Goal: Transaction & Acquisition: Purchase product/service

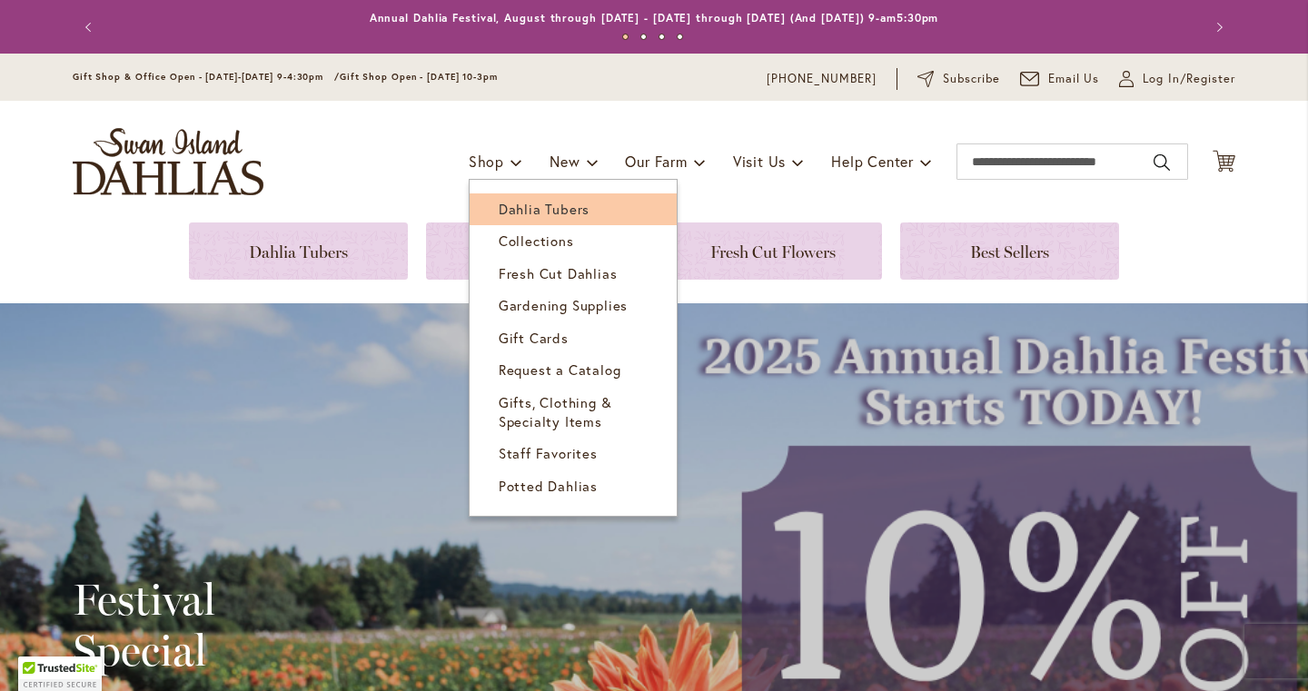
click at [520, 201] on span "Dahlia Tubers" at bounding box center [544, 209] width 91 height 18
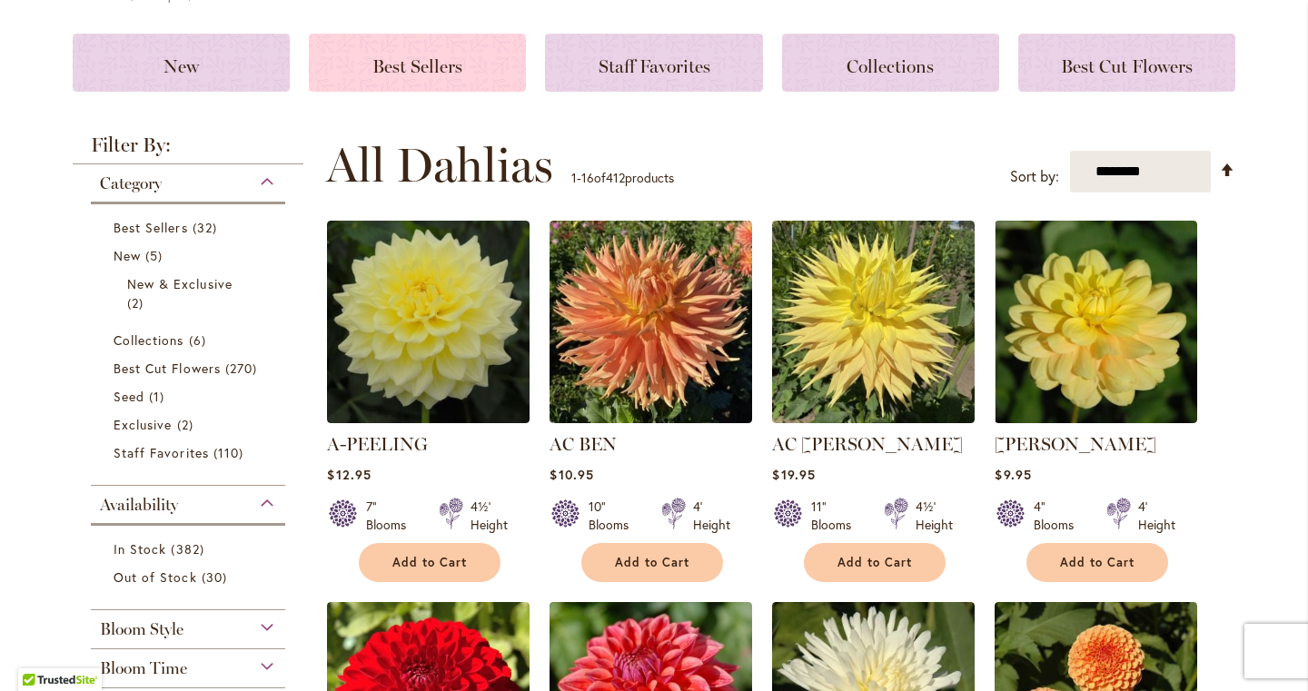
scroll to position [241, 0]
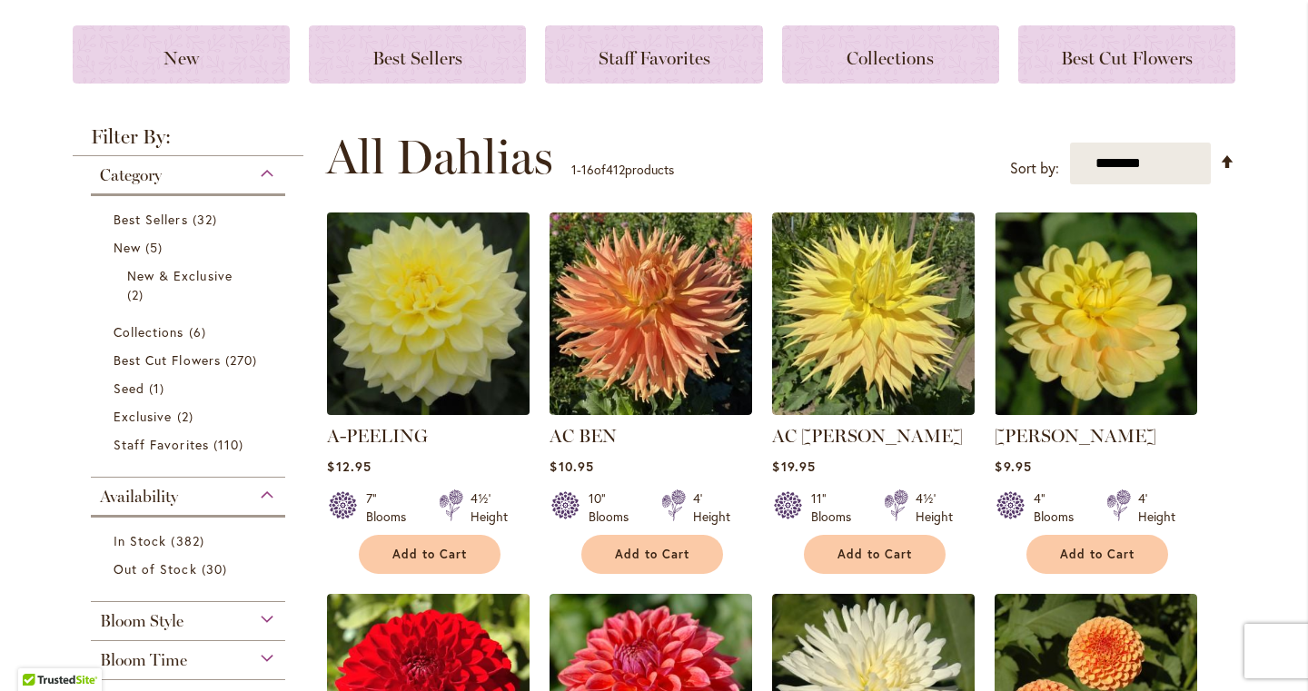
click at [453, 346] on img at bounding box center [428, 314] width 213 height 213
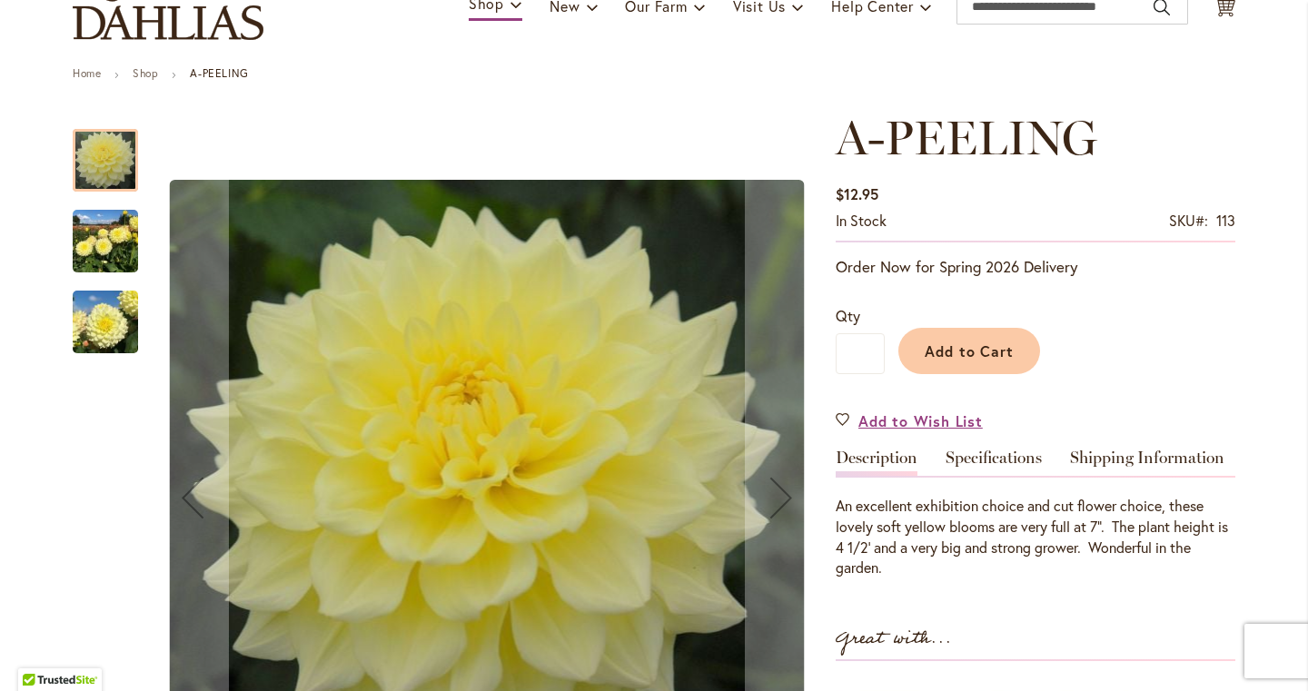
scroll to position [205, 0]
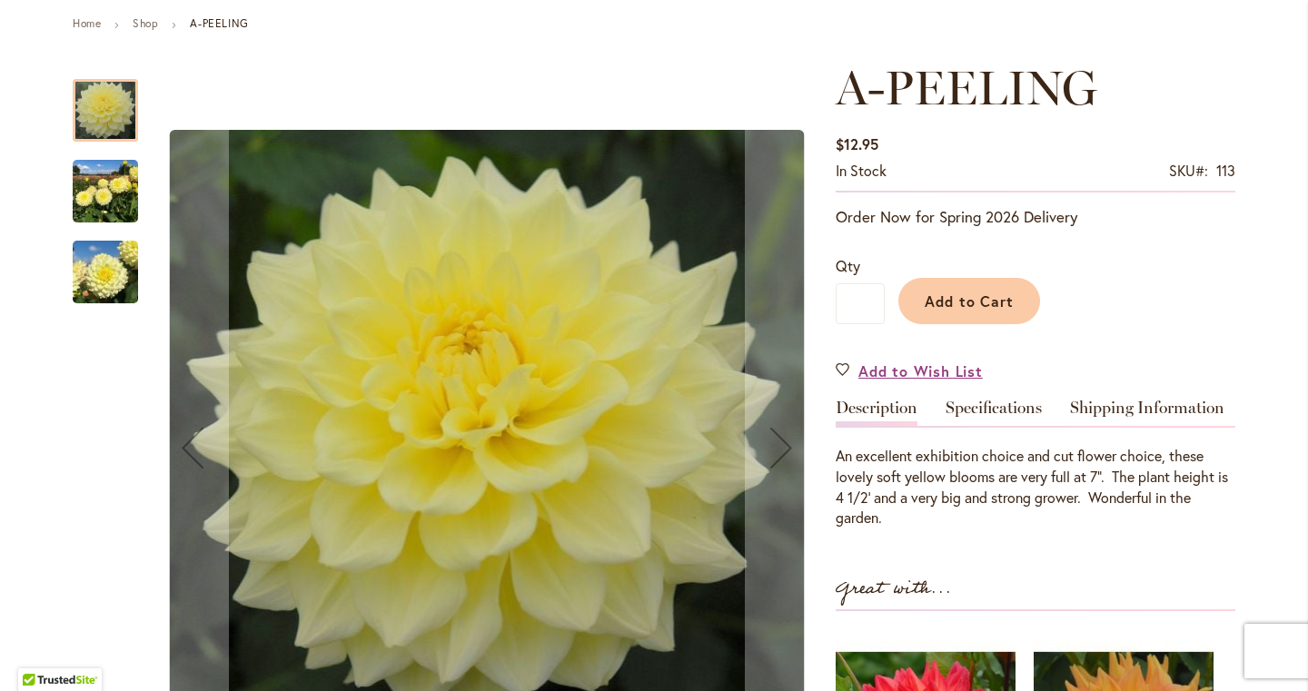
click at [119, 199] on img "A-Peeling" at bounding box center [105, 191] width 65 height 87
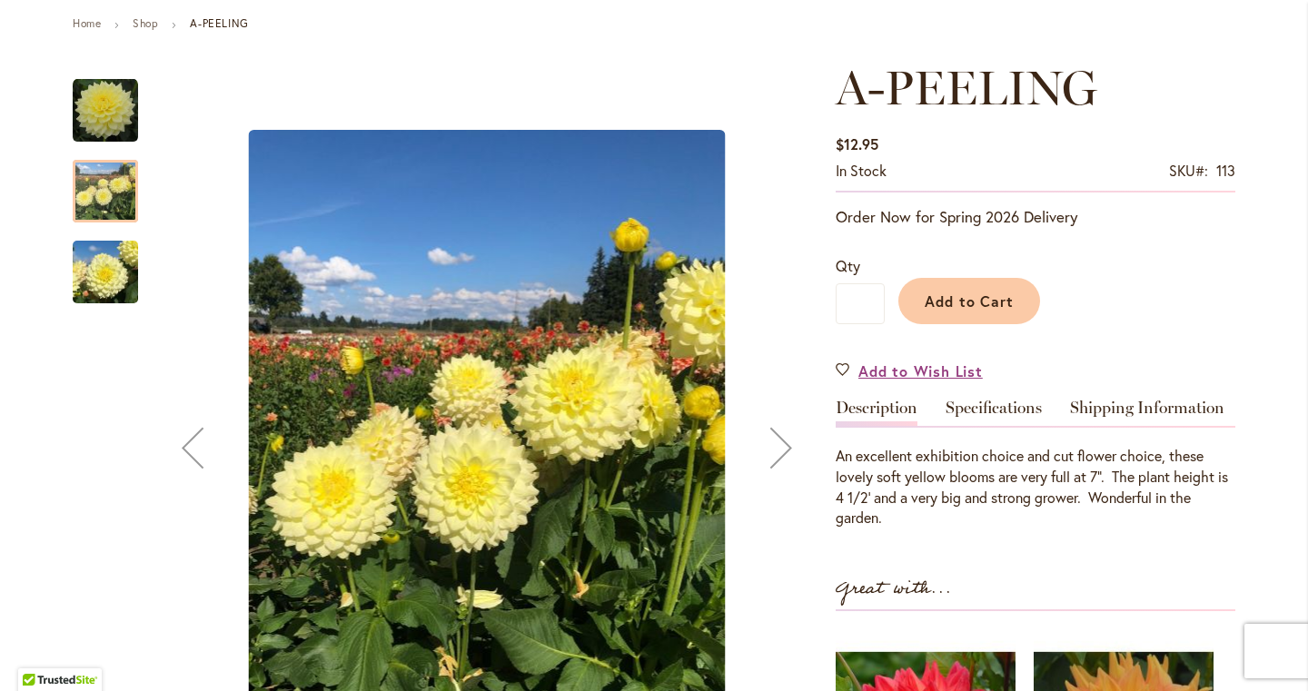
click at [118, 262] on img "A-Peeling" at bounding box center [105, 272] width 65 height 87
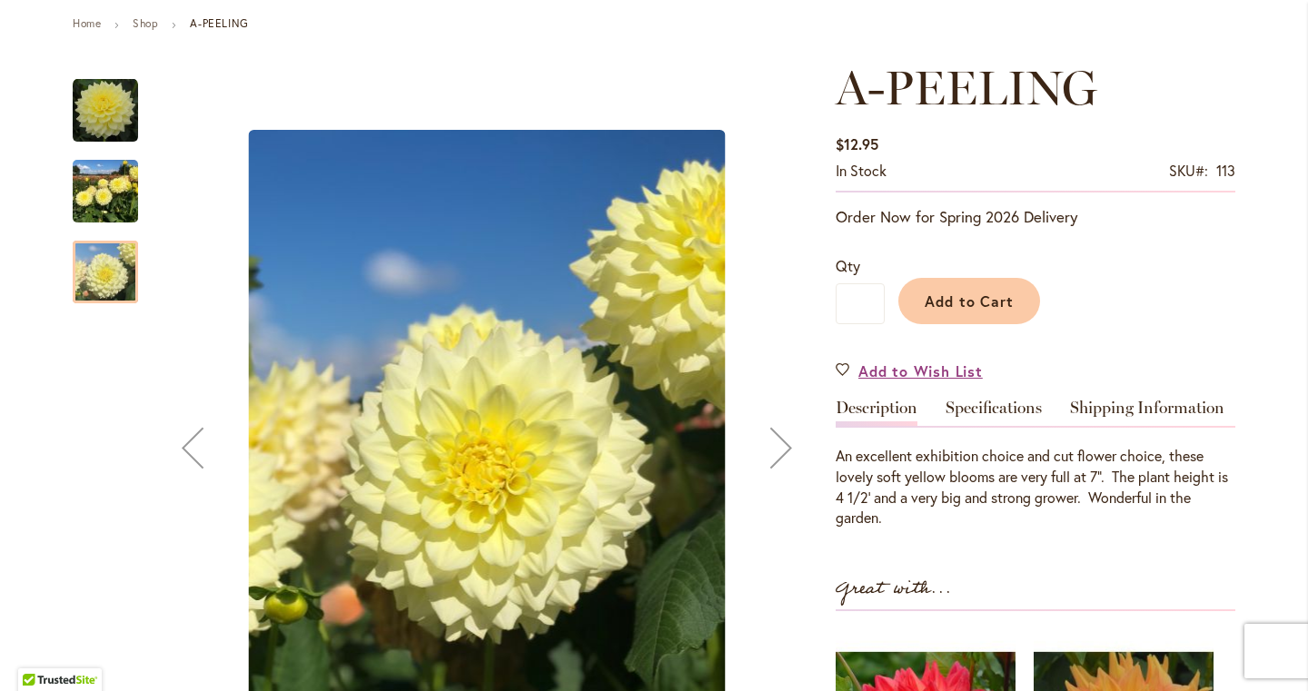
click at [134, 178] on img "A-Peeling" at bounding box center [105, 191] width 65 height 87
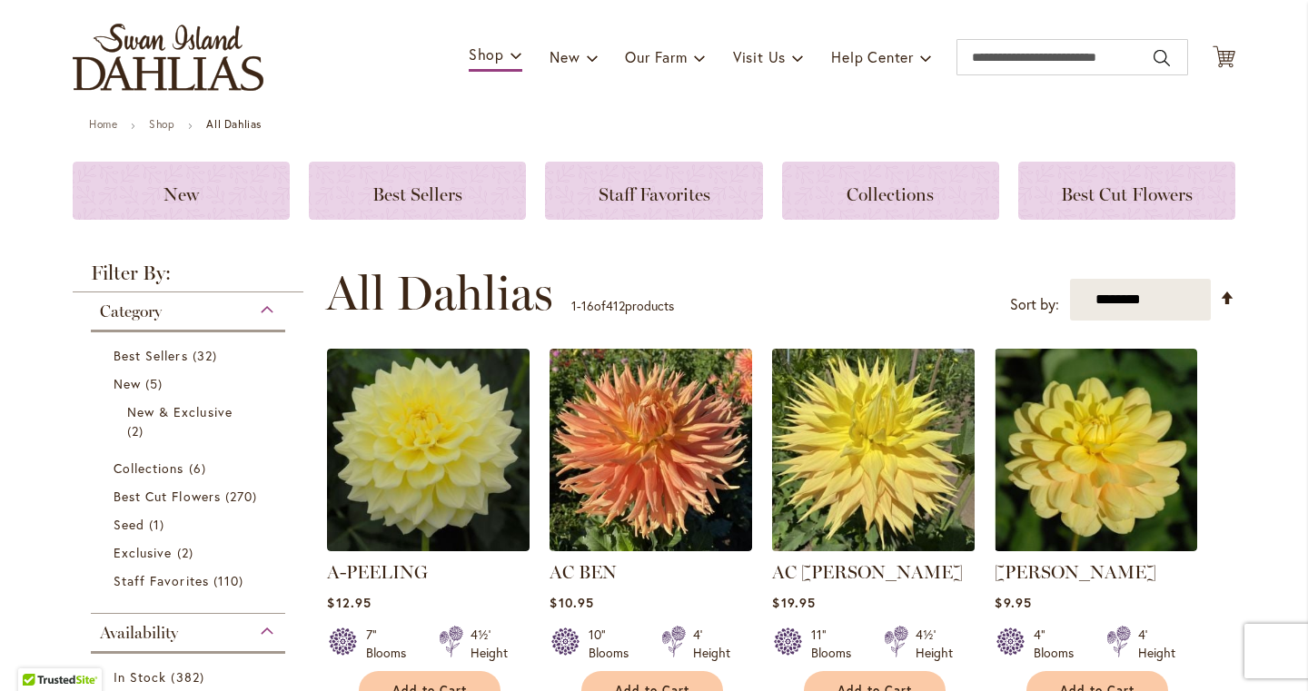
scroll to position [124, 0]
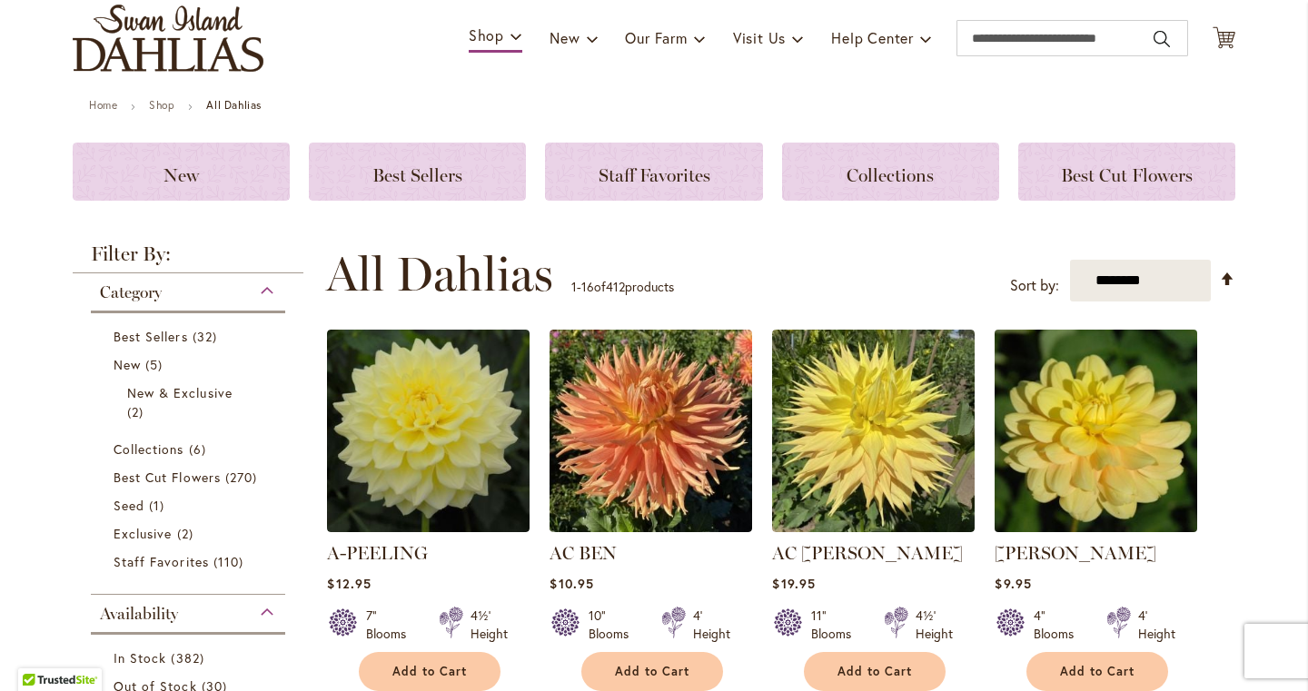
click at [1102, 409] on img at bounding box center [1096, 431] width 213 height 213
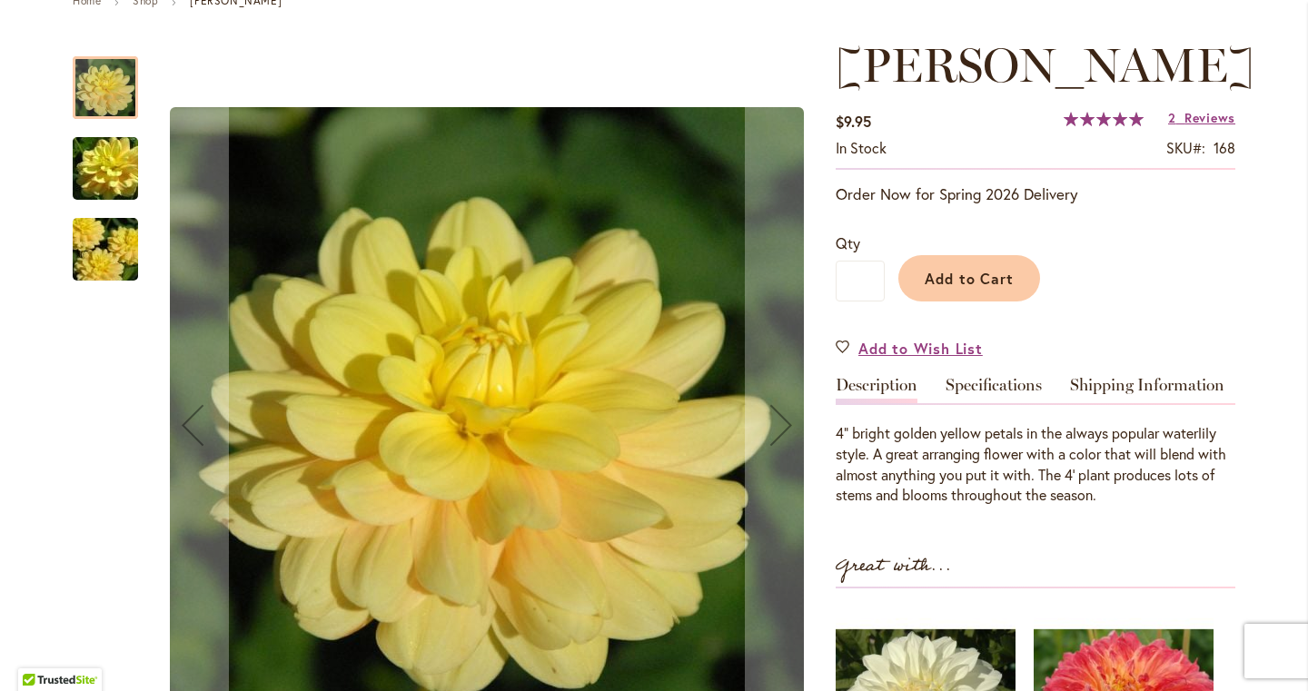
scroll to position [232, 0]
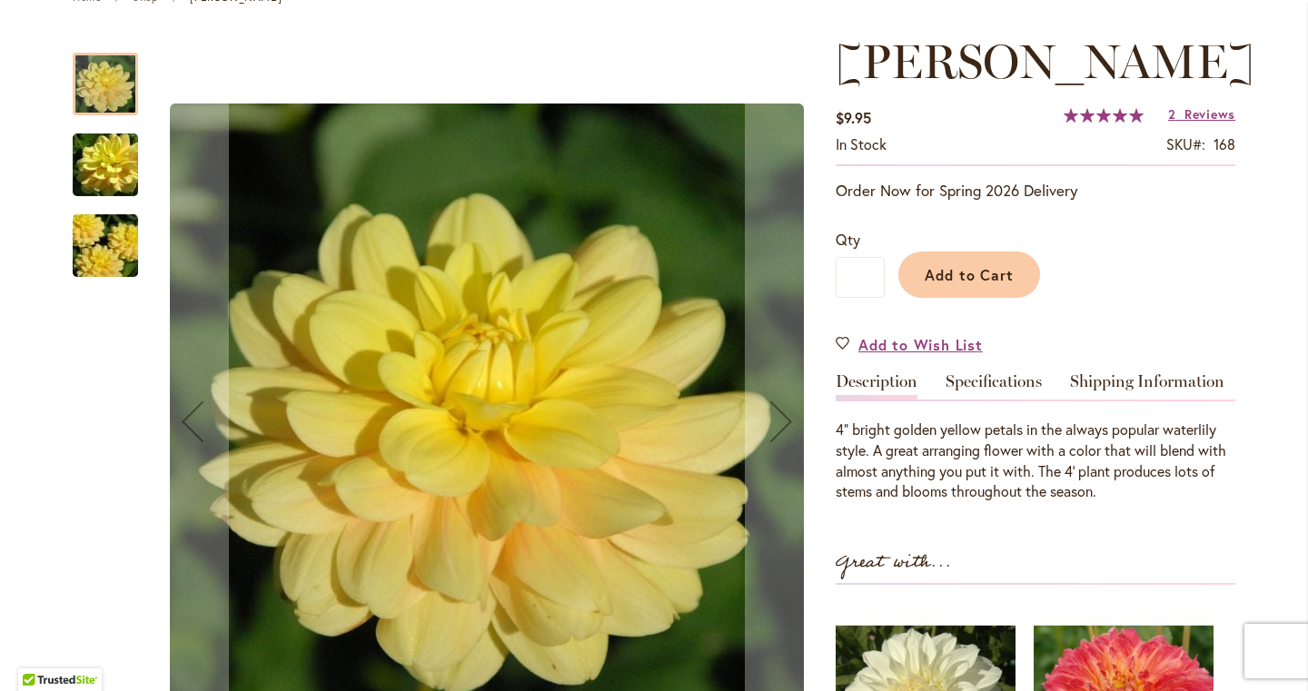
click at [94, 157] on img "AHOY MATEY" at bounding box center [105, 165] width 131 height 87
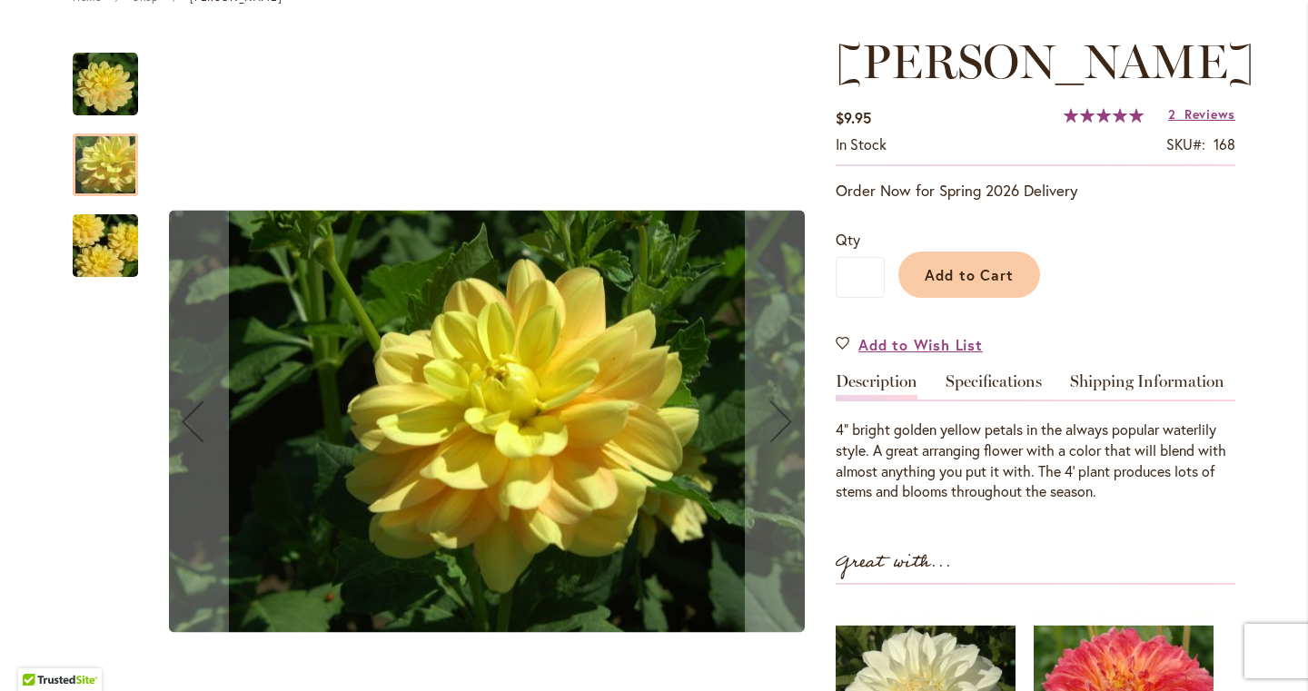
click at [100, 261] on img "AHOY MATEY" at bounding box center [105, 246] width 131 height 87
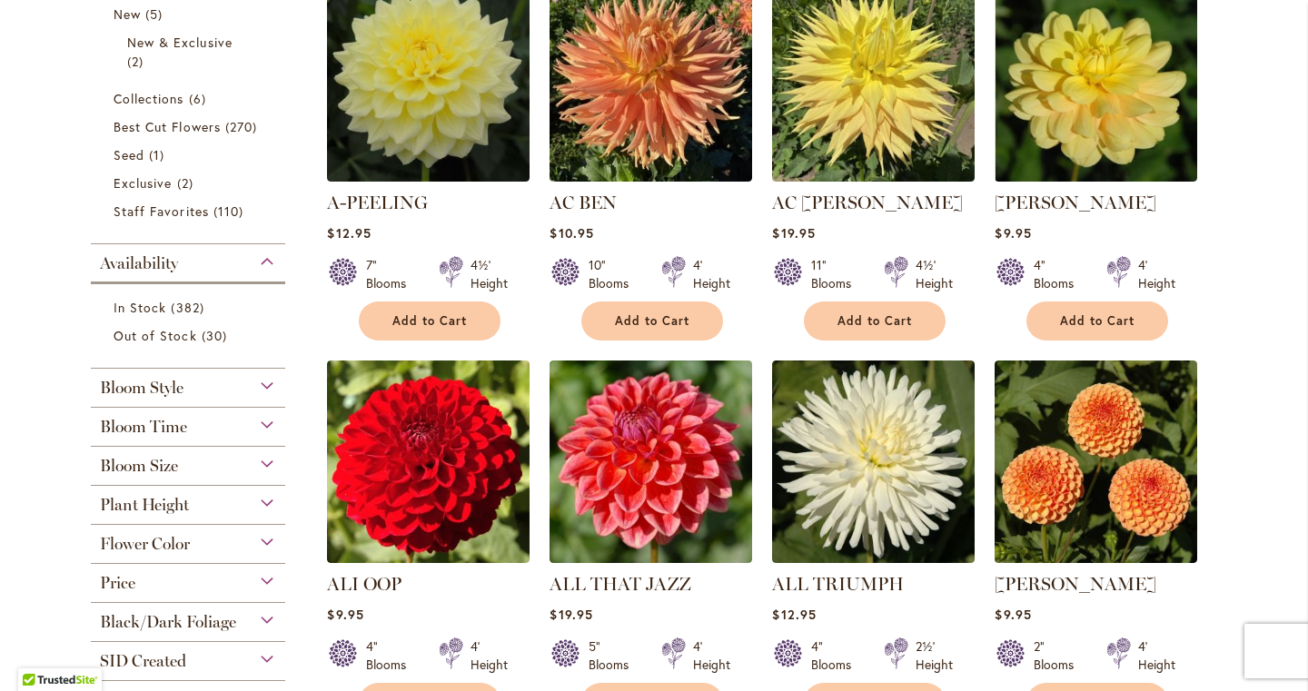
scroll to position [418, 0]
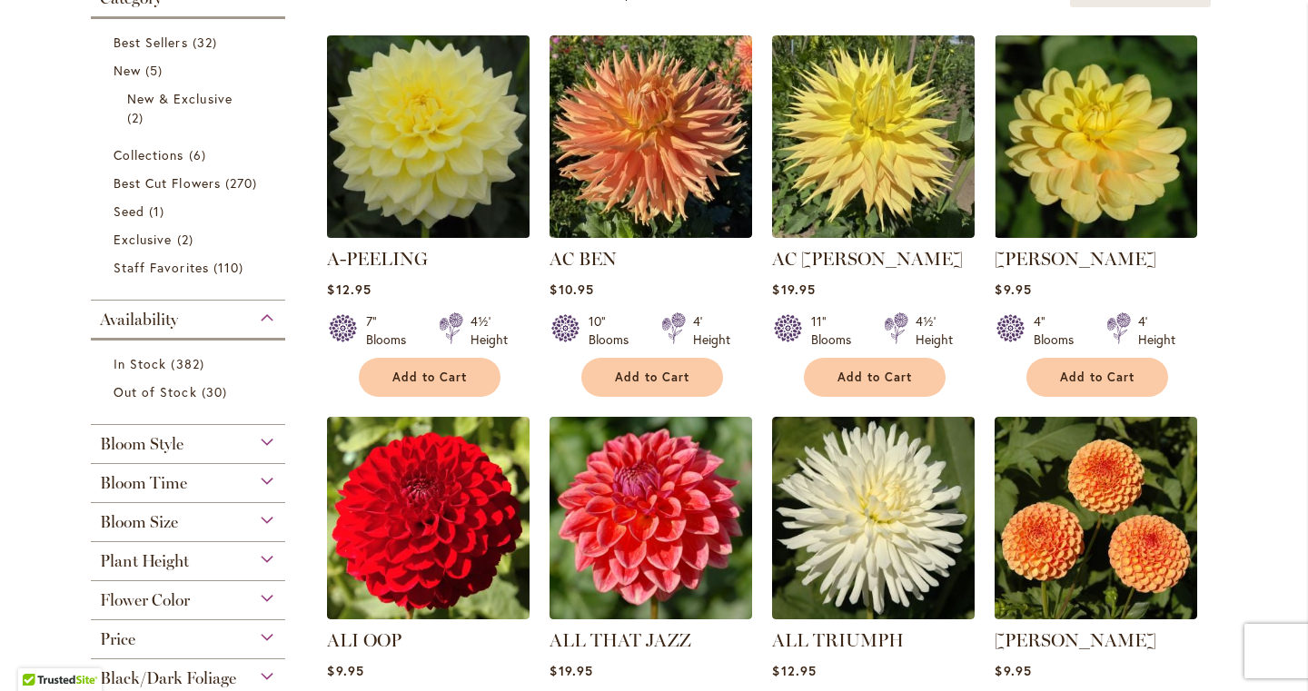
click at [477, 168] on img at bounding box center [428, 137] width 213 height 213
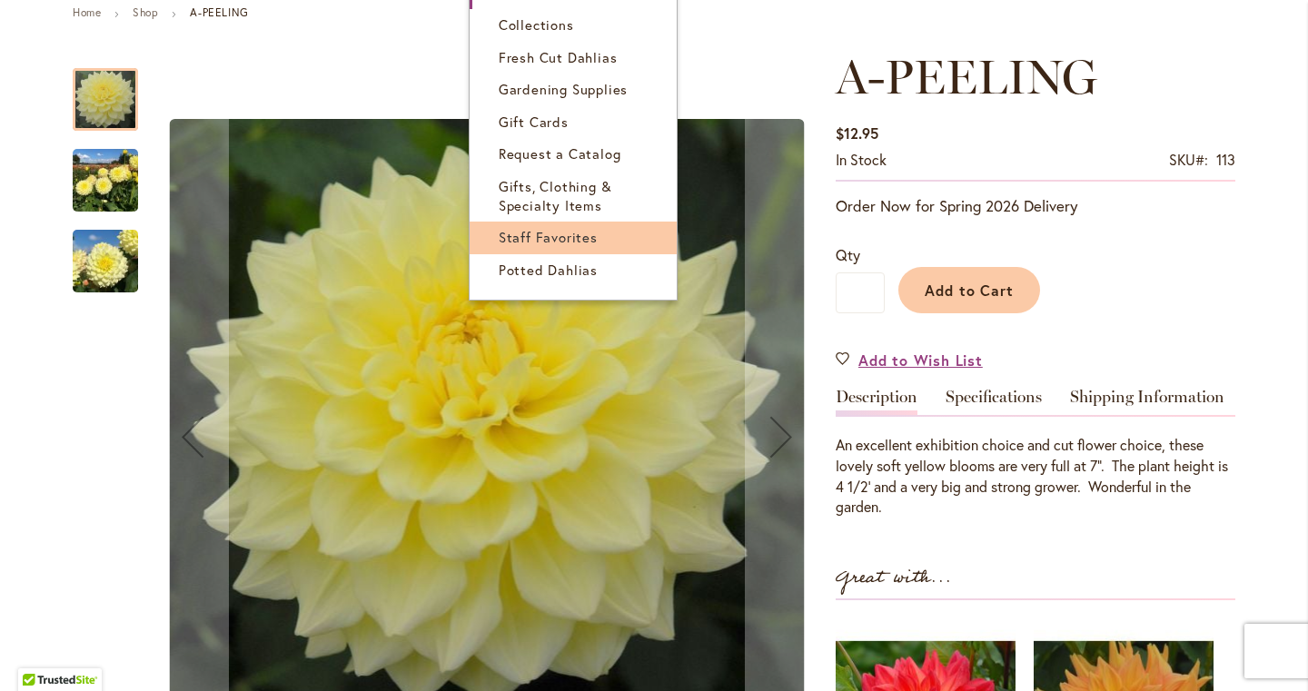
scroll to position [243, 0]
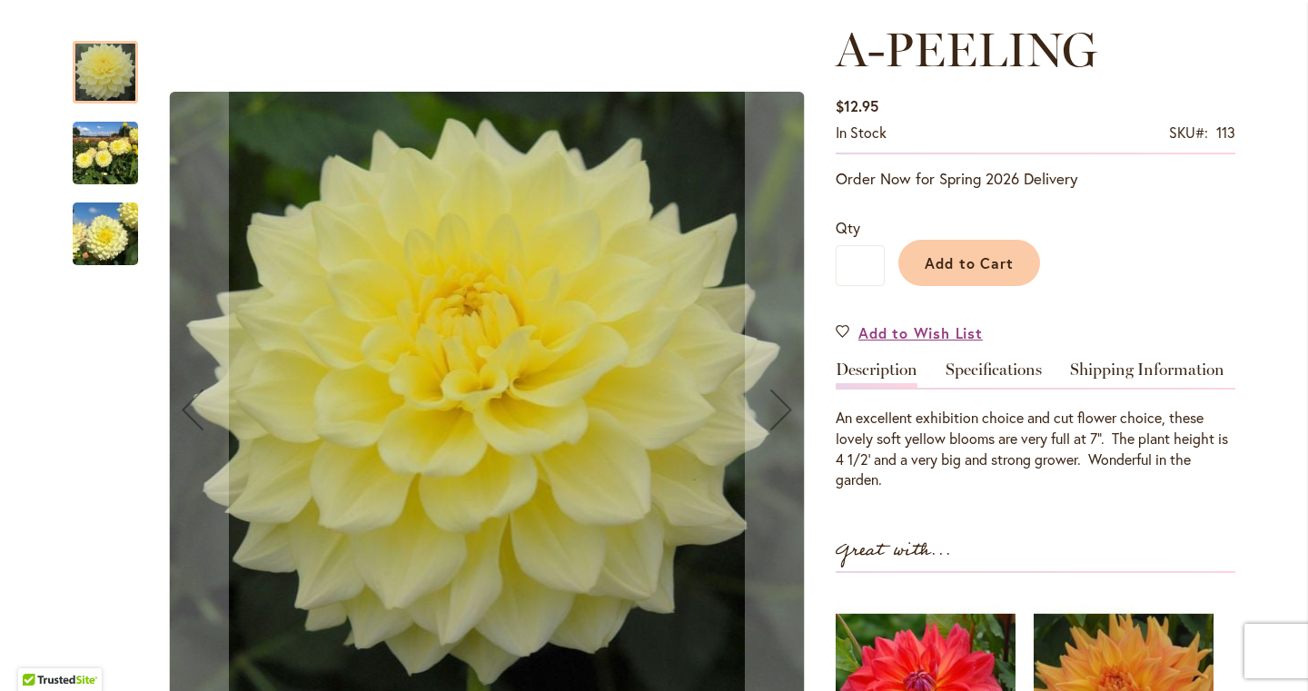
click at [110, 159] on img "A-Peeling" at bounding box center [105, 153] width 65 height 87
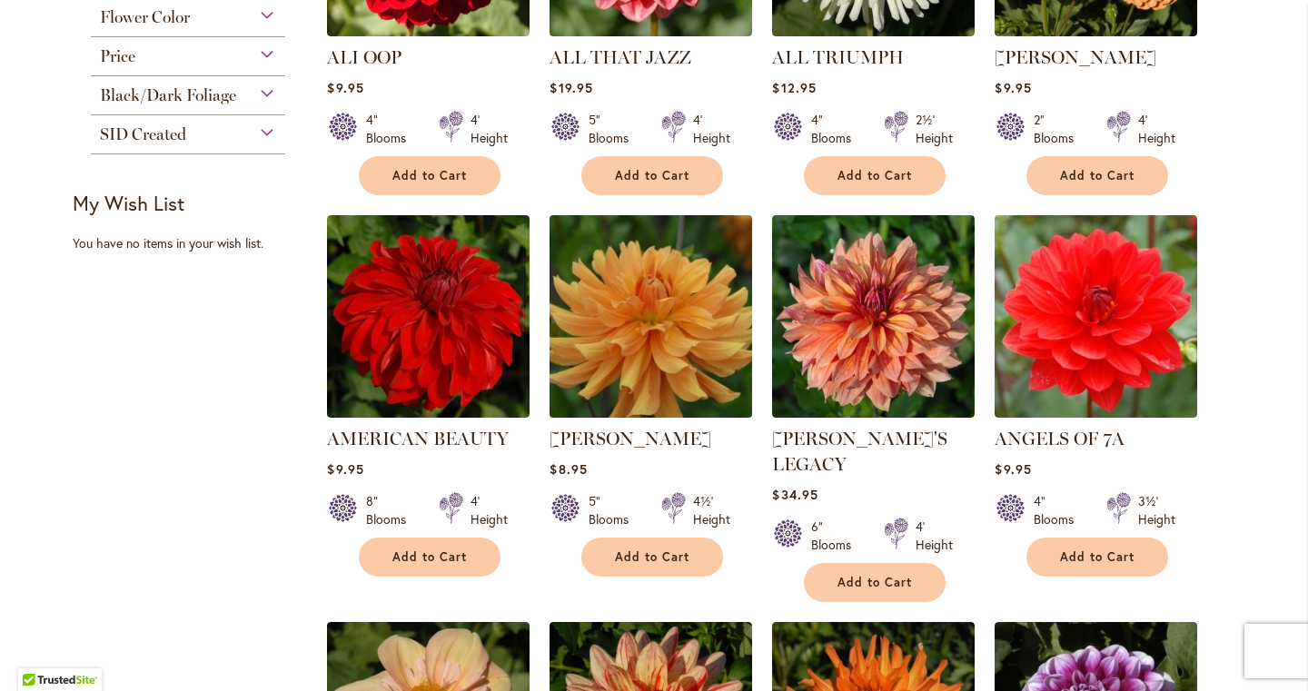
scroll to position [1058, 0]
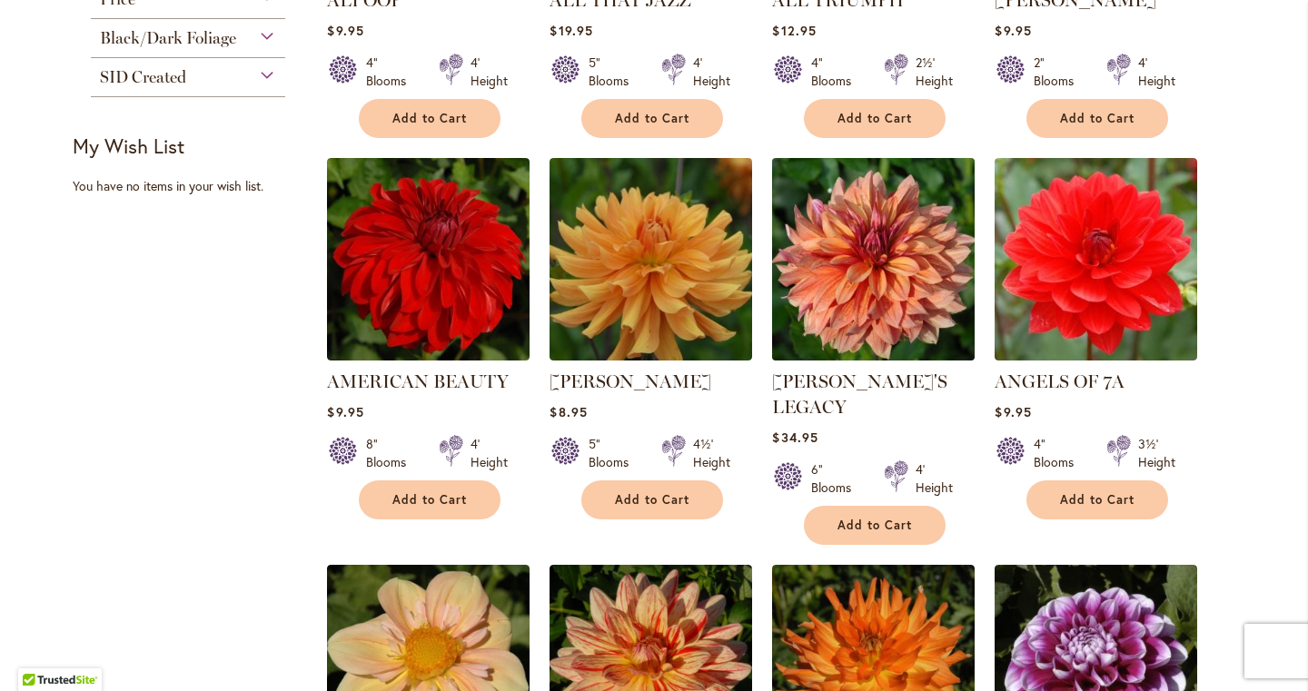
click at [893, 319] on img at bounding box center [874, 260] width 213 height 213
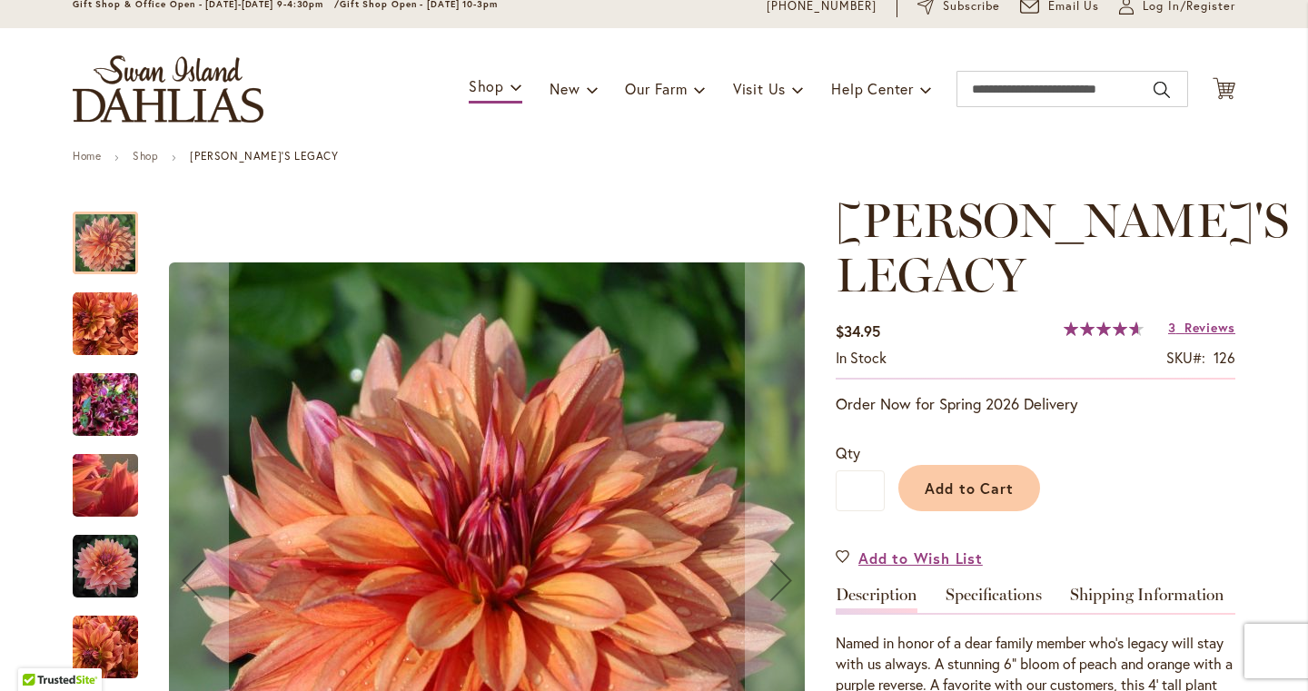
scroll to position [77, 0]
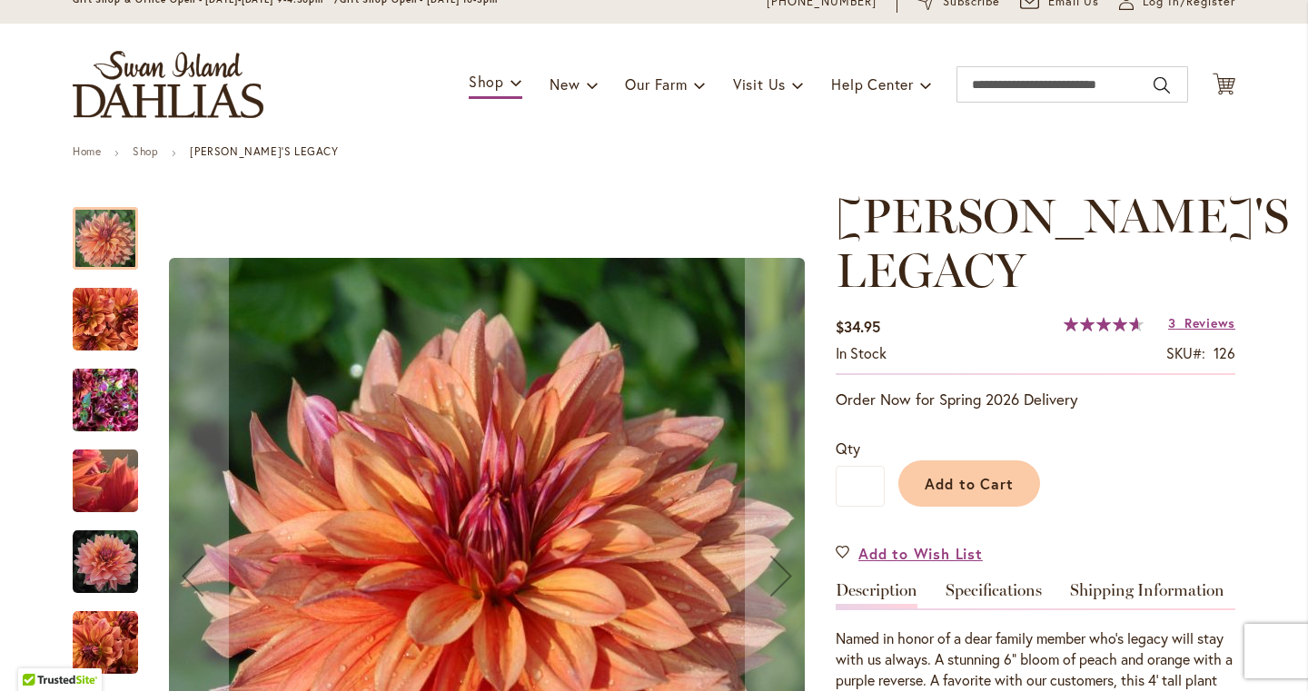
click at [116, 322] on img "Andy's Legacy" at bounding box center [105, 319] width 65 height 65
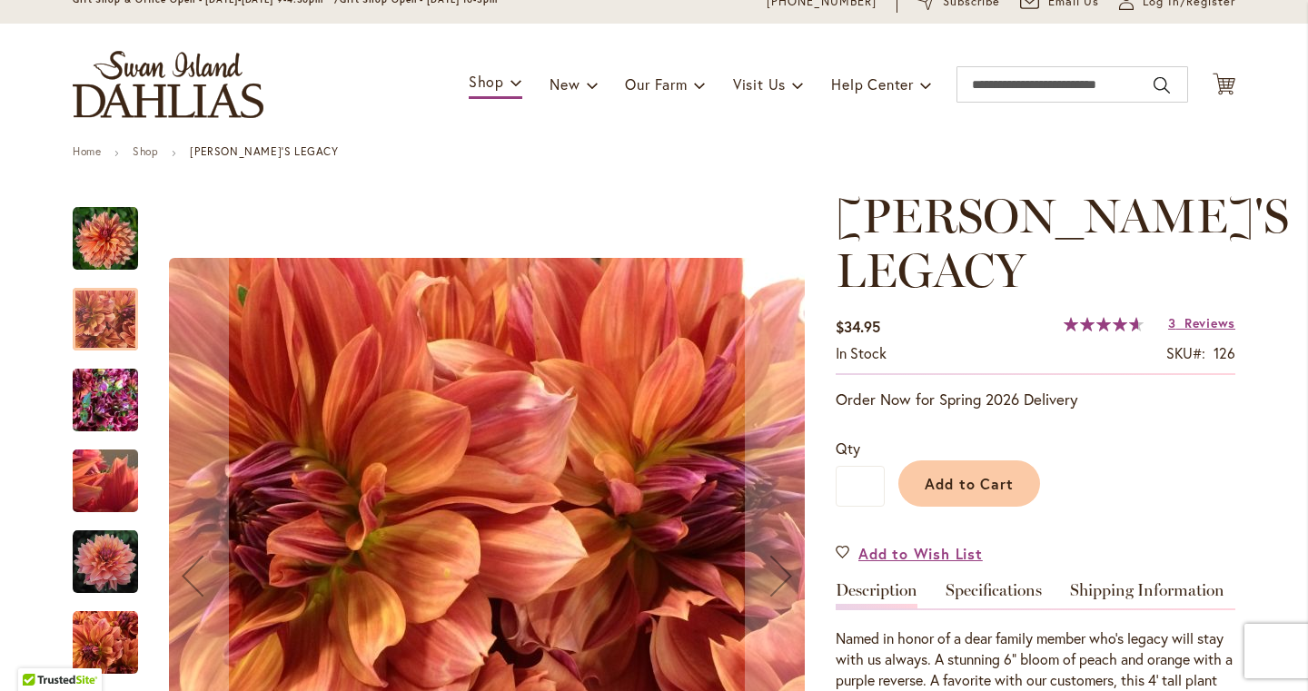
click at [104, 395] on img "Andy's Legacy" at bounding box center [105, 400] width 65 height 87
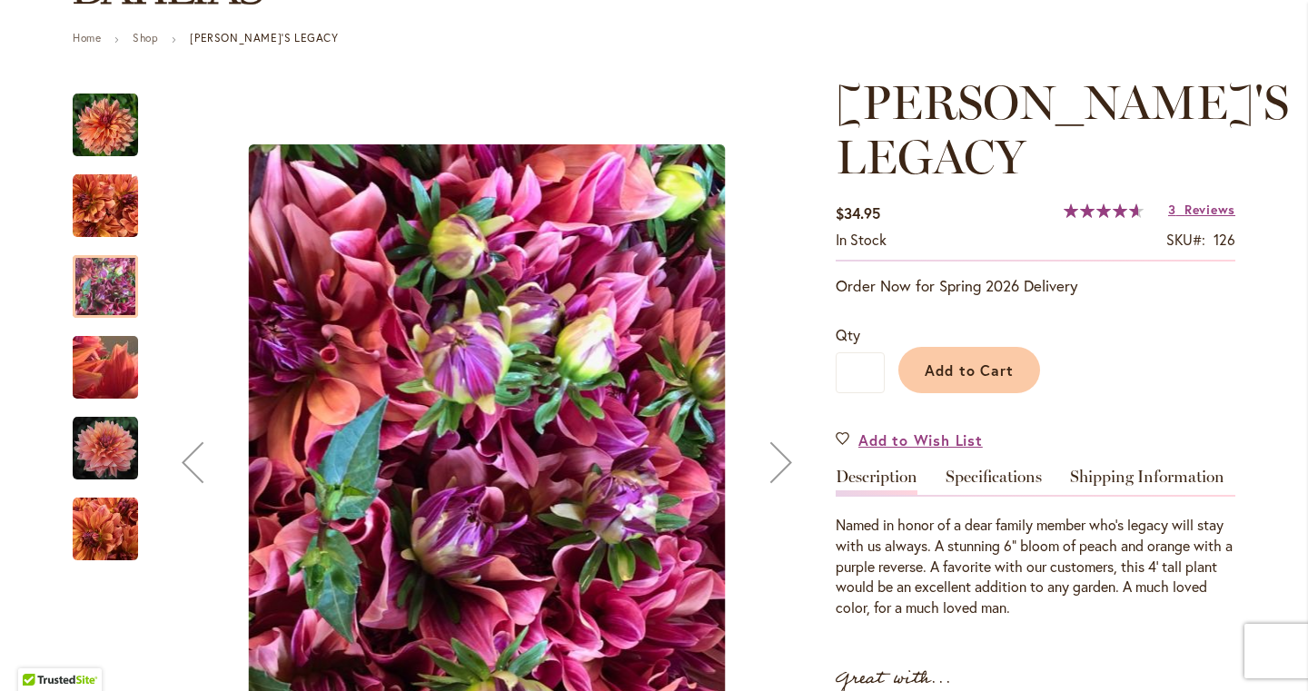
scroll to position [197, 0]
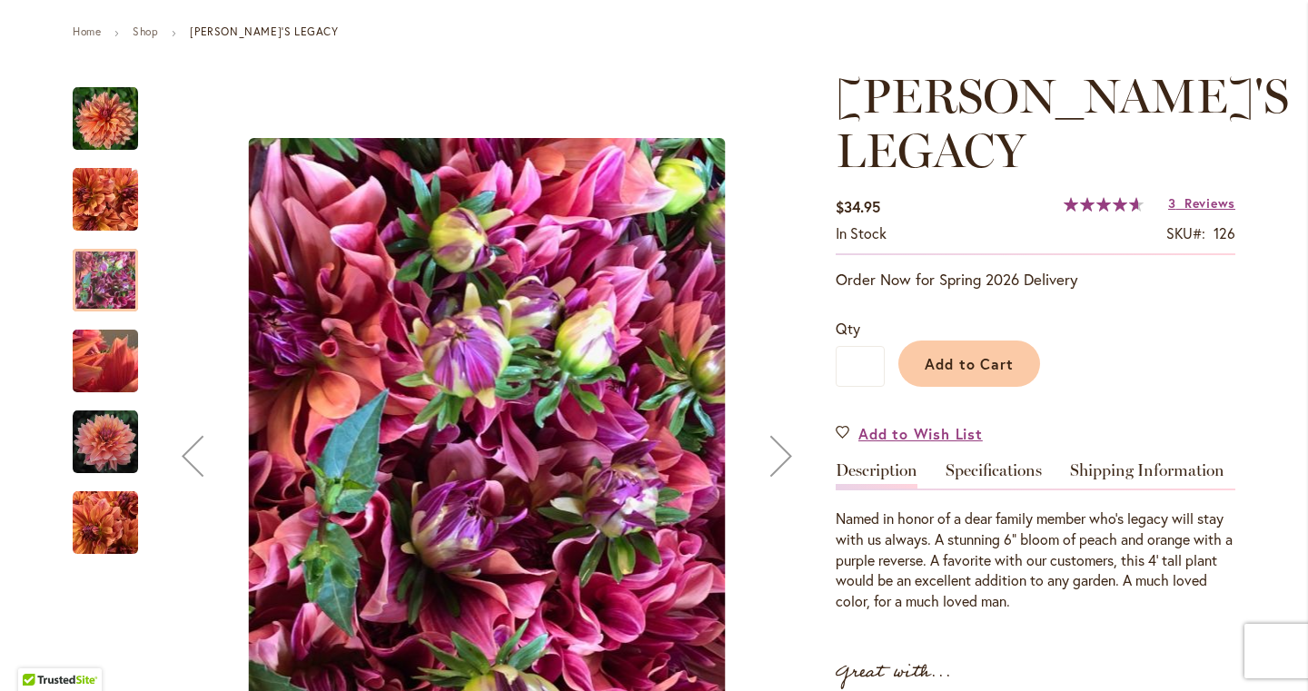
click at [97, 313] on div "Andy's Legacy" at bounding box center [115, 352] width 84 height 81
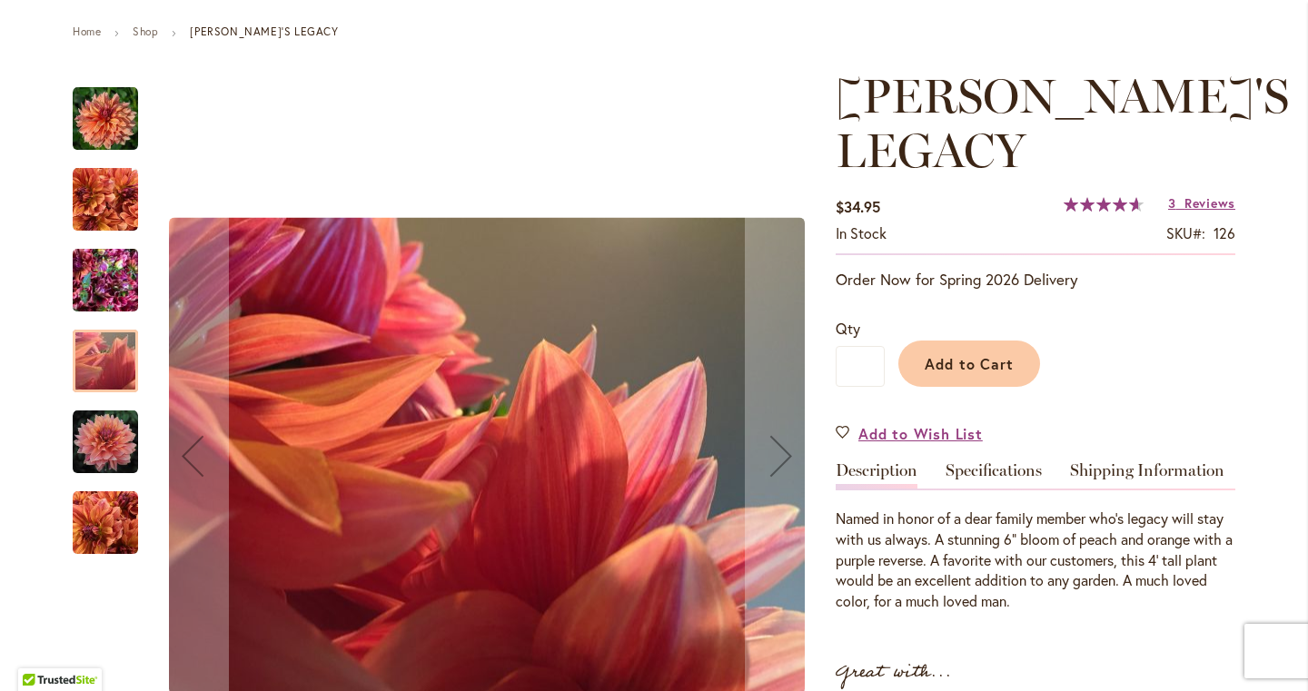
click at [114, 431] on img "Andy's Legacy" at bounding box center [105, 442] width 65 height 65
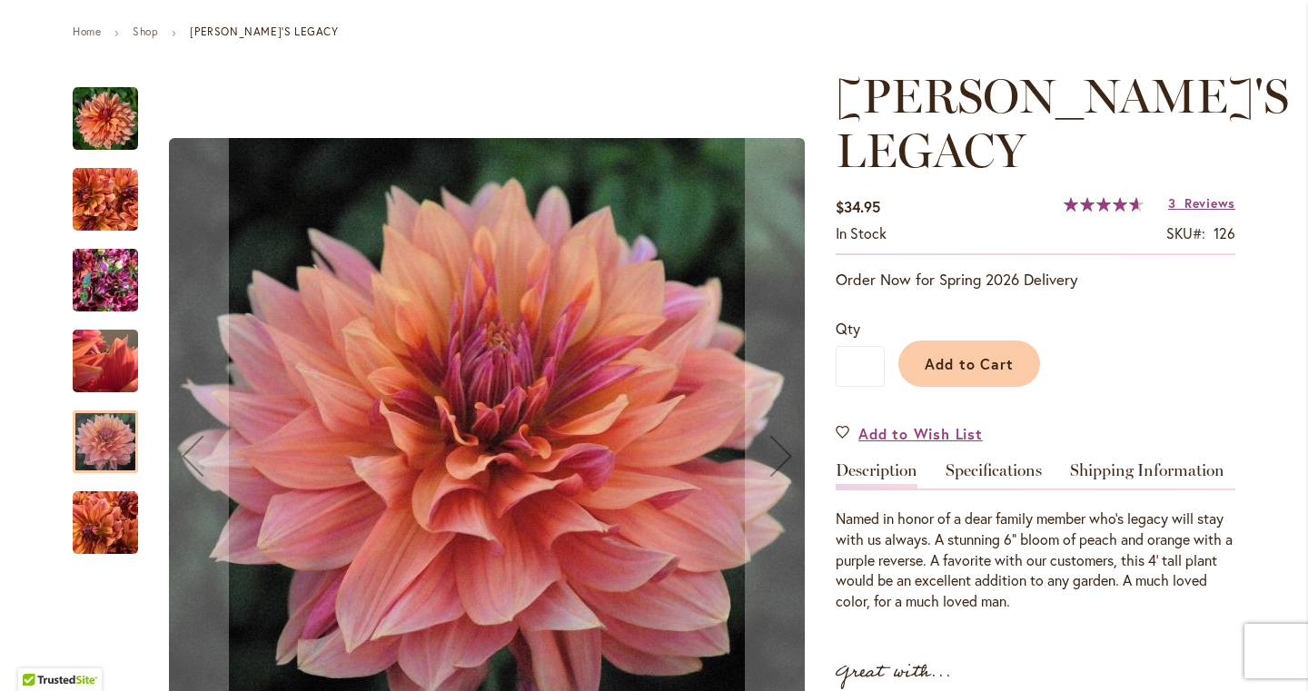
click at [120, 498] on img "Andy's Legacy" at bounding box center [105, 522] width 65 height 65
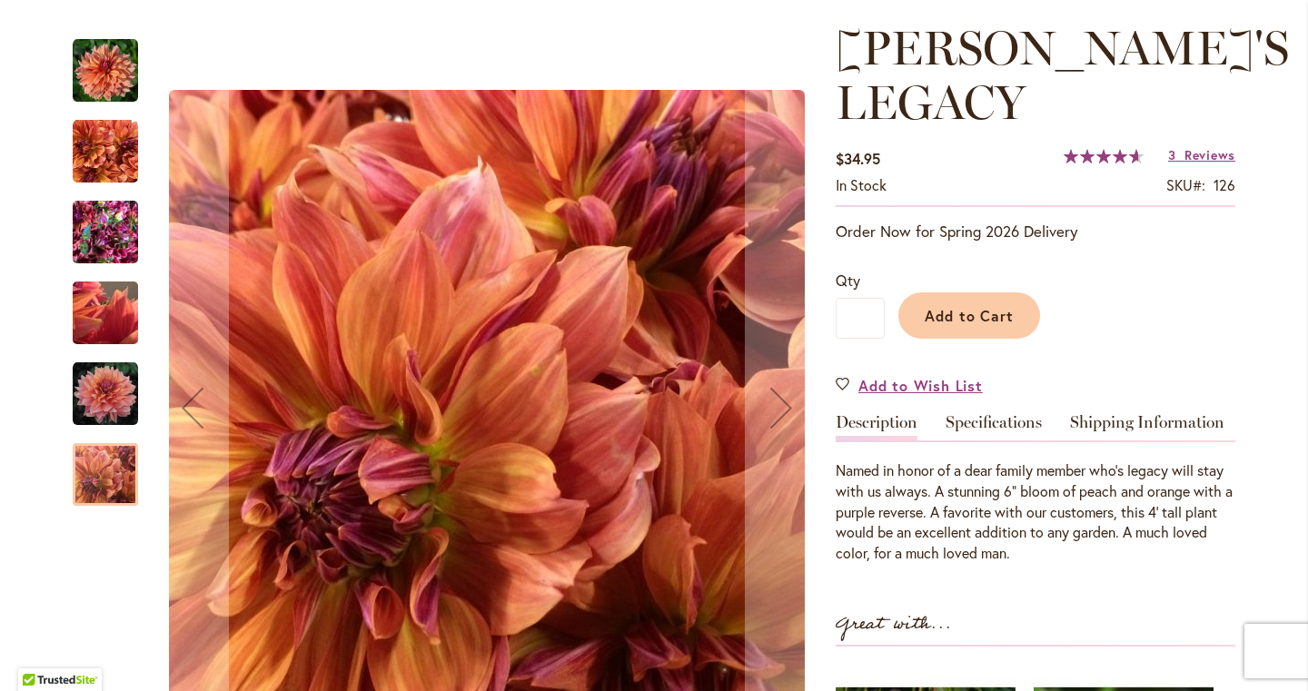
scroll to position [258, 0]
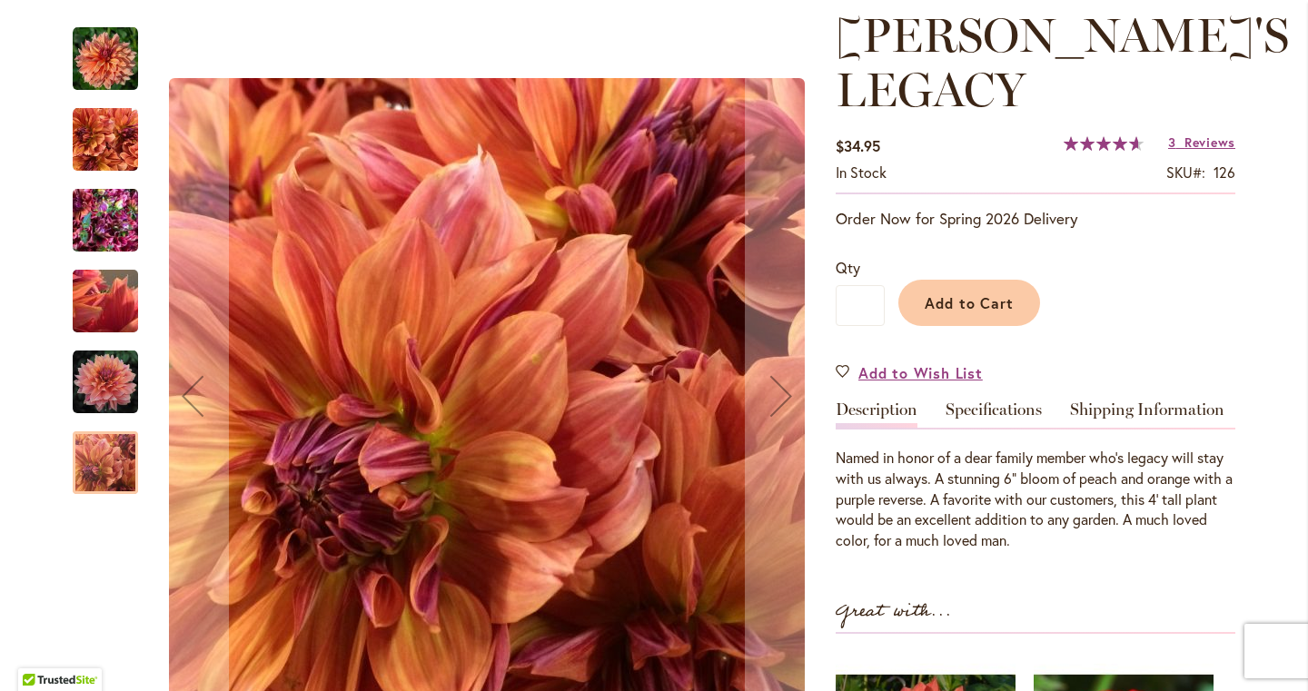
click at [116, 58] on img "Andy's Legacy" at bounding box center [105, 58] width 65 height 65
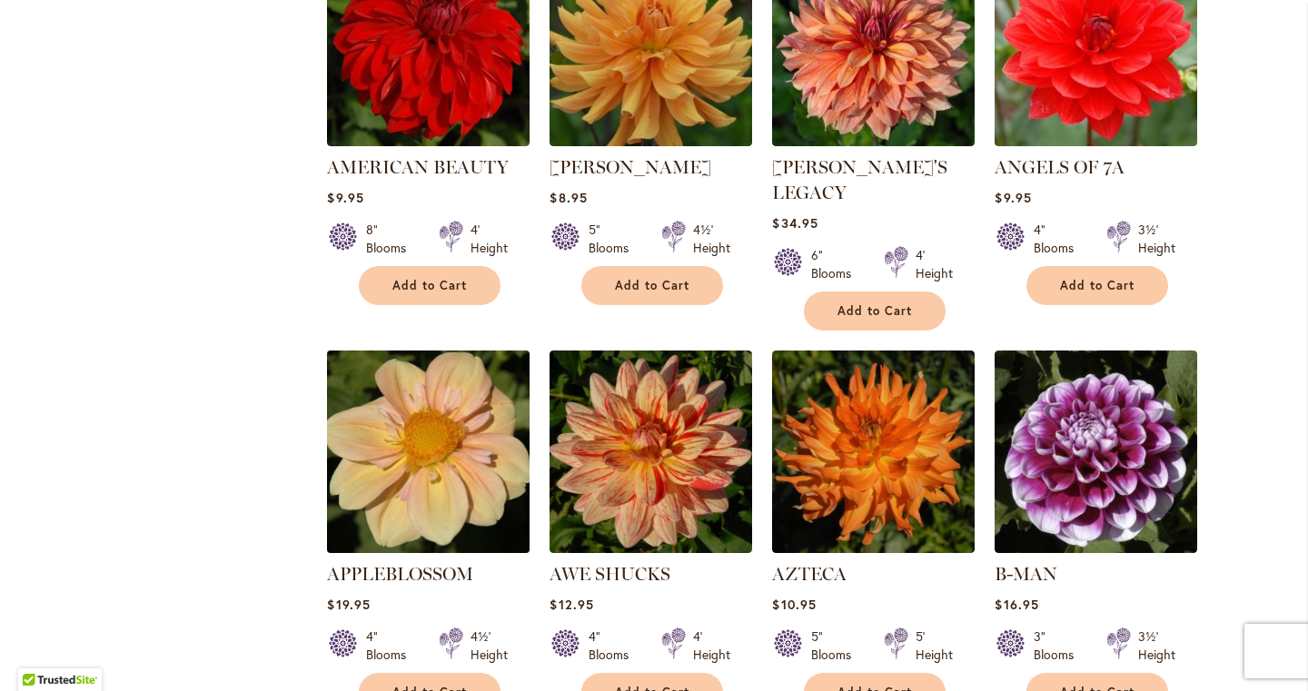
scroll to position [1314, 0]
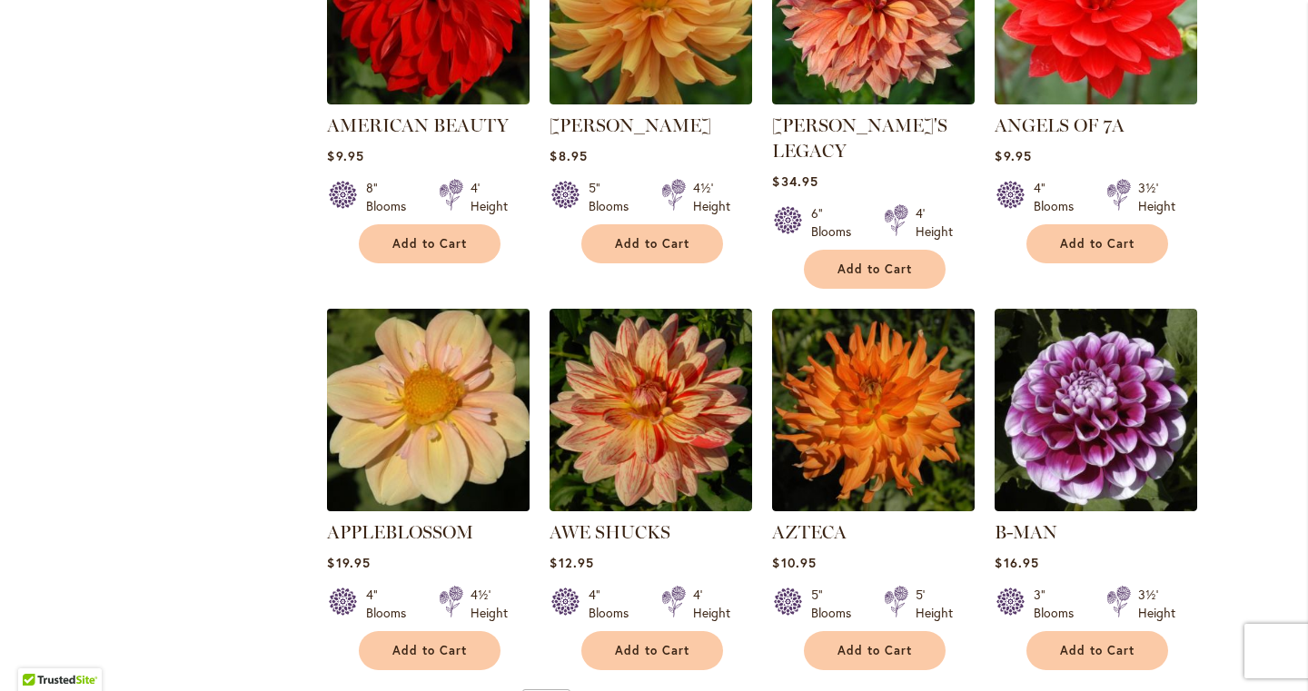
click at [447, 432] on img at bounding box center [428, 410] width 213 height 213
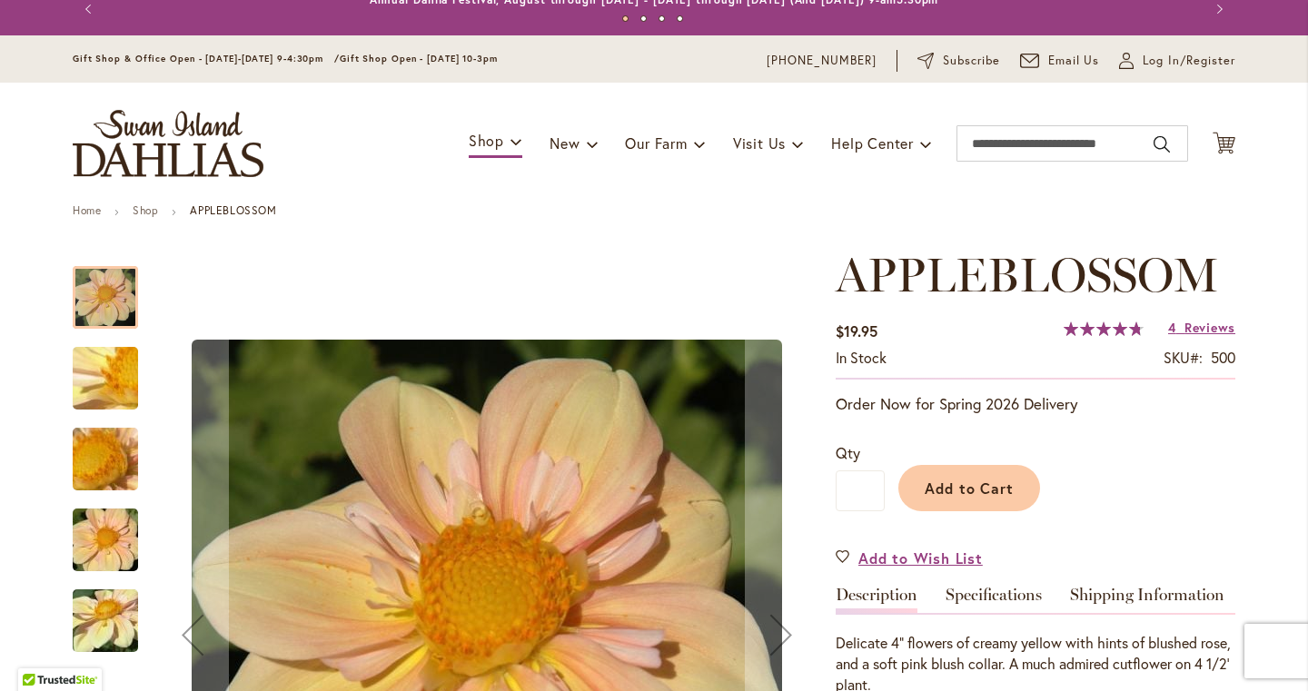
scroll to position [64, 0]
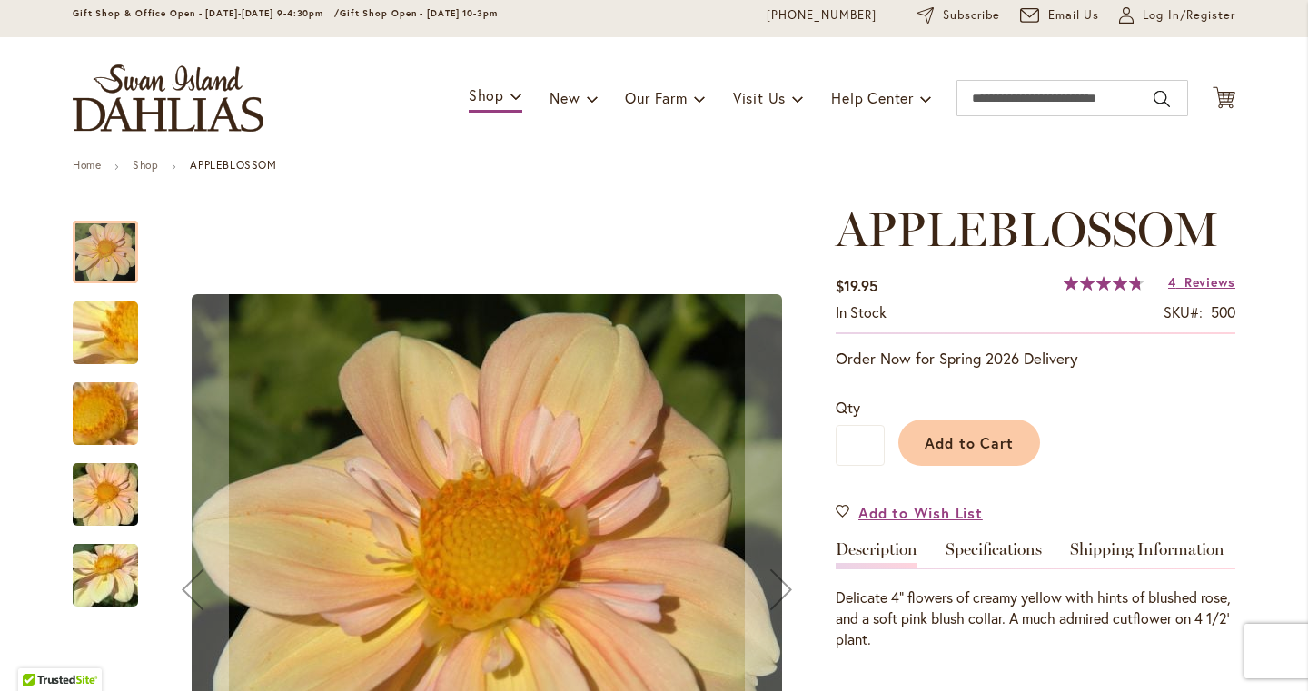
click at [82, 329] on img "APPLEBLOSSOM" at bounding box center [105, 333] width 131 height 98
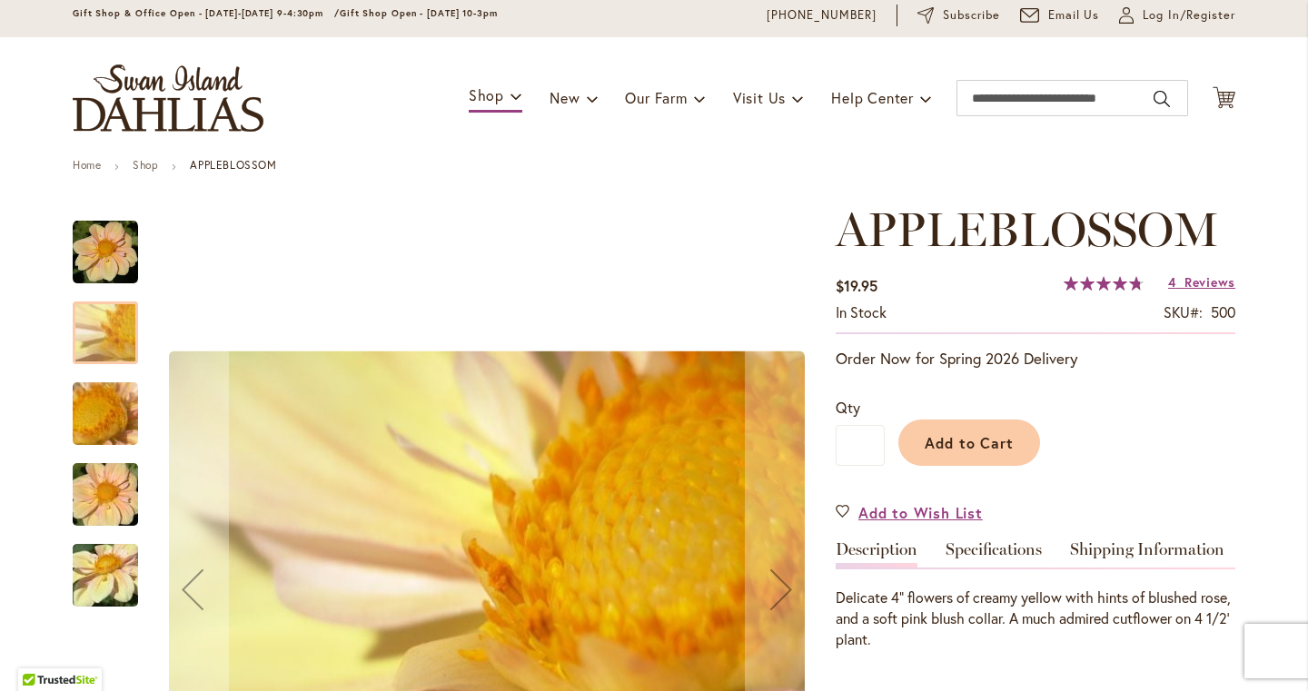
click at [105, 421] on img "APPLEBLOSSOM" at bounding box center [105, 414] width 131 height 98
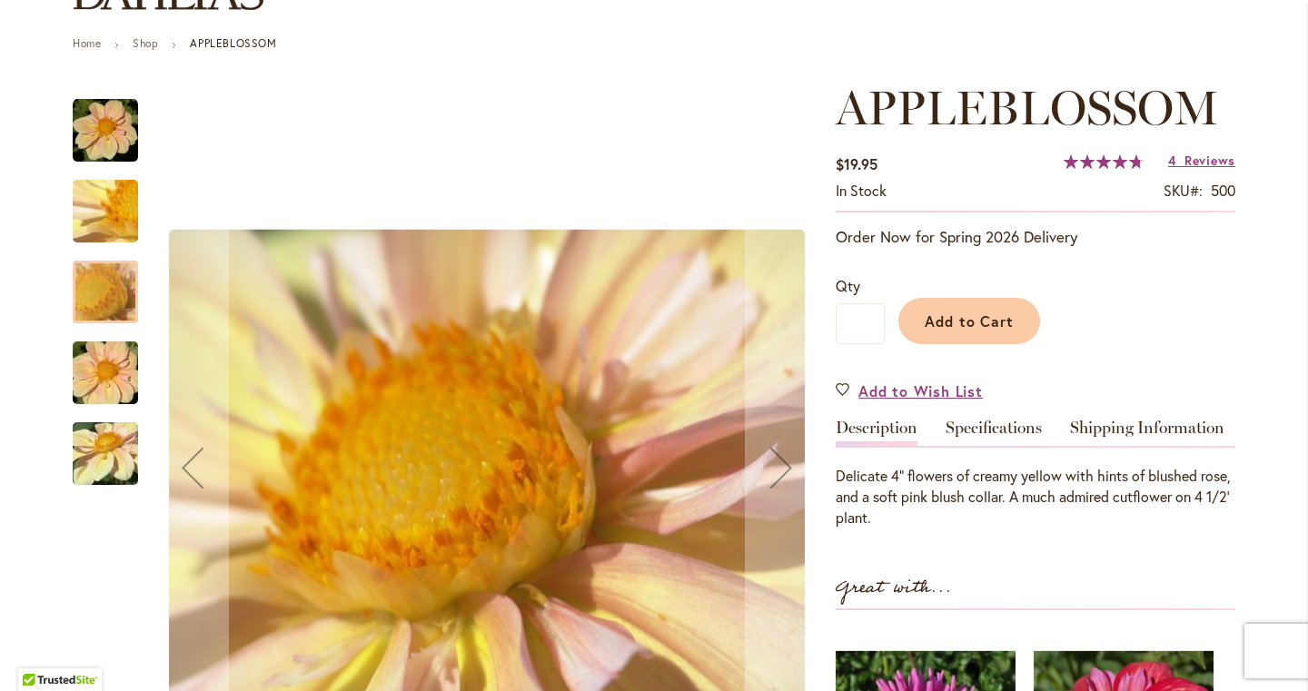
scroll to position [187, 0]
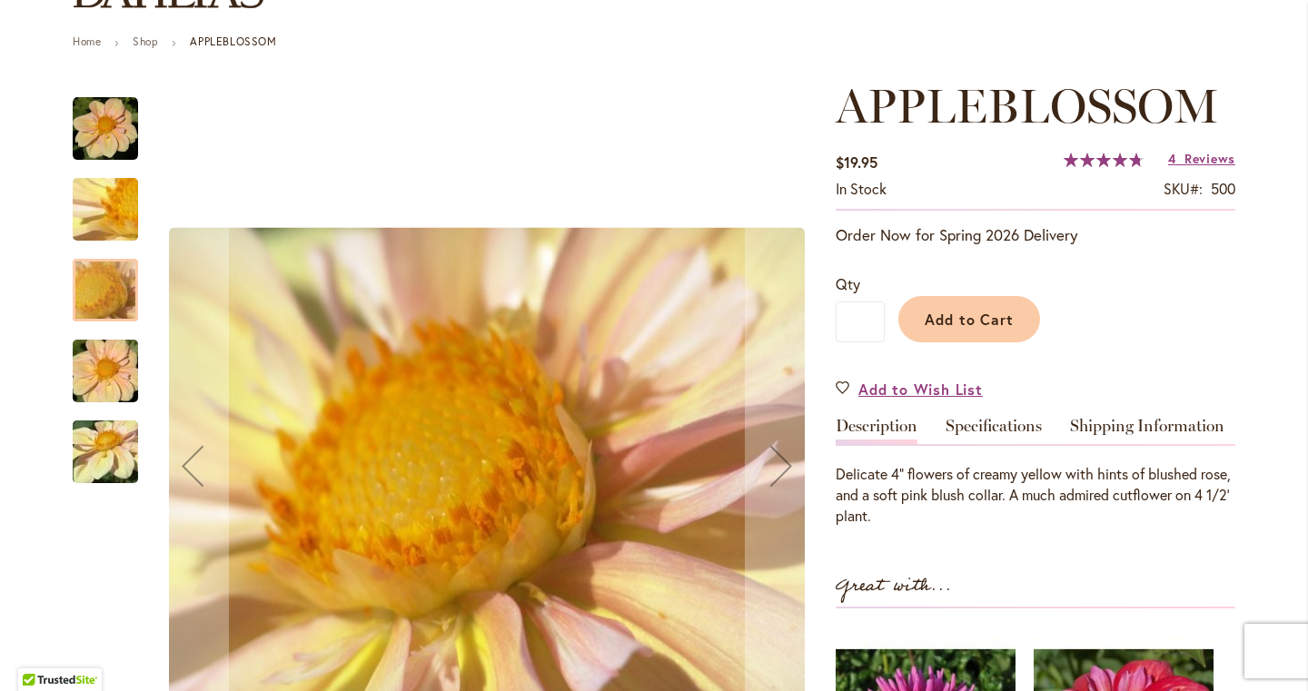
click at [97, 398] on img "APPLEBLOSSOM" at bounding box center [105, 371] width 131 height 87
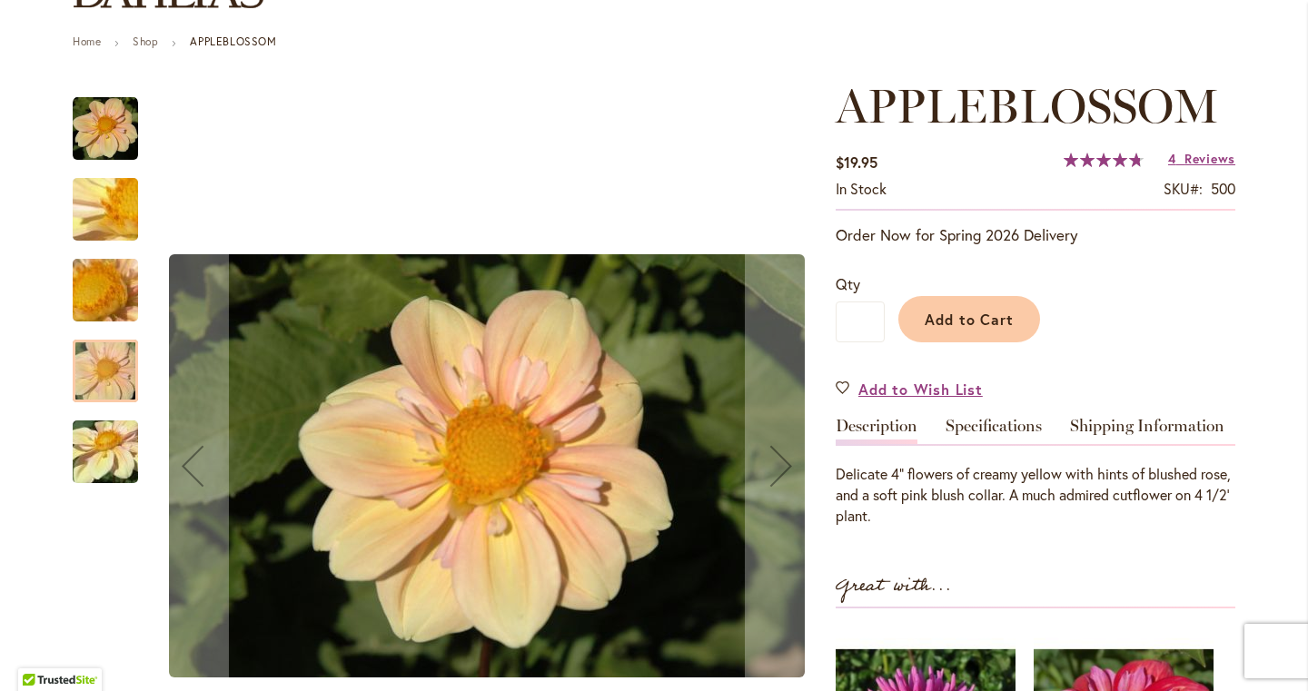
click at [103, 437] on img "APPLEBLOSSOM" at bounding box center [105, 452] width 131 height 98
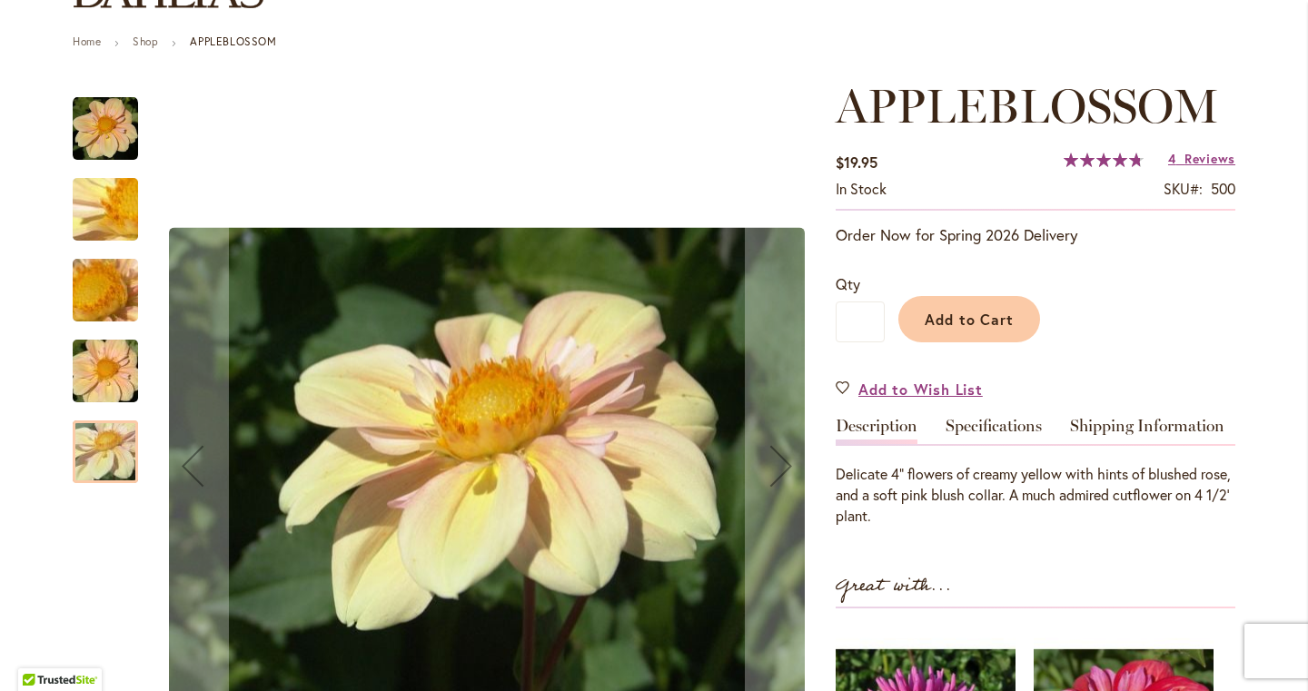
click at [103, 155] on img "APPLEBLOSSOM" at bounding box center [105, 128] width 65 height 65
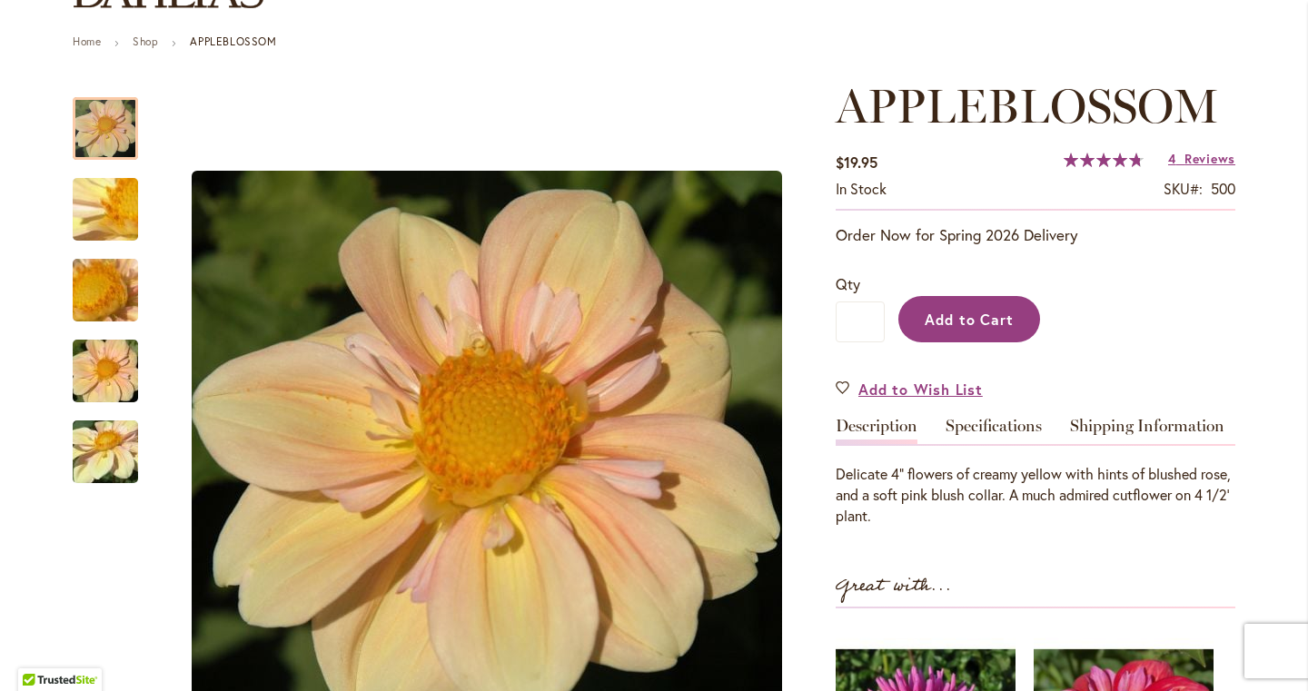
click at [982, 321] on span "Add to Cart" at bounding box center [970, 319] width 90 height 19
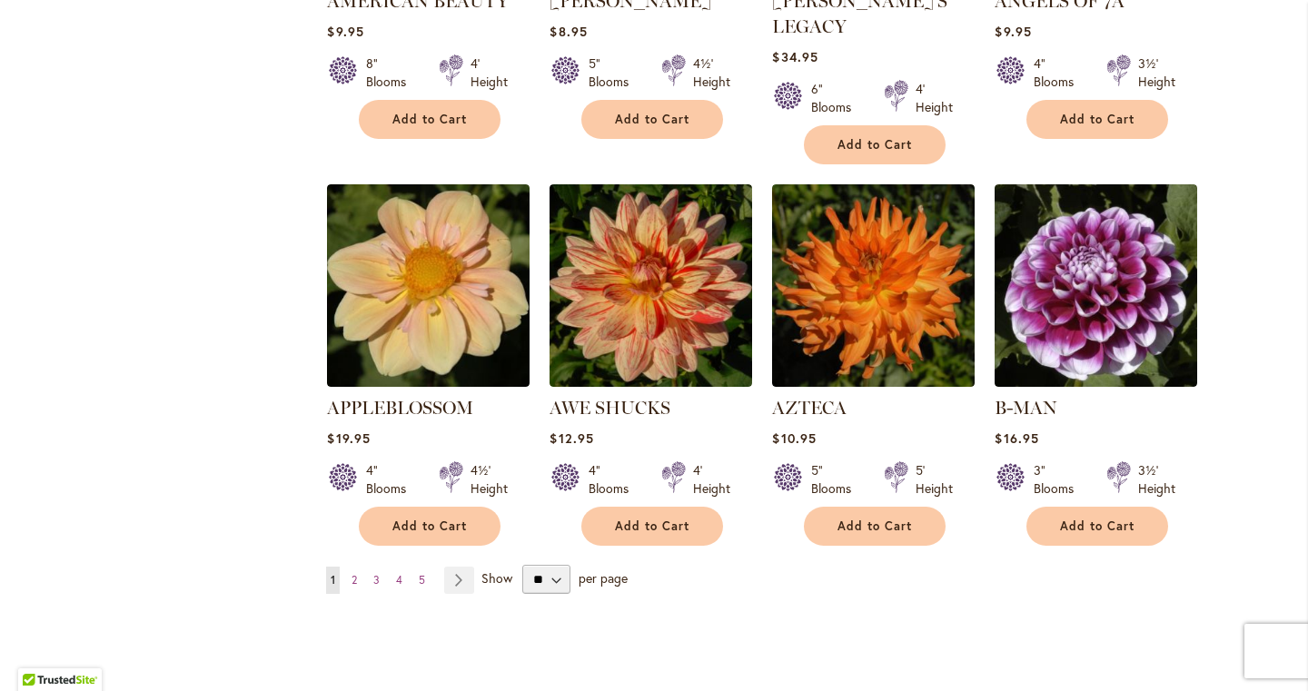
scroll to position [1451, 0]
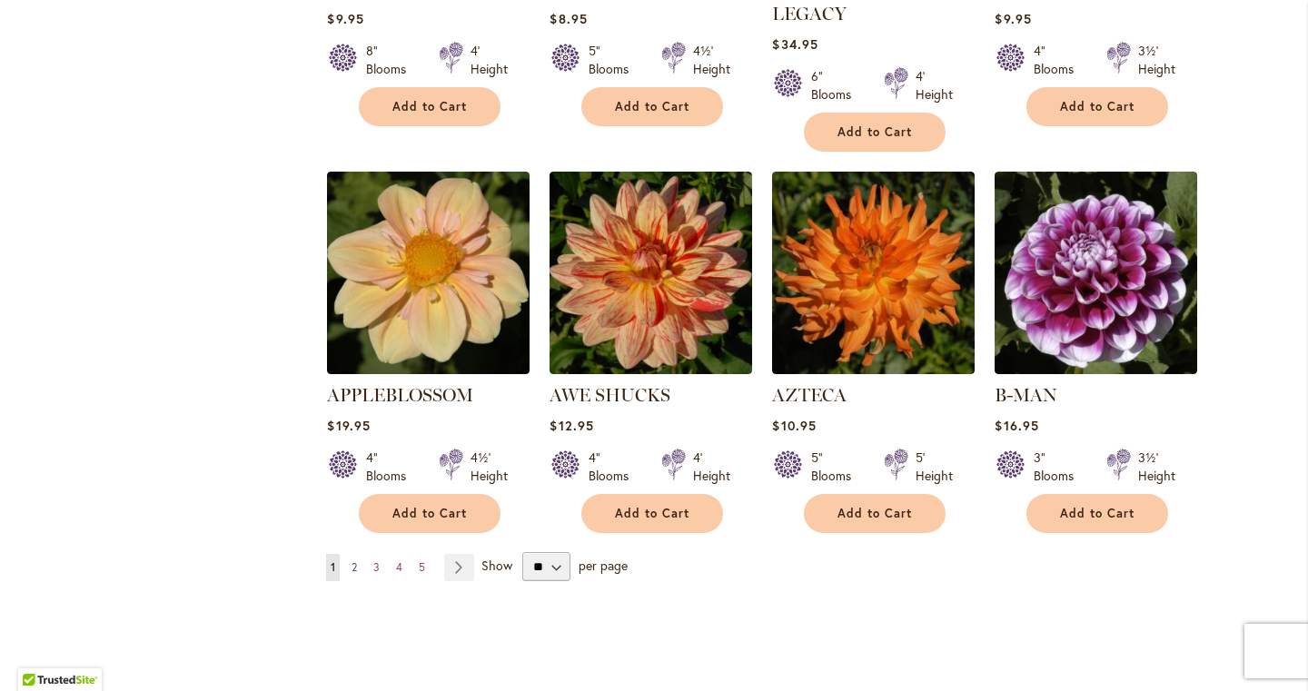
click at [356, 560] on span "2" at bounding box center [354, 567] width 5 height 14
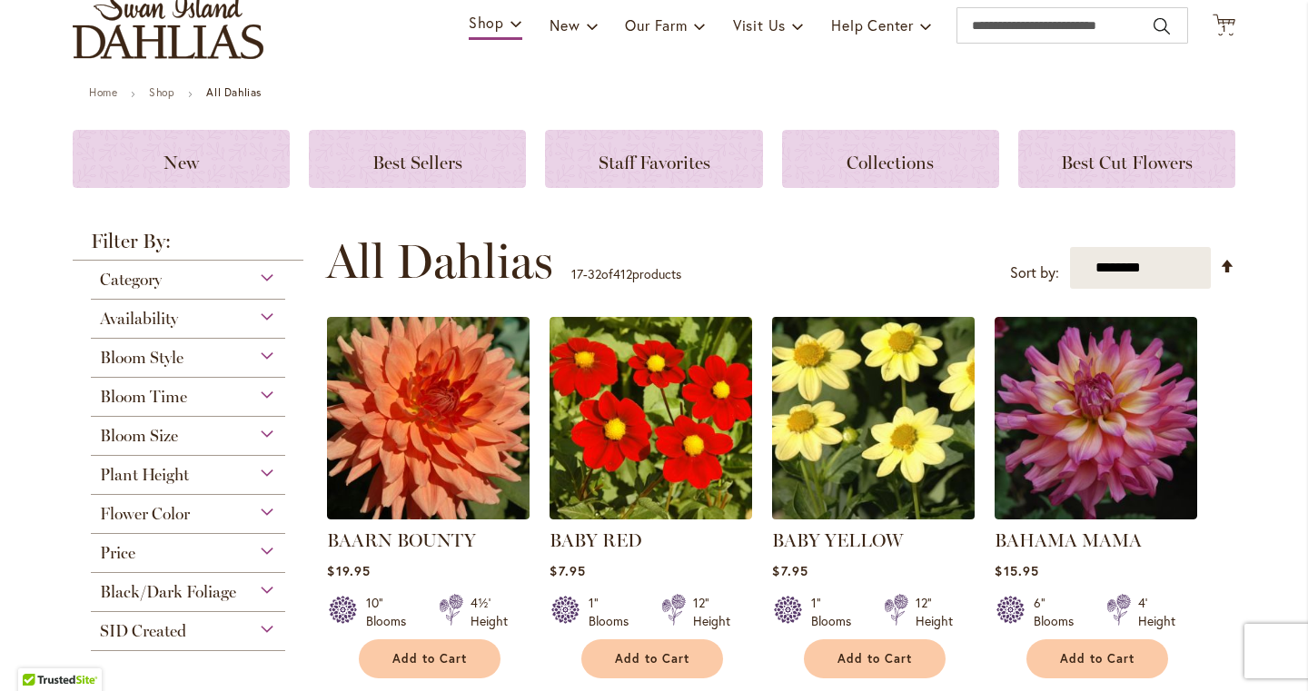
scroll to position [145, 0]
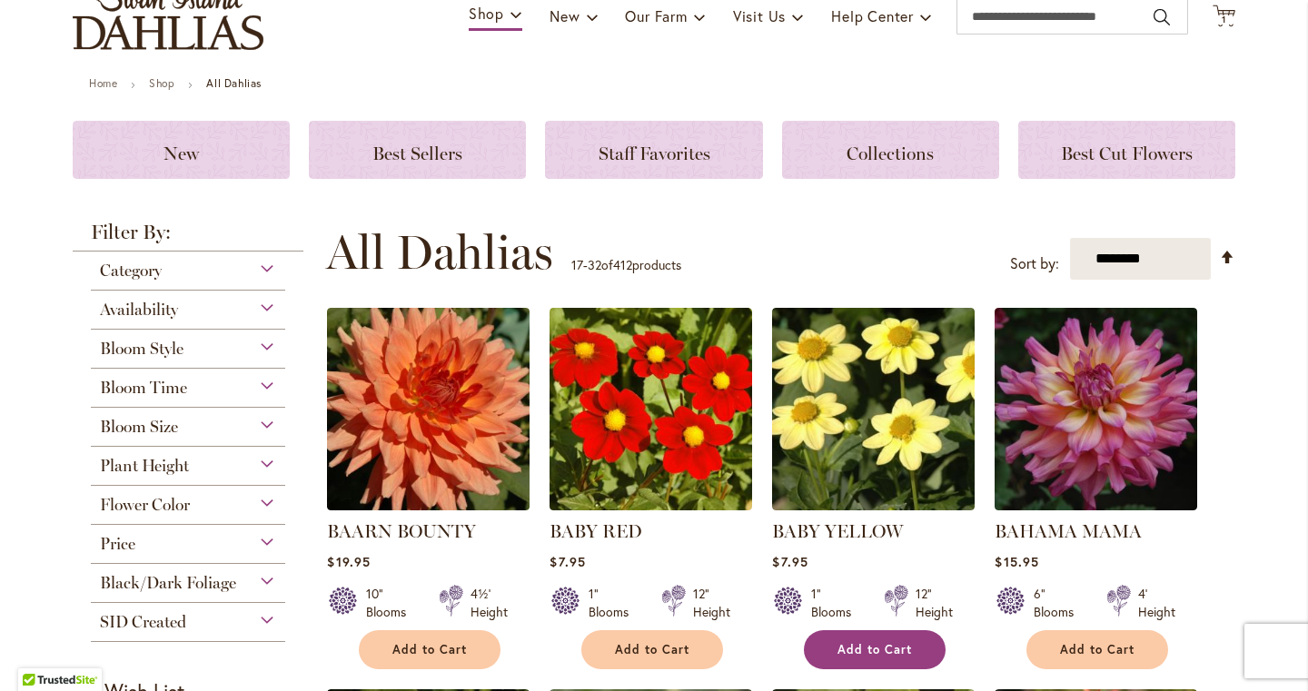
click at [886, 653] on span "Add to Cart" at bounding box center [874, 649] width 74 height 15
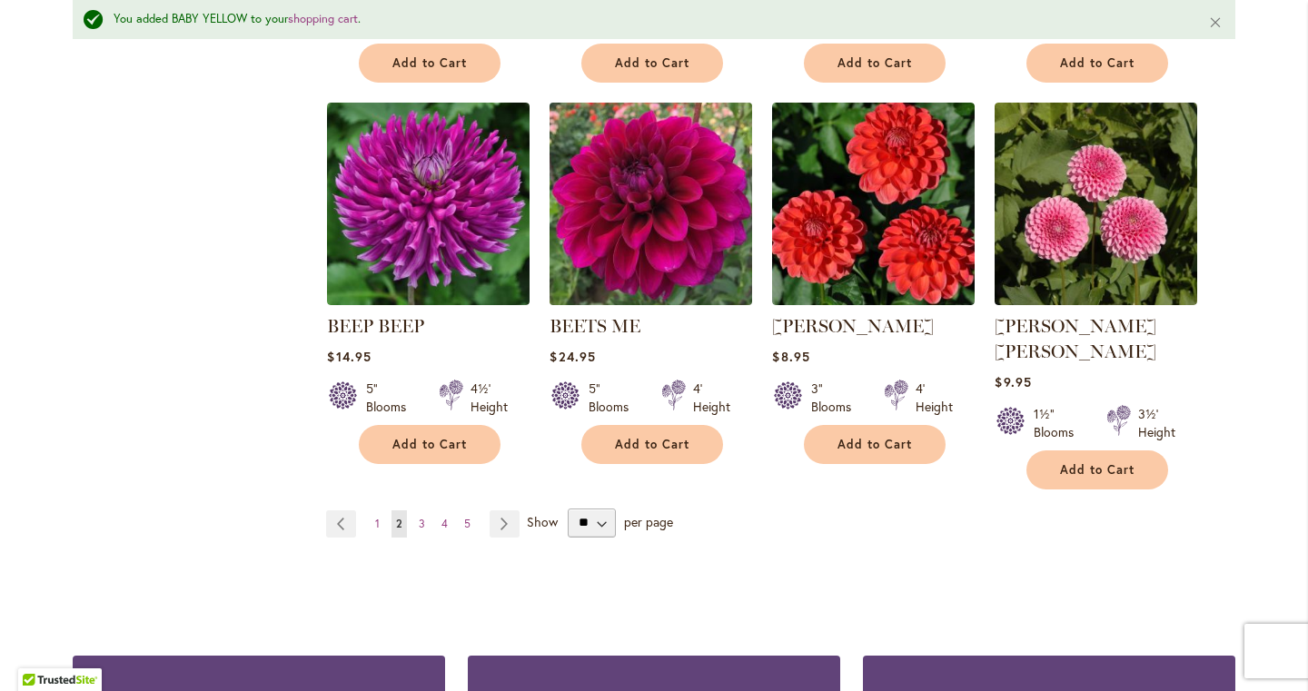
scroll to position [1558, 0]
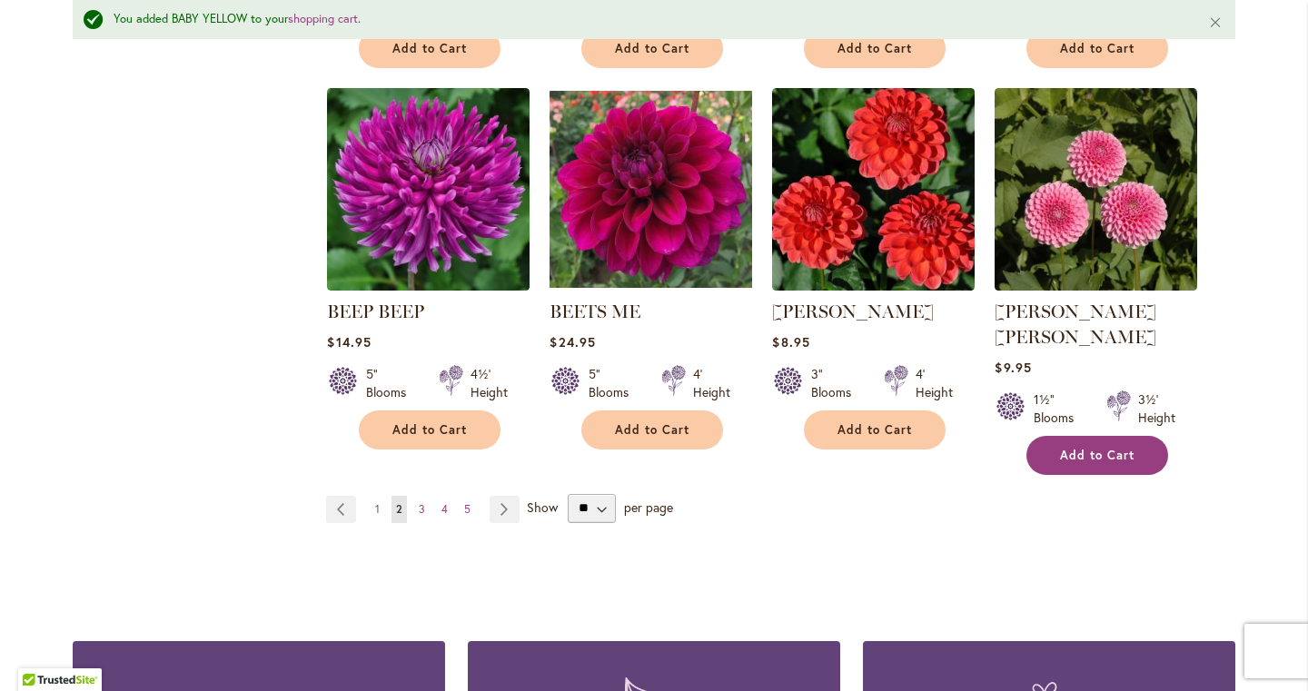
click at [1122, 448] on span "Add to Cart" at bounding box center [1097, 455] width 74 height 15
click at [506, 496] on link "Page Next" at bounding box center [505, 509] width 30 height 27
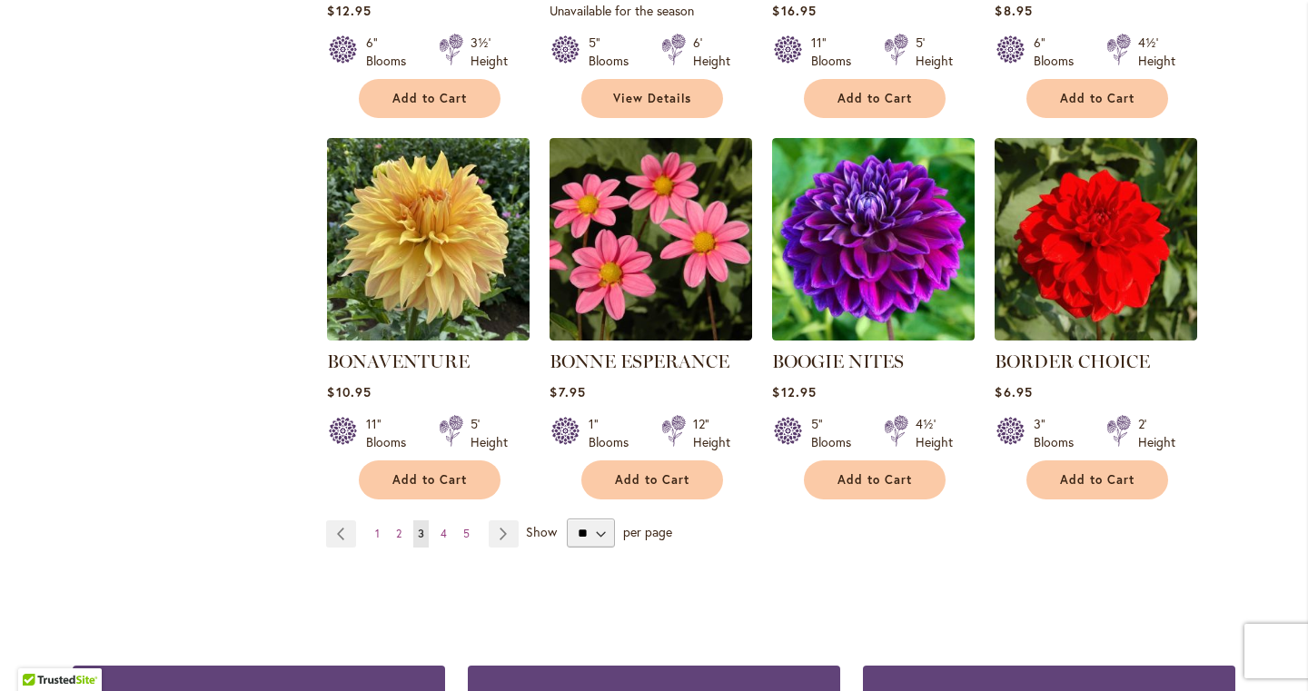
scroll to position [1461, 0]
click at [508, 528] on link "Page Next" at bounding box center [504, 533] width 30 height 27
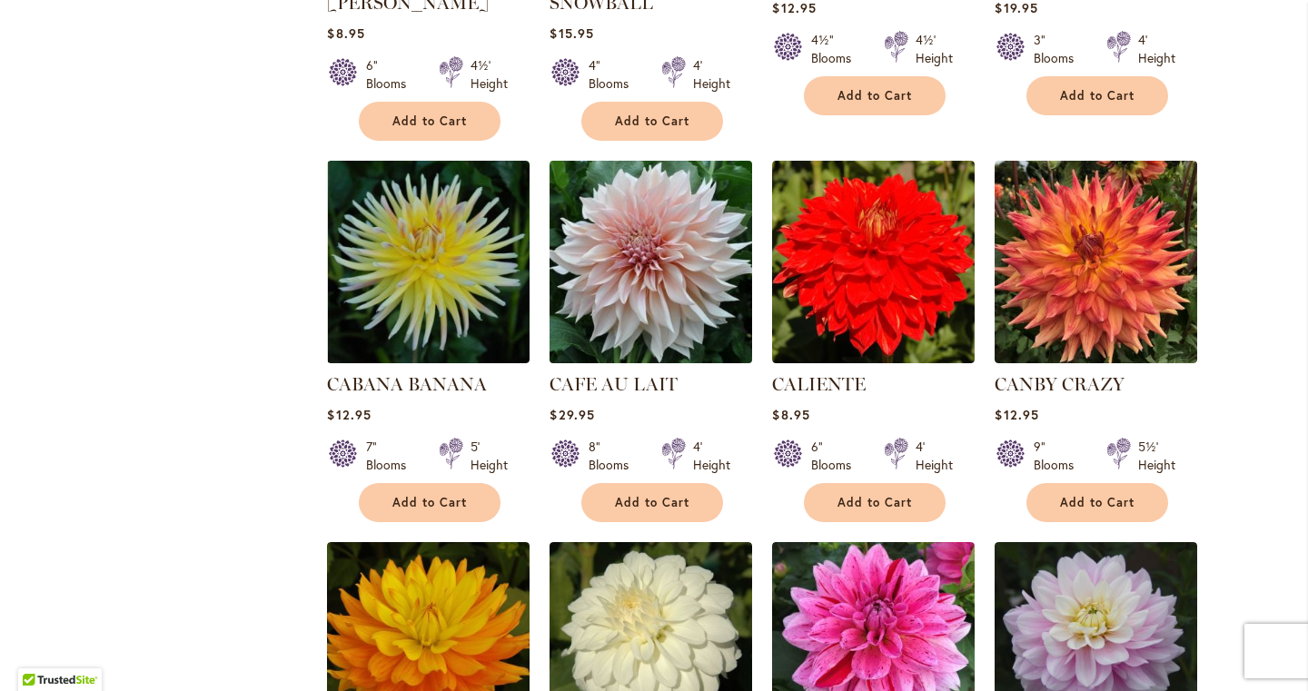
scroll to position [1089, 0]
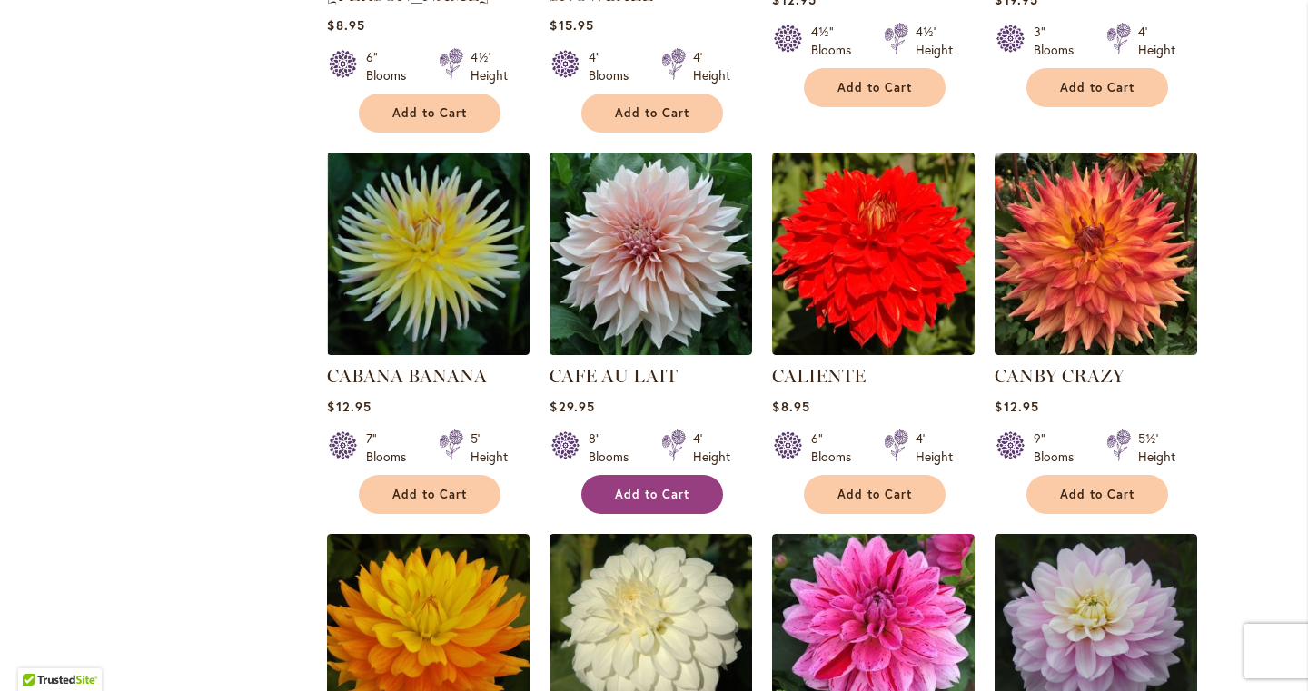
click at [642, 490] on span "Add to Cart" at bounding box center [652, 494] width 74 height 15
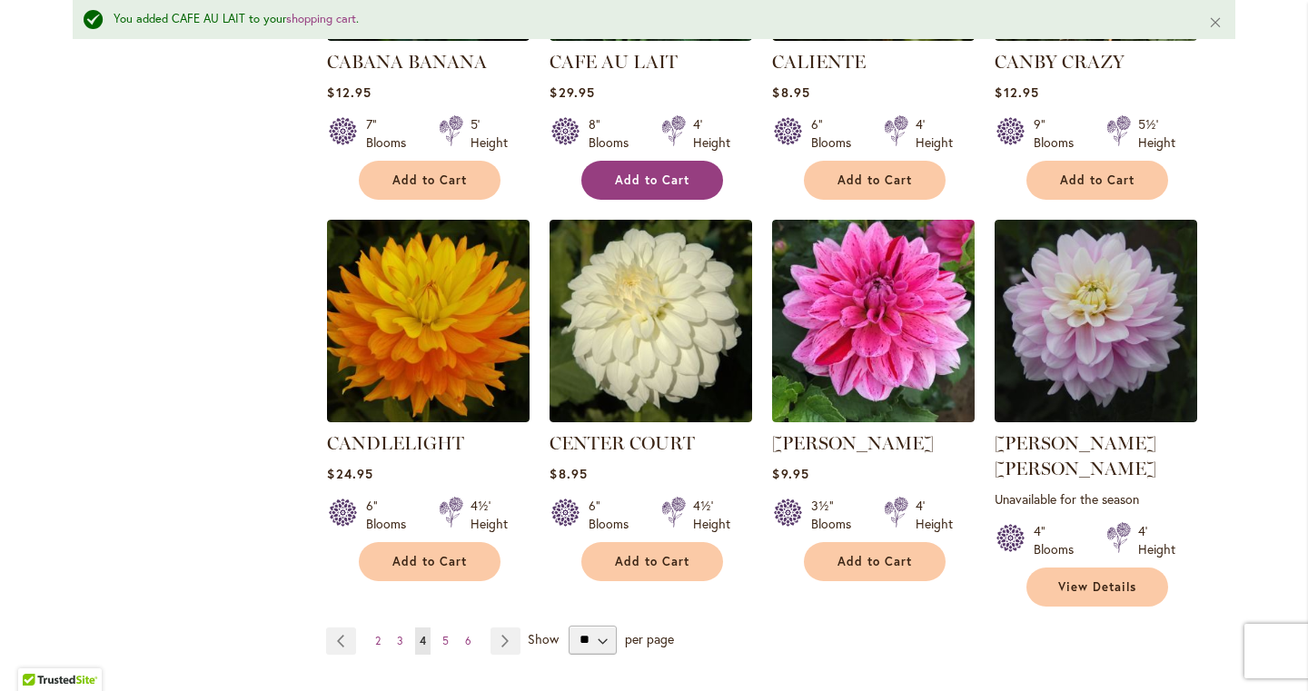
scroll to position [1464, 0]
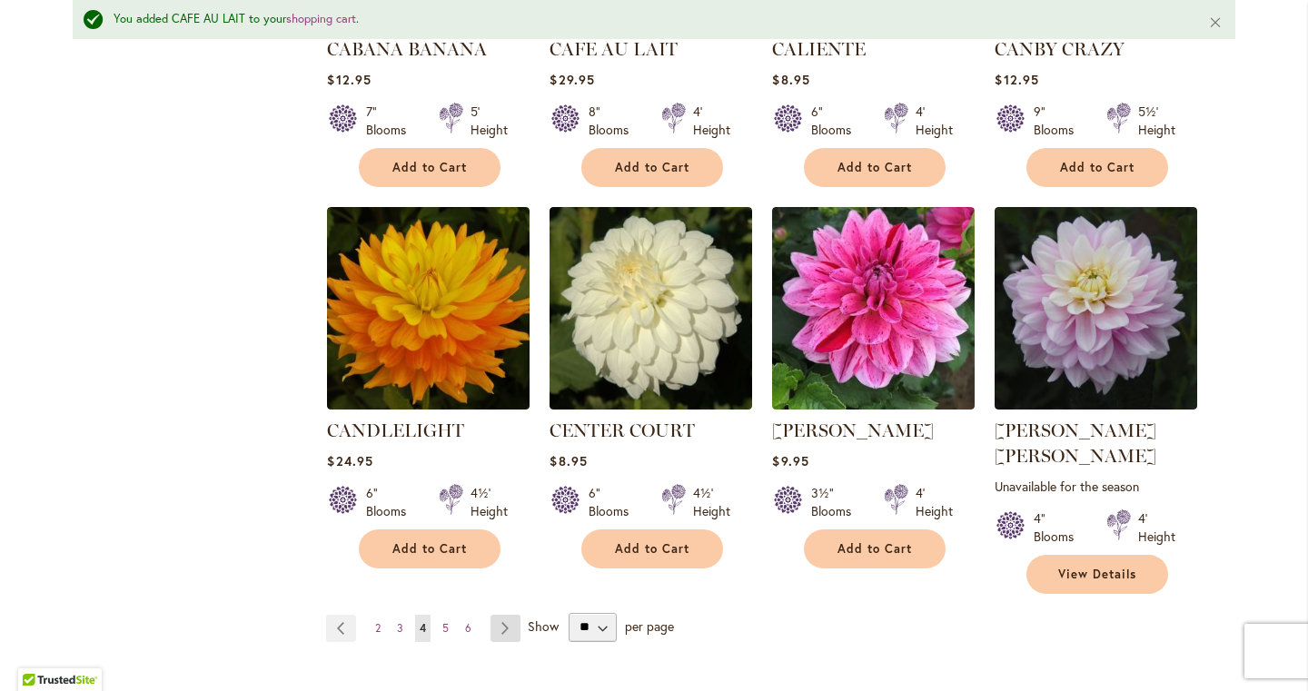
click at [503, 615] on link "Page Next" at bounding box center [505, 628] width 30 height 27
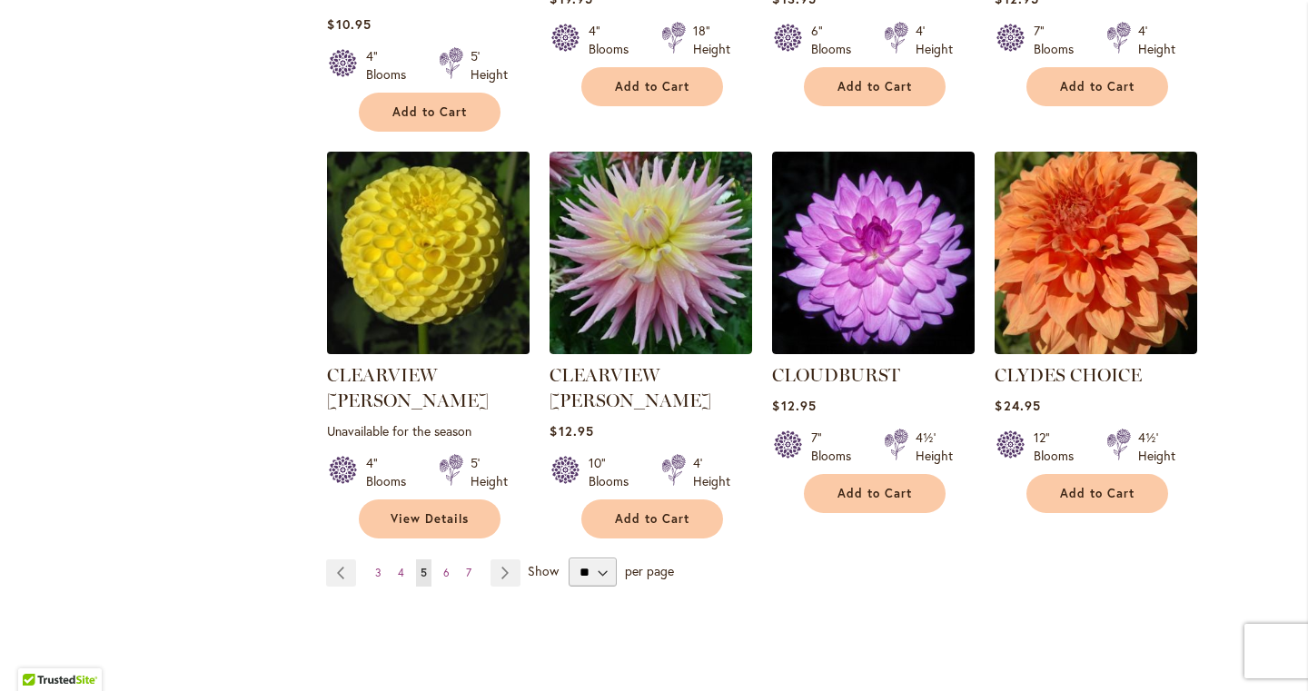
scroll to position [1548, 0]
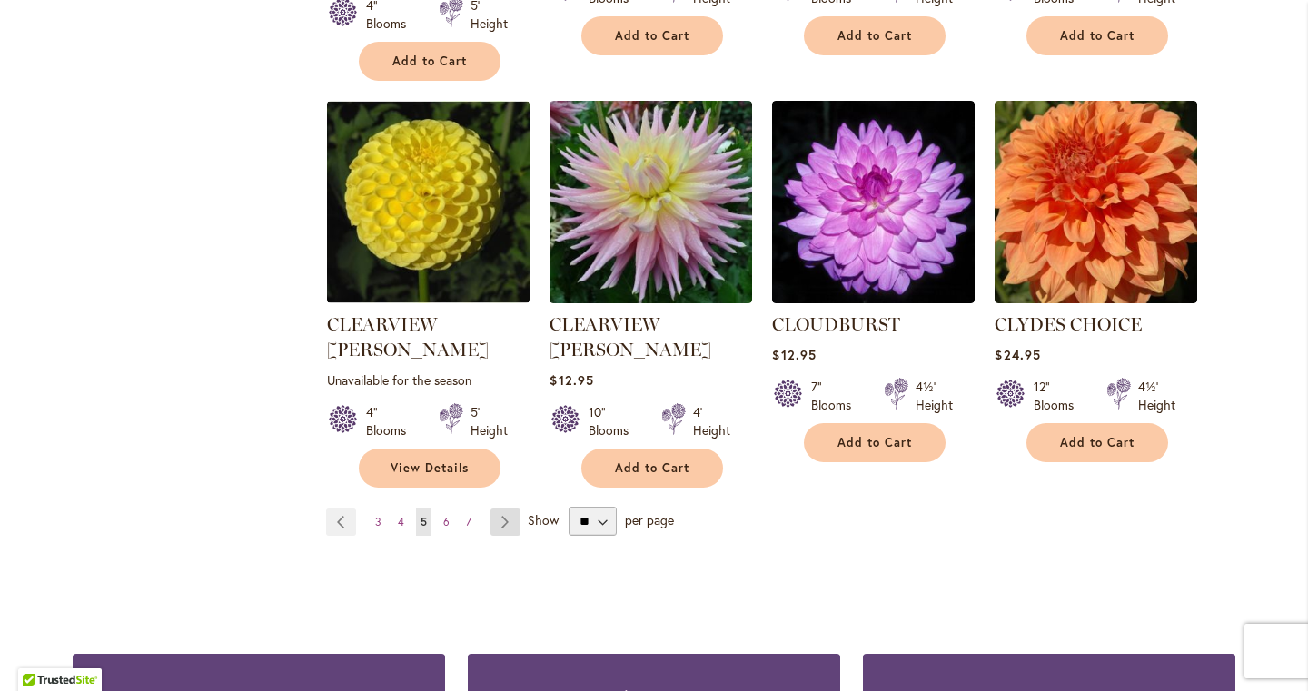
click at [490, 509] on link "Page Next" at bounding box center [505, 522] width 30 height 27
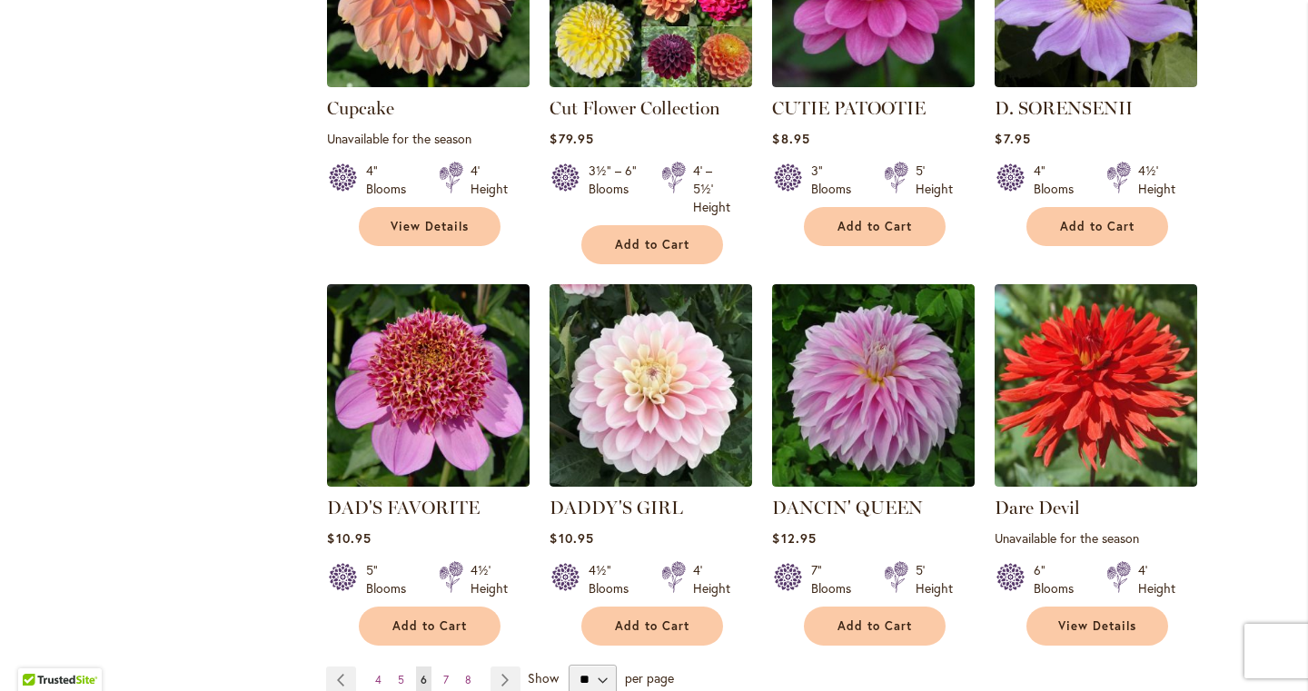
scroll to position [1431, 0]
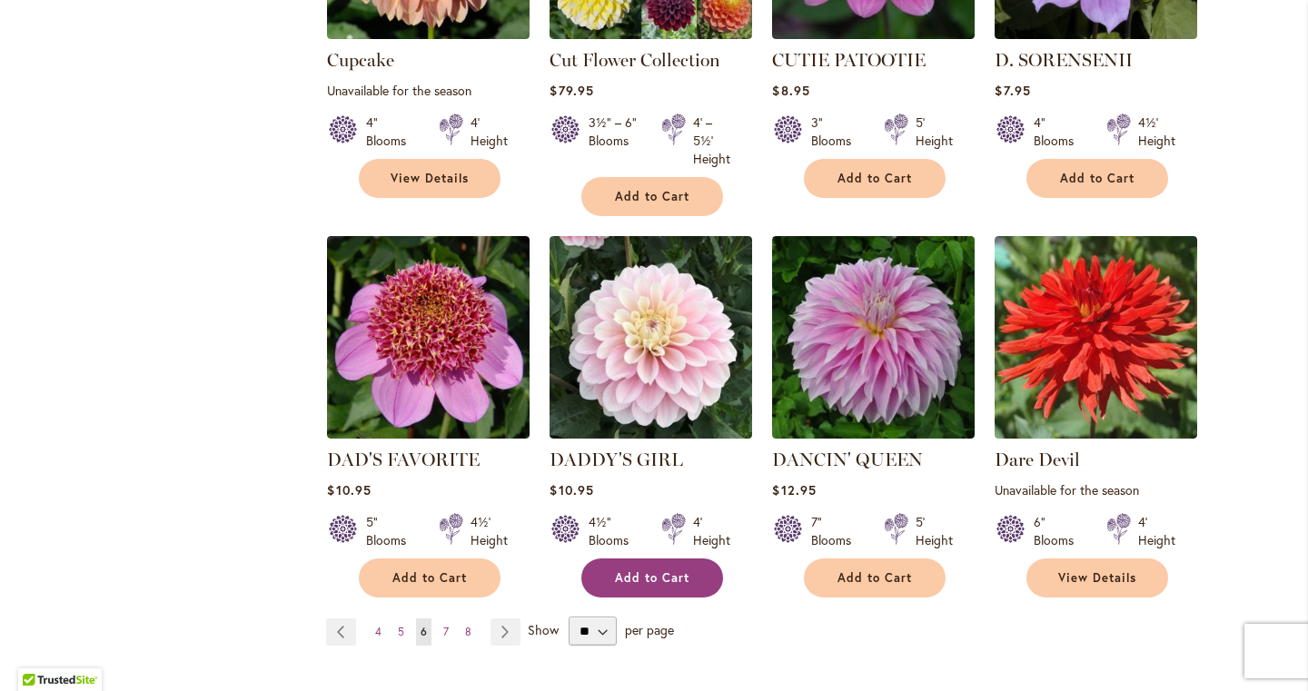
click at [662, 570] on span "Add to Cart" at bounding box center [652, 577] width 74 height 15
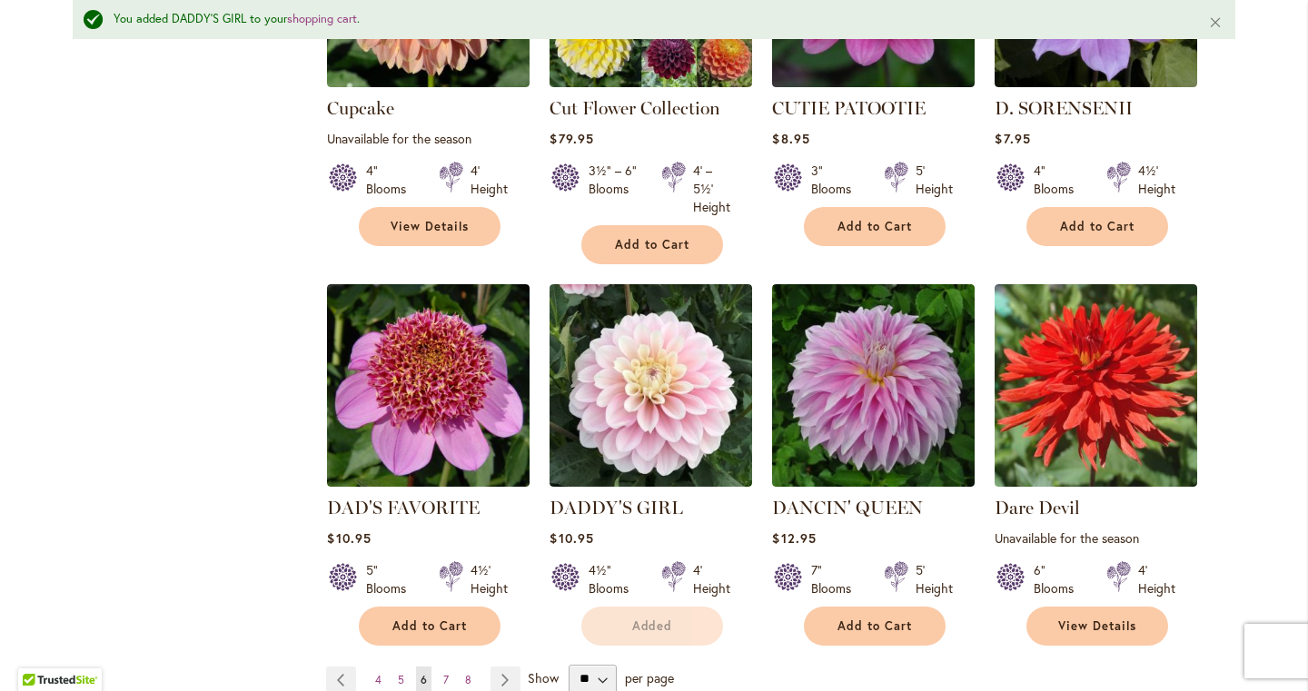
click at [508, 607] on div "Add to Cart" at bounding box center [429, 626] width 201 height 39
click at [510, 667] on link "Page Next" at bounding box center [505, 680] width 30 height 27
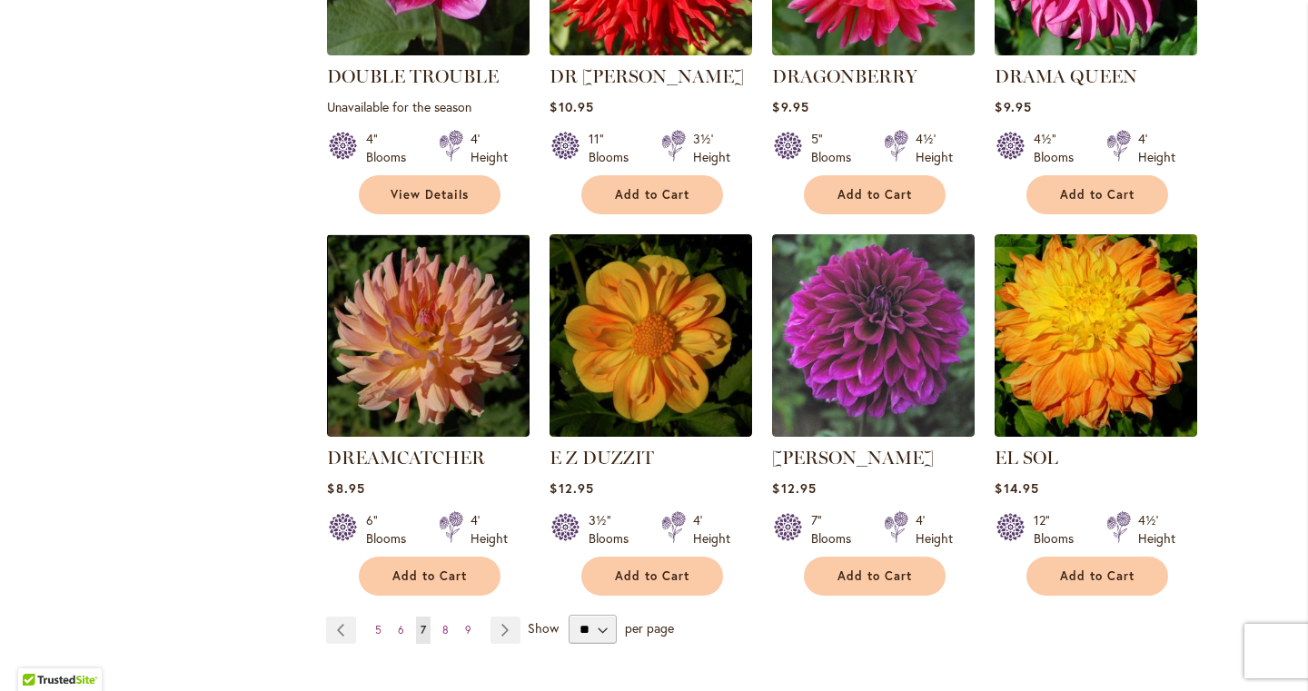
scroll to position [1466, 0]
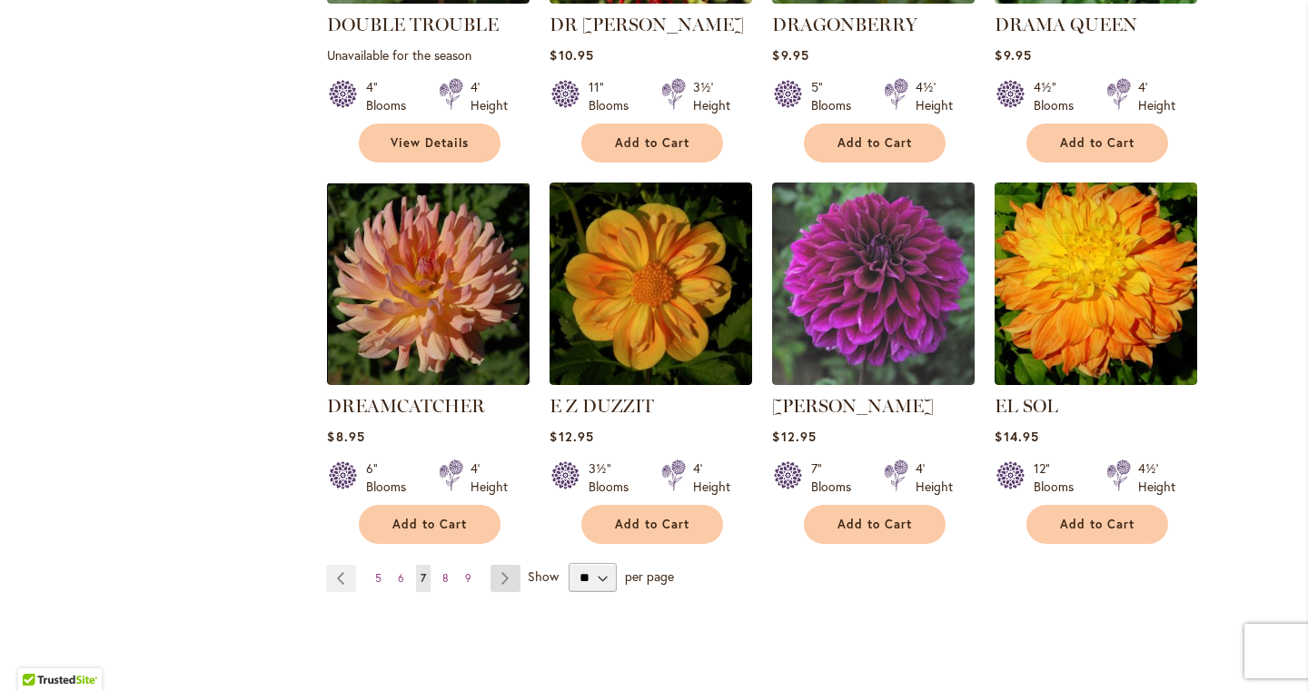
click at [508, 565] on link "Page Next" at bounding box center [505, 578] width 30 height 27
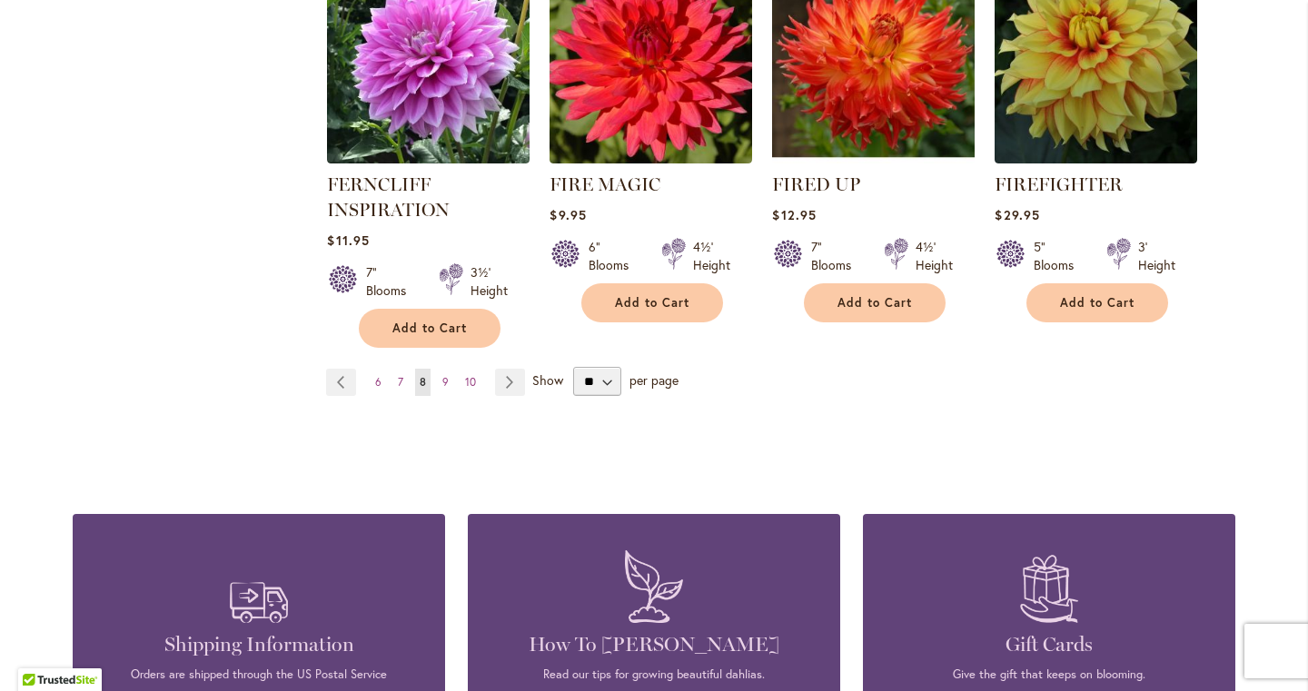
scroll to position [1682, 0]
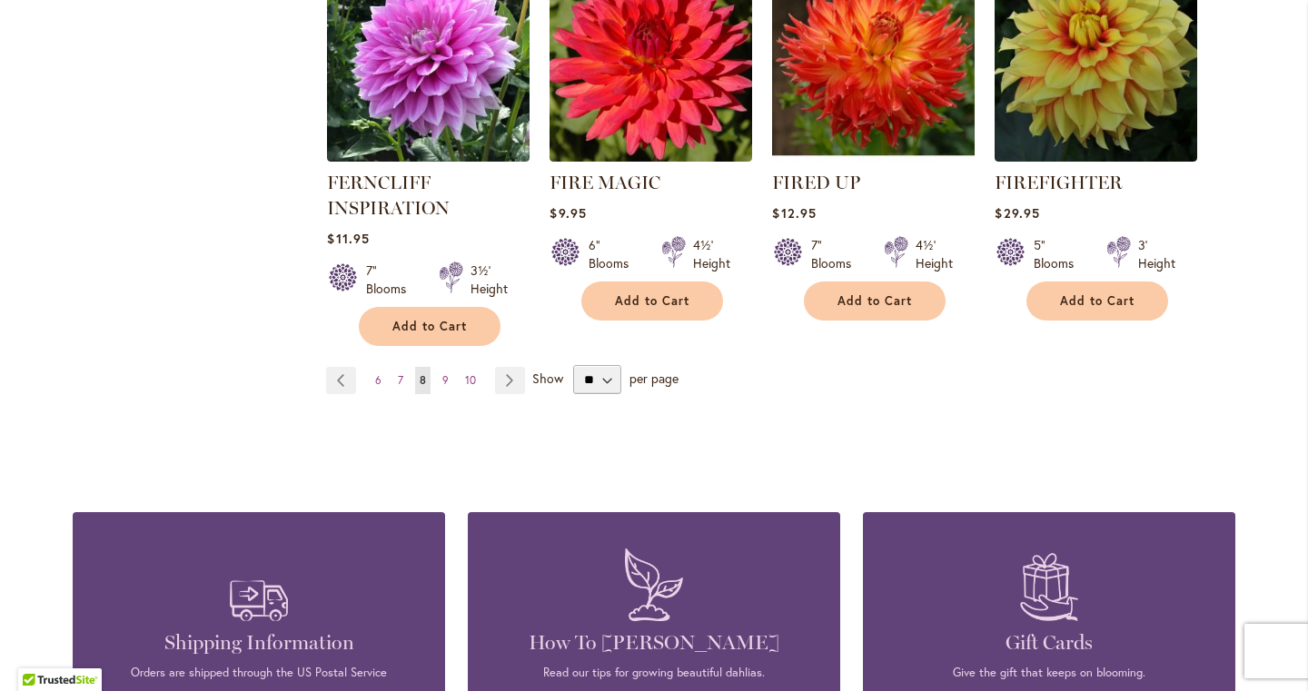
click at [508, 365] on div "Page Page Previous Page 6 Page 7 You're currently reading page 8" at bounding box center [780, 379] width 909 height 29
click at [508, 379] on link "Page Next" at bounding box center [510, 380] width 30 height 27
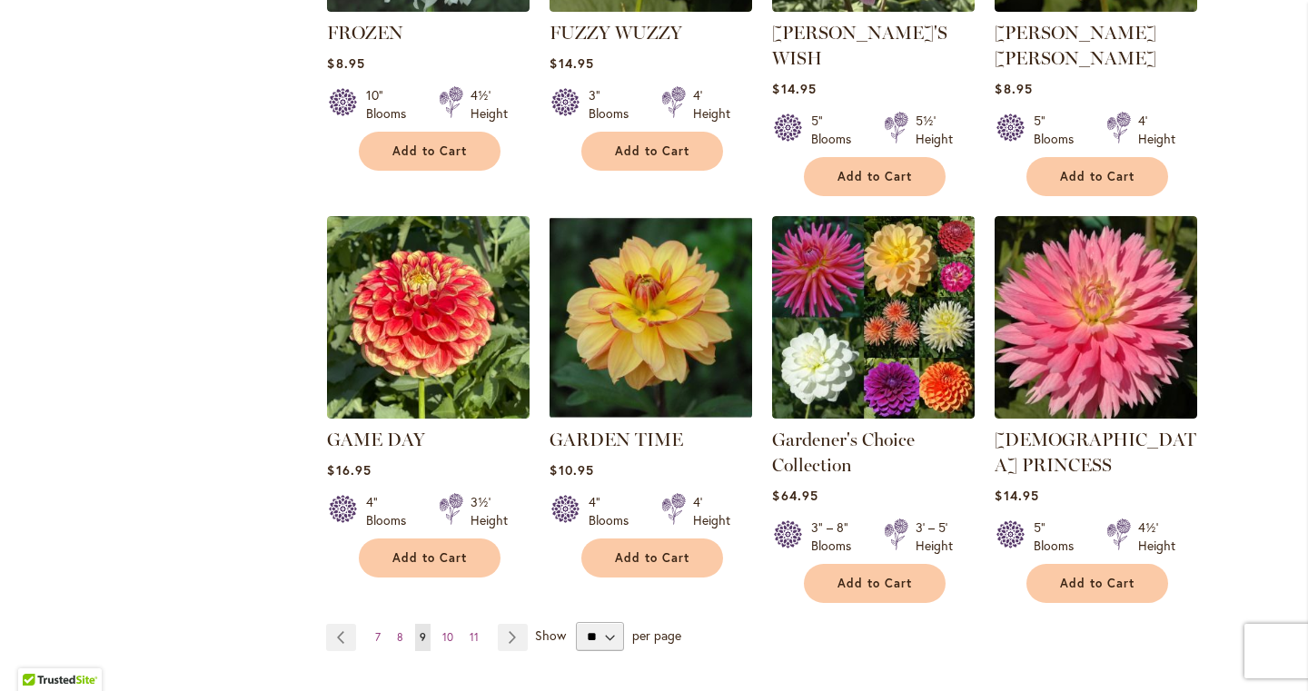
scroll to position [1461, 0]
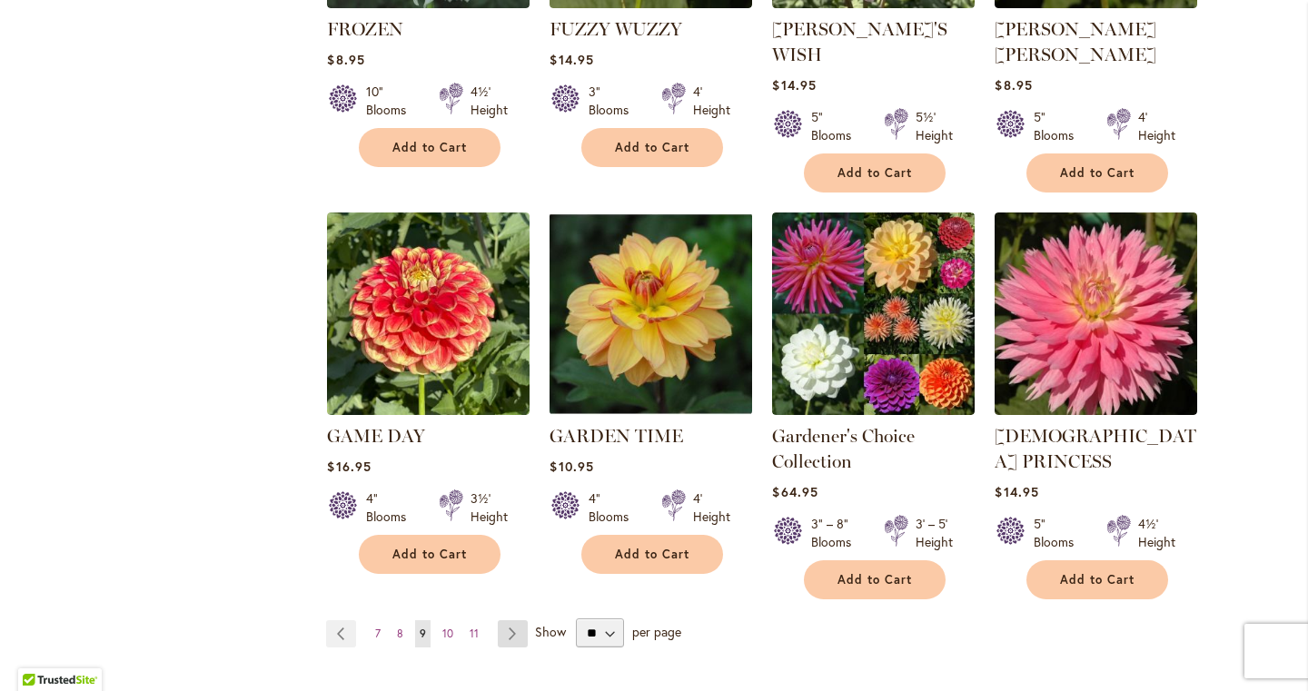
click at [514, 620] on link "Page Next" at bounding box center [513, 633] width 30 height 27
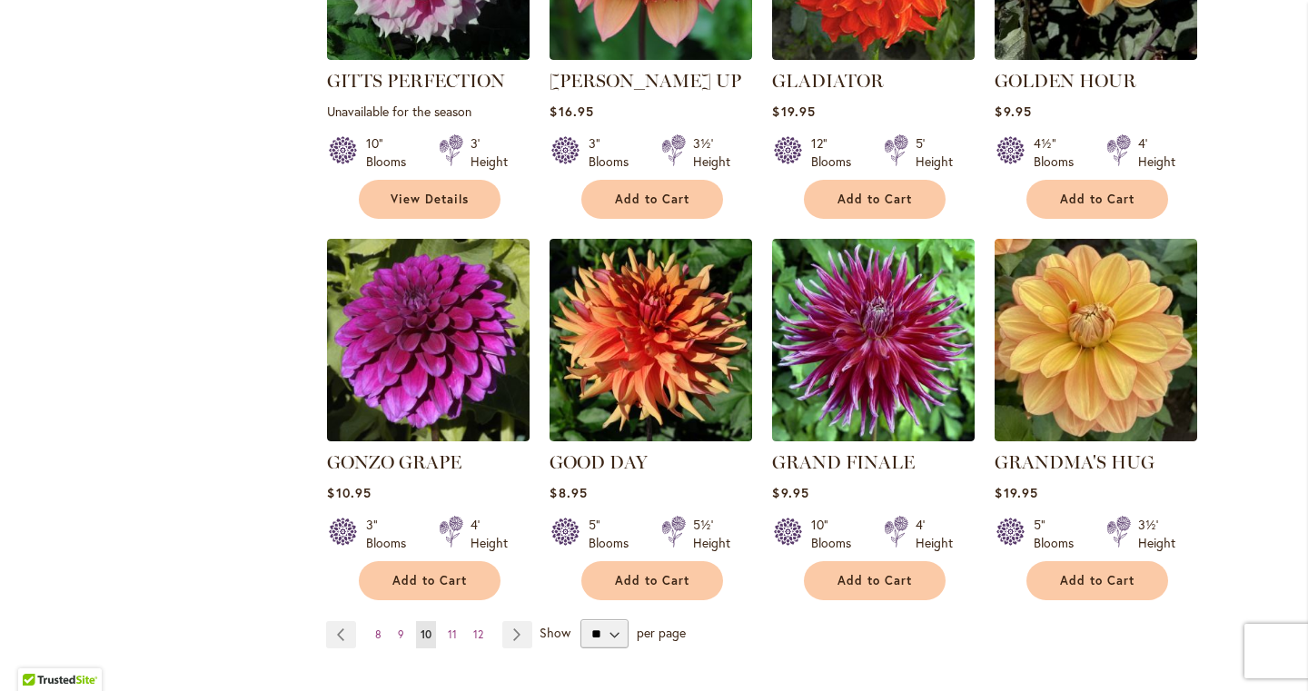
scroll to position [1389, 0]
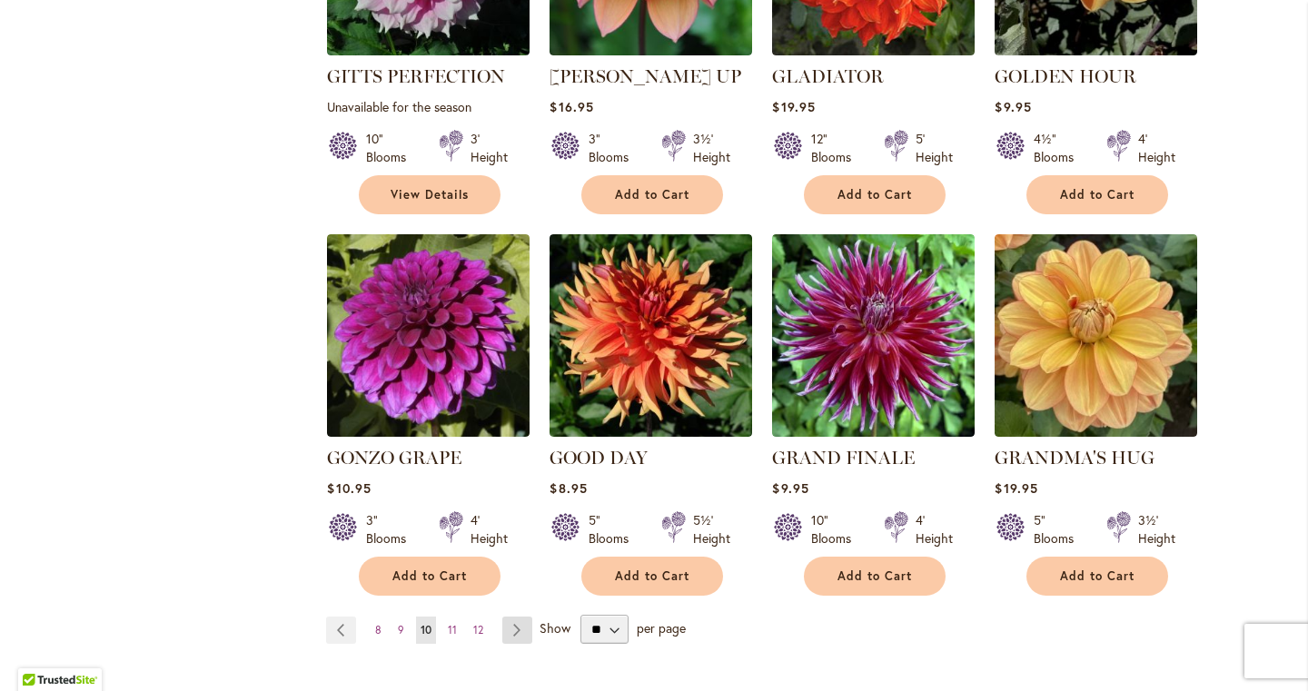
click at [519, 617] on link "Page Next" at bounding box center [517, 630] width 30 height 27
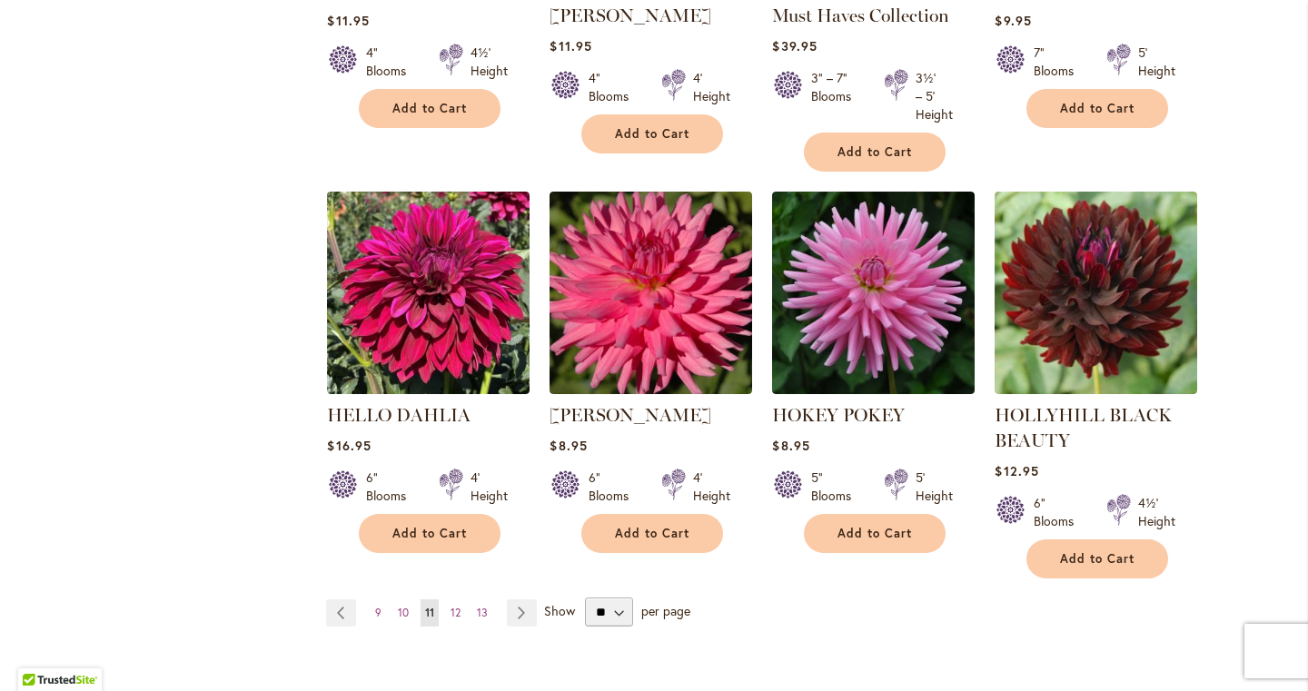
scroll to position [1500, 0]
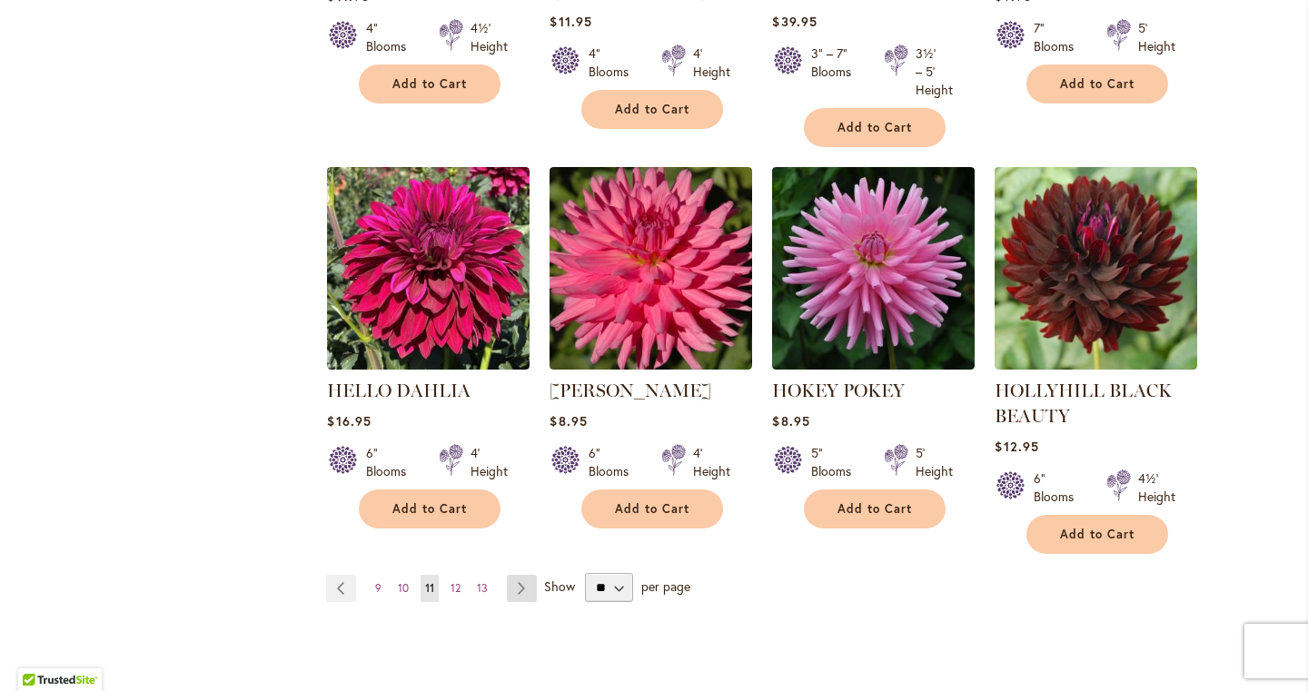
click at [516, 583] on link "Page Next" at bounding box center [522, 588] width 30 height 27
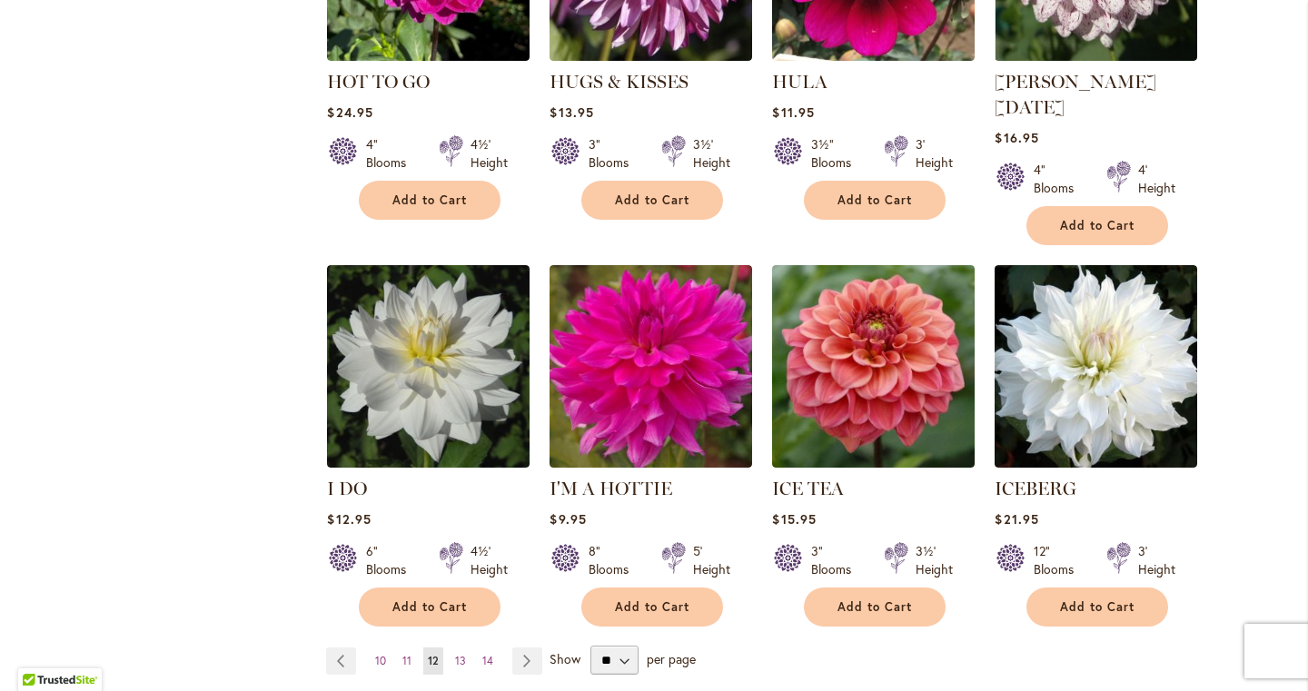
scroll to position [1307, 0]
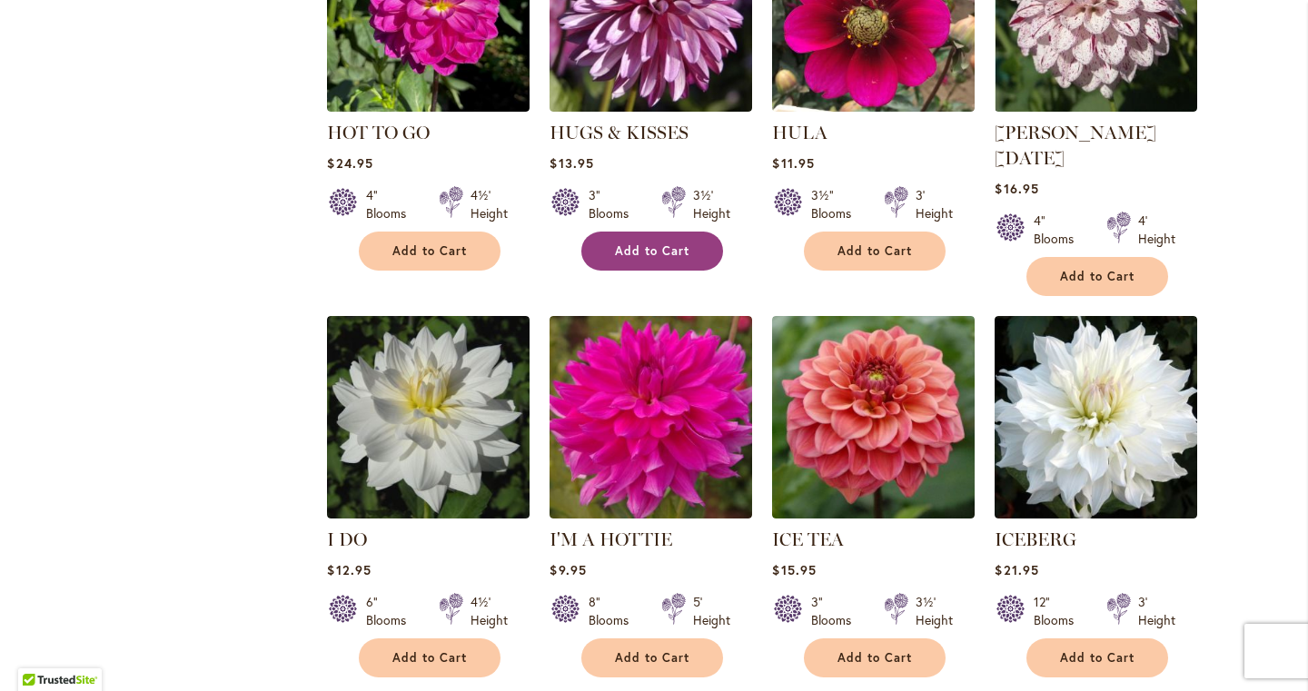
click at [629, 244] on span "Add to Cart" at bounding box center [652, 250] width 74 height 15
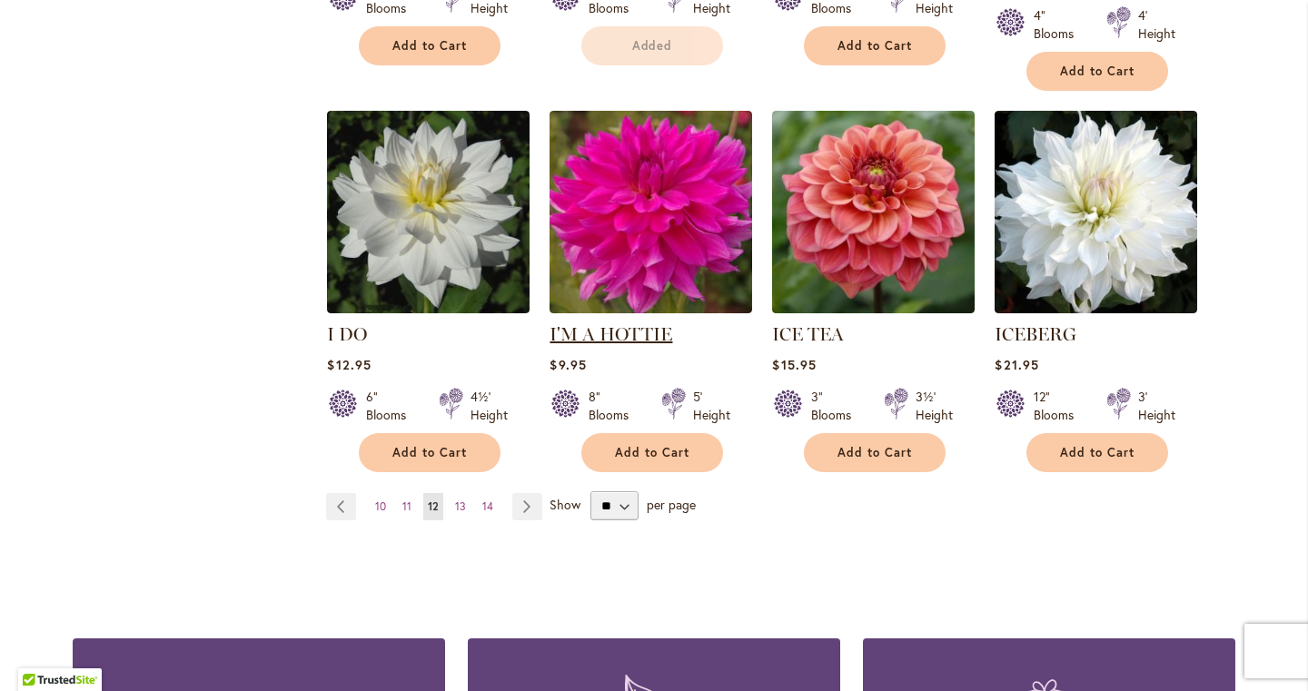
scroll to position [1559, 0]
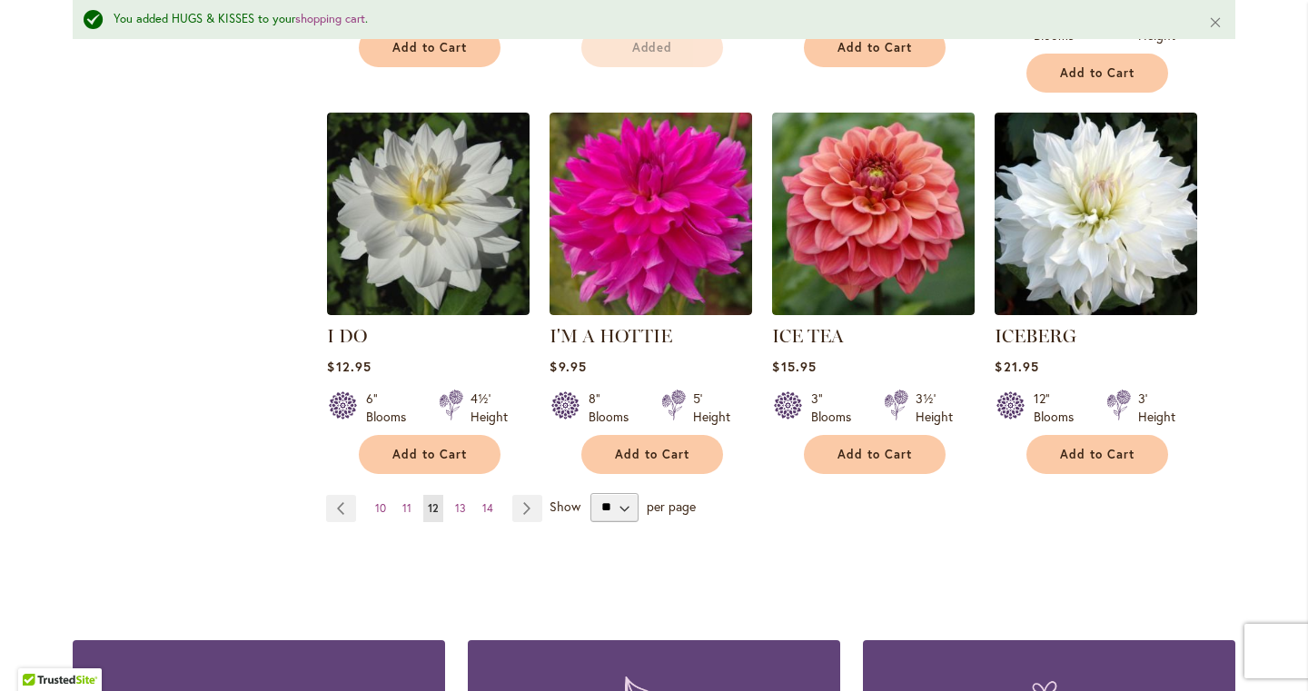
click at [530, 436] on div "Add to Cart" at bounding box center [429, 454] width 201 height 39
click at [528, 495] on link "Page Next" at bounding box center [527, 508] width 30 height 27
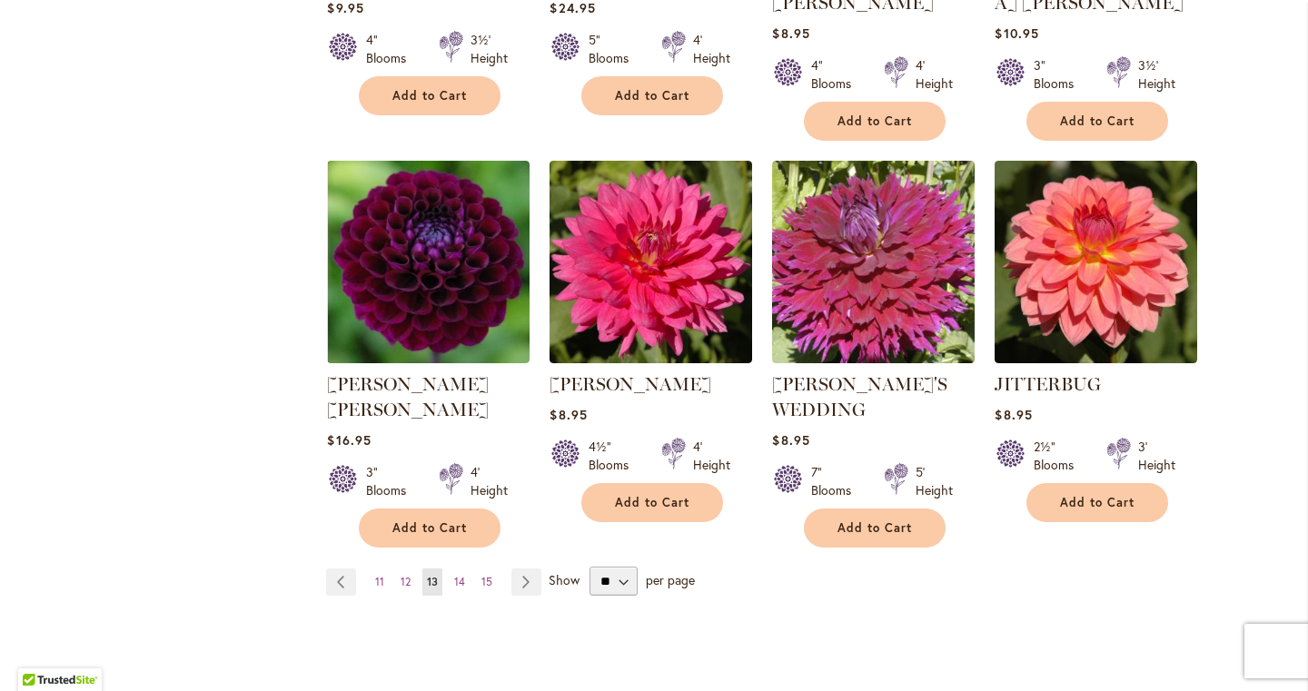
scroll to position [1492, 0]
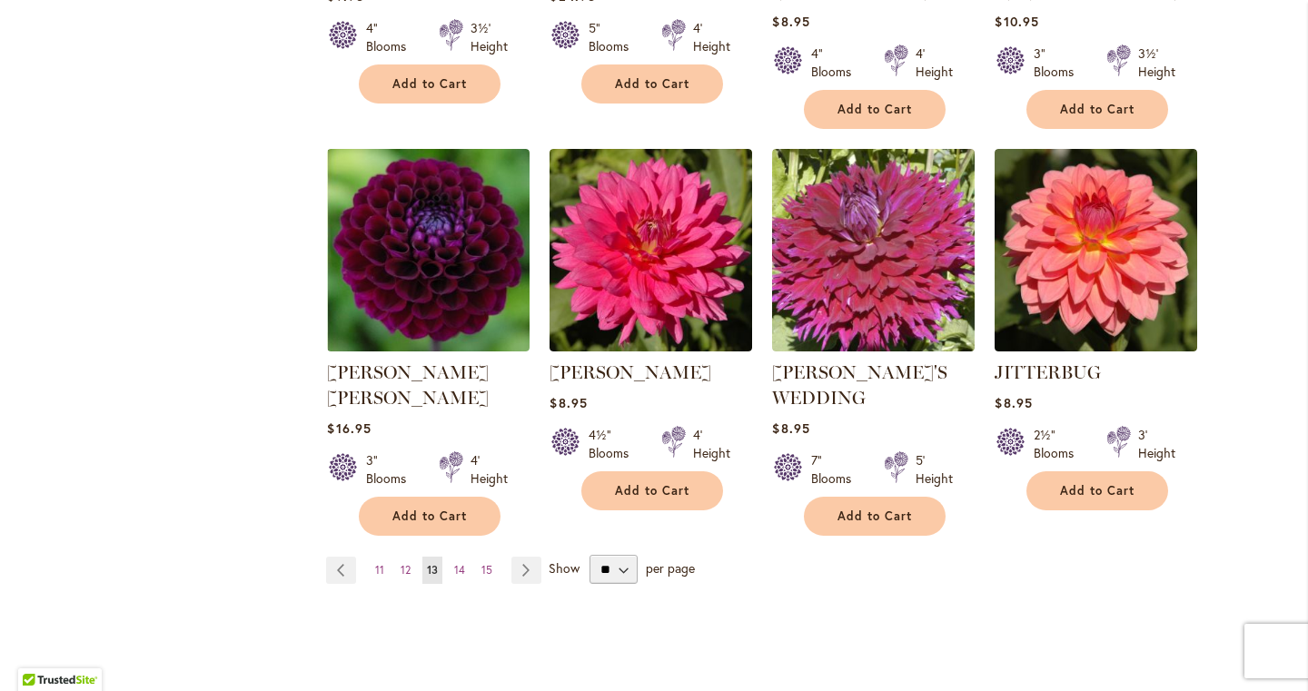
click at [527, 557] on link "Page Next" at bounding box center [526, 570] width 30 height 27
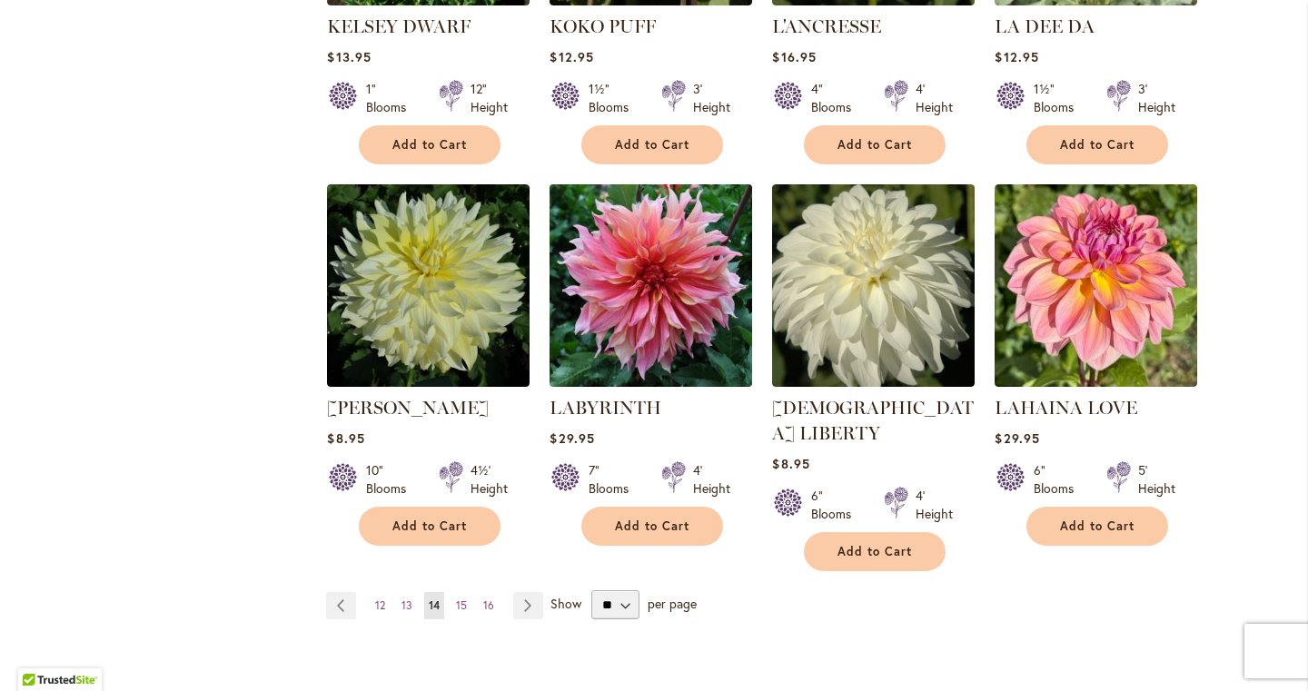
scroll to position [1460, 0]
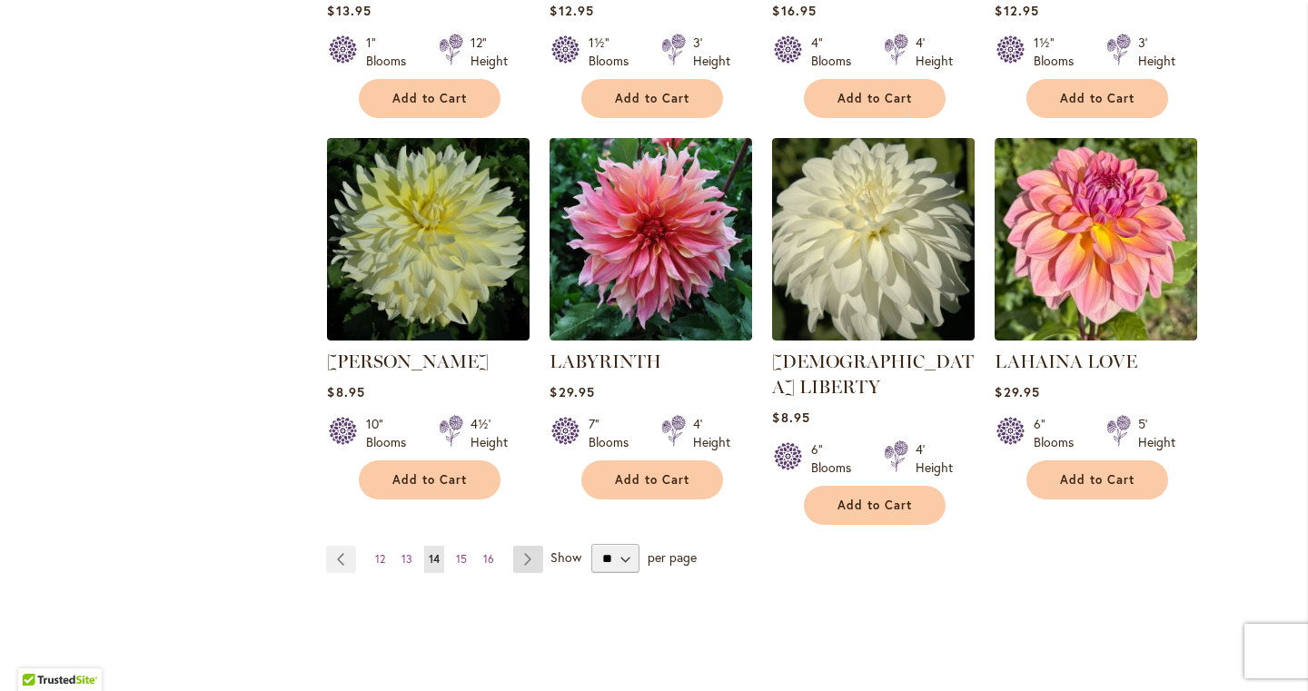
click at [534, 546] on link "Page Next" at bounding box center [528, 559] width 30 height 27
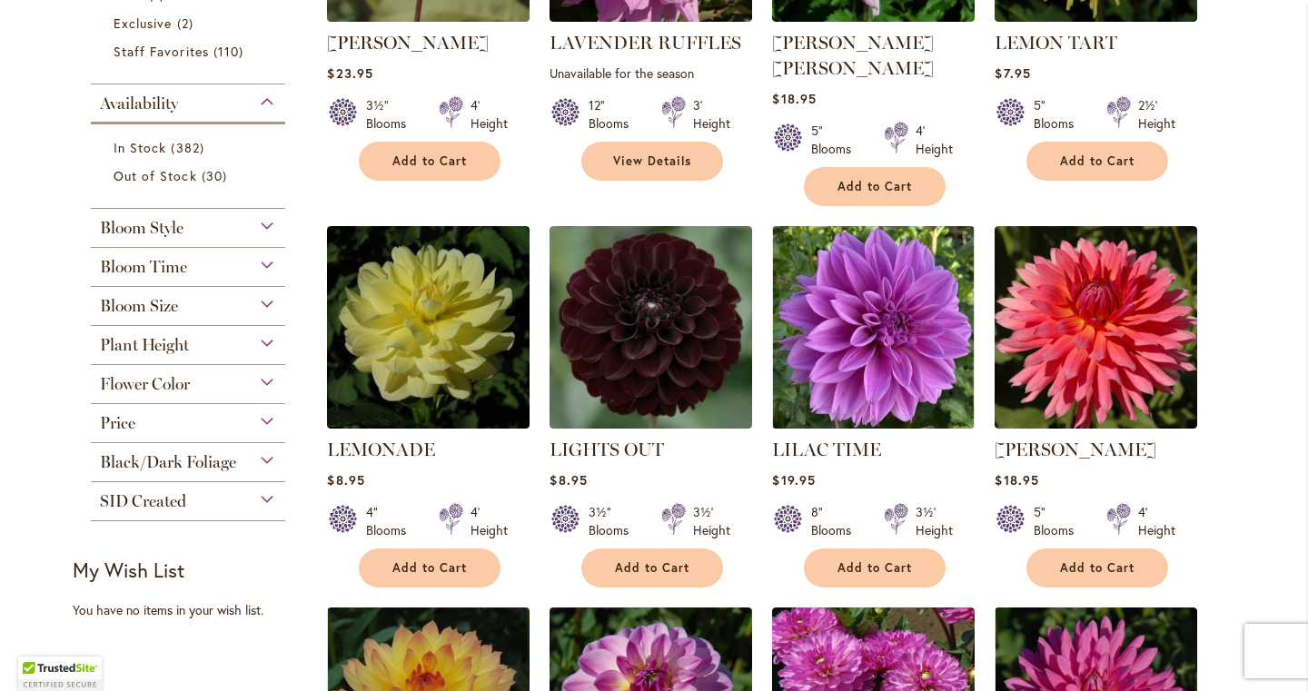
scroll to position [635, 0]
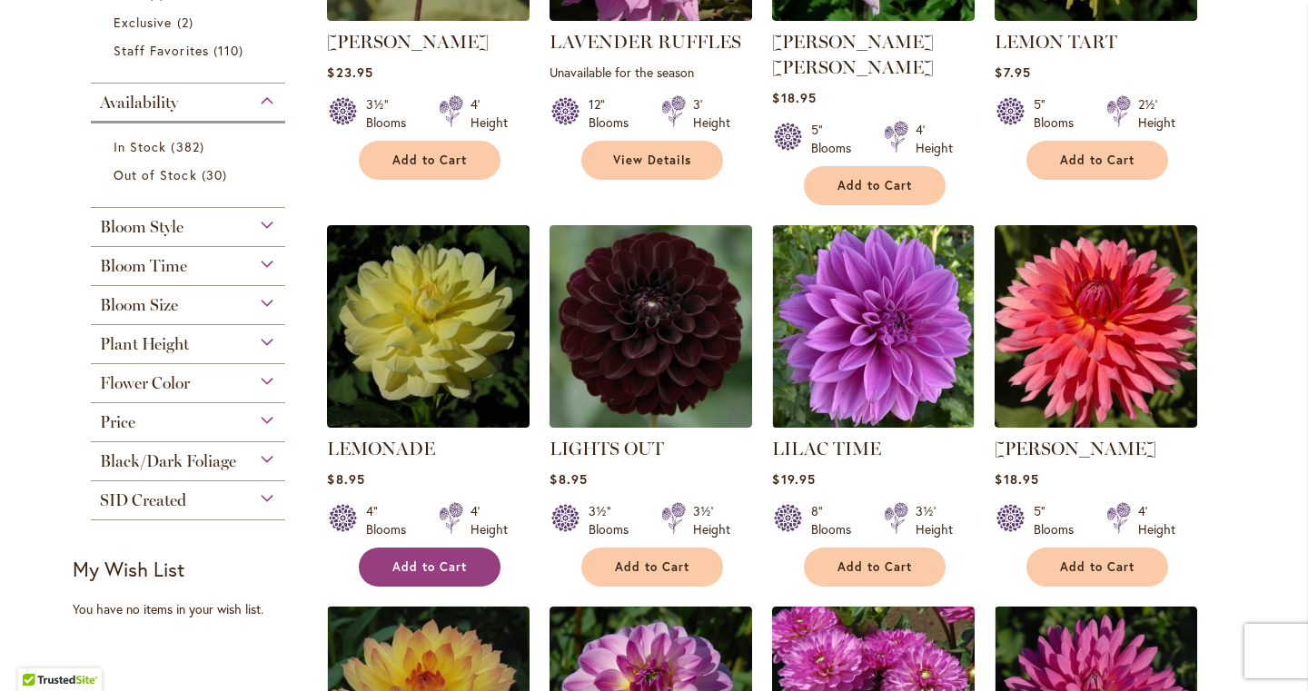
click at [452, 560] on span "Add to Cart" at bounding box center [429, 567] width 74 height 15
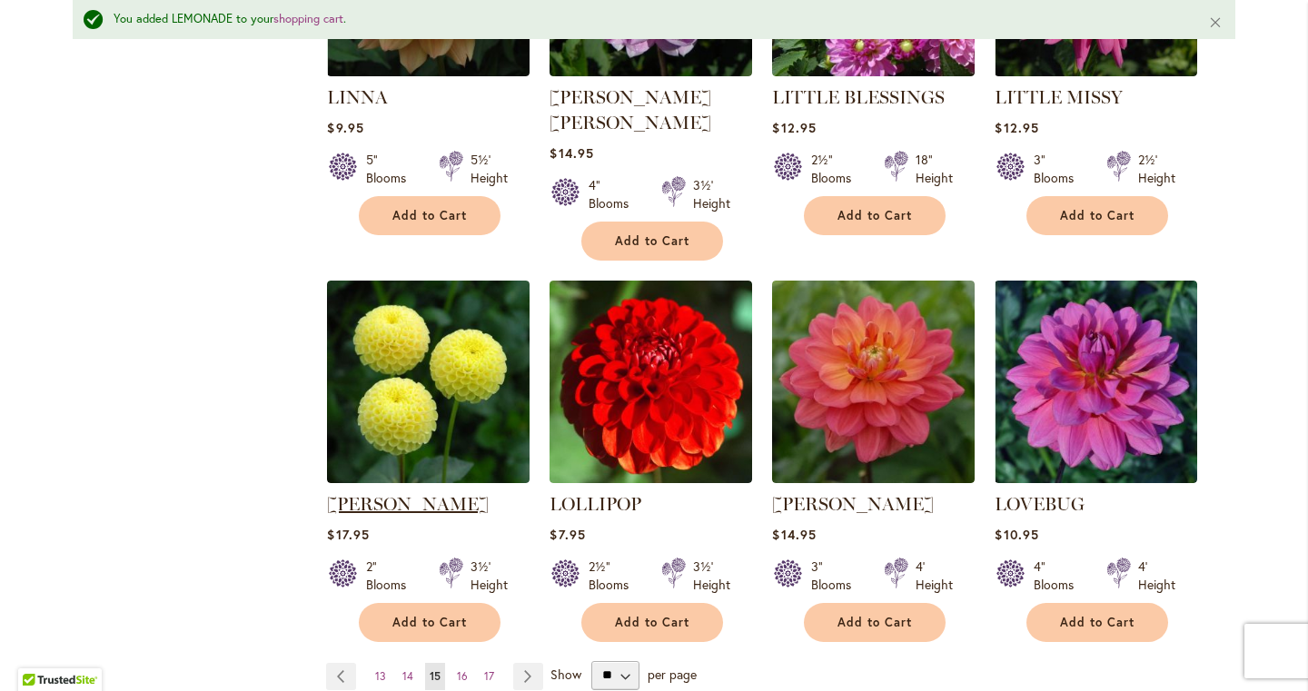
scroll to position [1419, 0]
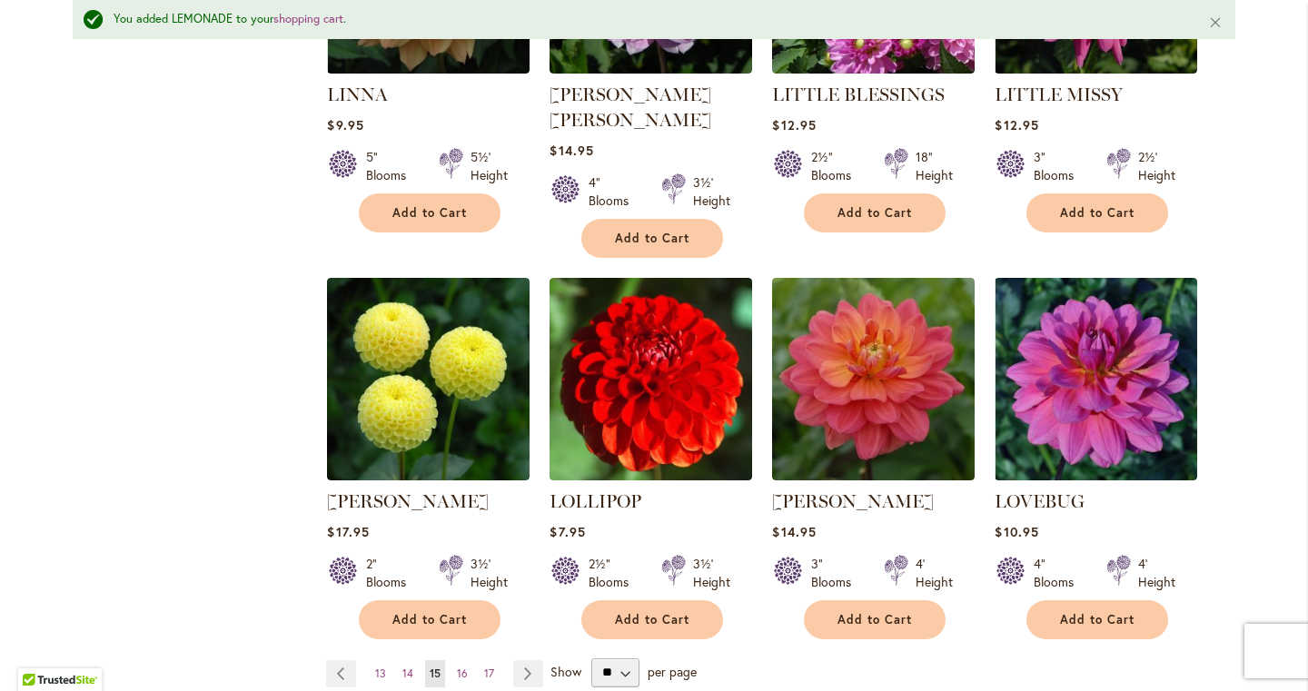
click at [520, 660] on link "Page Next" at bounding box center [528, 673] width 30 height 27
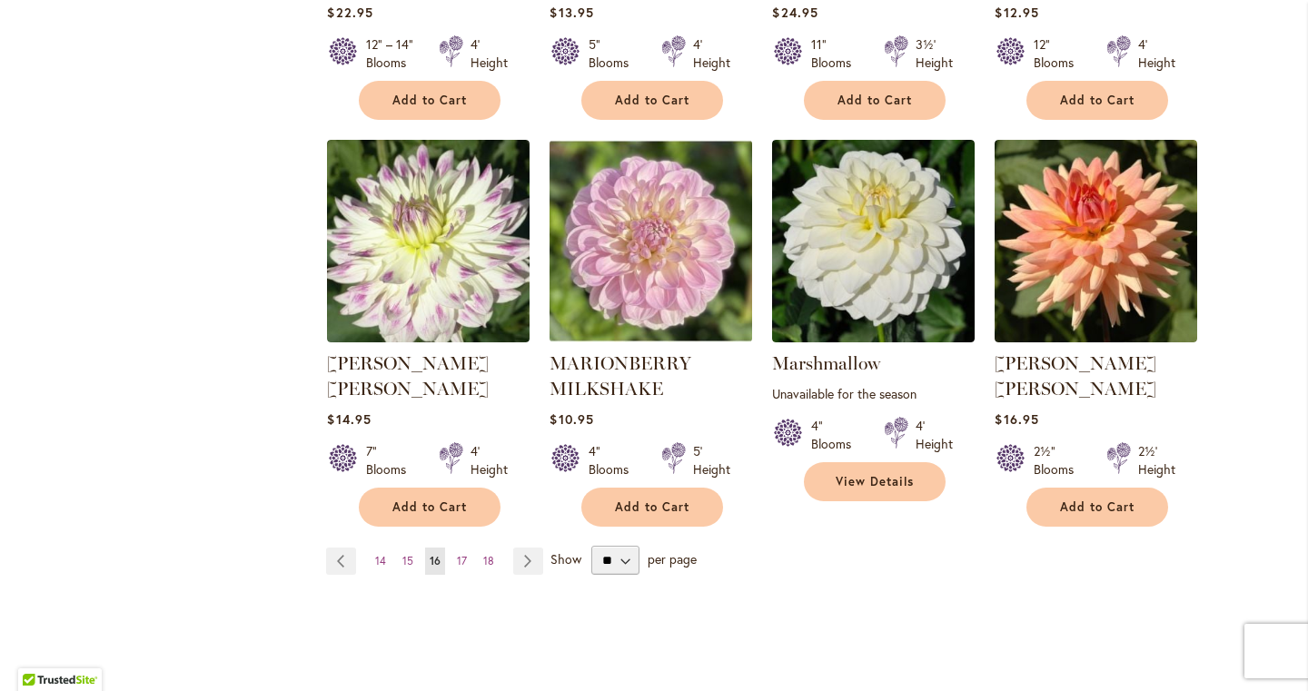
scroll to position [1487, 0]
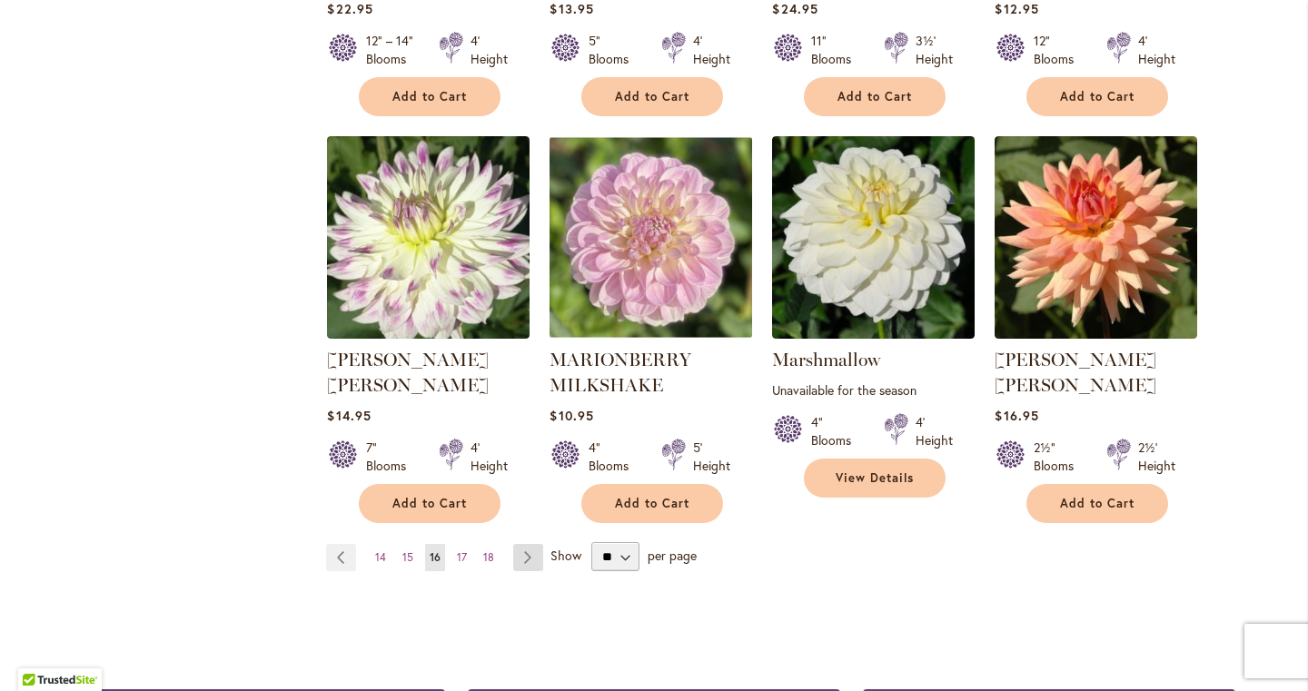
click at [519, 544] on link "Page Next" at bounding box center [528, 557] width 30 height 27
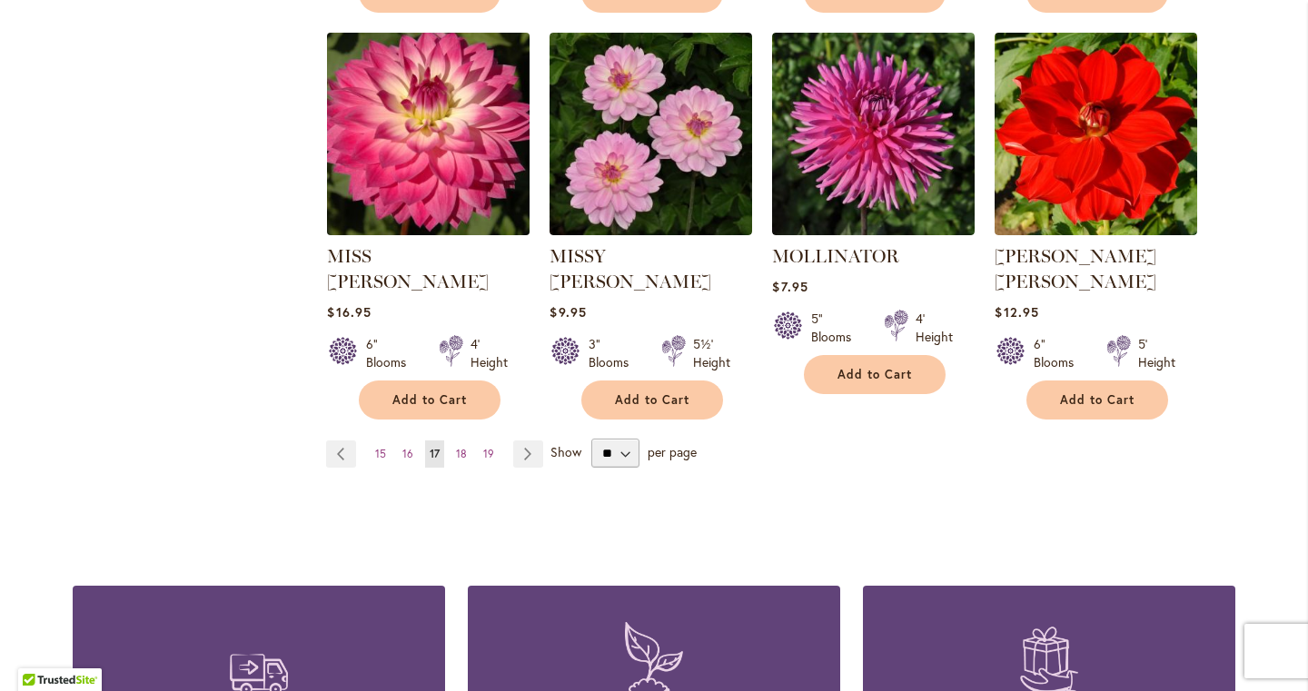
scroll to position [1575, 0]
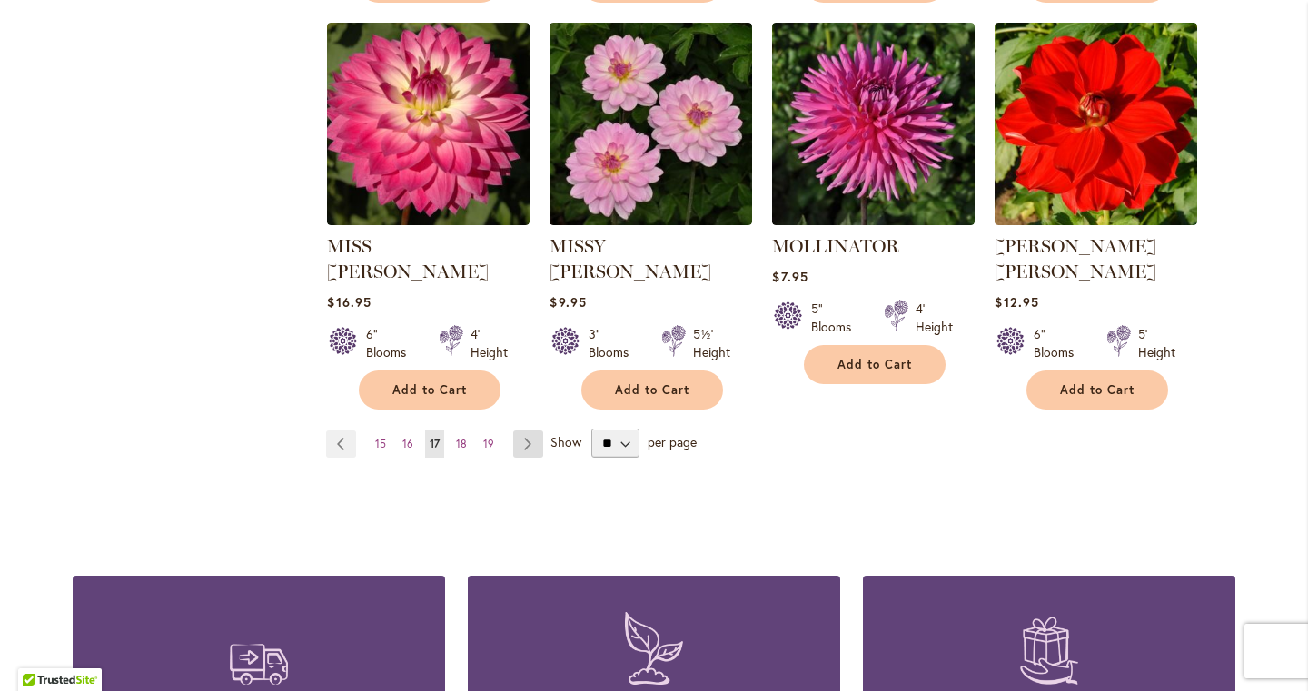
click at [520, 431] on link "Page Next" at bounding box center [528, 444] width 30 height 27
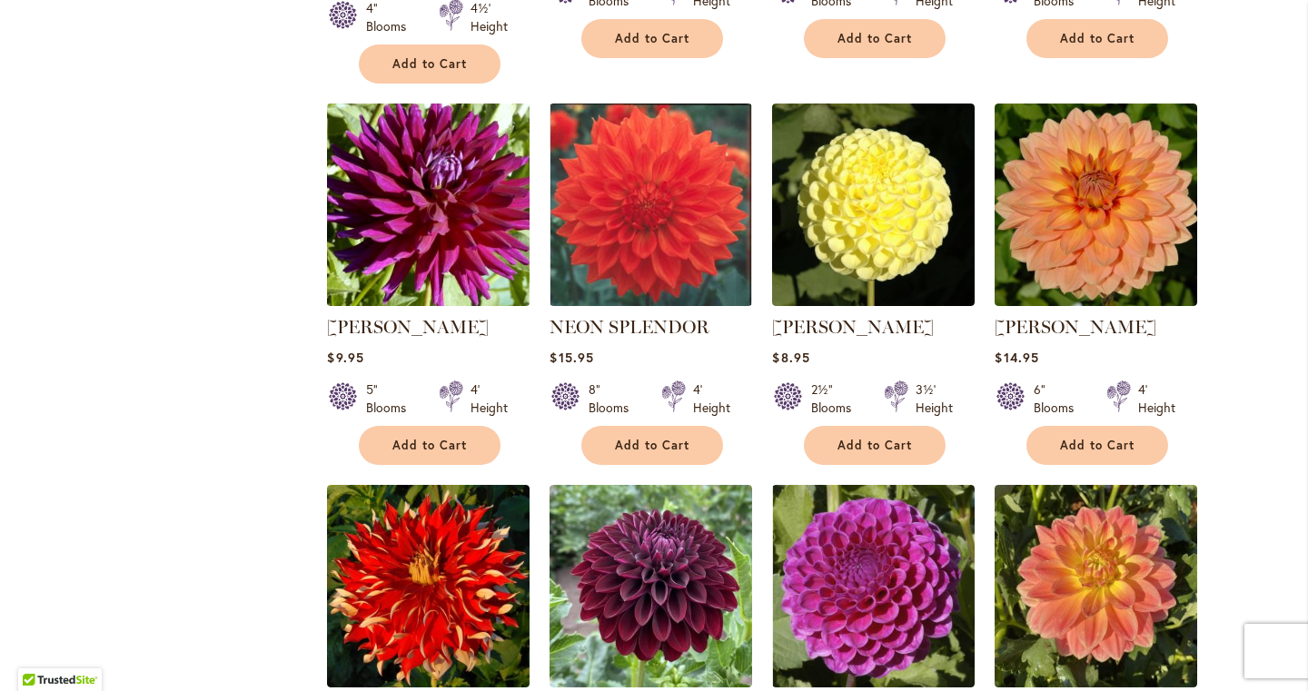
scroll to position [1150, 0]
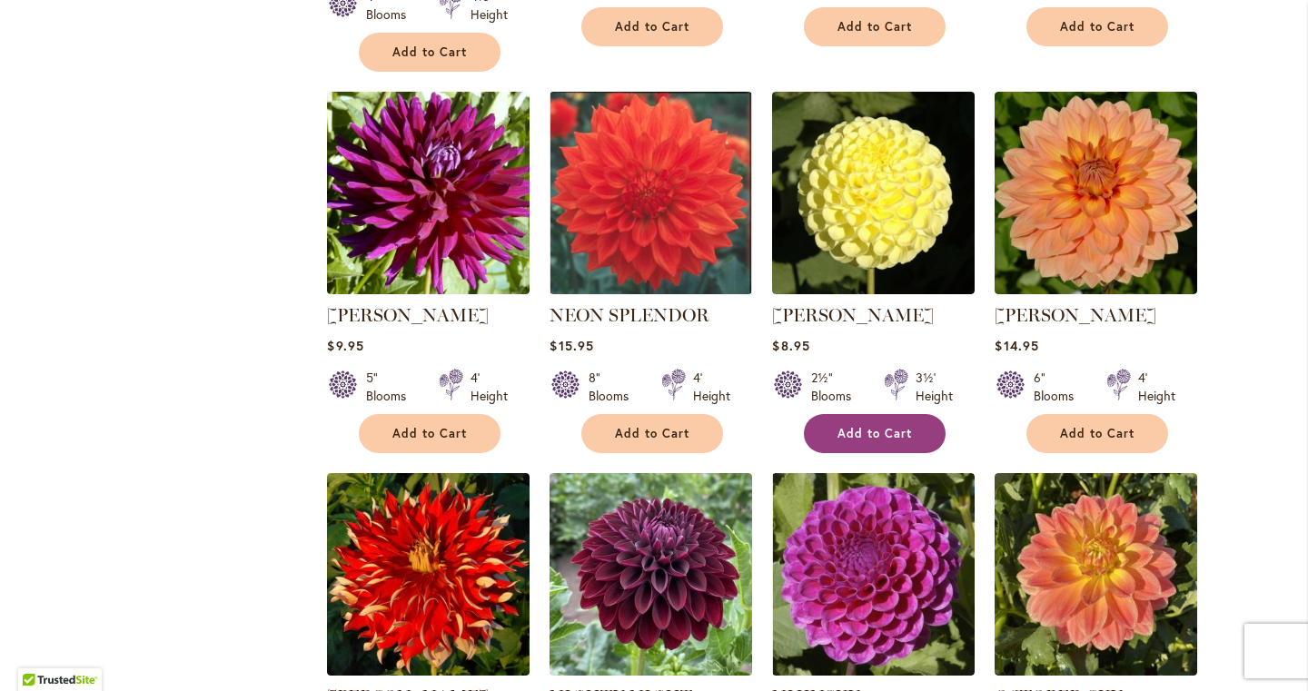
click at [825, 414] on button "Add to Cart" at bounding box center [875, 433] width 142 height 39
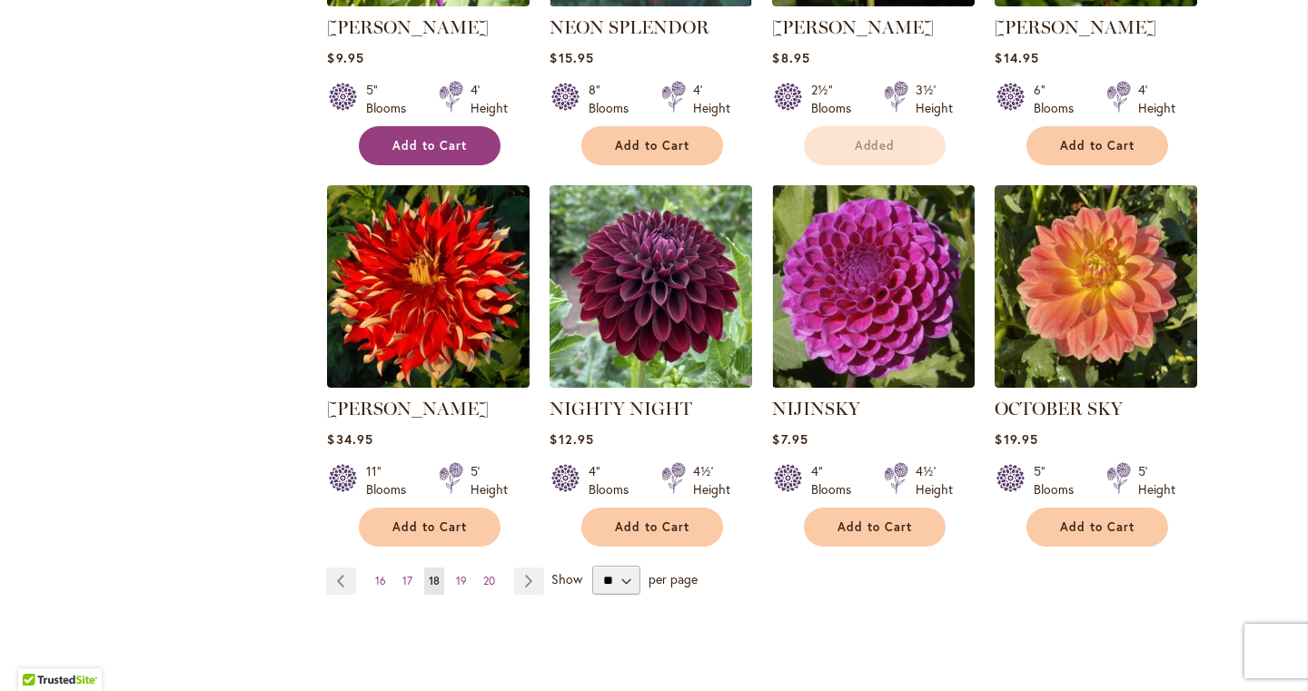
scroll to position [1497, 0]
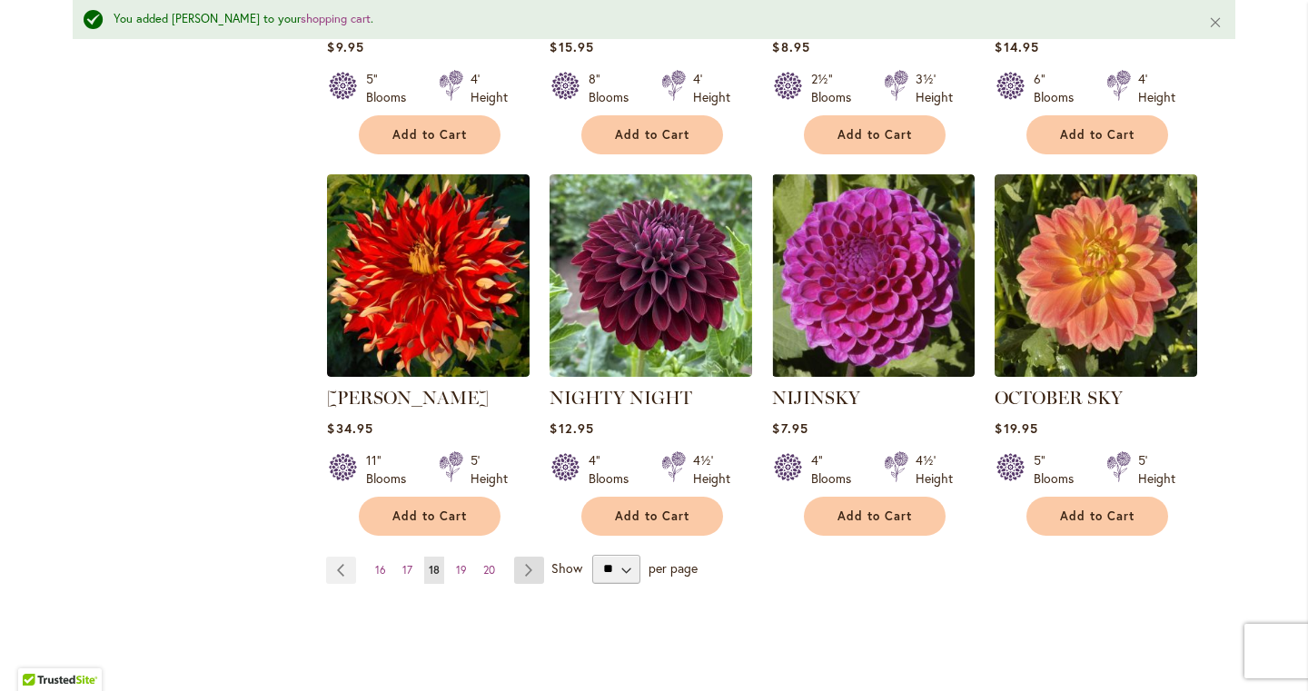
click at [531, 557] on link "Page Next" at bounding box center [529, 570] width 30 height 27
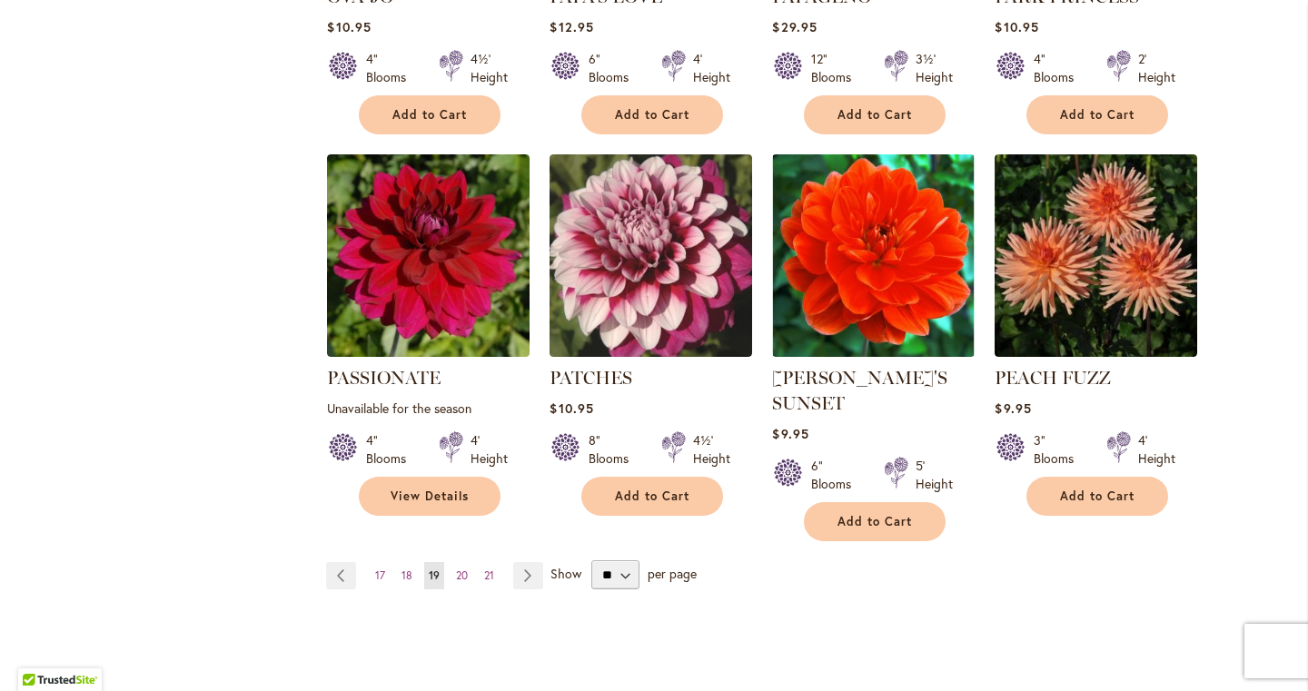
scroll to position [1473, 0]
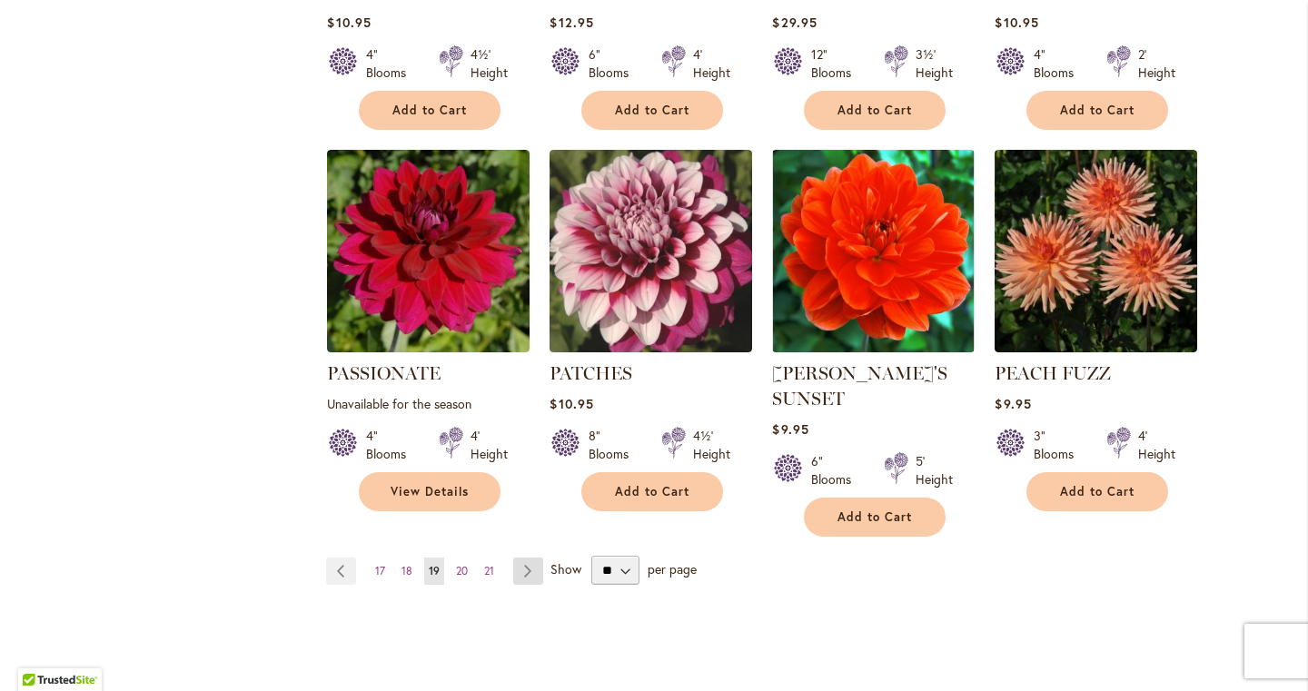
click at [524, 558] on link "Page Next" at bounding box center [528, 571] width 30 height 27
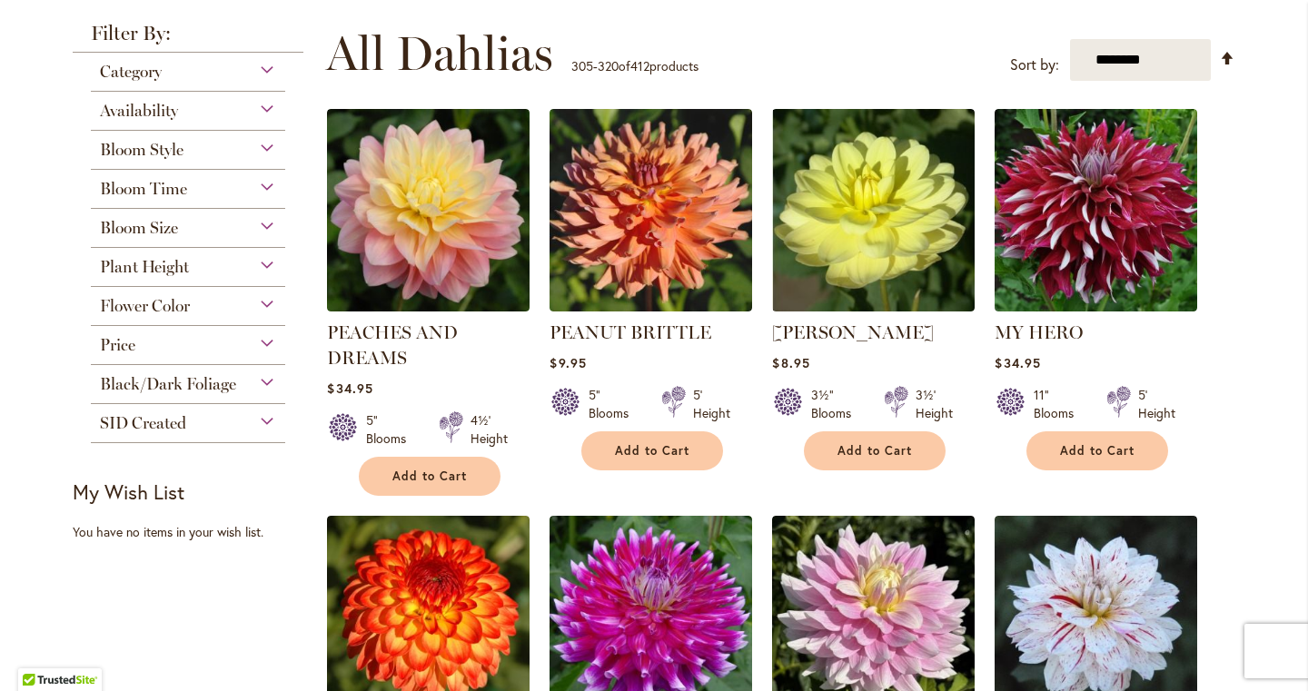
scroll to position [351, 0]
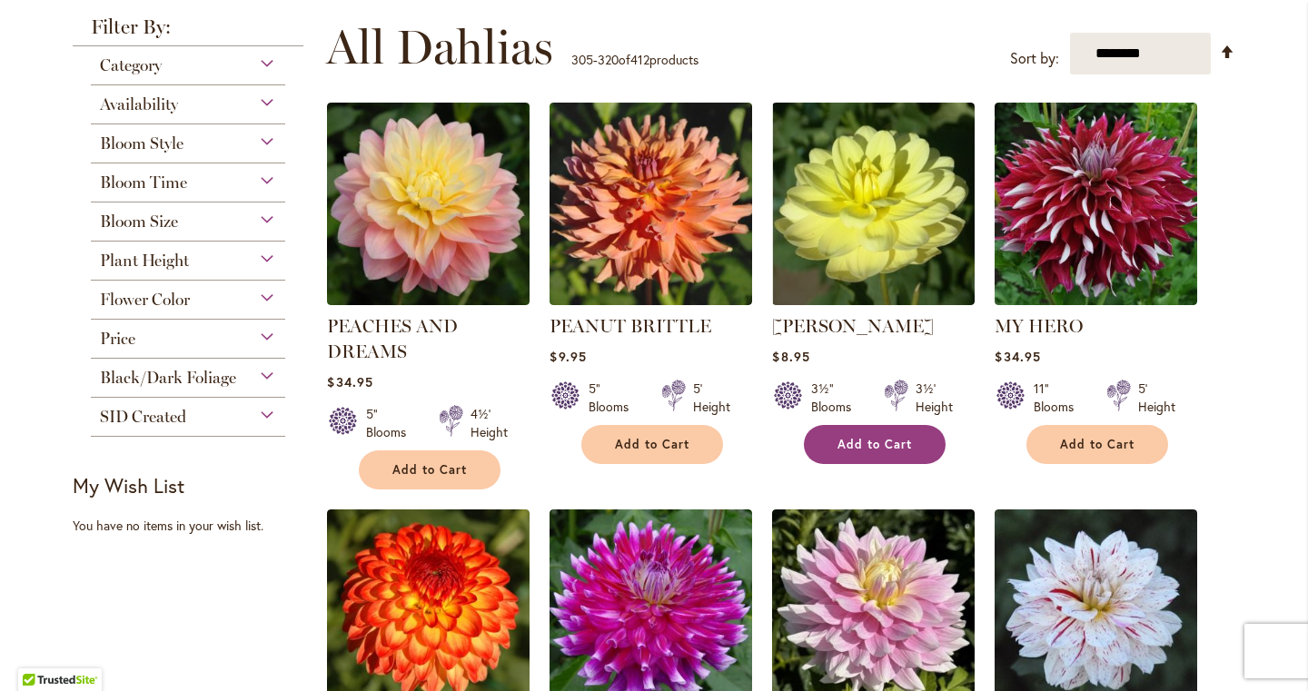
click at [905, 444] on span "Add to Cart" at bounding box center [874, 444] width 74 height 15
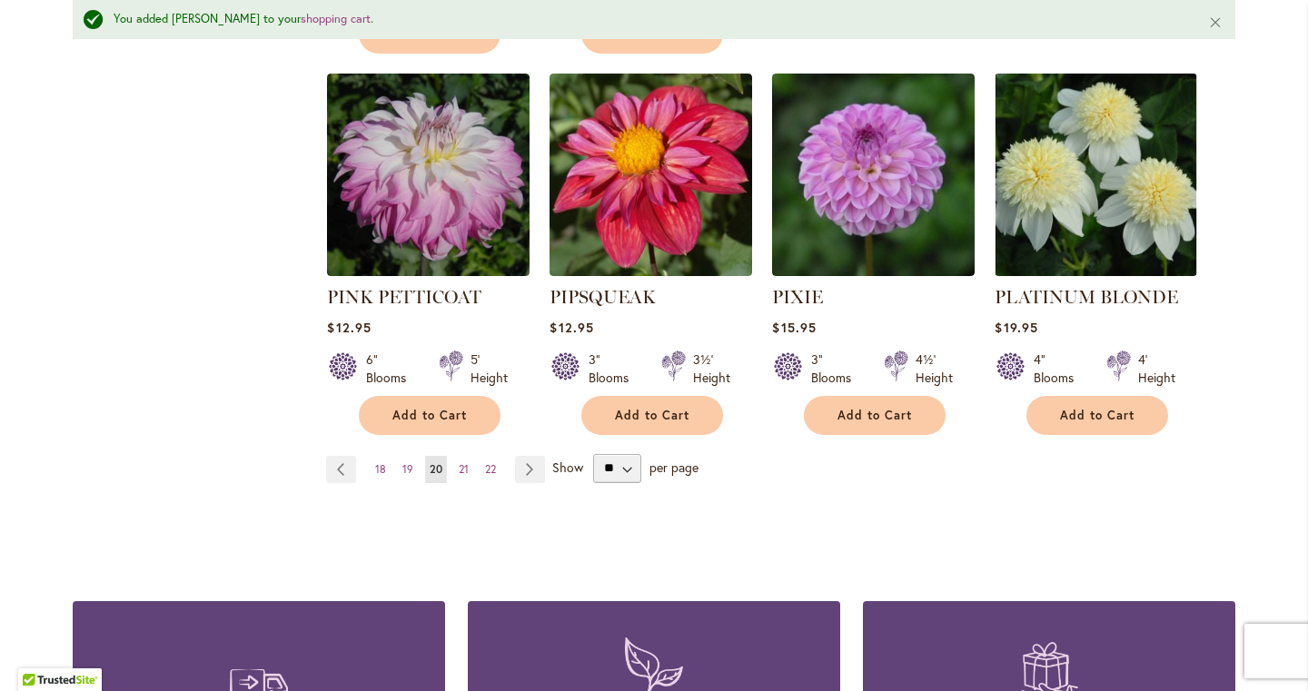
scroll to position [1699, 0]
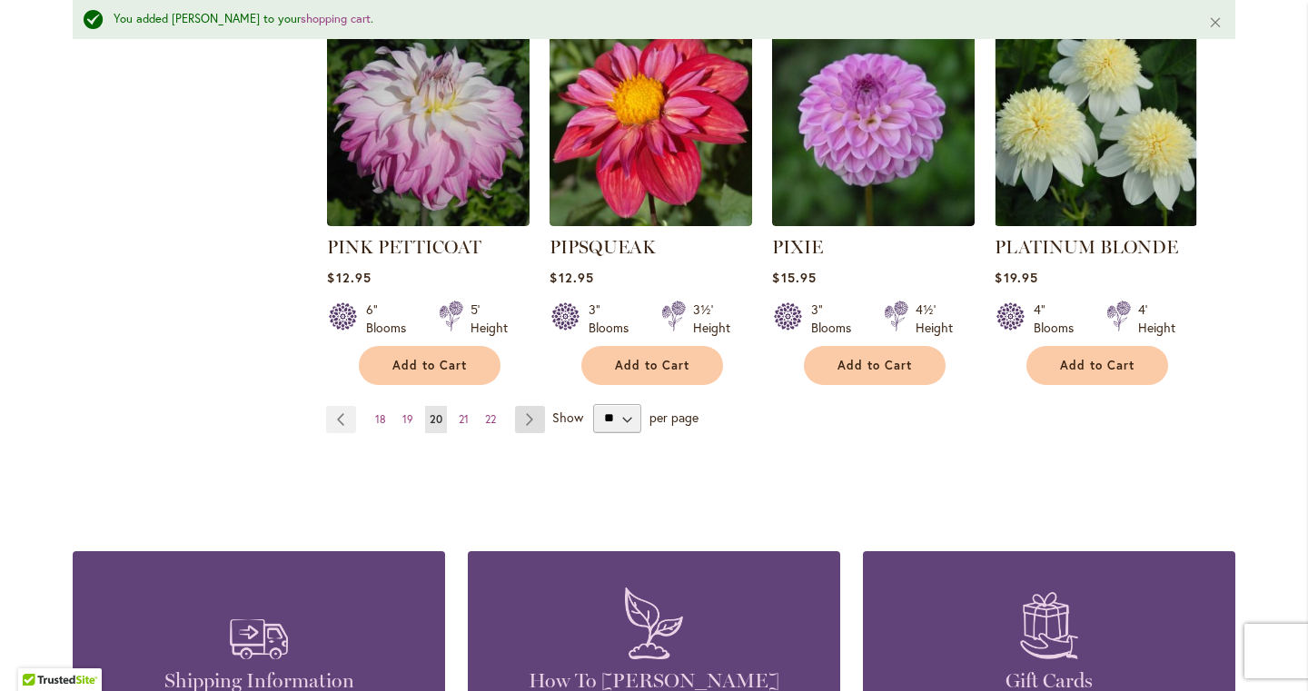
click at [535, 406] on link "Page Next" at bounding box center [530, 419] width 30 height 27
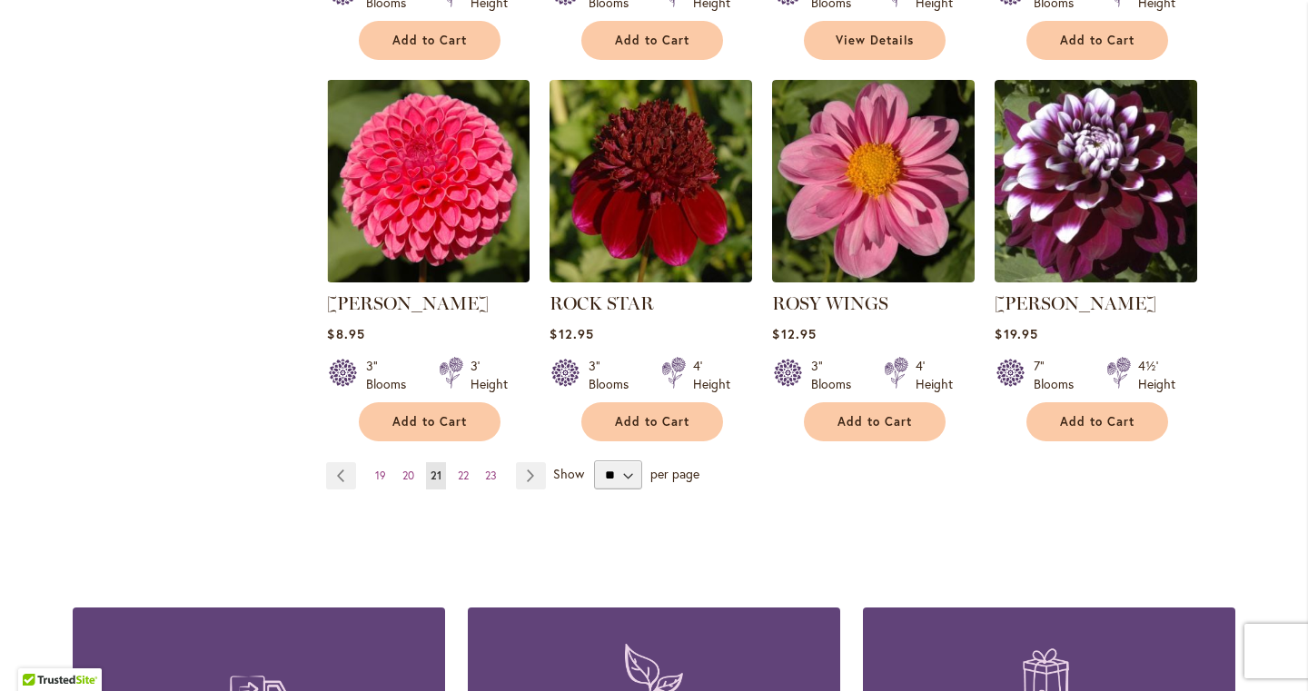
scroll to position [1545, 0]
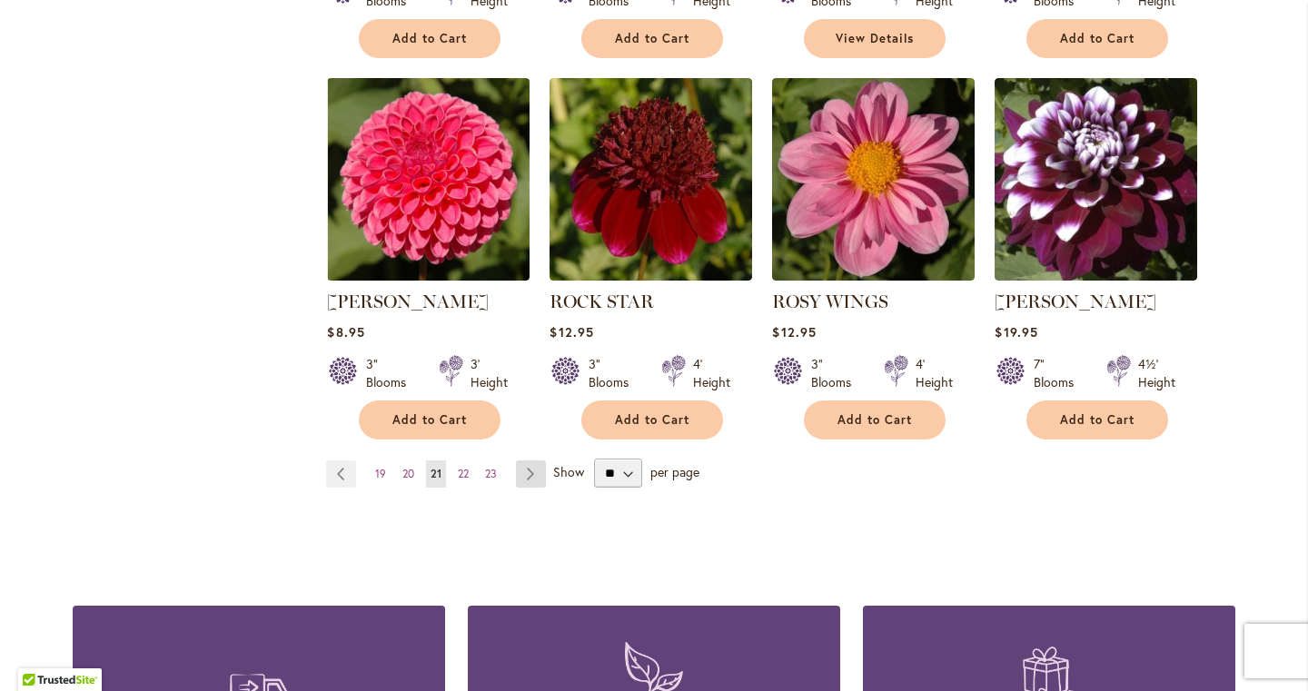
click at [537, 469] on link "Page Next" at bounding box center [531, 474] width 30 height 27
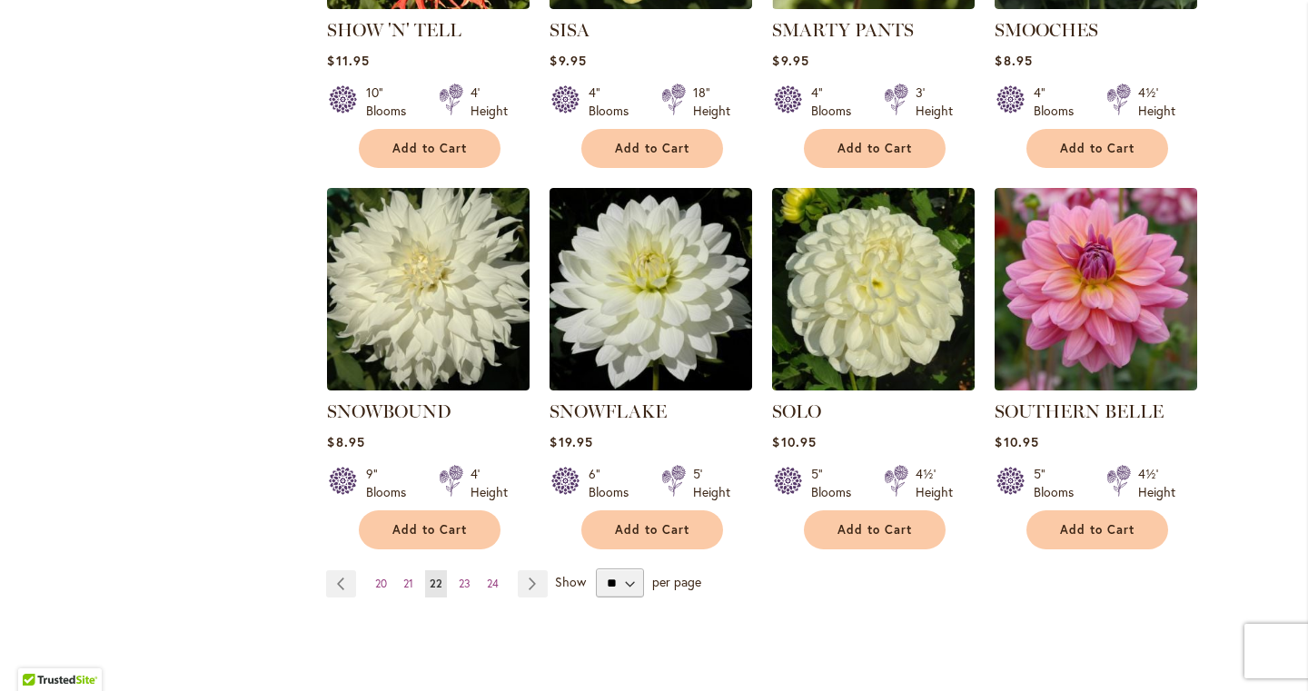
scroll to position [1488, 0]
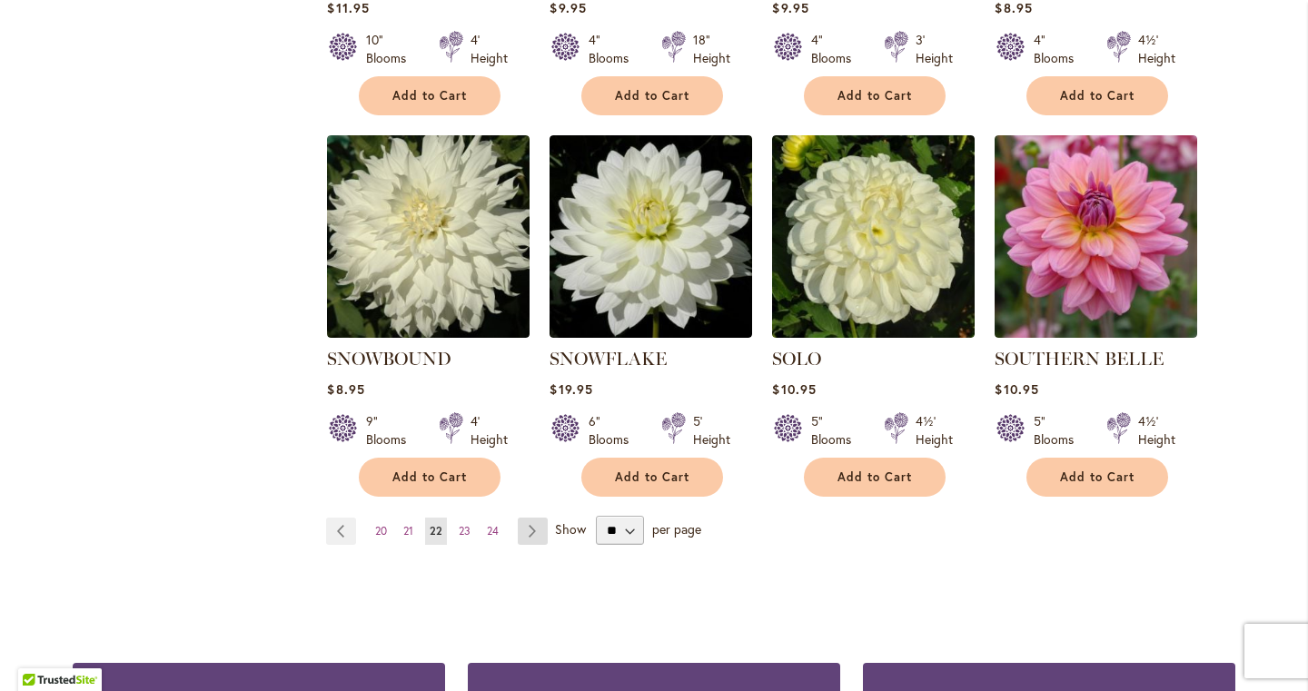
click at [534, 518] on link "Page Next" at bounding box center [533, 531] width 30 height 27
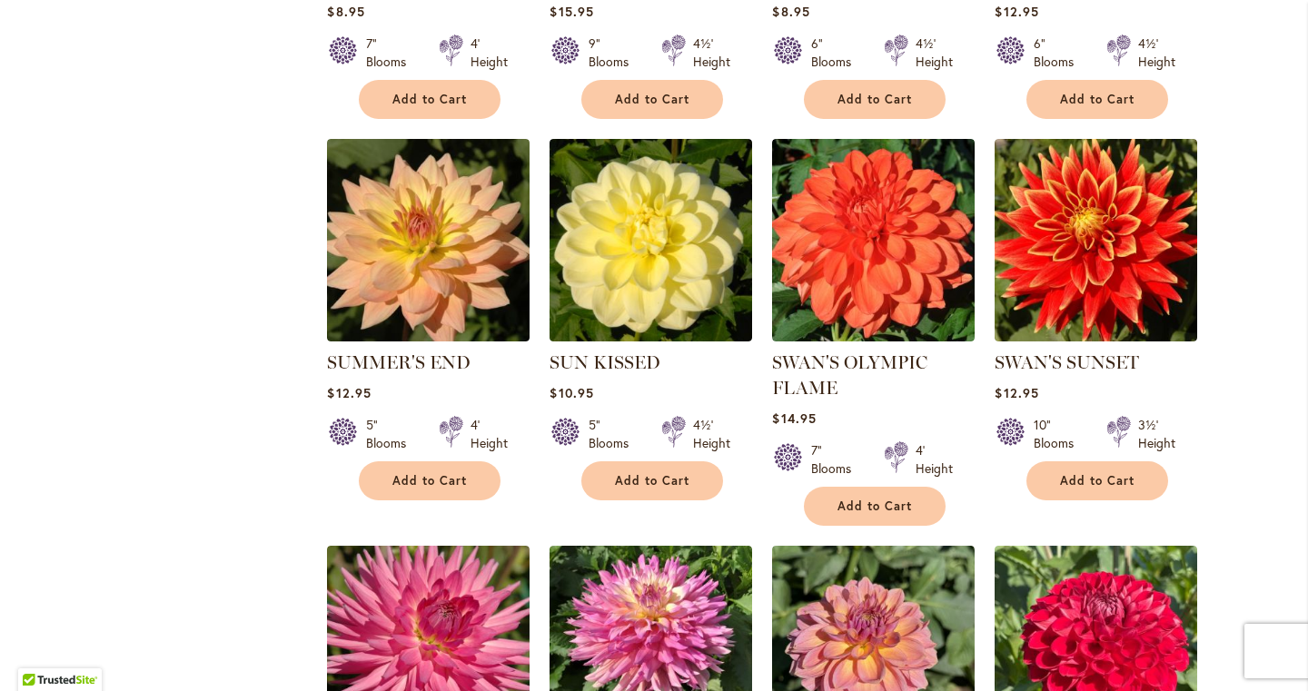
scroll to position [1085, 0]
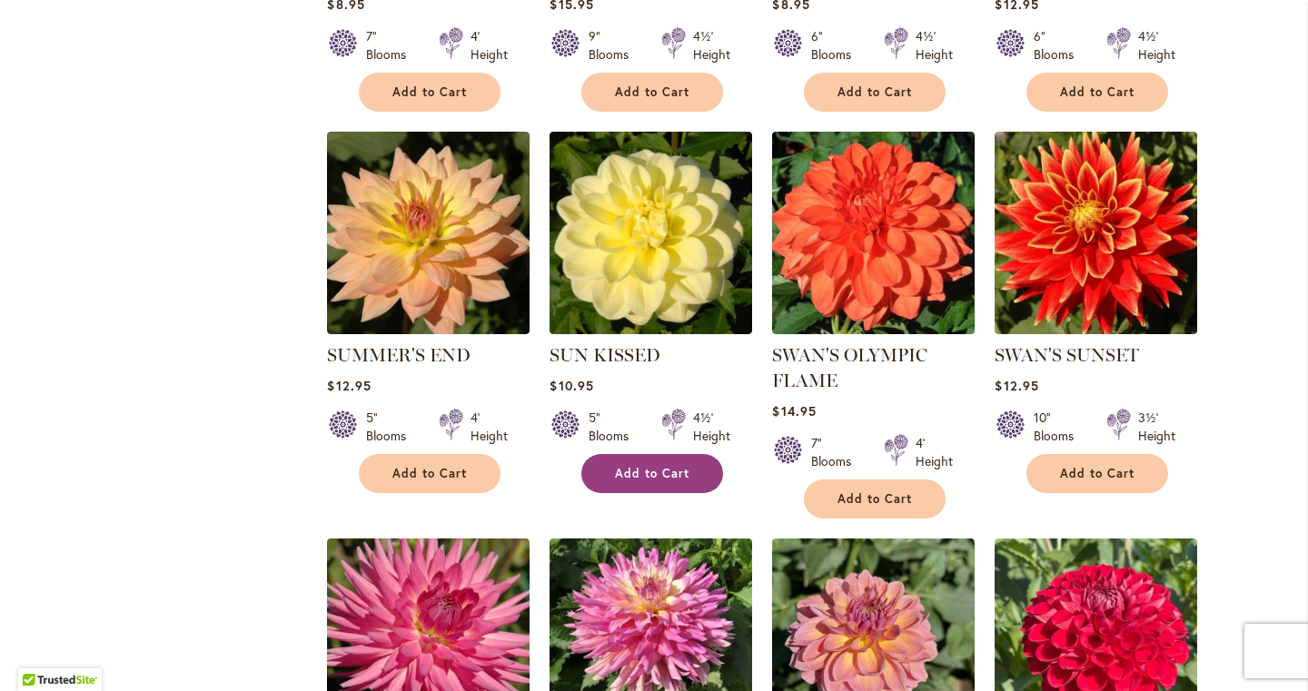
click at [648, 455] on button "Add to Cart" at bounding box center [652, 473] width 142 height 39
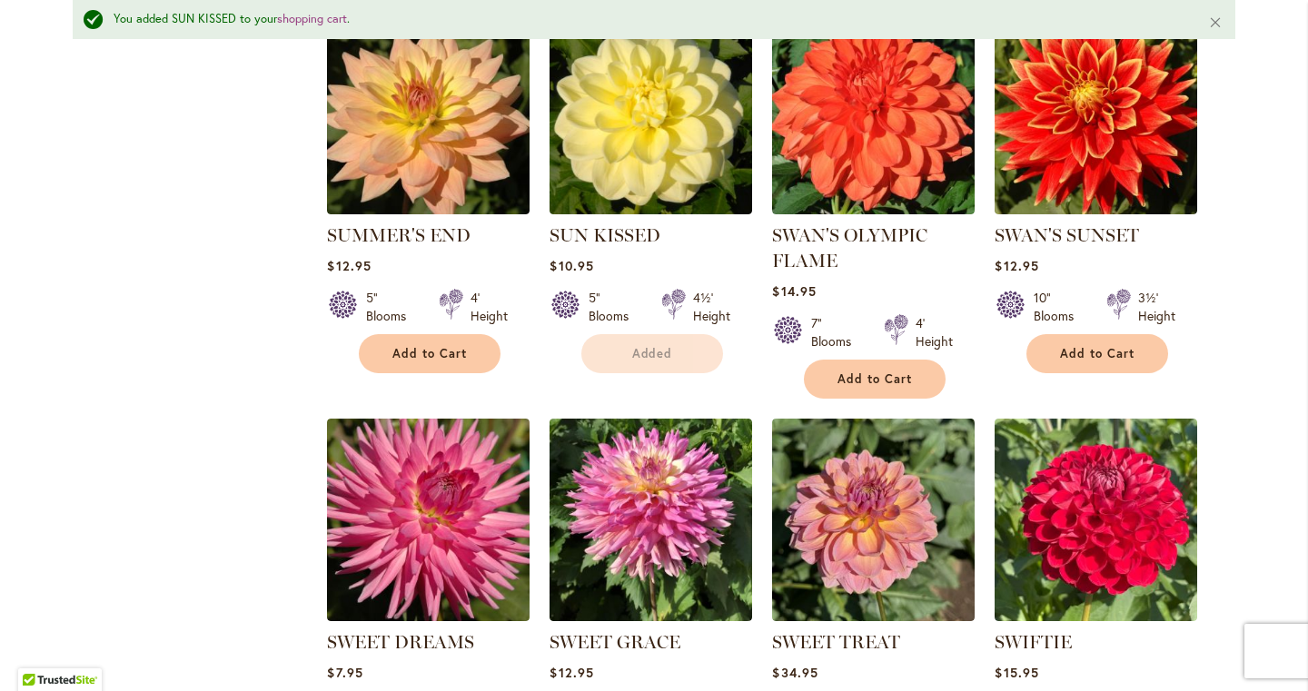
scroll to position [1620, 0]
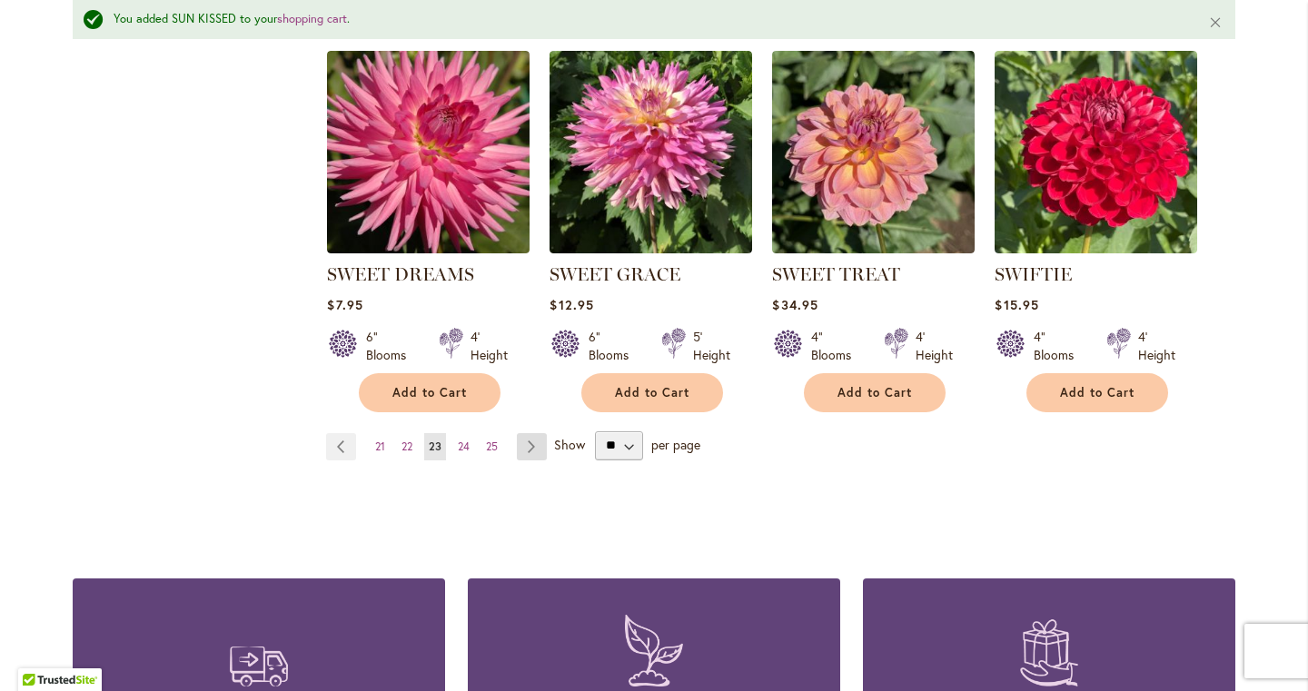
click at [529, 442] on link "Page Next" at bounding box center [532, 446] width 30 height 27
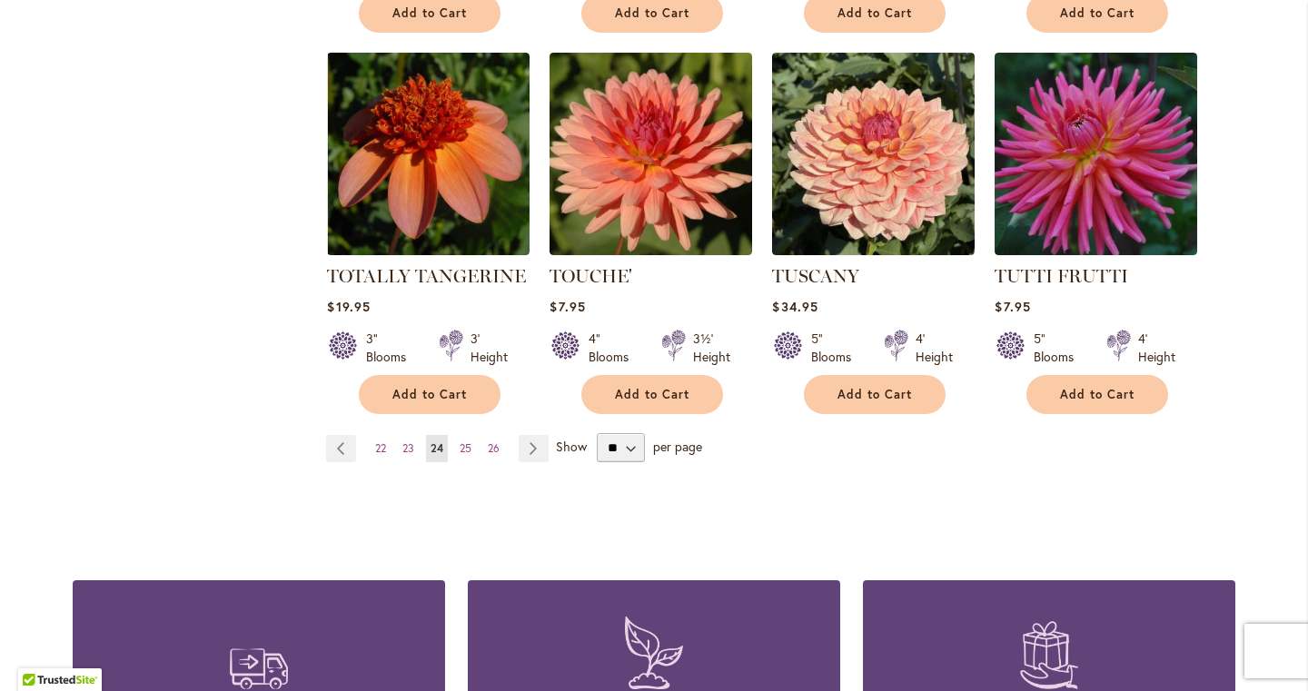
scroll to position [1565, 0]
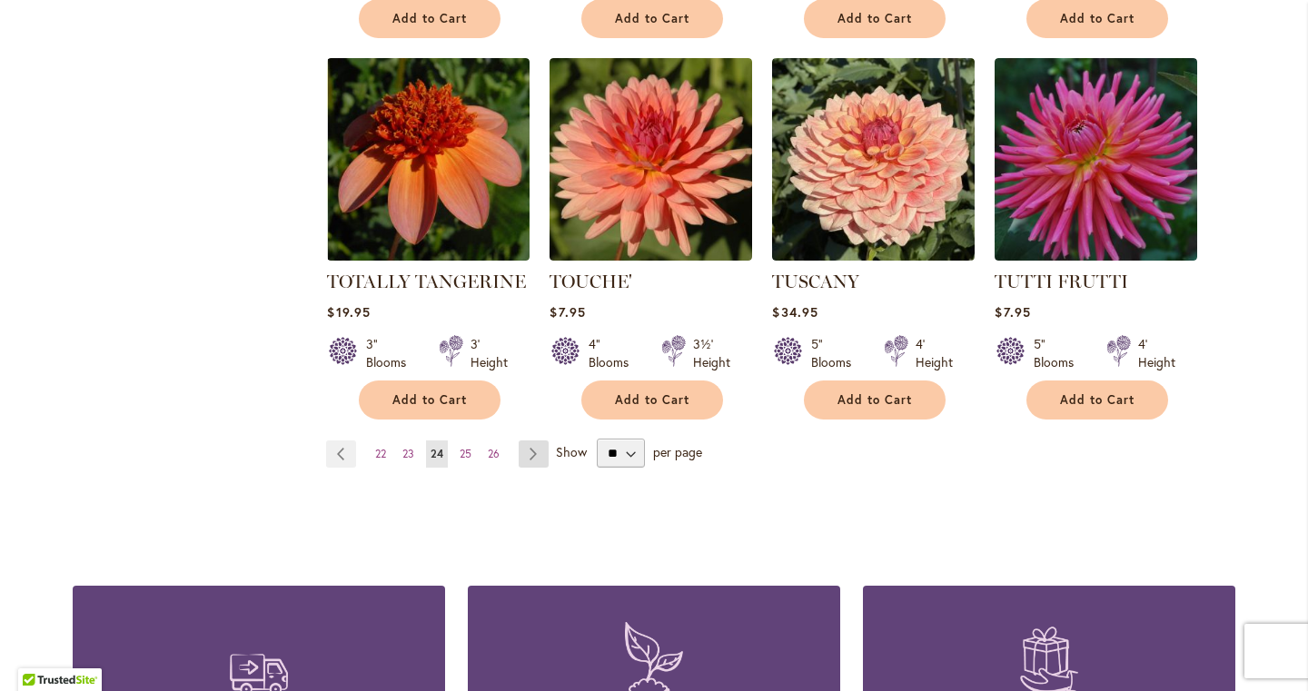
click at [532, 441] on link "Page Next" at bounding box center [534, 454] width 30 height 27
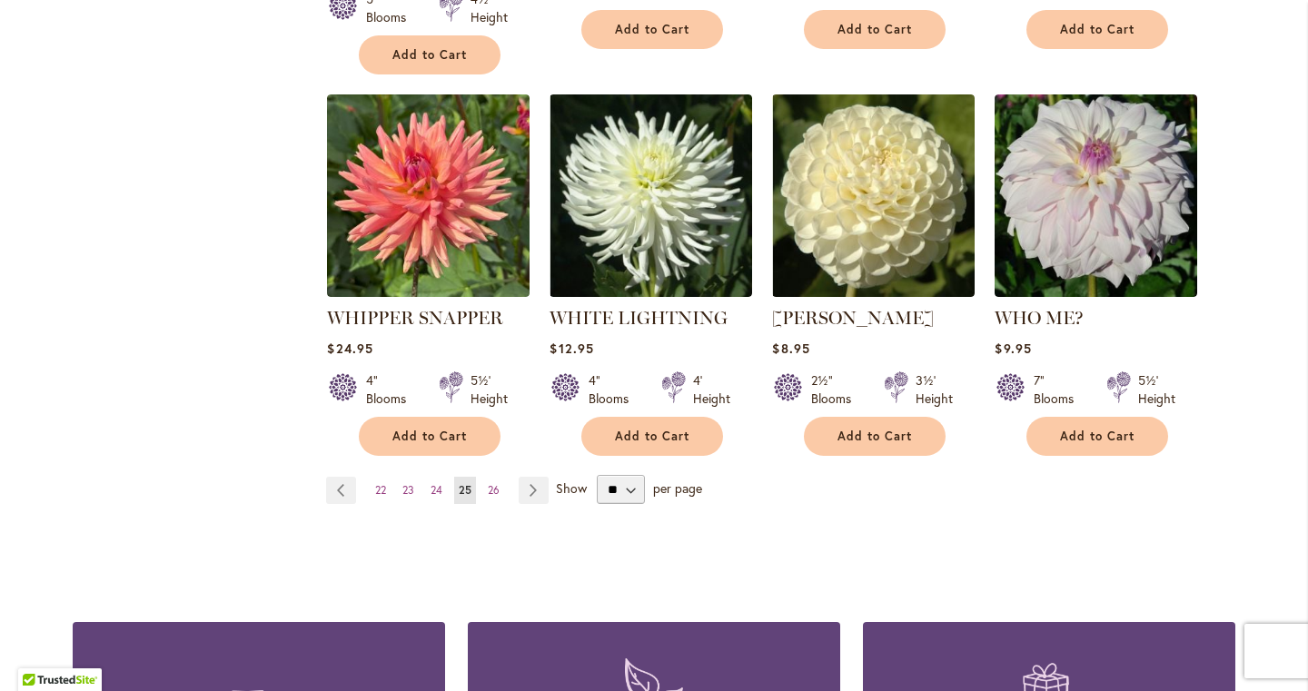
scroll to position [1530, 0]
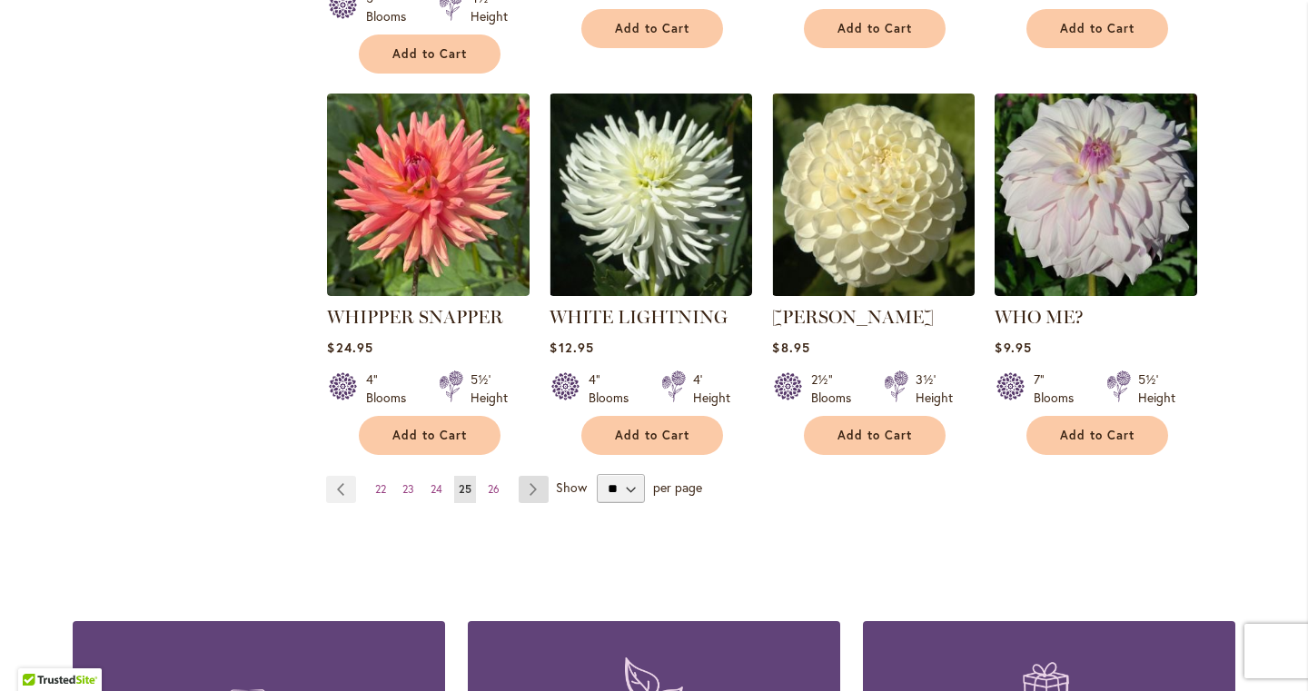
click at [530, 476] on link "Page Next" at bounding box center [534, 489] width 30 height 27
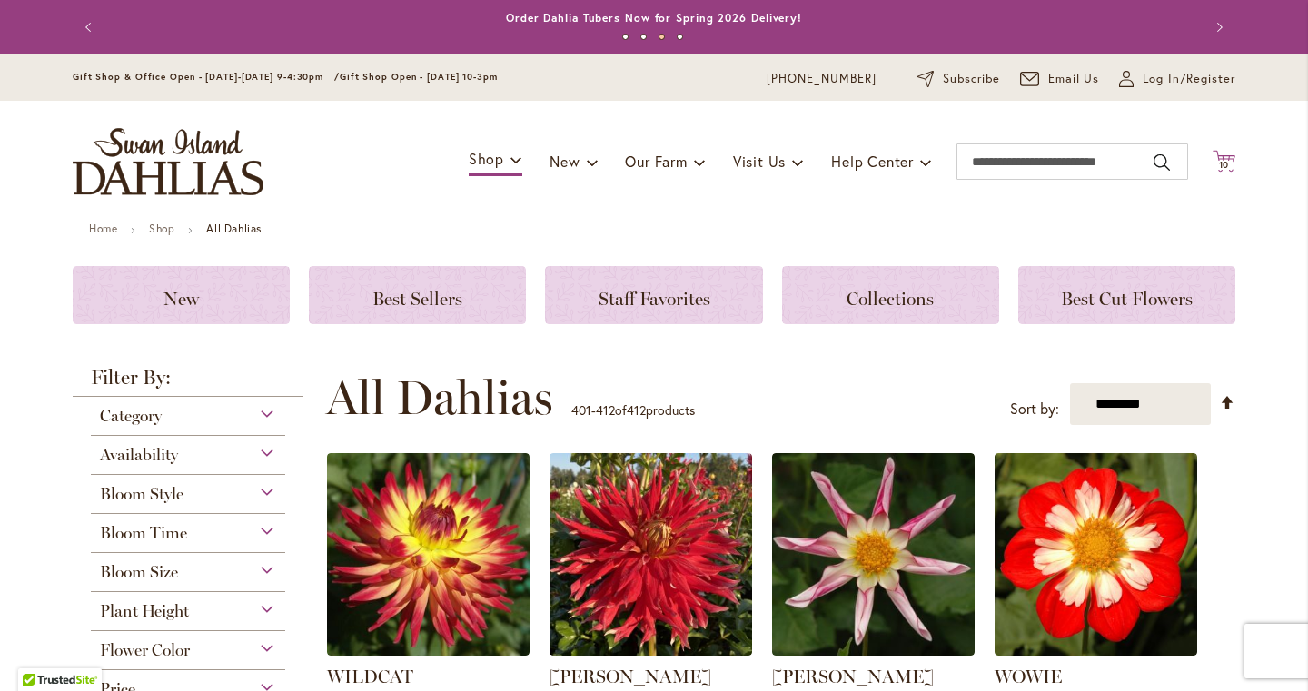
click at [1214, 167] on icon "Cart .cls-1 { fill: #231f20; }" at bounding box center [1224, 161] width 23 height 23
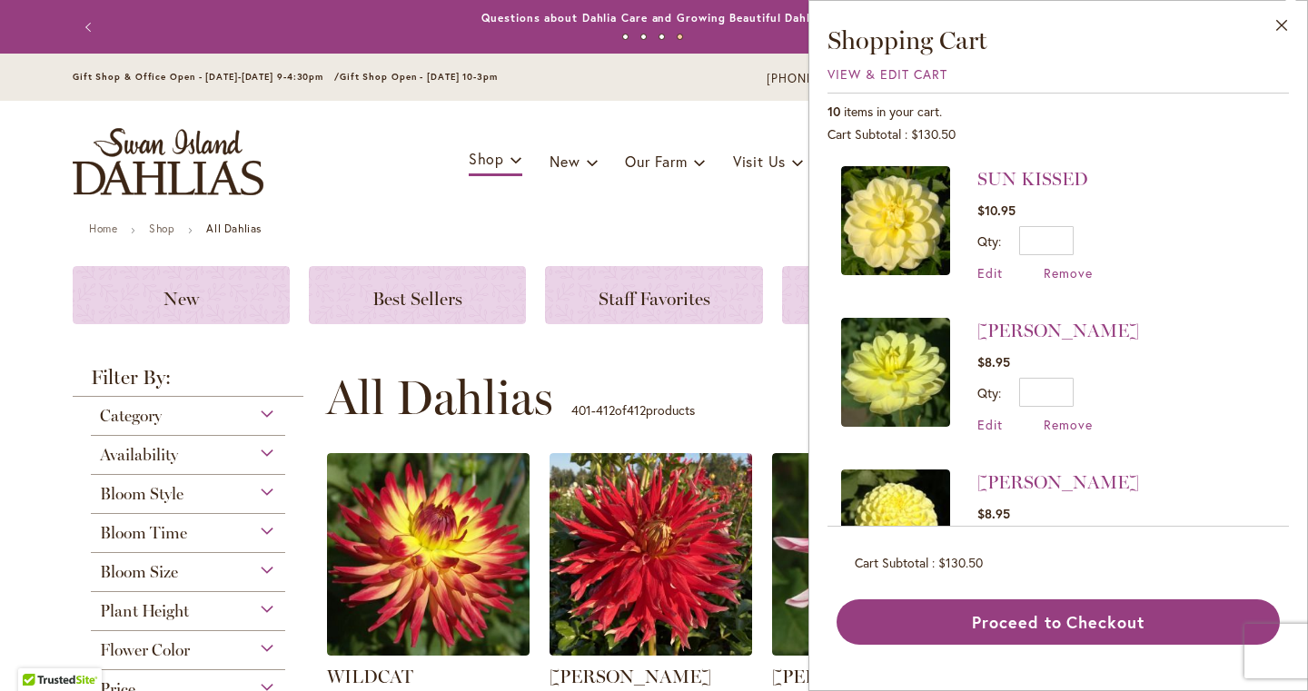
click at [917, 236] on img at bounding box center [895, 220] width 109 height 109
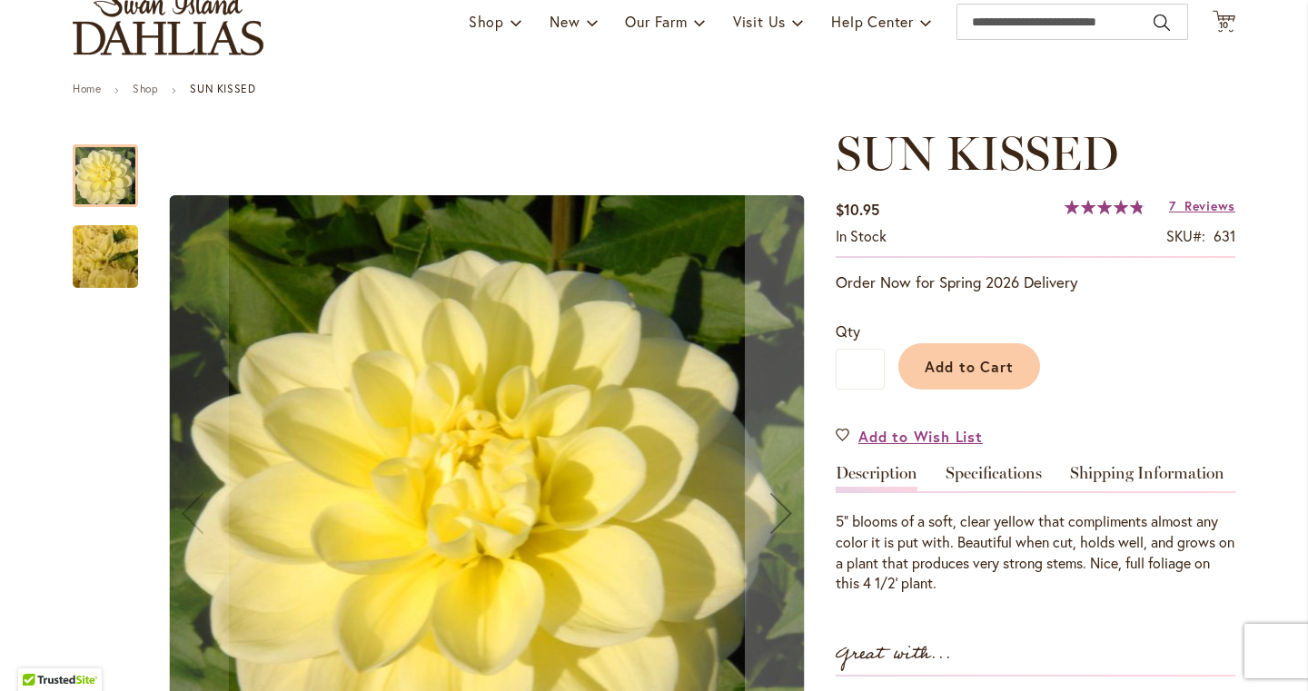
scroll to position [167, 0]
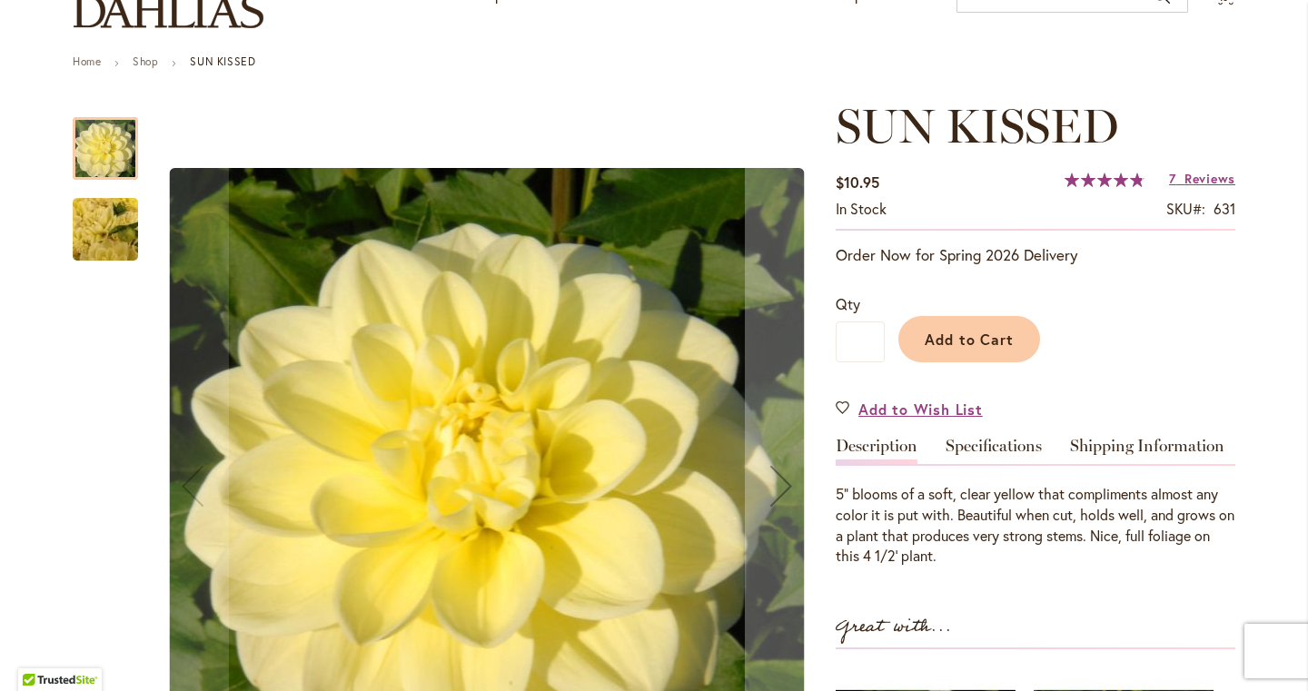
click at [95, 227] on img "SUN KISSED" at bounding box center [105, 230] width 131 height 98
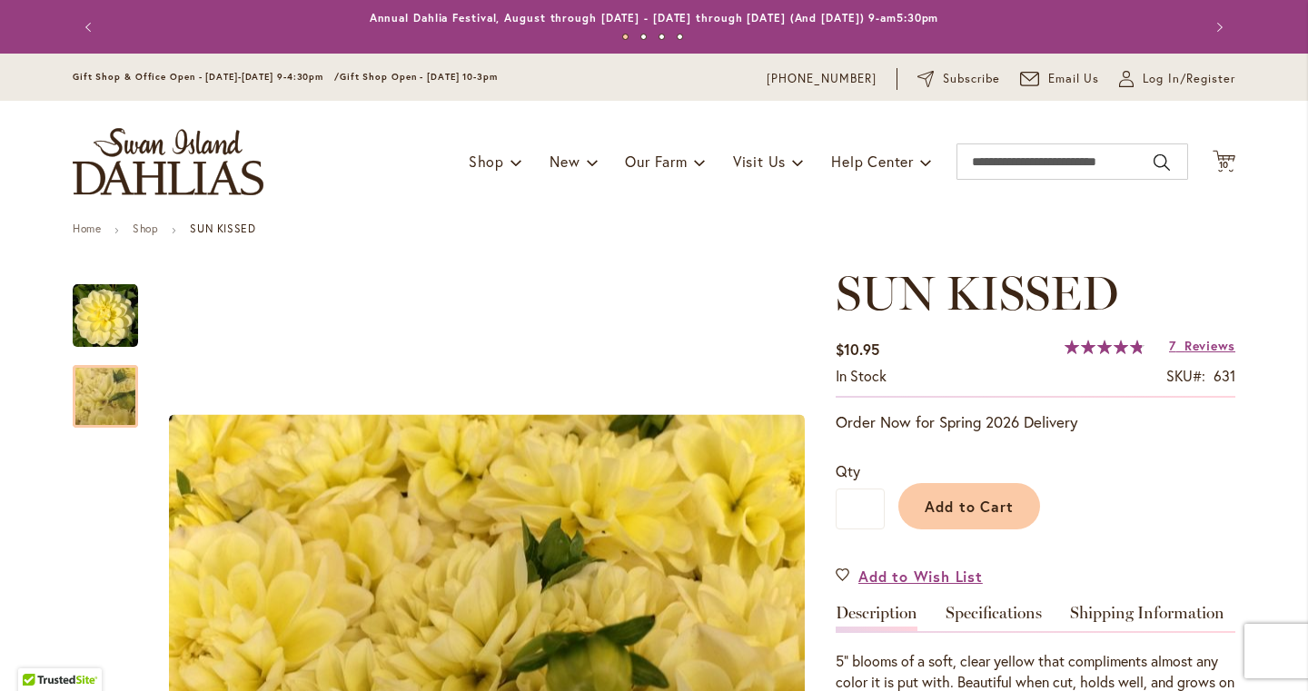
scroll to position [0, 0]
click at [1231, 164] on span "10 10 items" at bounding box center [1224, 165] width 18 height 9
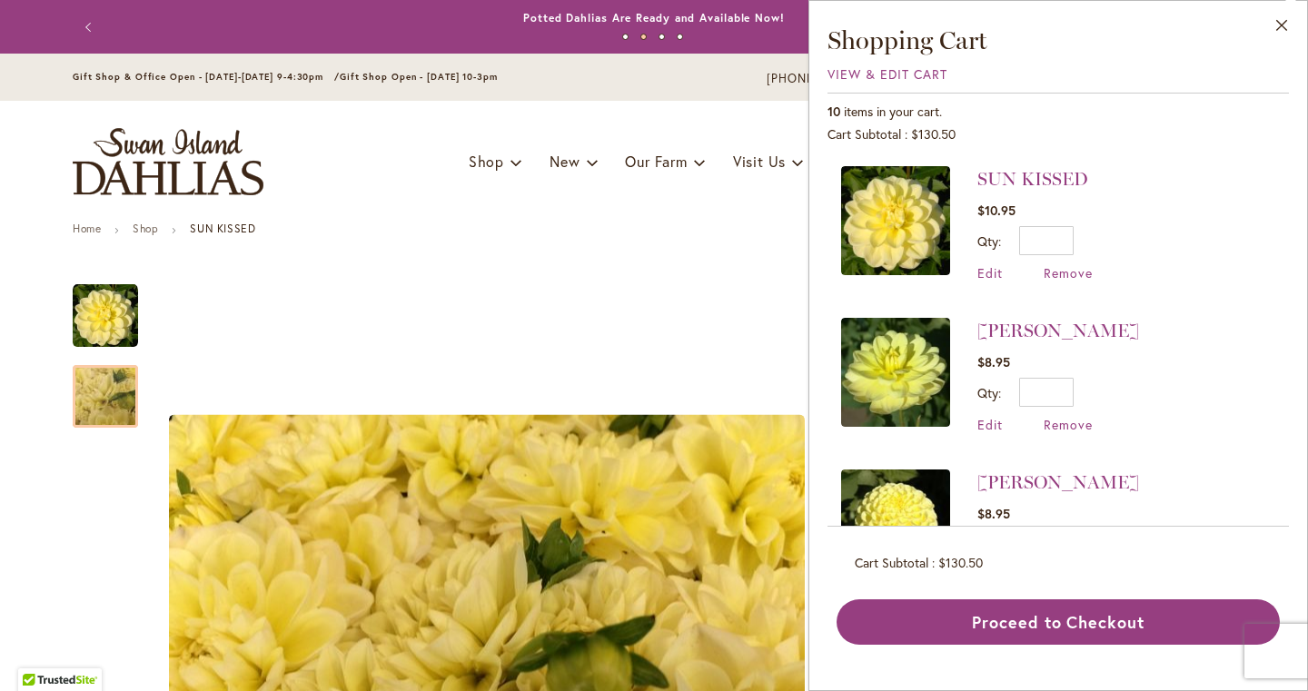
click at [916, 386] on img at bounding box center [895, 372] width 109 height 109
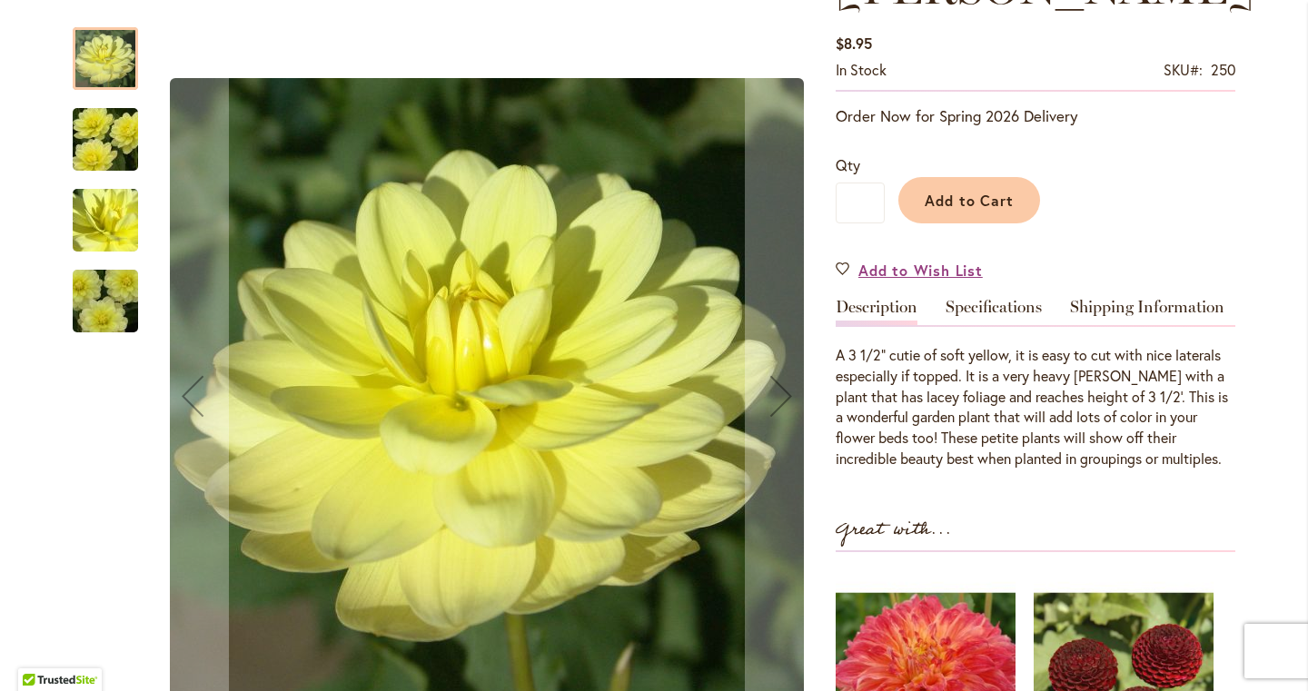
scroll to position [311, 0]
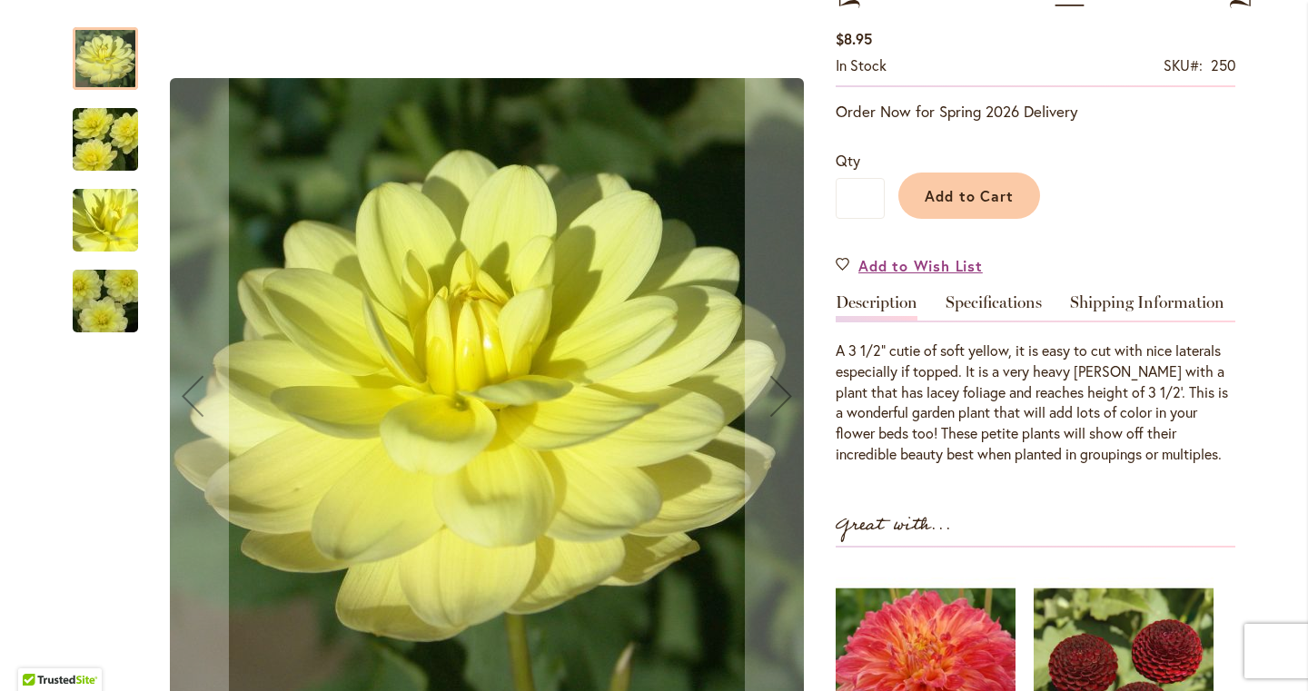
click at [115, 143] on img "PEGGY JEAN" at bounding box center [105, 140] width 131 height 98
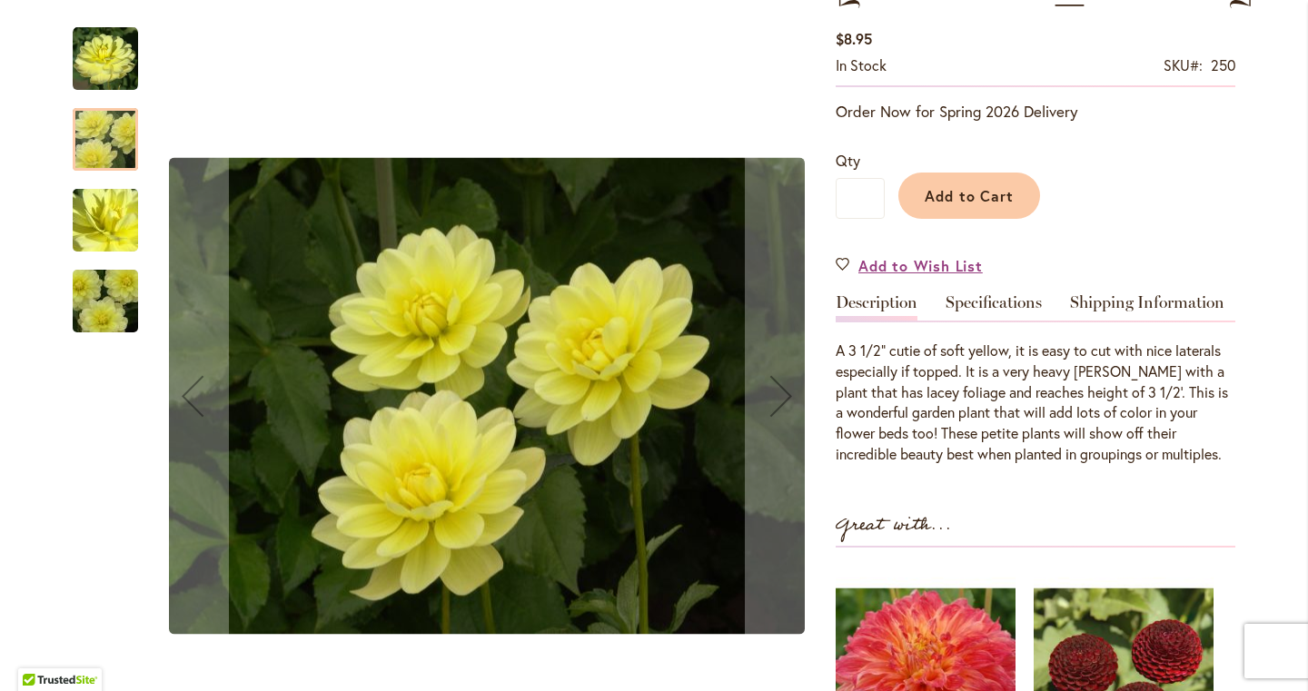
click at [98, 199] on img "PEGGY JEAN" at bounding box center [105, 221] width 131 height 98
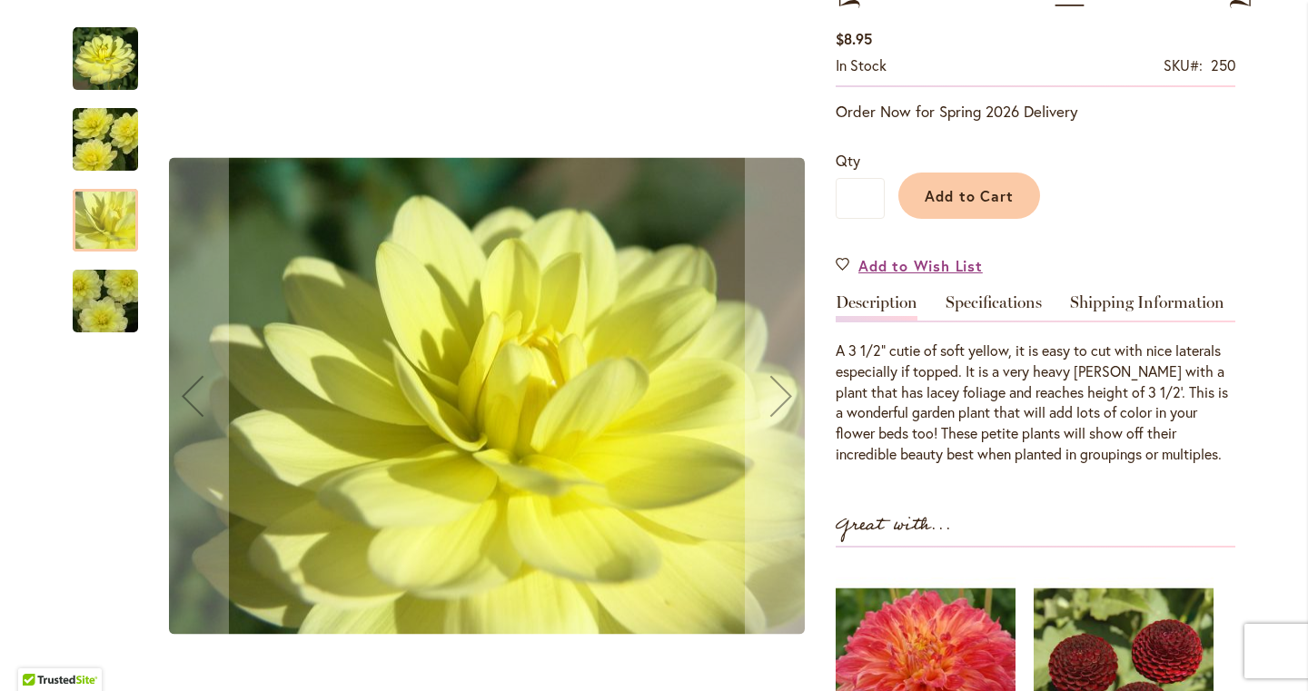
click at [93, 262] on div "PEGGY JEAN" at bounding box center [105, 292] width 65 height 81
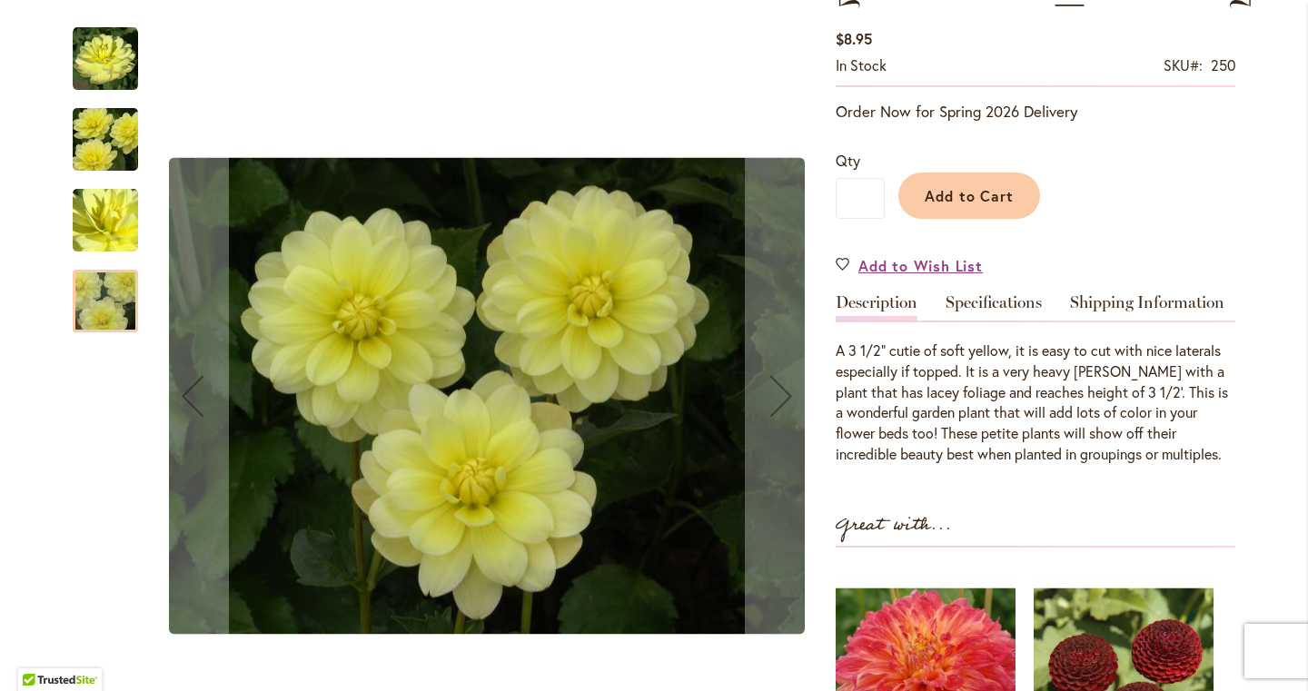
click at [93, 74] on img "PEGGY JEAN" at bounding box center [105, 58] width 65 height 65
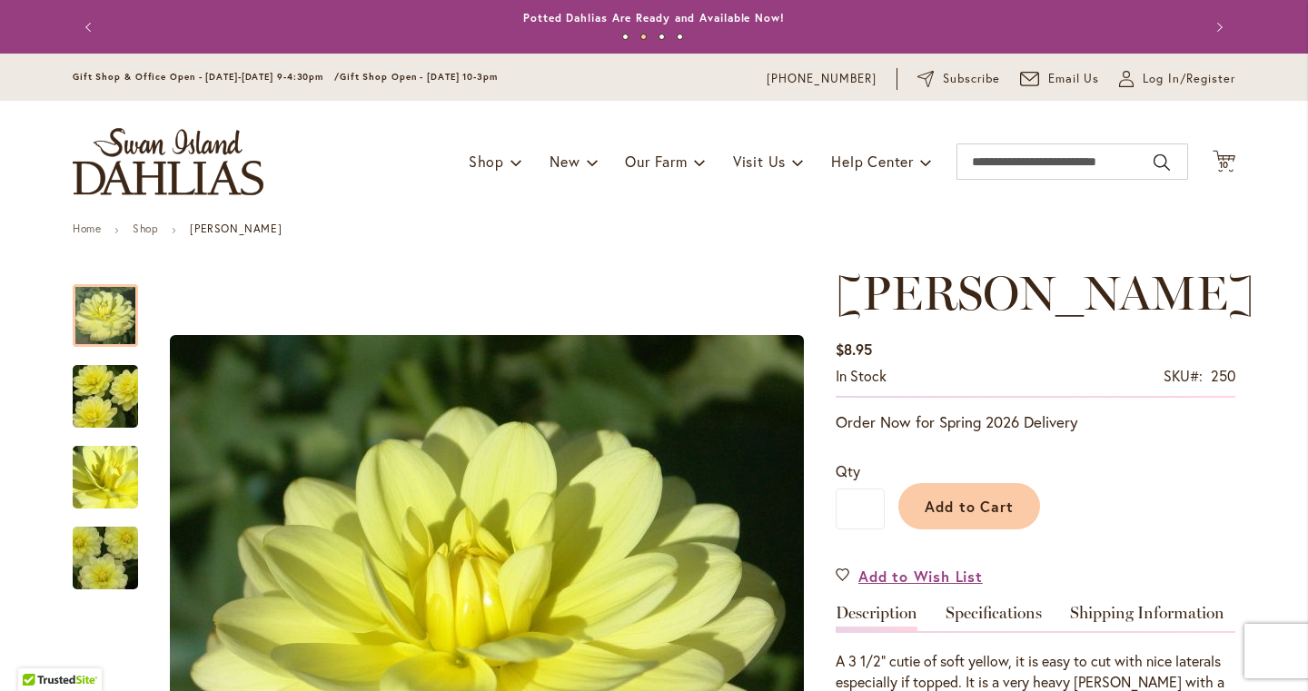
scroll to position [0, 0]
click at [1226, 162] on span "10" at bounding box center [1224, 165] width 11 height 12
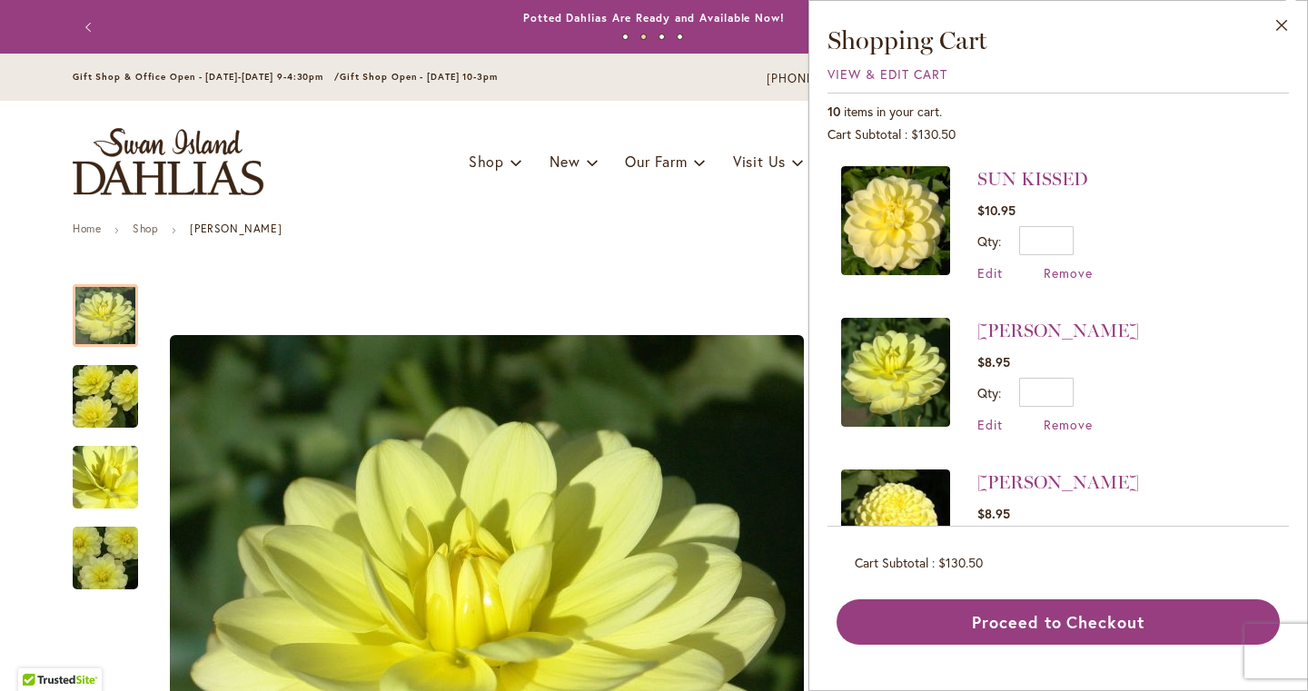
click at [905, 237] on img at bounding box center [895, 220] width 109 height 109
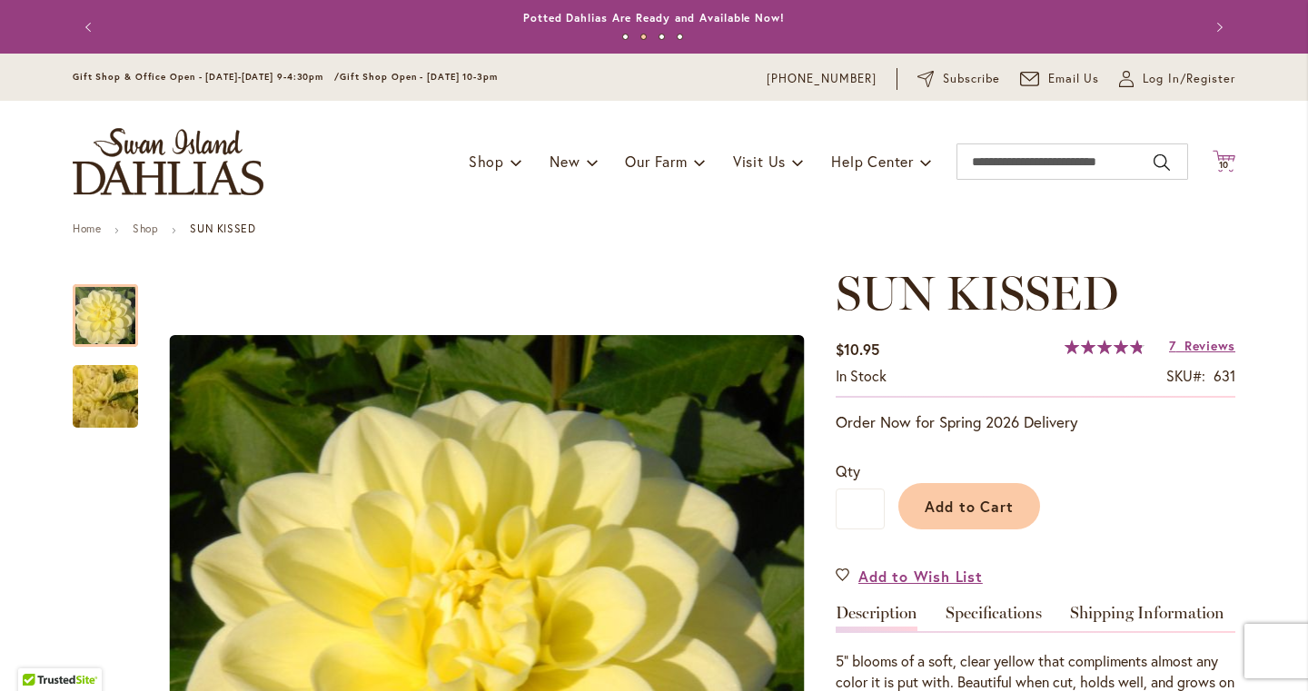
click at [1231, 161] on span "10 10 items" at bounding box center [1224, 165] width 18 height 9
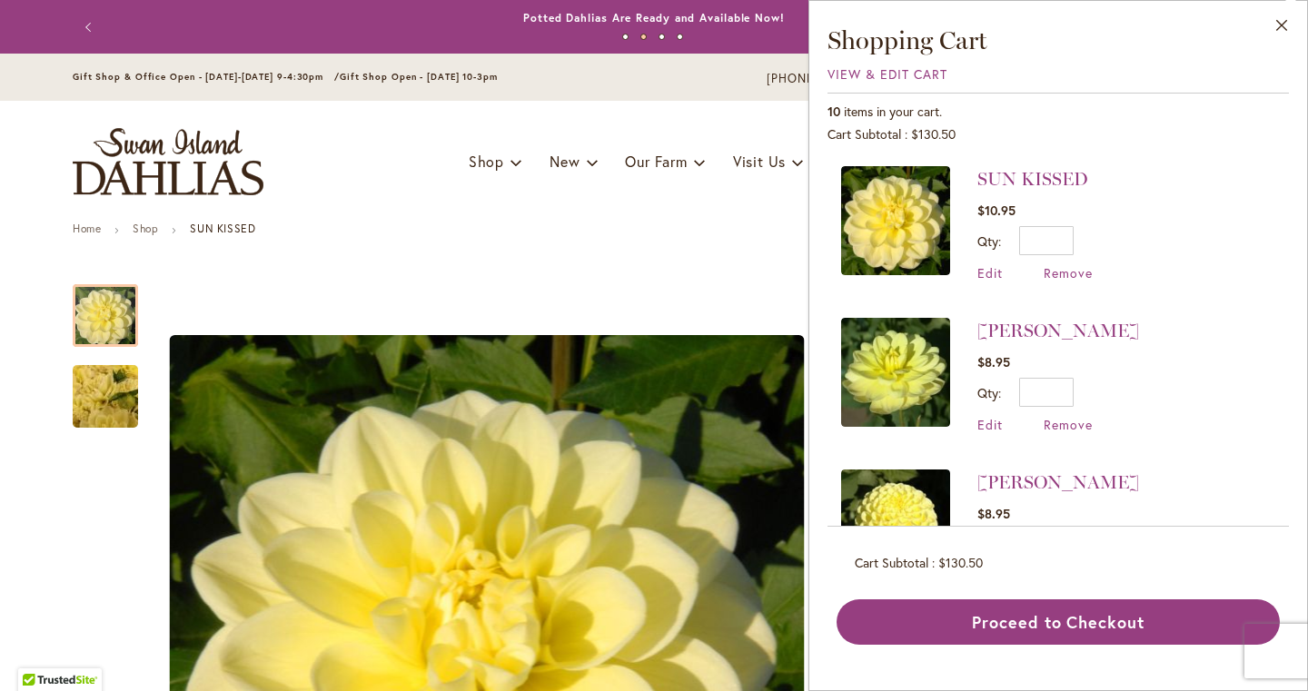
click at [897, 371] on img at bounding box center [895, 372] width 109 height 109
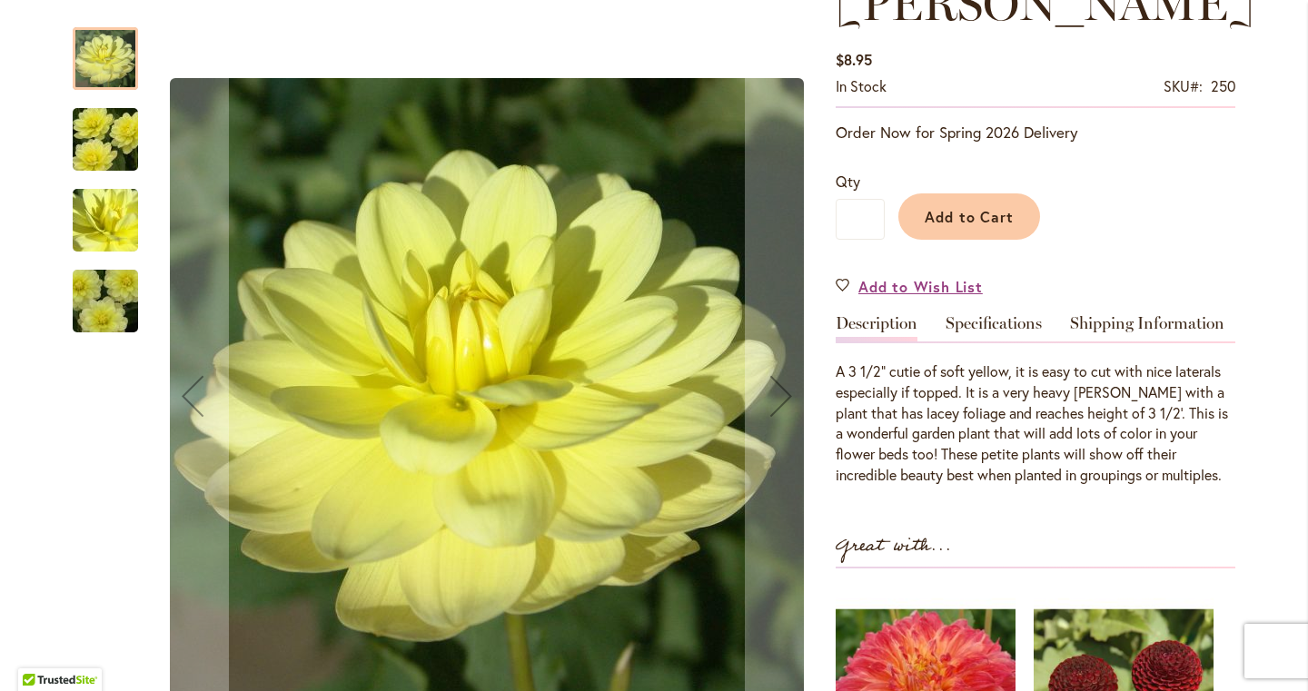
scroll to position [305, 0]
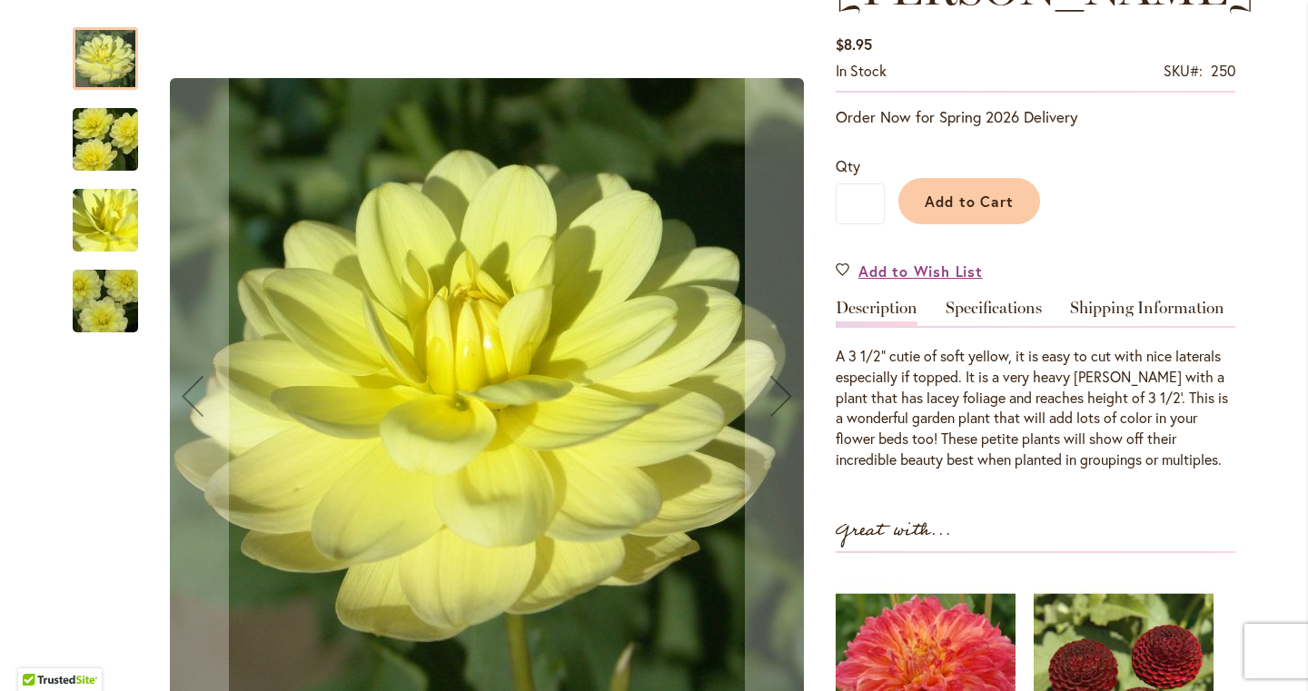
click at [74, 140] on img "PEGGY JEAN" at bounding box center [105, 140] width 131 height 98
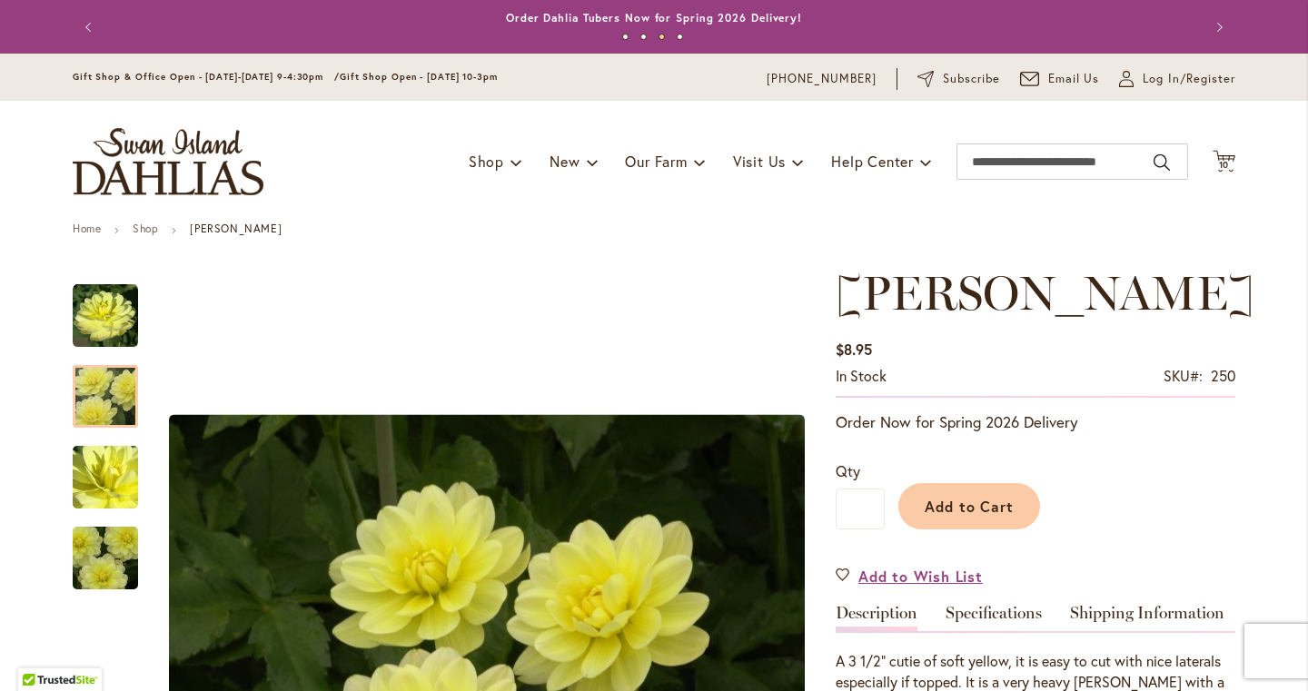
scroll to position [0, 0]
click at [1224, 161] on span "10" at bounding box center [1224, 165] width 11 height 12
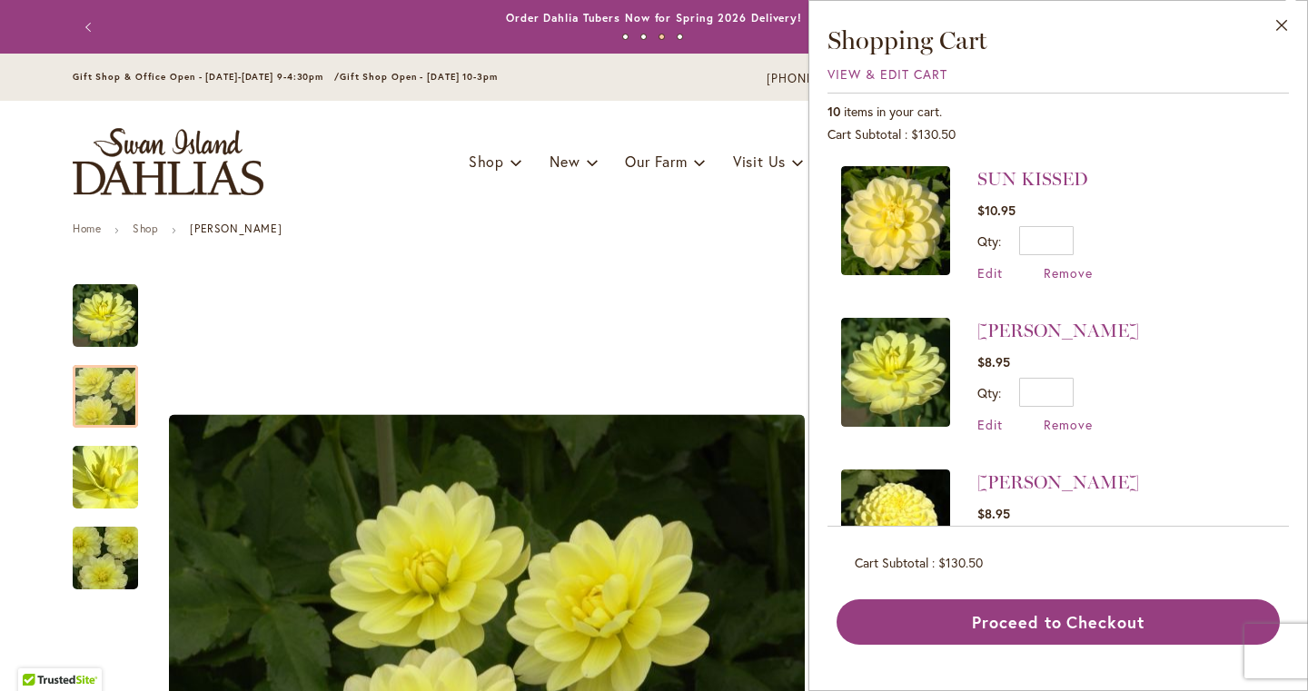
click at [910, 266] on img at bounding box center [895, 220] width 109 height 109
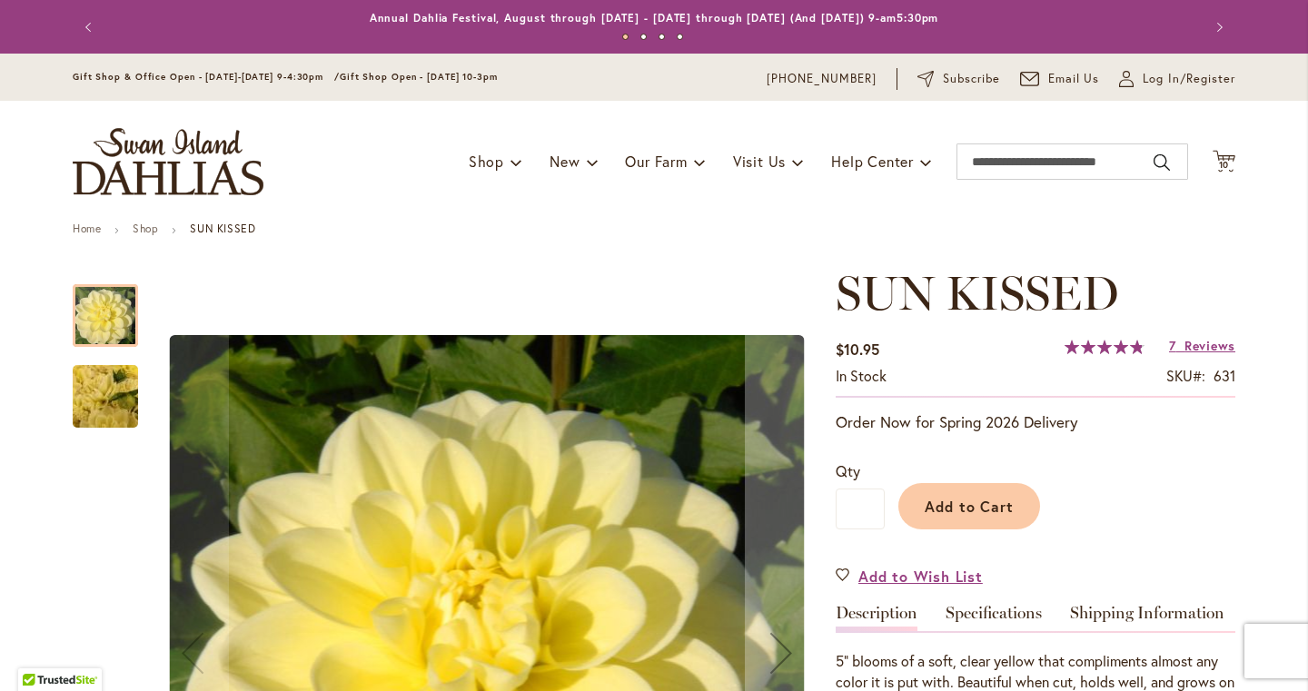
click at [92, 418] on img "SUN KISSED" at bounding box center [105, 397] width 131 height 98
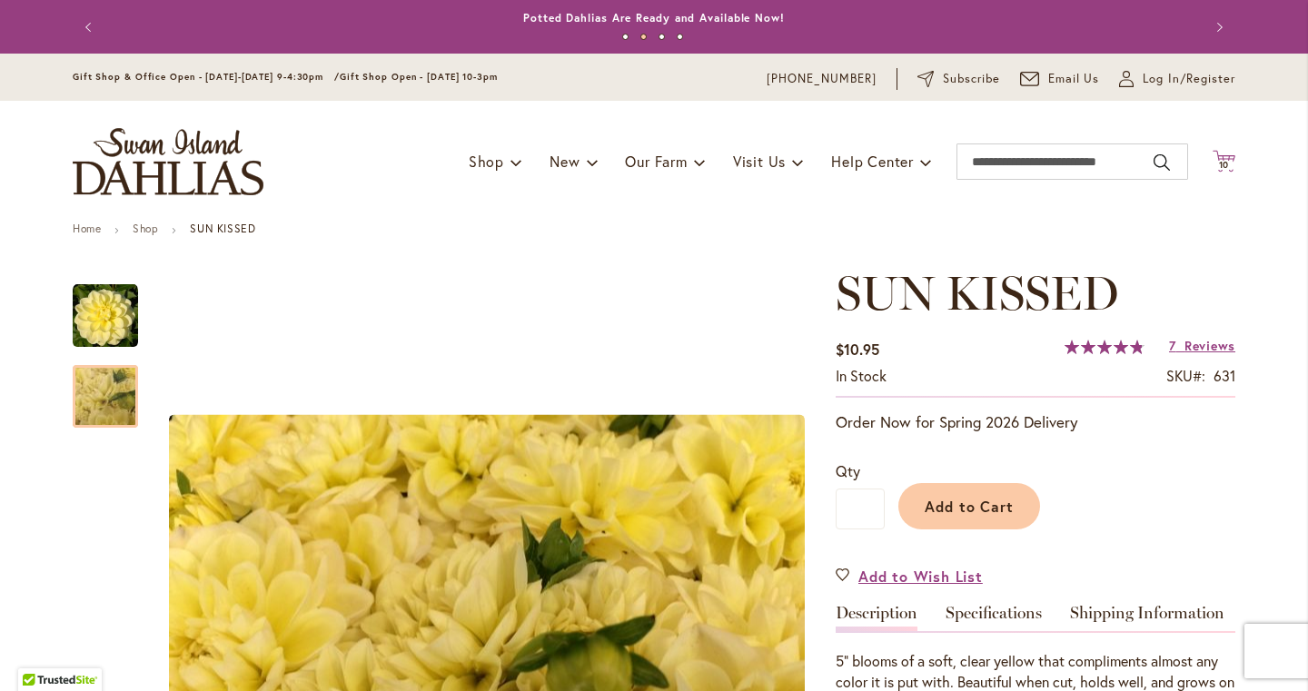
click at [1233, 156] on icon "Cart .cls-1 { fill: #231f20; }" at bounding box center [1224, 161] width 23 height 23
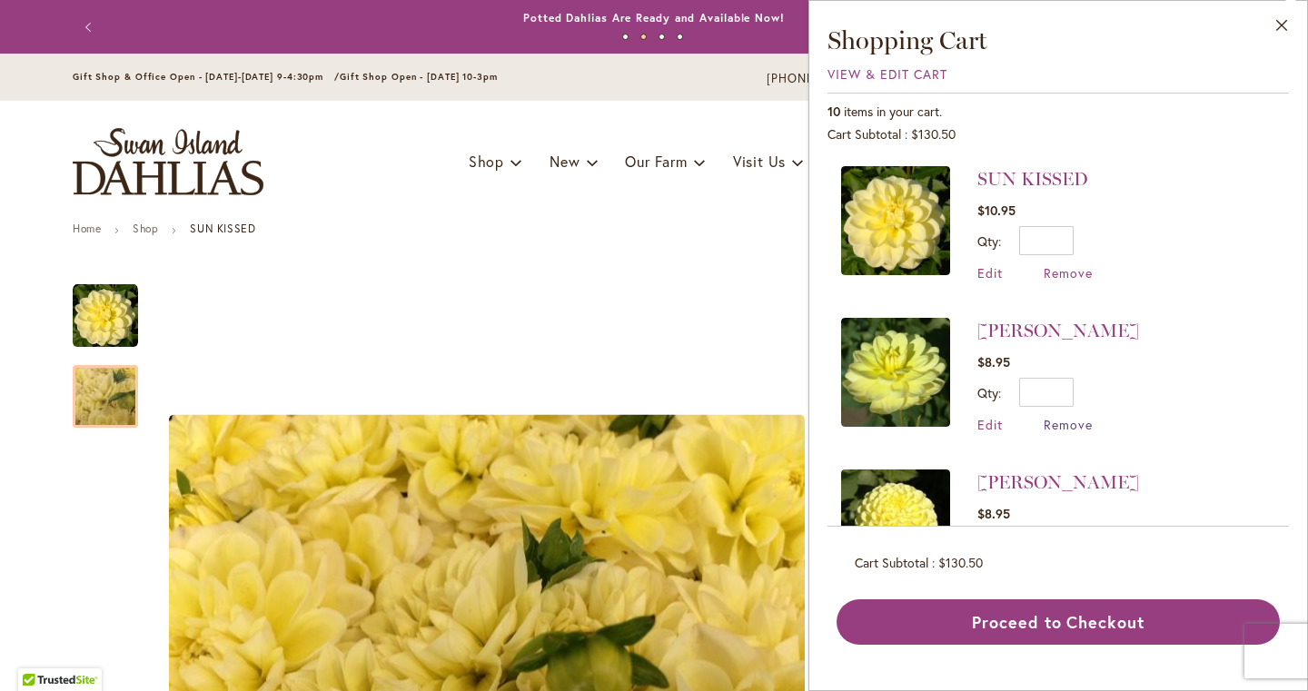
click at [1055, 421] on span "Remove" at bounding box center [1068, 424] width 49 height 17
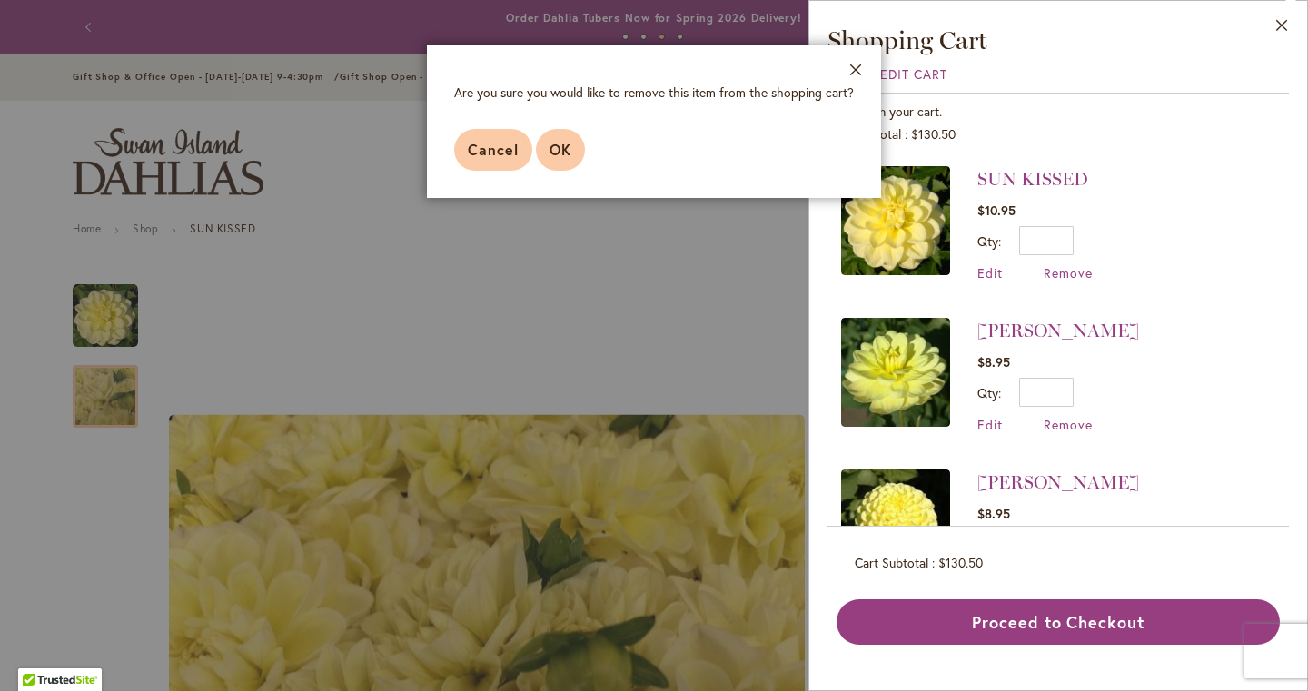
click at [549, 131] on button "OK" at bounding box center [560, 150] width 49 height 42
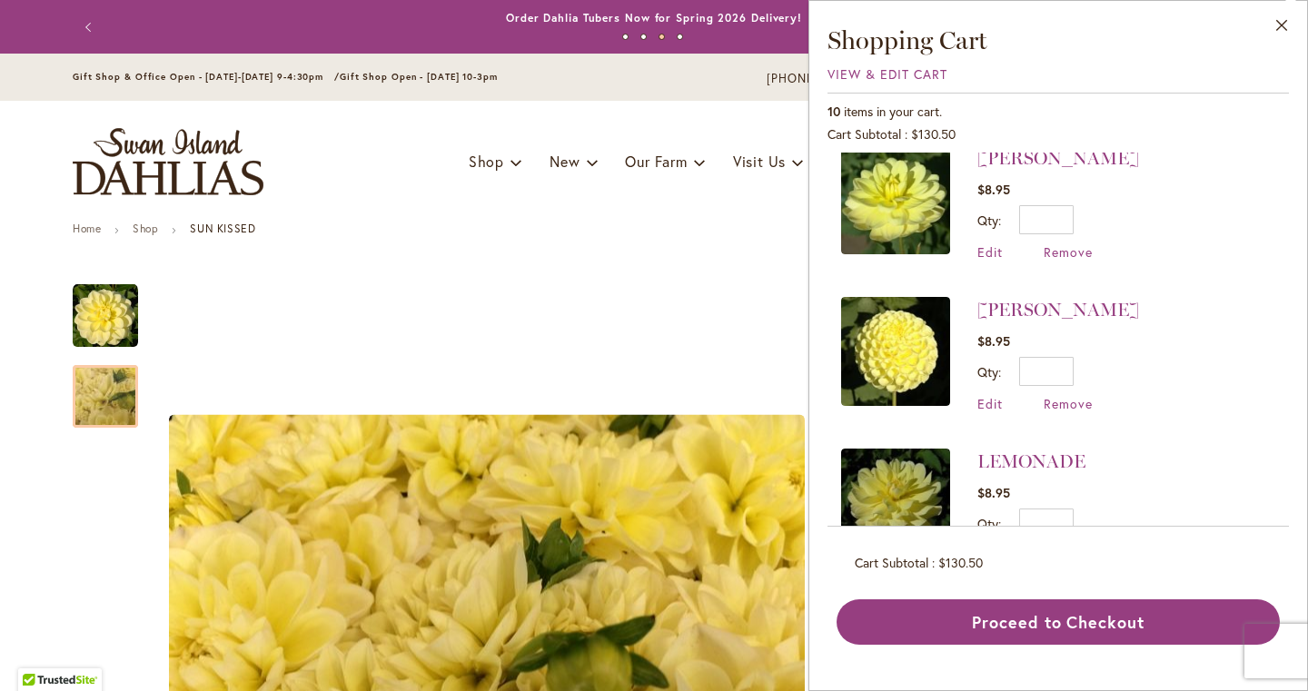
scroll to position [151, 0]
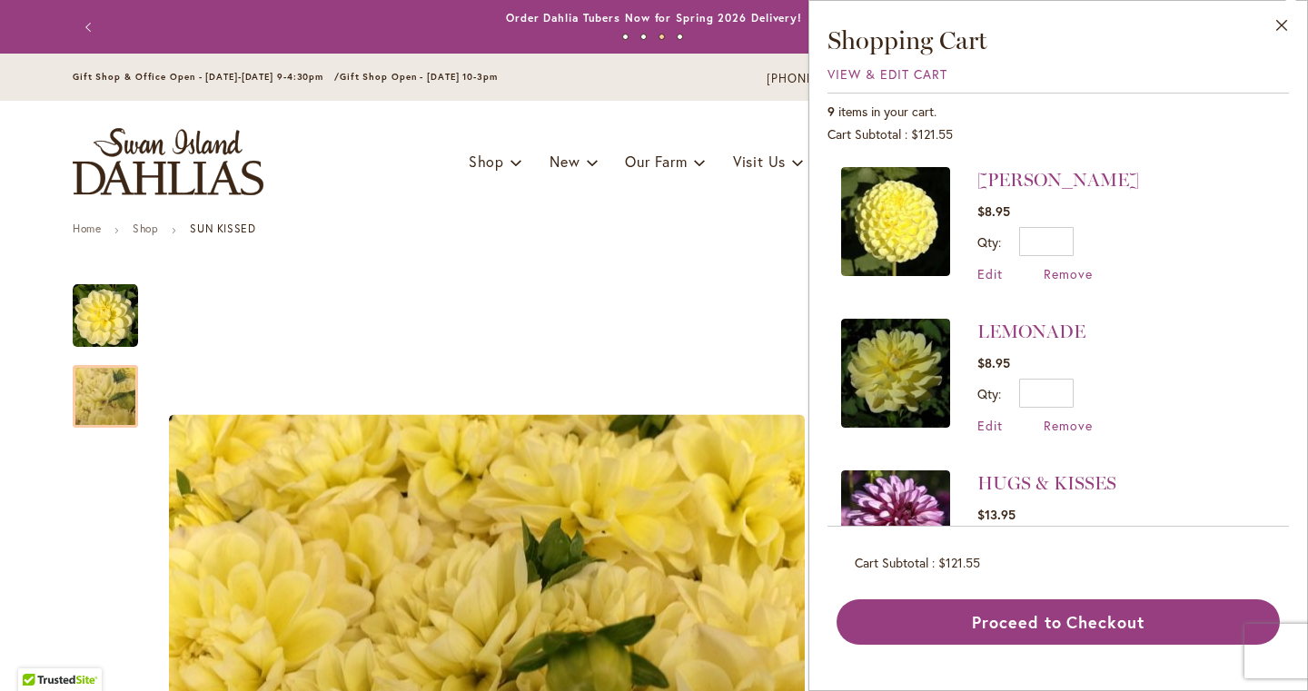
click at [918, 355] on img at bounding box center [895, 373] width 109 height 109
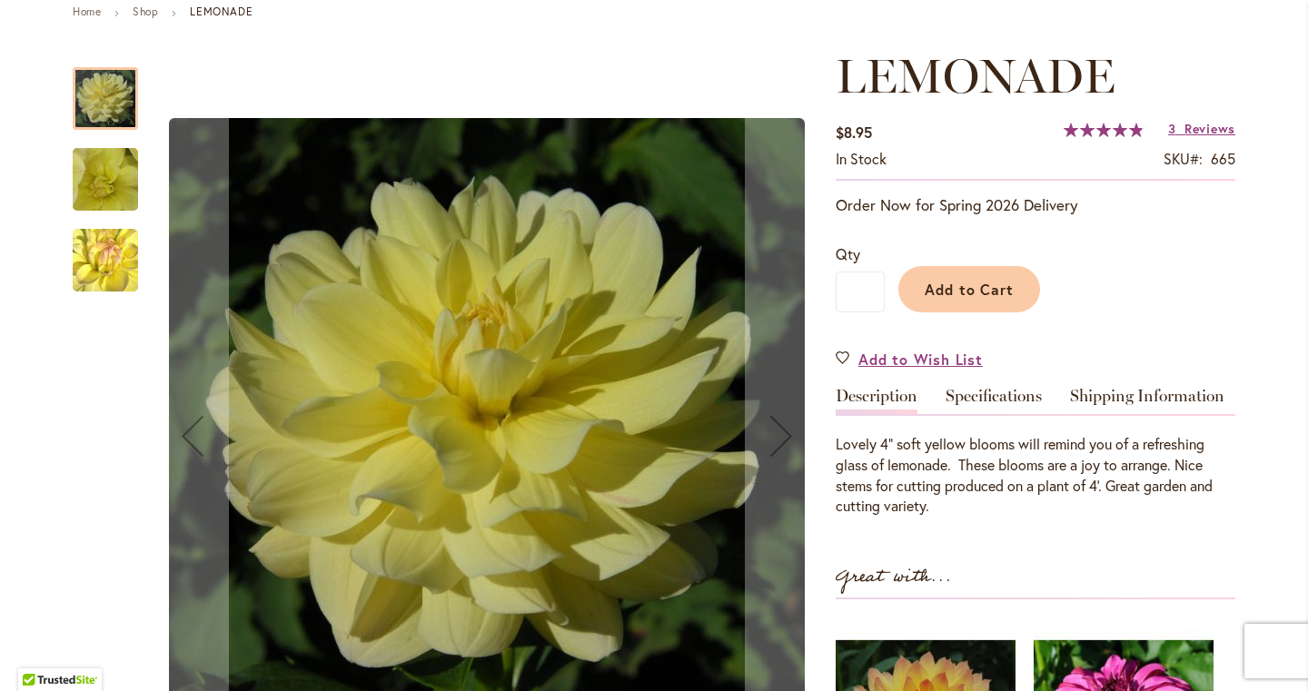
scroll to position [232, 0]
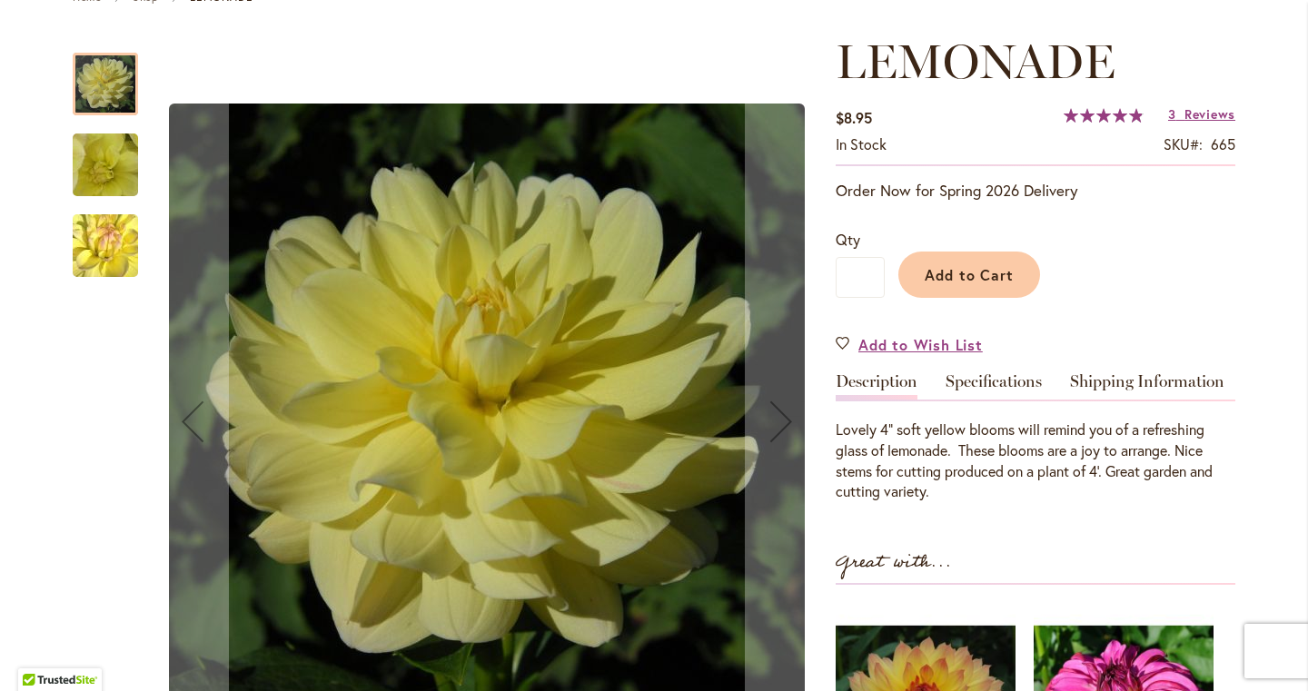
click at [94, 183] on img "LEMONADE" at bounding box center [105, 165] width 129 height 125
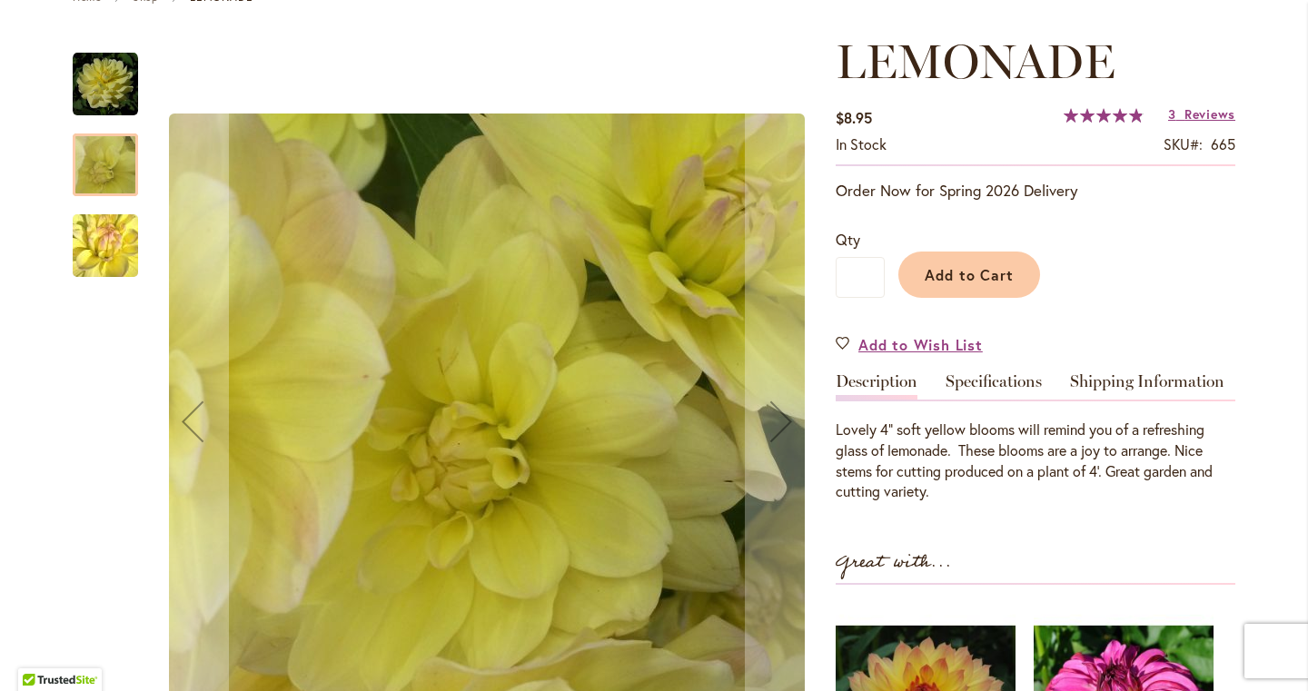
click at [99, 256] on img "LEMONADE" at bounding box center [105, 245] width 129 height 125
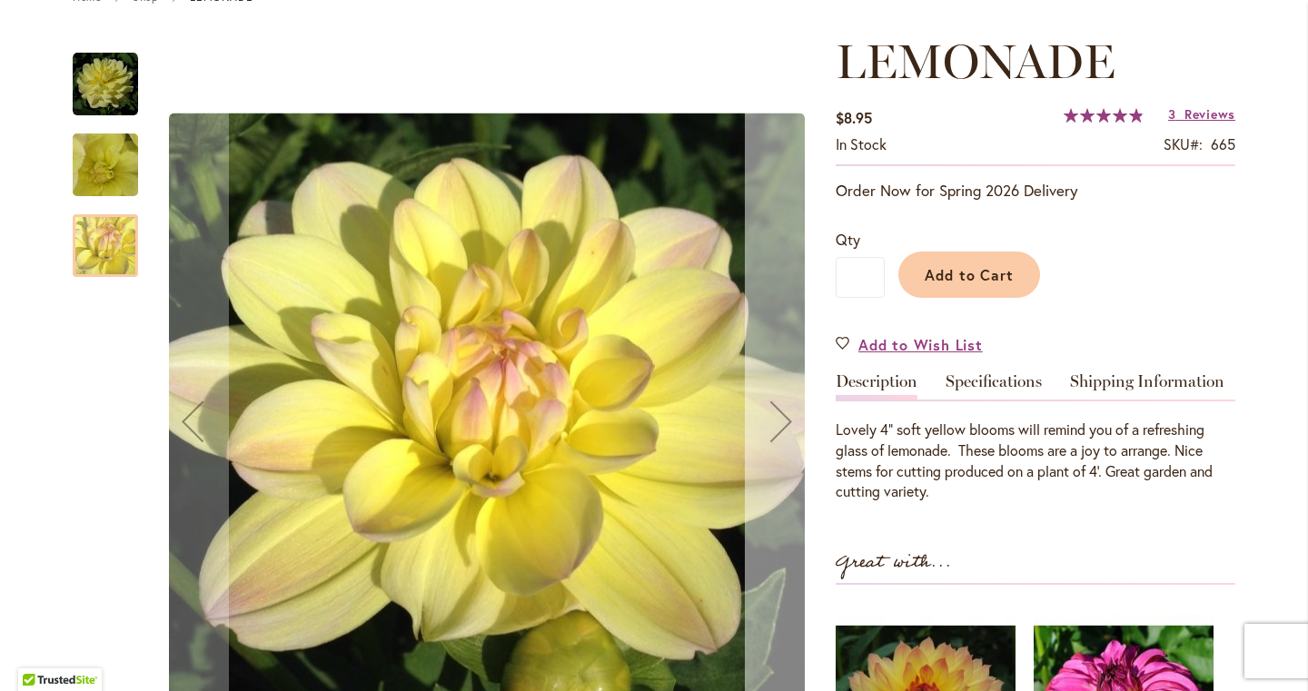
click at [781, 426] on div "Next" at bounding box center [781, 421] width 73 height 73
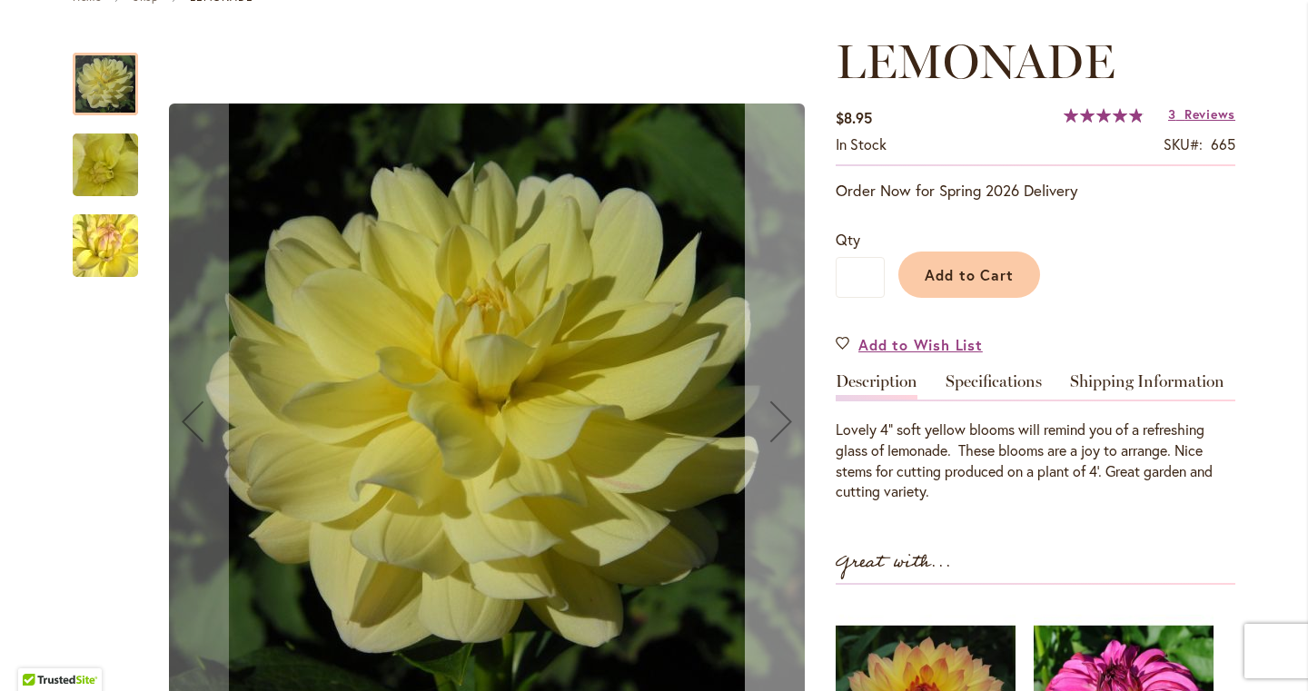
click at [781, 426] on div "Next" at bounding box center [781, 421] width 73 height 73
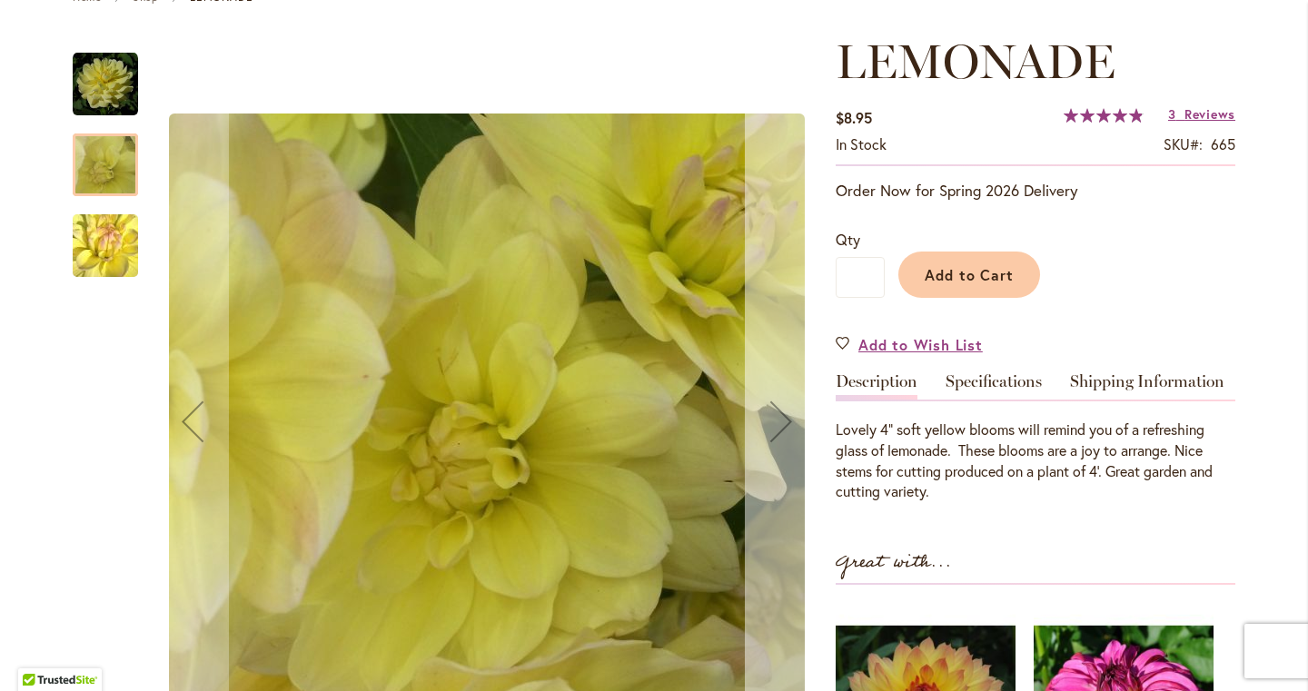
click at [781, 426] on div "Next" at bounding box center [781, 421] width 73 height 73
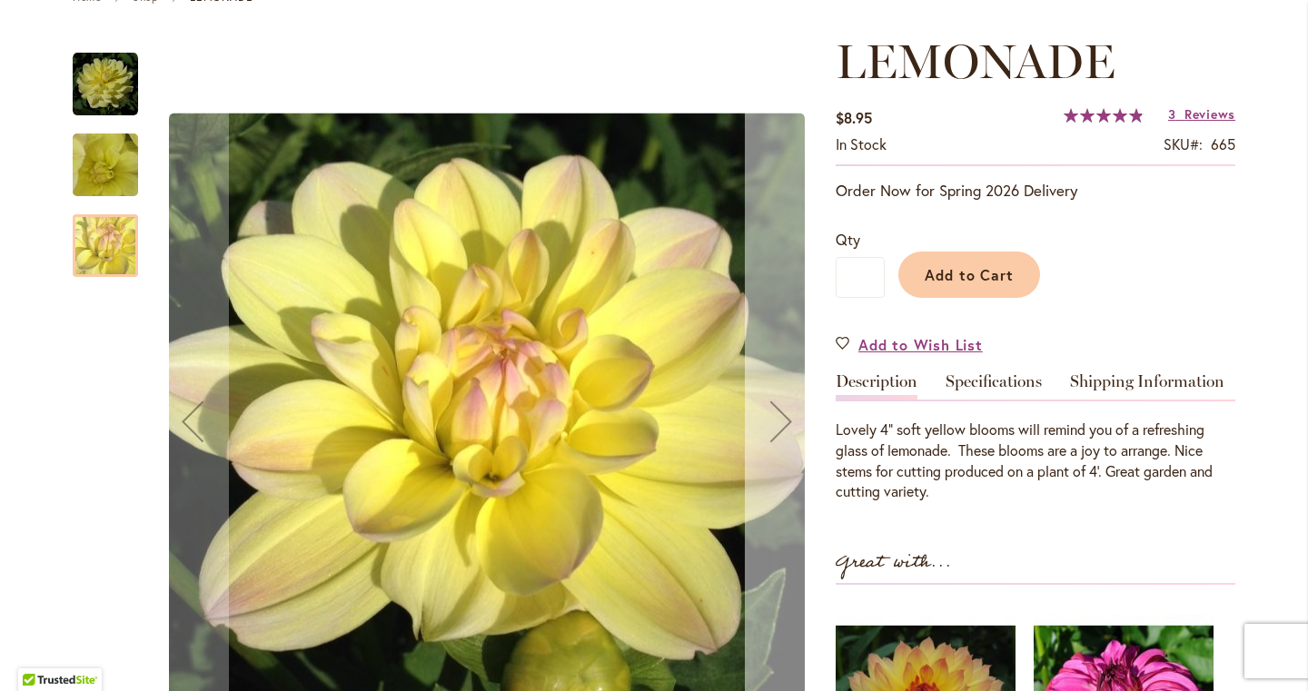
click at [781, 426] on div "Next" at bounding box center [781, 421] width 73 height 73
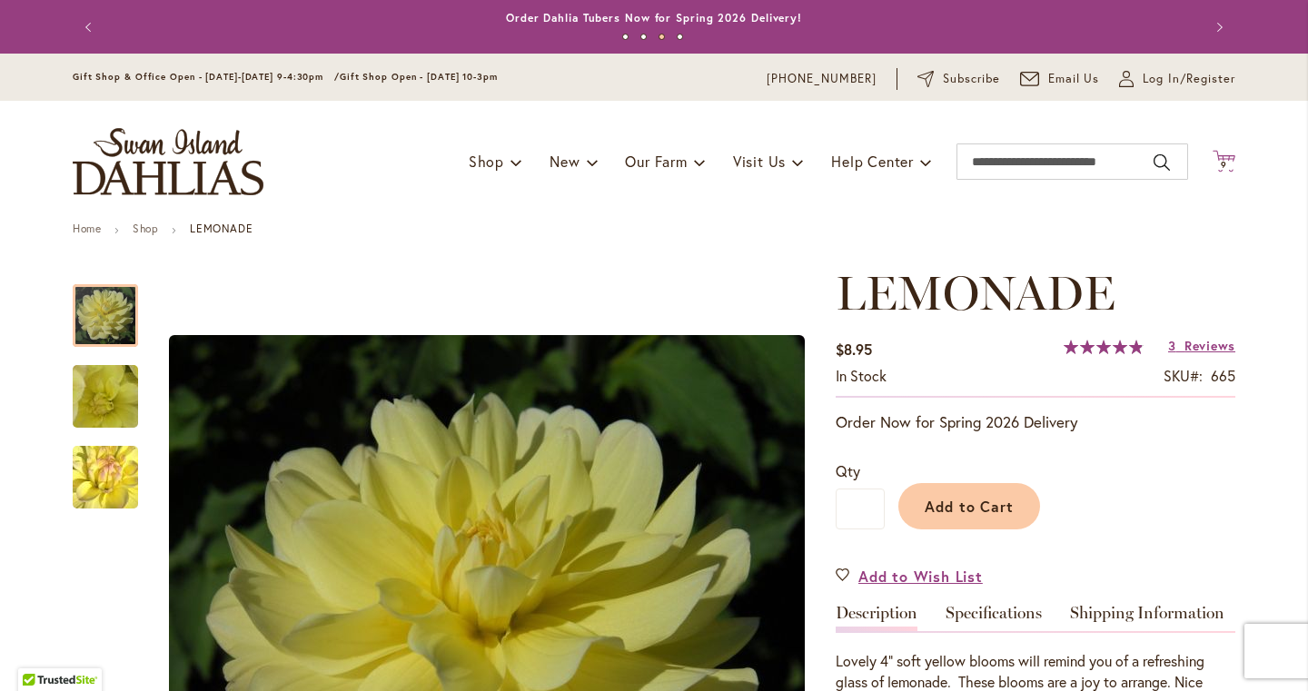
scroll to position [0, 0]
click at [1228, 156] on icon "Cart .cls-1 { fill: #231f20; }" at bounding box center [1224, 161] width 23 height 23
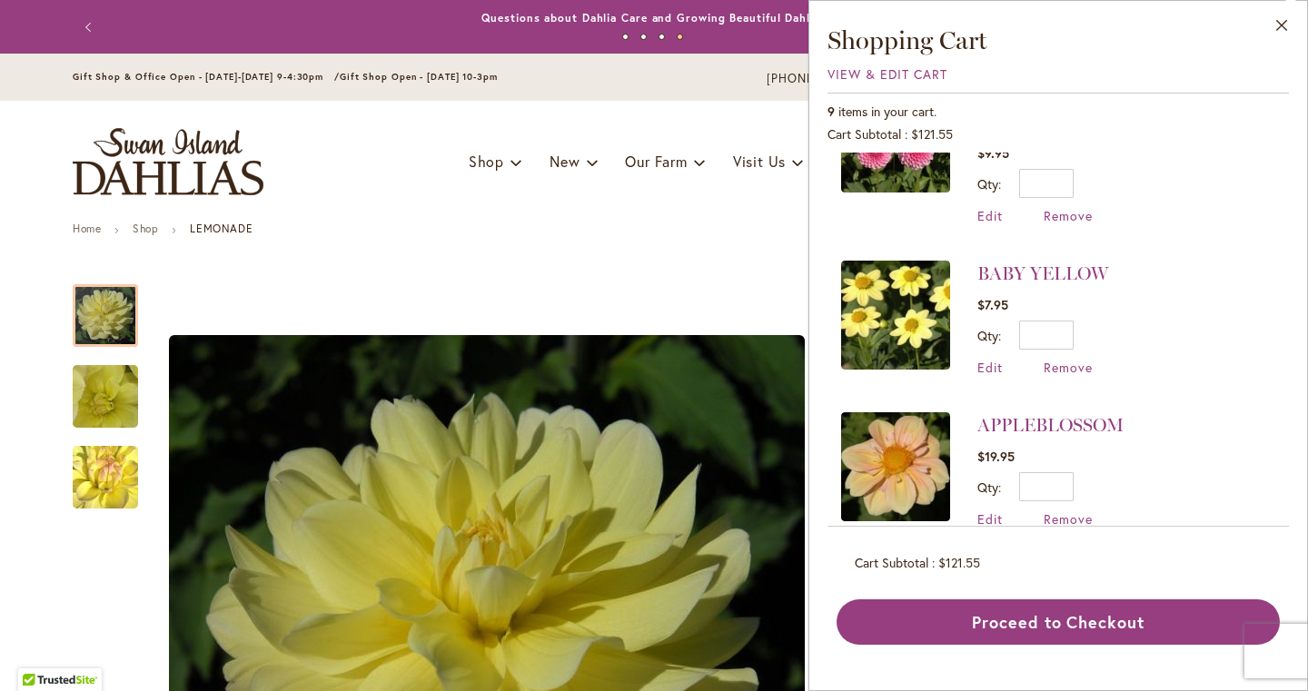
click at [909, 455] on img at bounding box center [895, 466] width 109 height 109
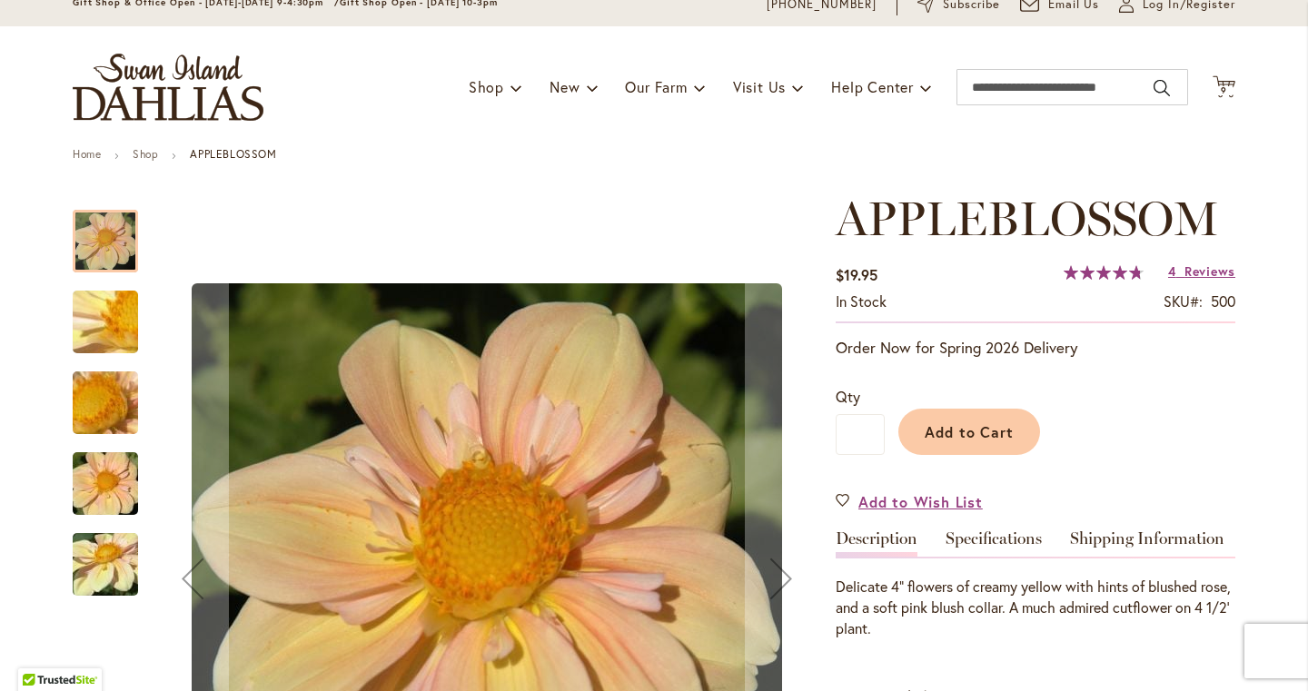
scroll to position [97, 0]
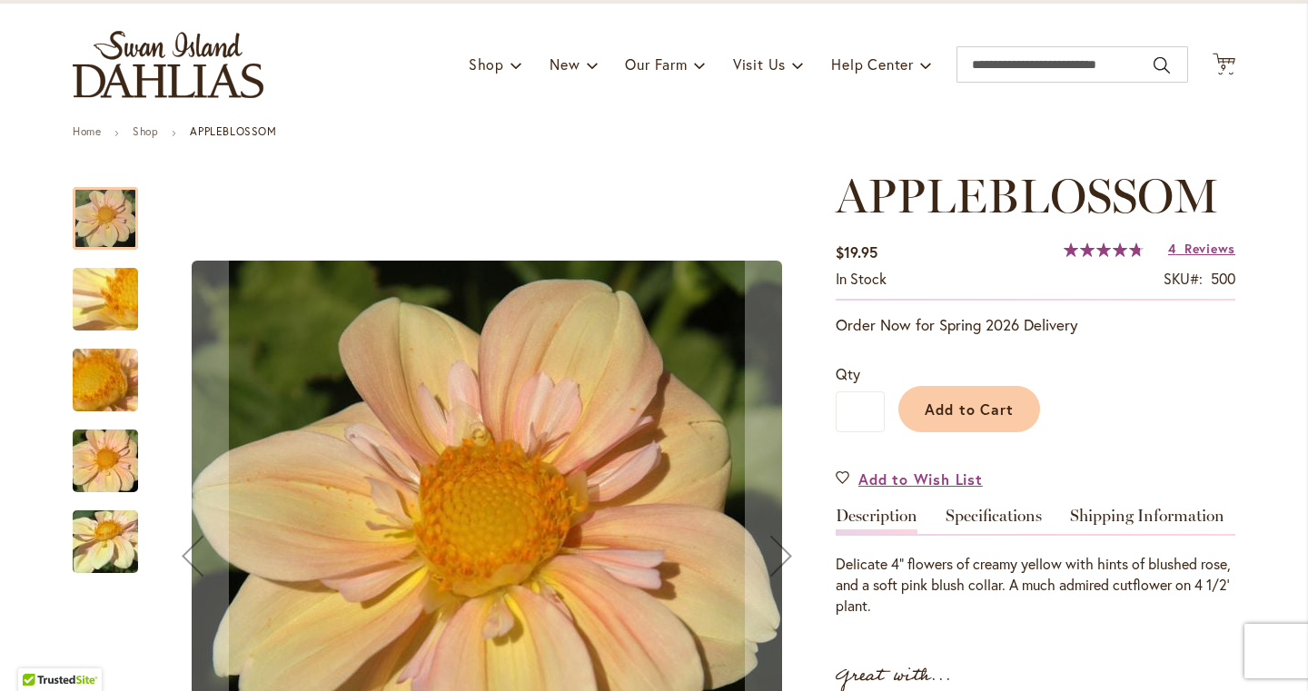
click at [86, 358] on img "APPLEBLOSSOM" at bounding box center [105, 381] width 131 height 98
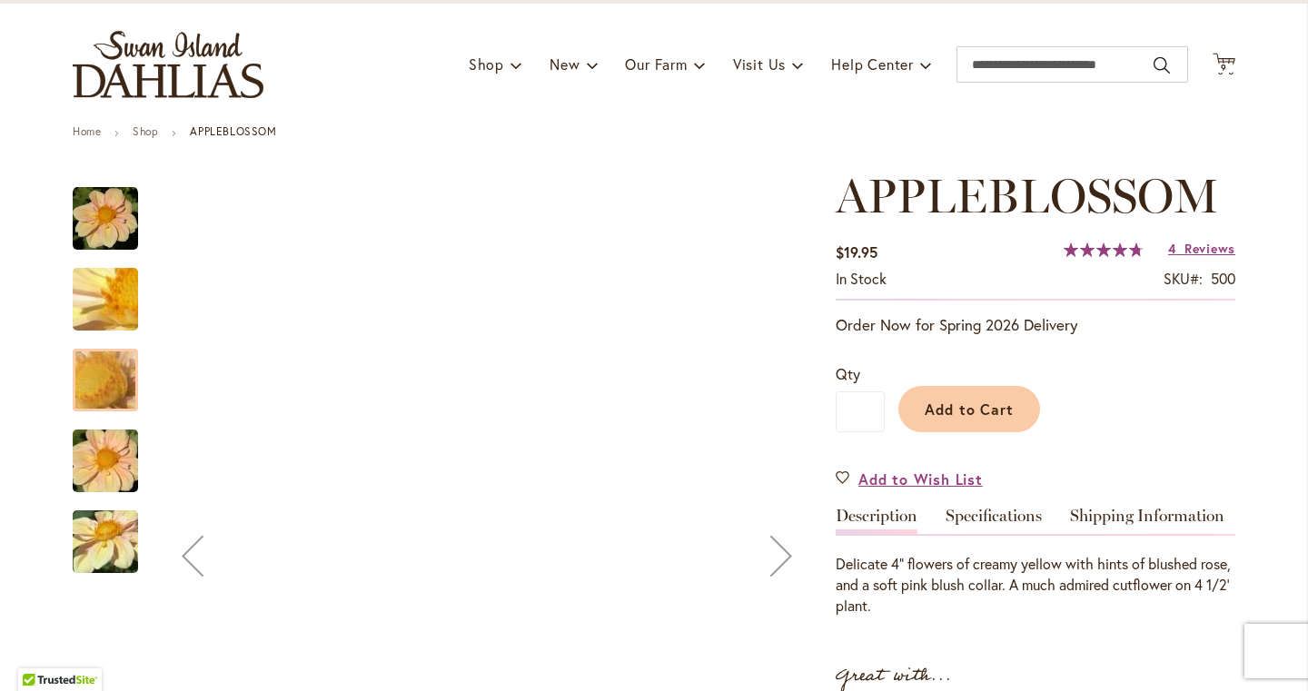
click at [115, 454] on img "APPLEBLOSSOM" at bounding box center [105, 461] width 131 height 87
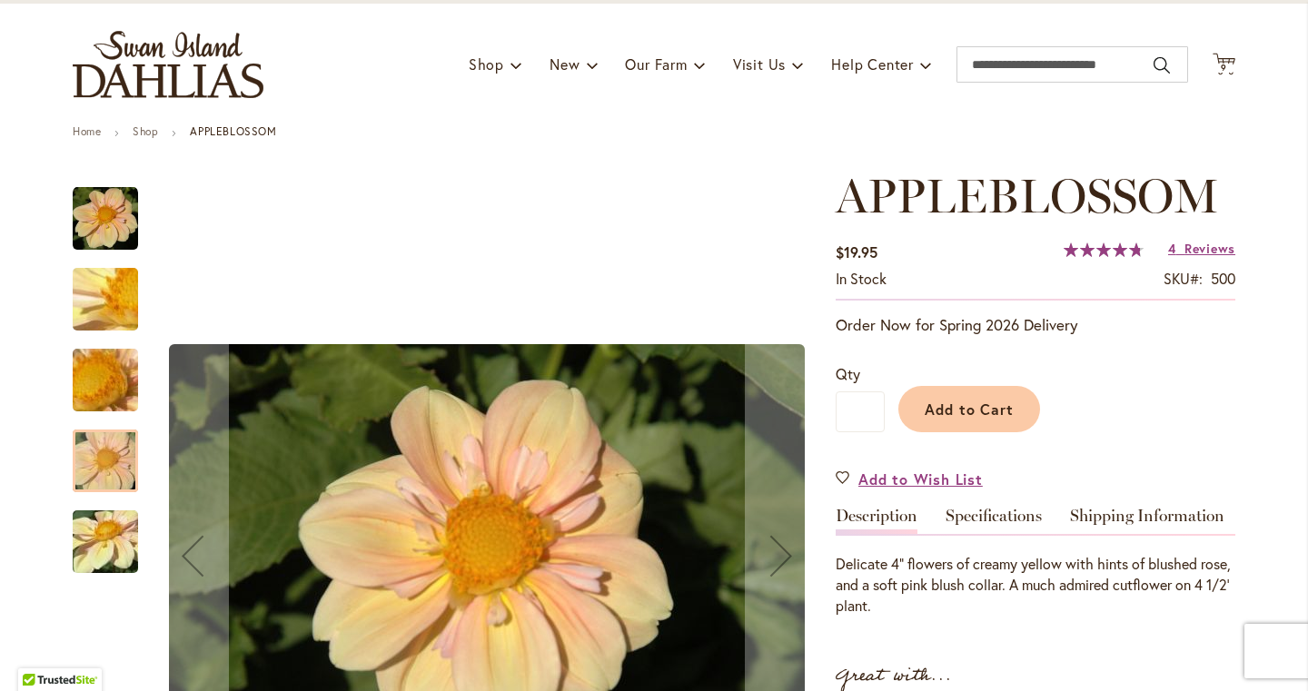
click at [119, 515] on img "APPLEBLOSSOM" at bounding box center [105, 542] width 131 height 98
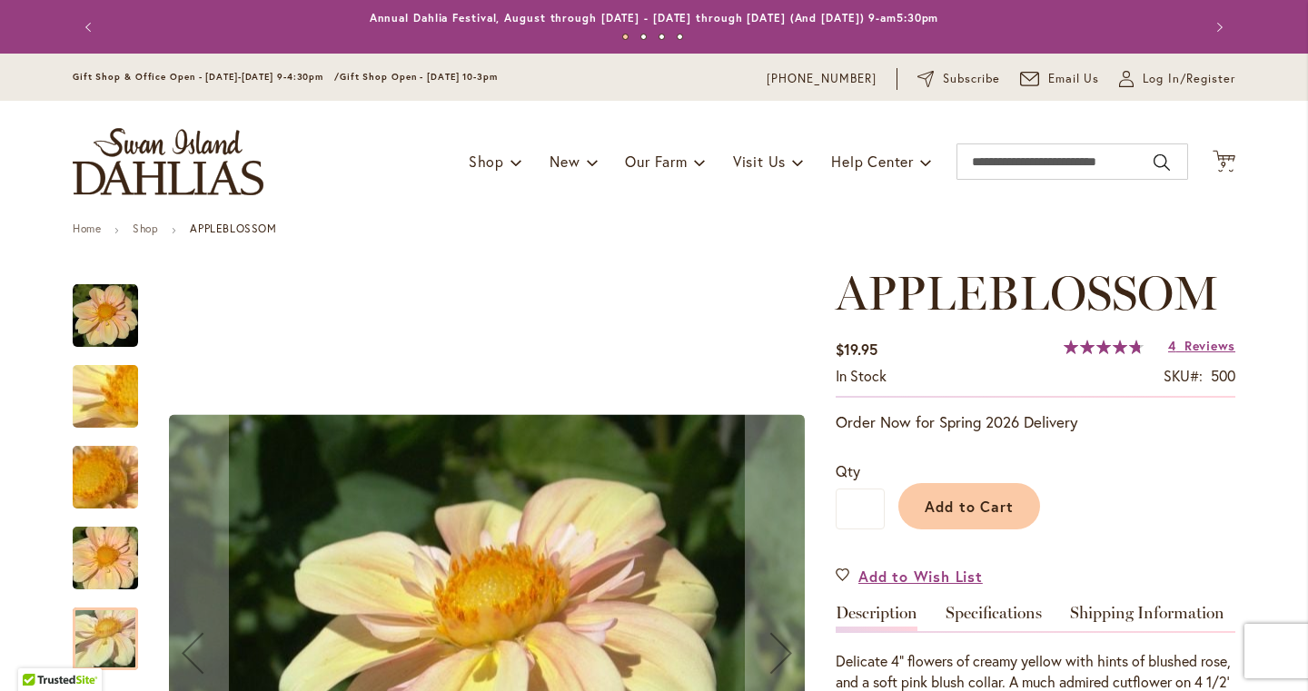
scroll to position [-1, 0]
click at [103, 297] on img "APPLEBLOSSOM" at bounding box center [105, 315] width 65 height 65
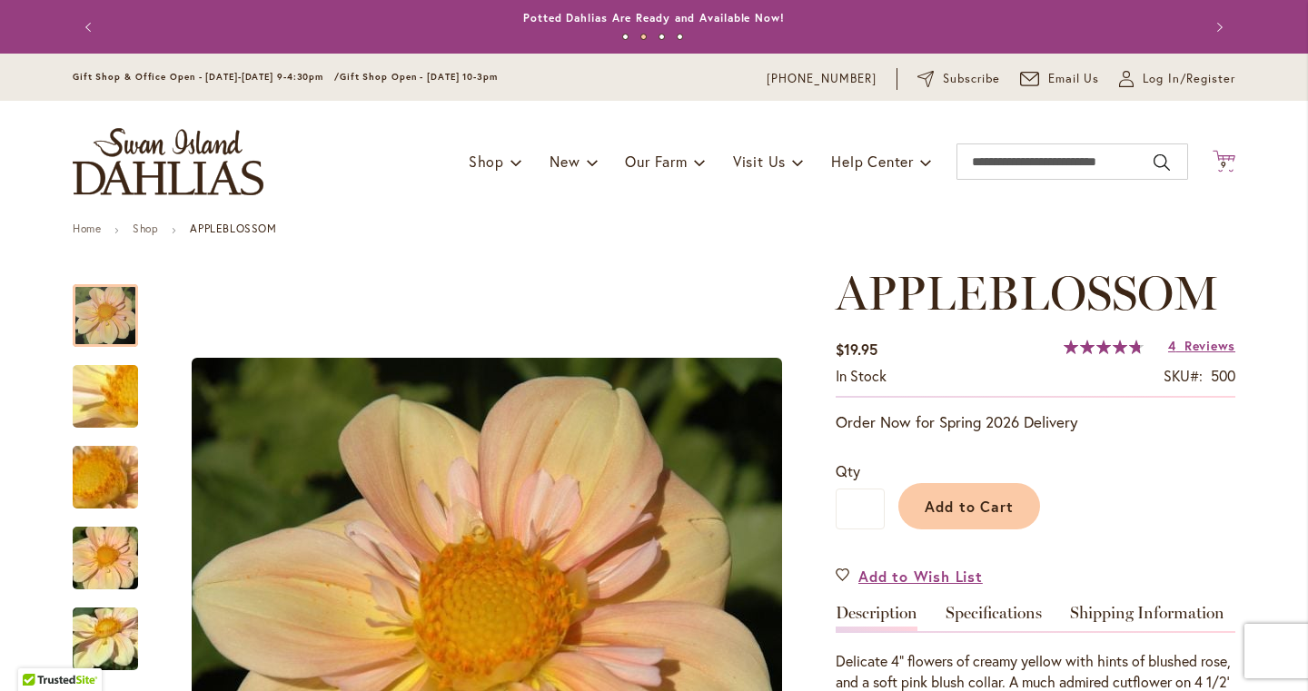
click at [1229, 161] on span "9 9 items" at bounding box center [1224, 165] width 18 height 9
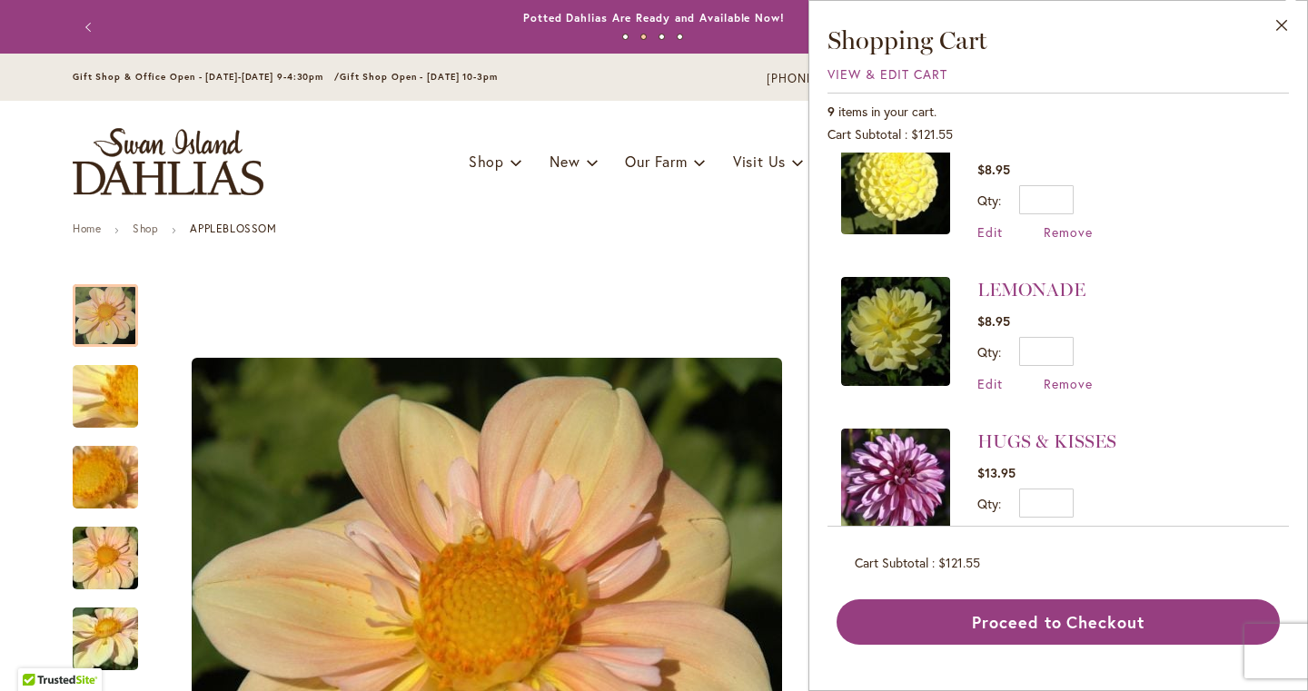
scroll to position [191, 0]
click at [1072, 384] on span "Remove" at bounding box center [1068, 385] width 49 height 17
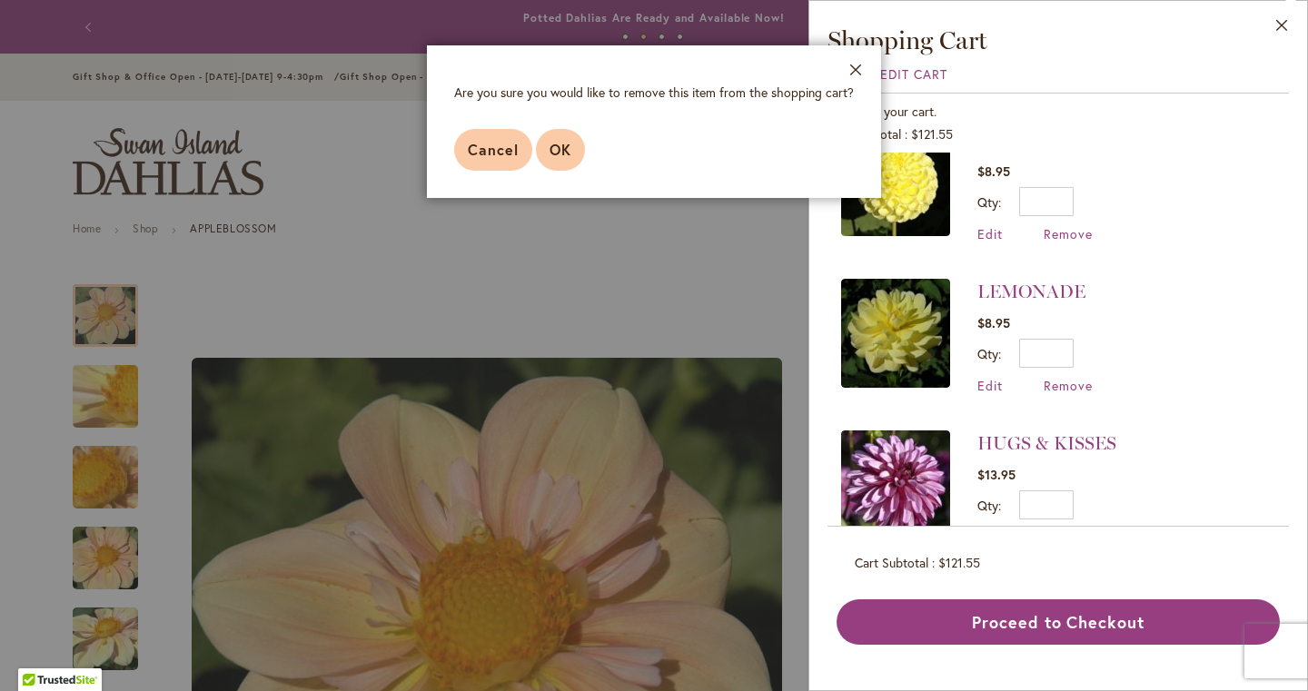
click at [563, 155] on span "OK" at bounding box center [561, 149] width 22 height 19
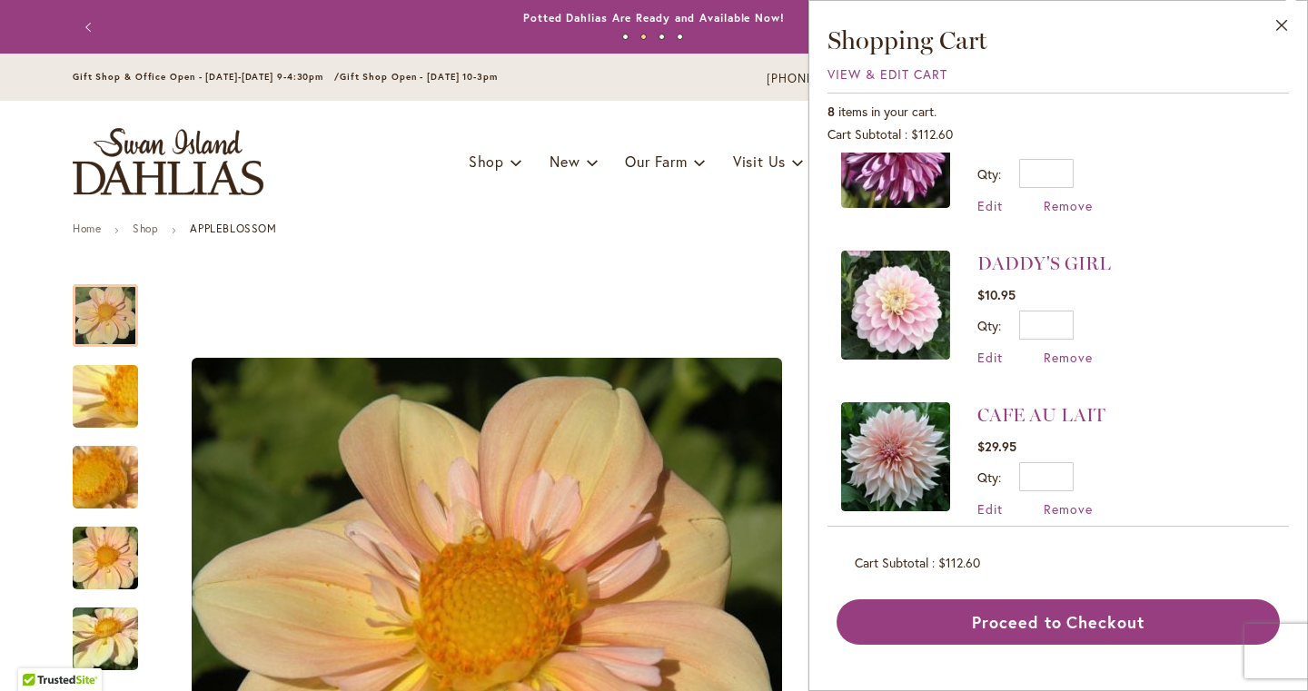
scroll to position [151, 0]
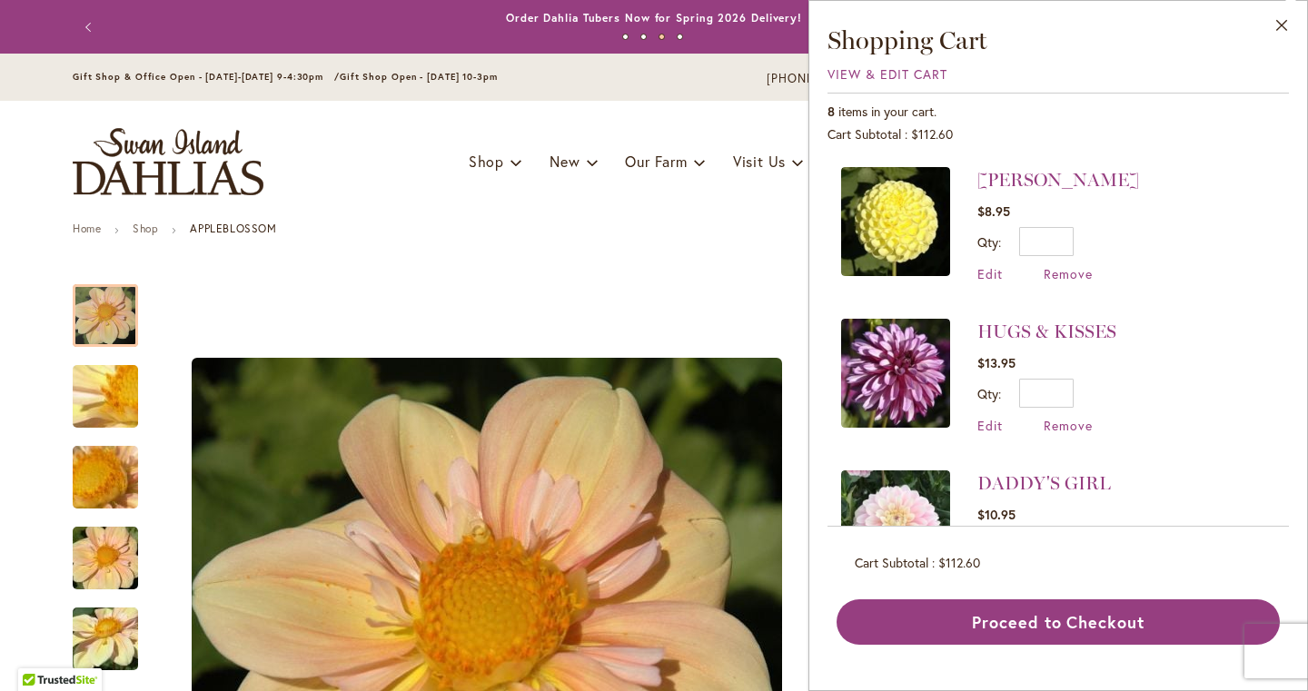
click at [912, 406] on img at bounding box center [895, 373] width 109 height 109
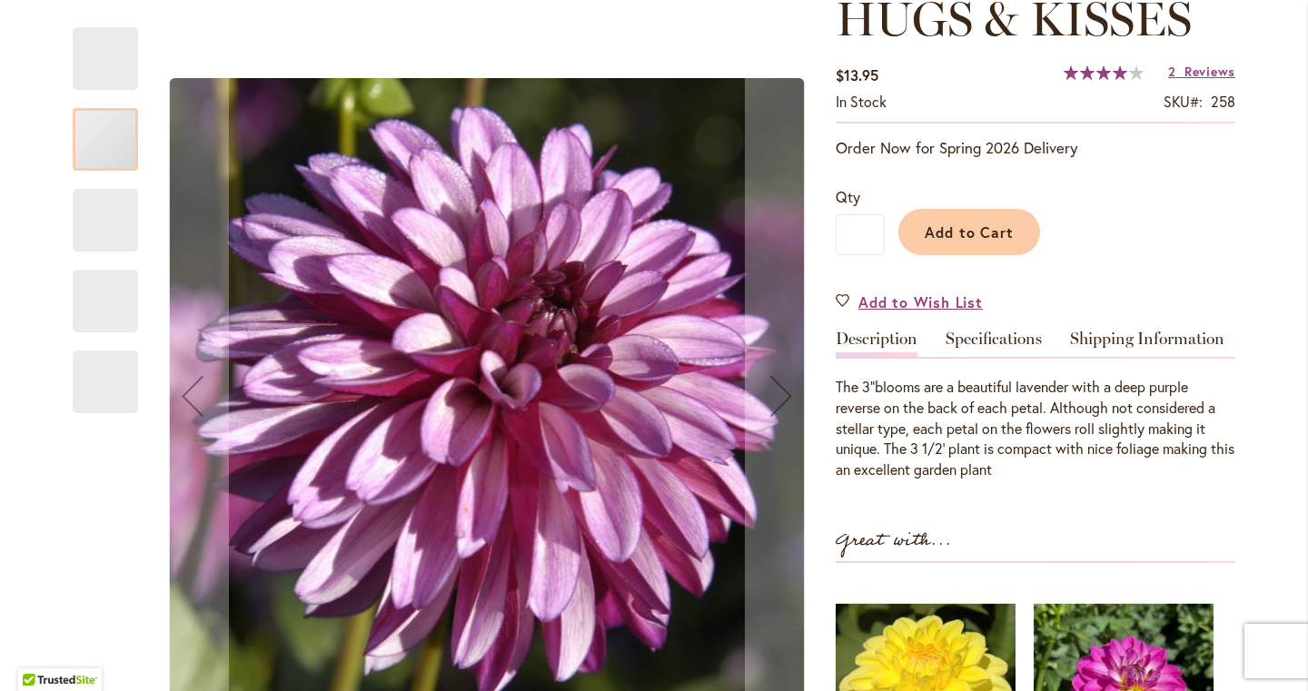
scroll to position [283, 0]
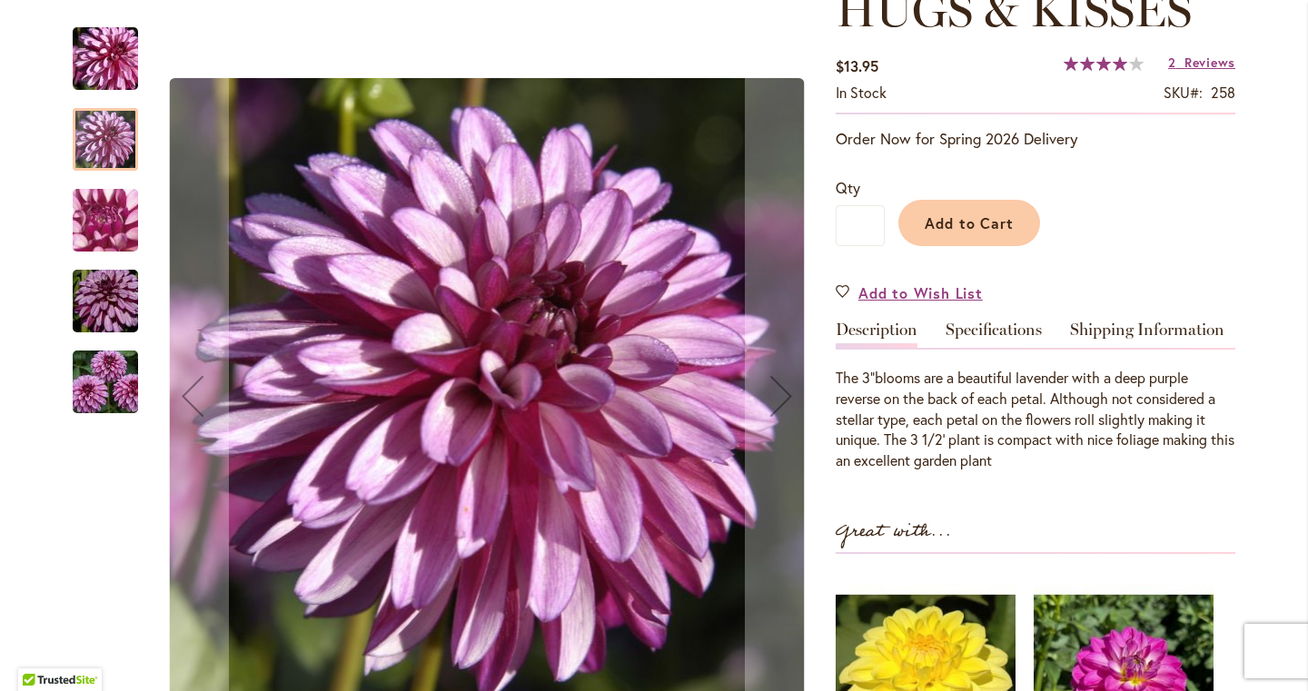
click at [103, 152] on div at bounding box center [105, 139] width 65 height 63
click at [116, 225] on img "HUGS & KISSES" at bounding box center [105, 221] width 131 height 98
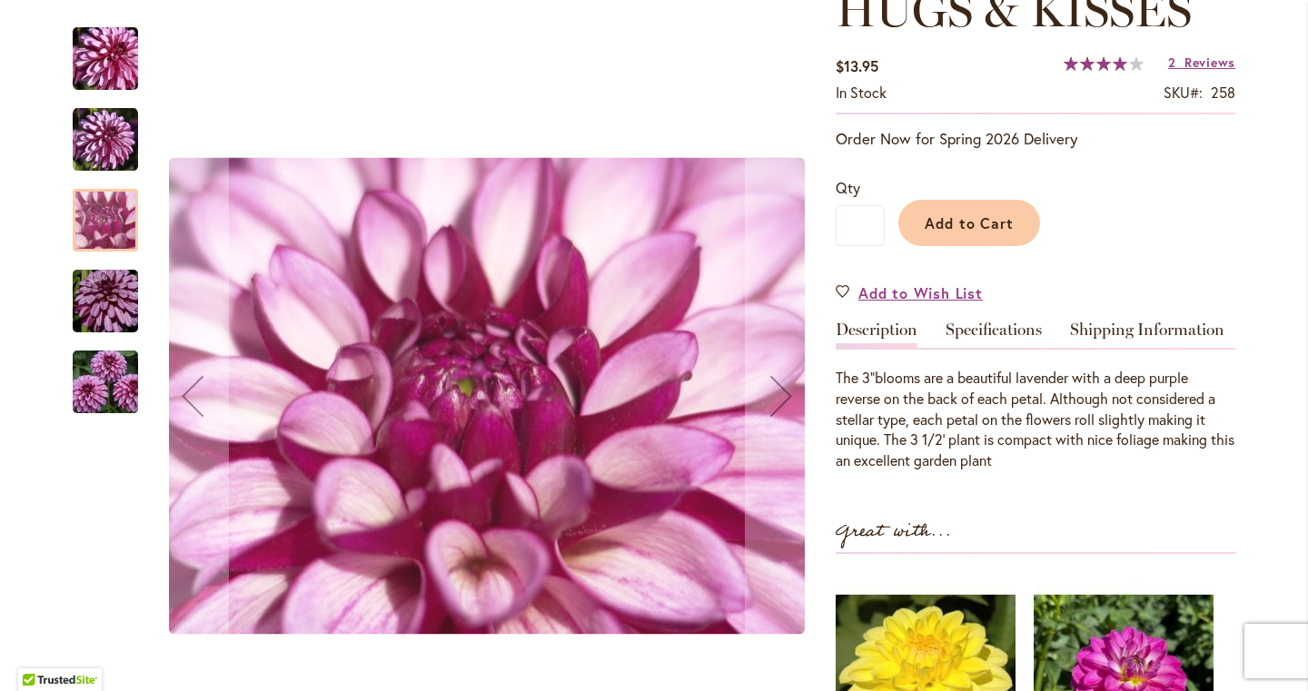
click at [116, 292] on img "HUGS & KISSES" at bounding box center [105, 301] width 131 height 87
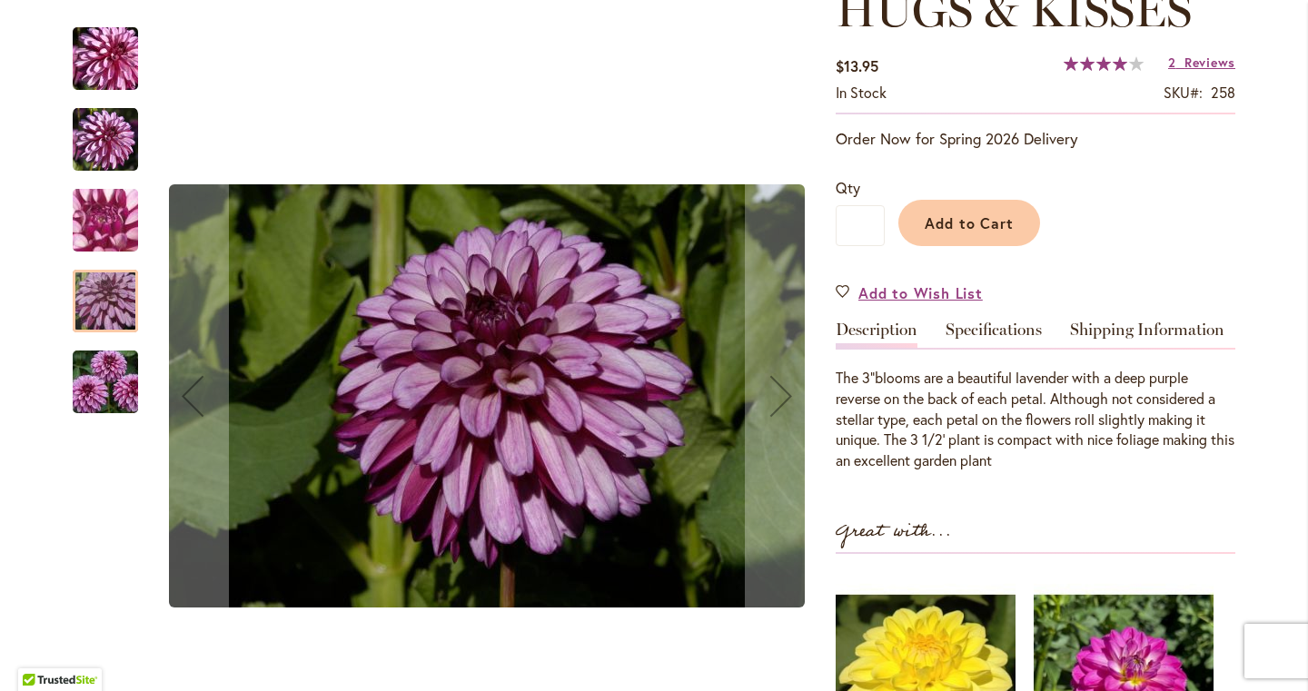
click at [108, 366] on img "HUGS & KISSES" at bounding box center [105, 382] width 131 height 87
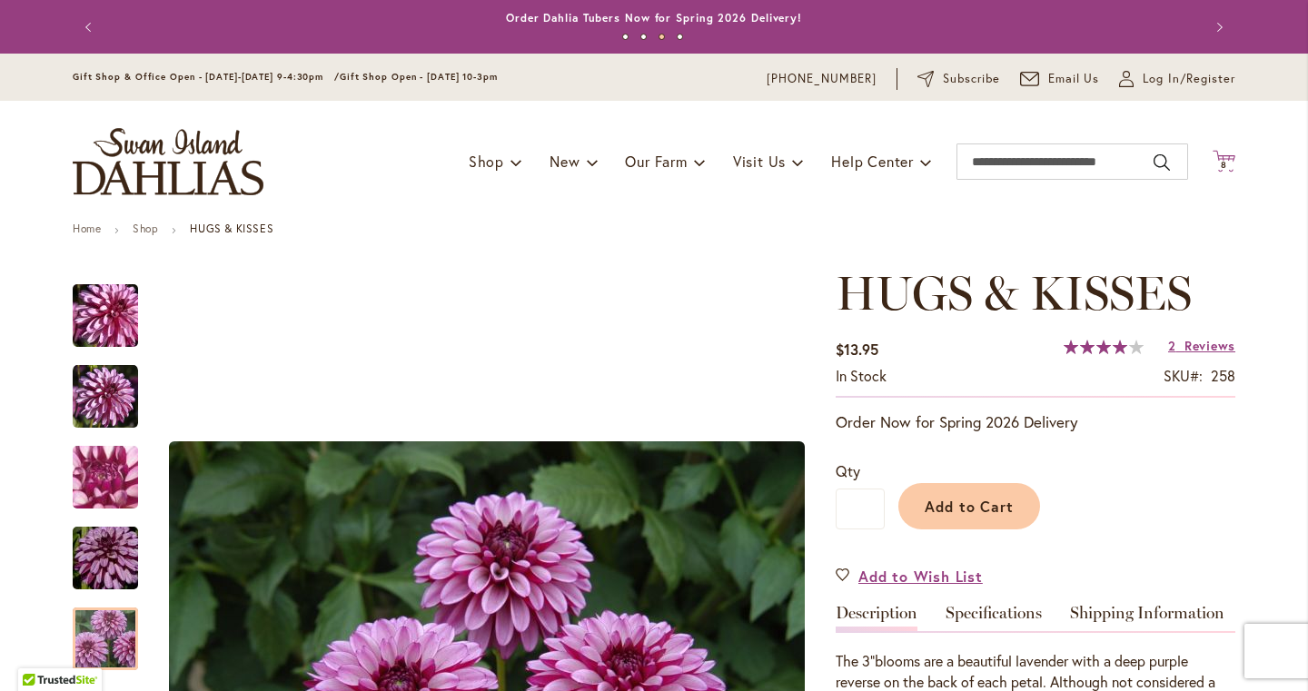
scroll to position [0, 0]
click at [1222, 160] on span "8" at bounding box center [1224, 165] width 6 height 12
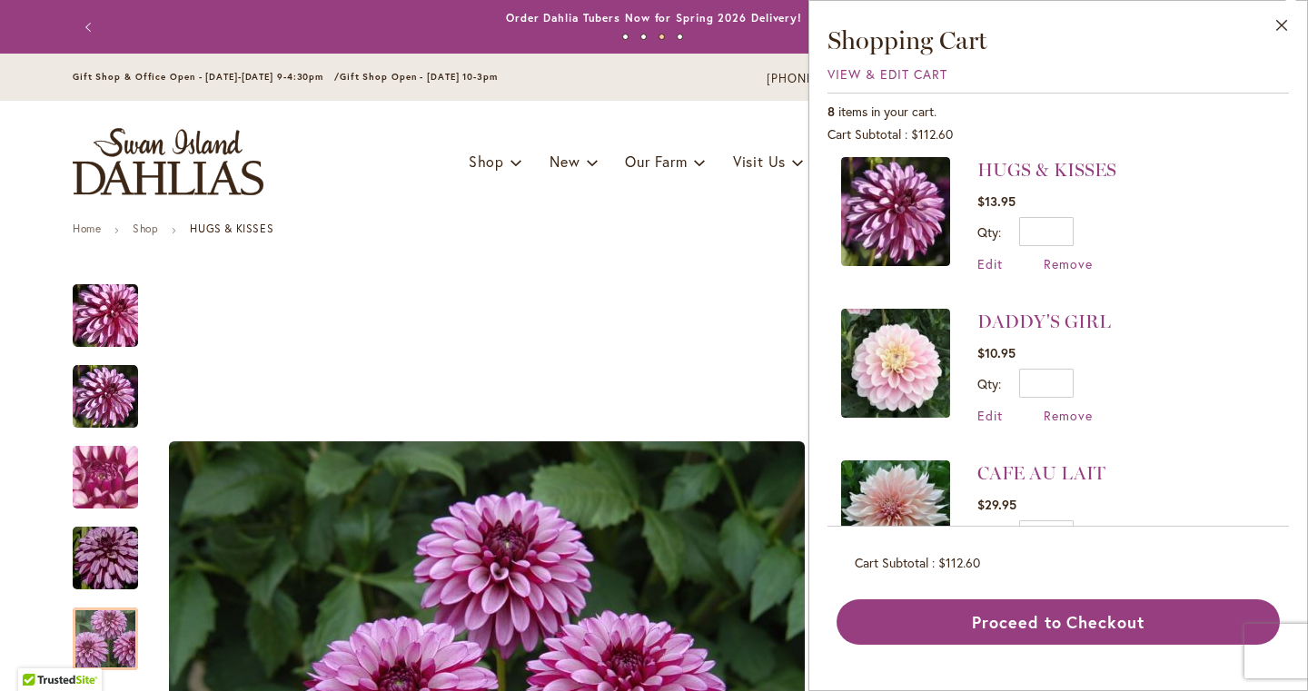
scroll to position [301, 0]
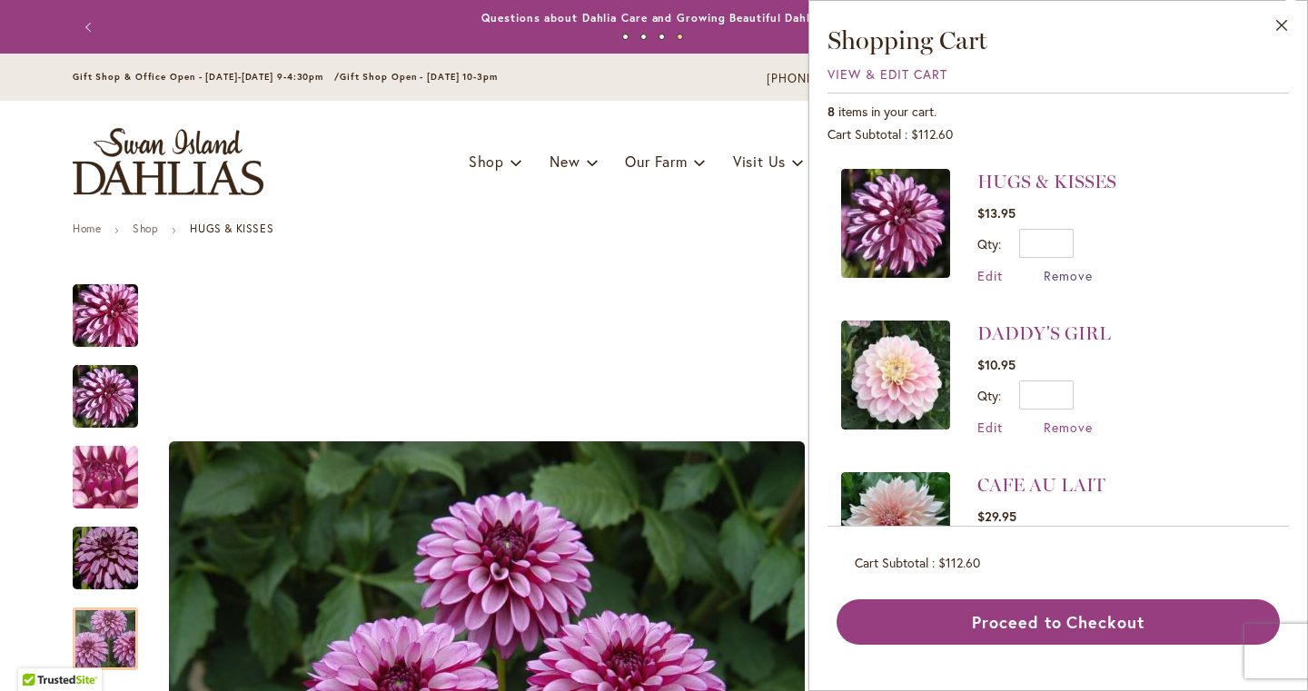
click at [1055, 268] on span "Remove" at bounding box center [1068, 275] width 49 height 17
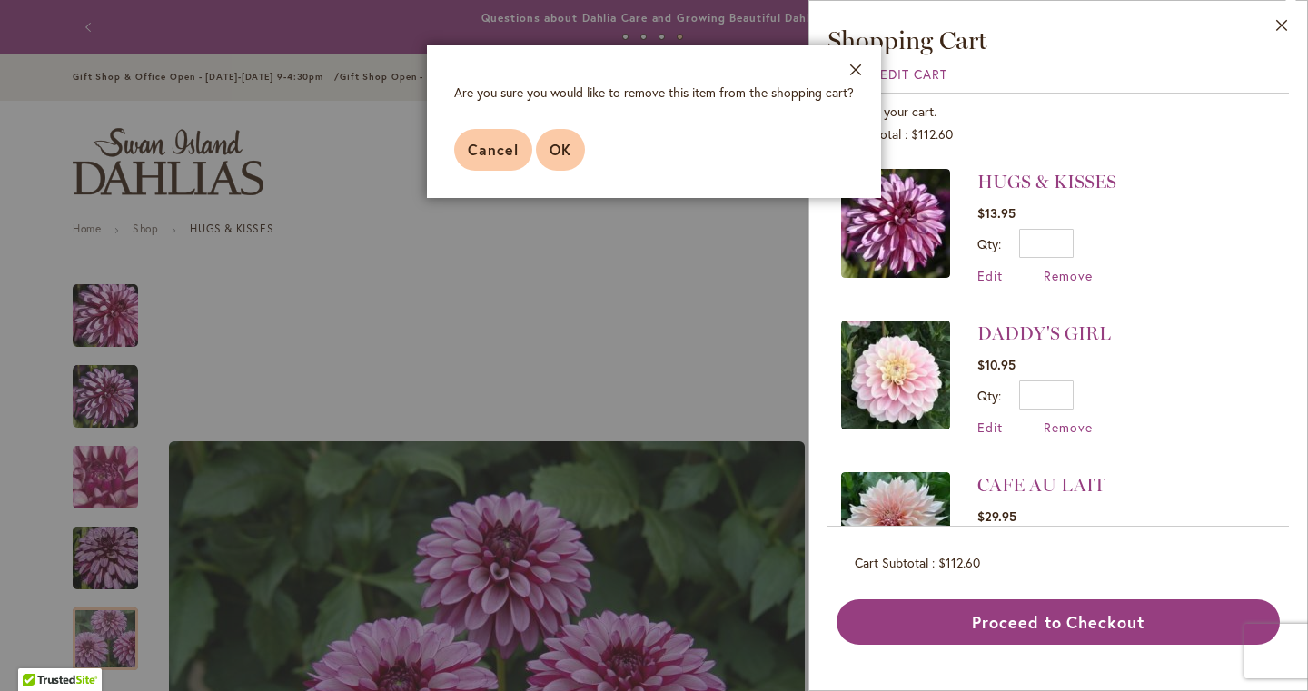
click at [562, 137] on button "OK" at bounding box center [560, 150] width 49 height 42
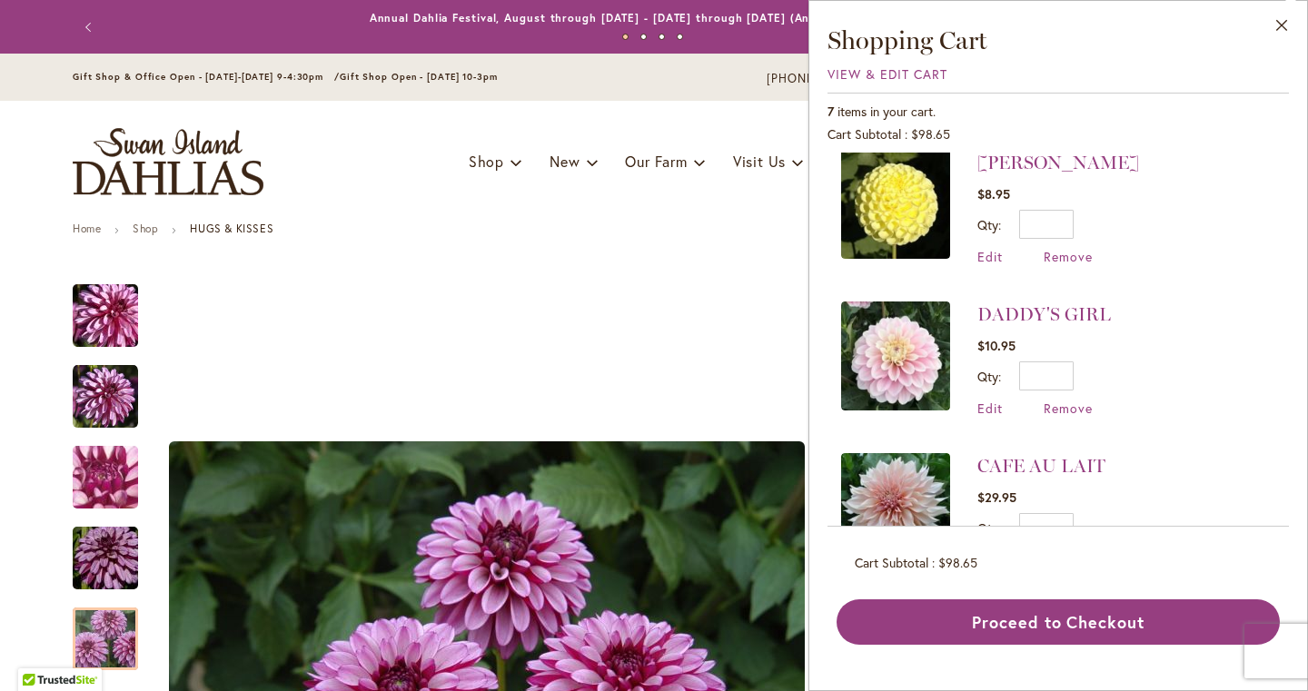
scroll to position [171, 0]
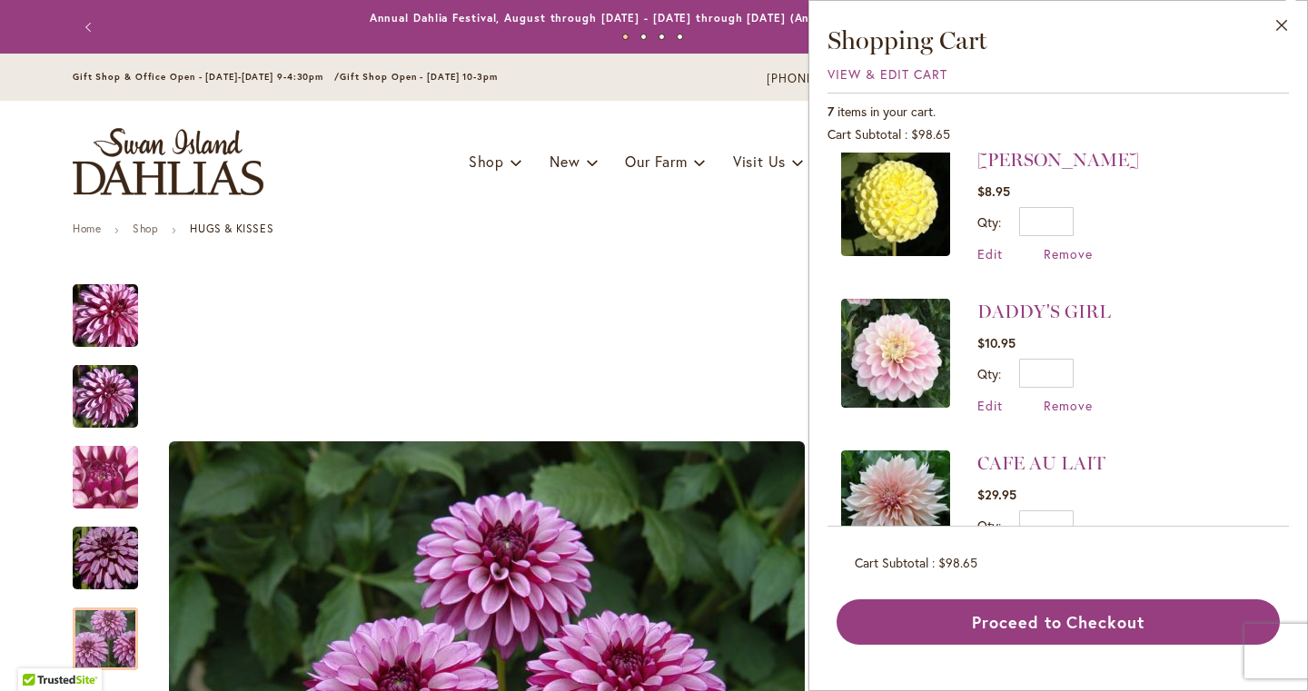
click at [916, 223] on img at bounding box center [895, 201] width 109 height 109
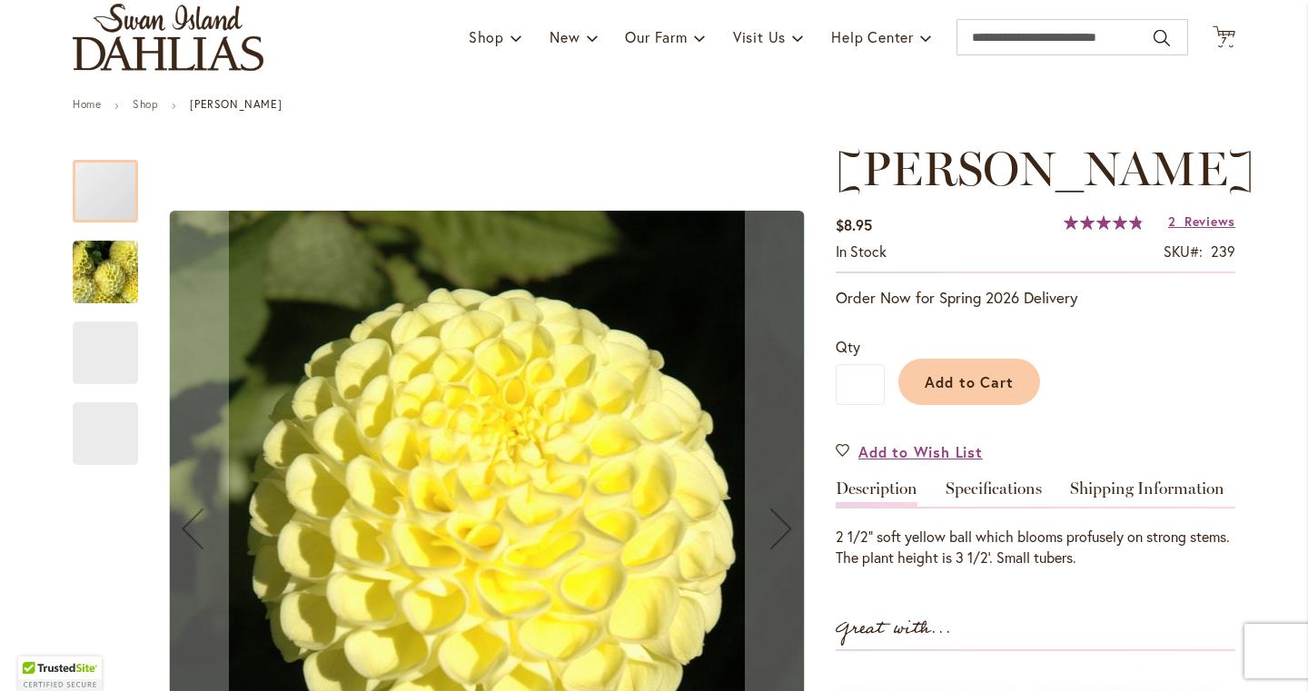
scroll to position [126, 0]
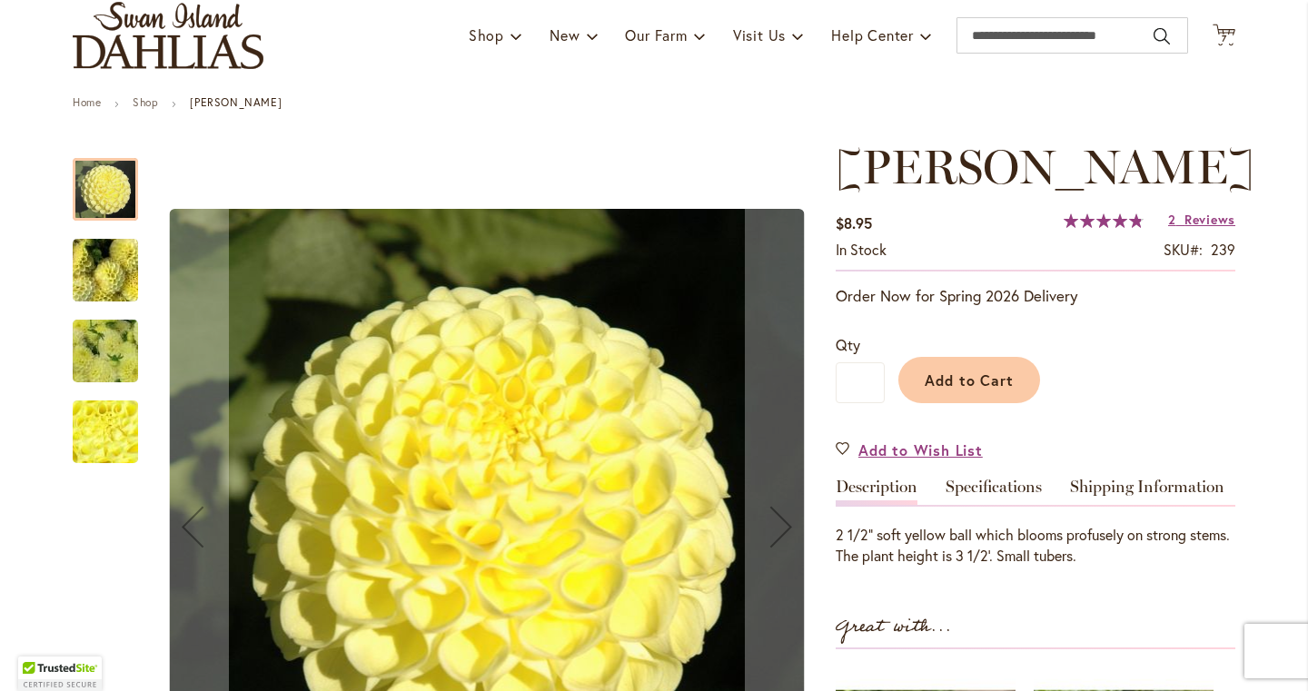
click at [104, 276] on img "NETTIE" at bounding box center [105, 271] width 131 height 98
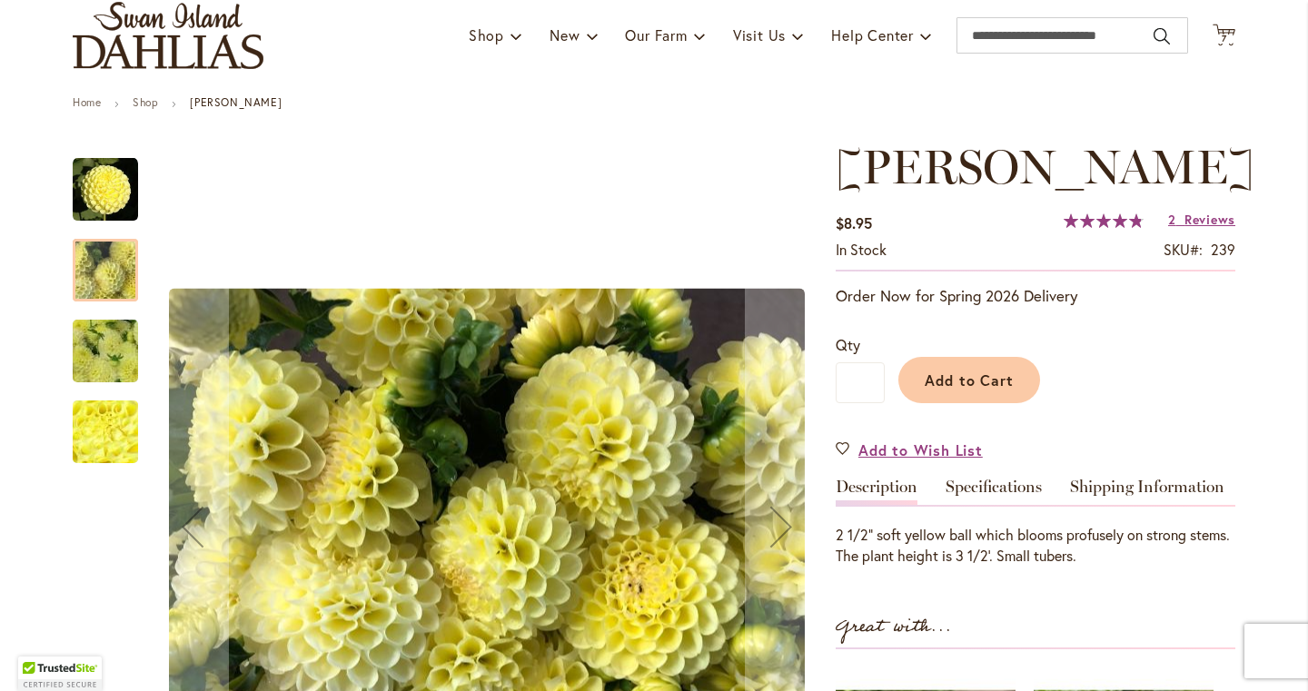
click at [114, 361] on img "NETTIE" at bounding box center [105, 351] width 131 height 98
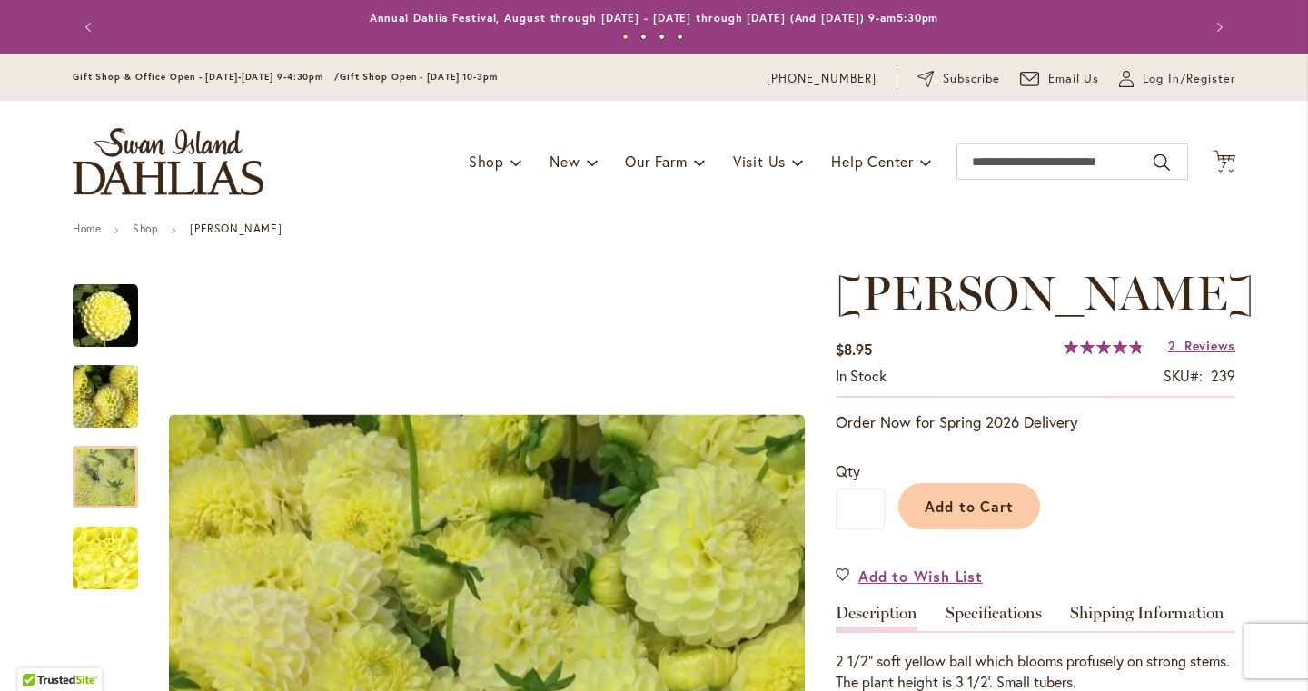
scroll to position [0, 0]
click at [1217, 162] on span "7 7 items" at bounding box center [1224, 165] width 18 height 9
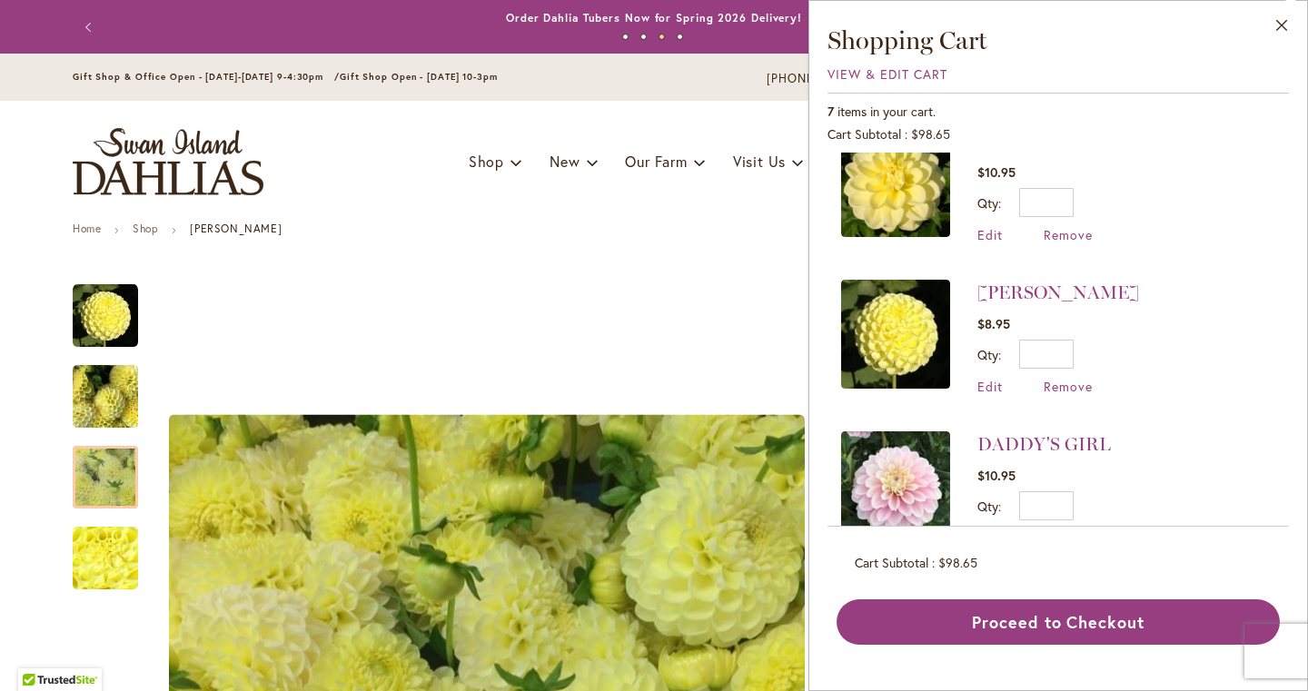
scroll to position [39, 0]
click at [1064, 389] on span "Remove" at bounding box center [1068, 385] width 49 height 17
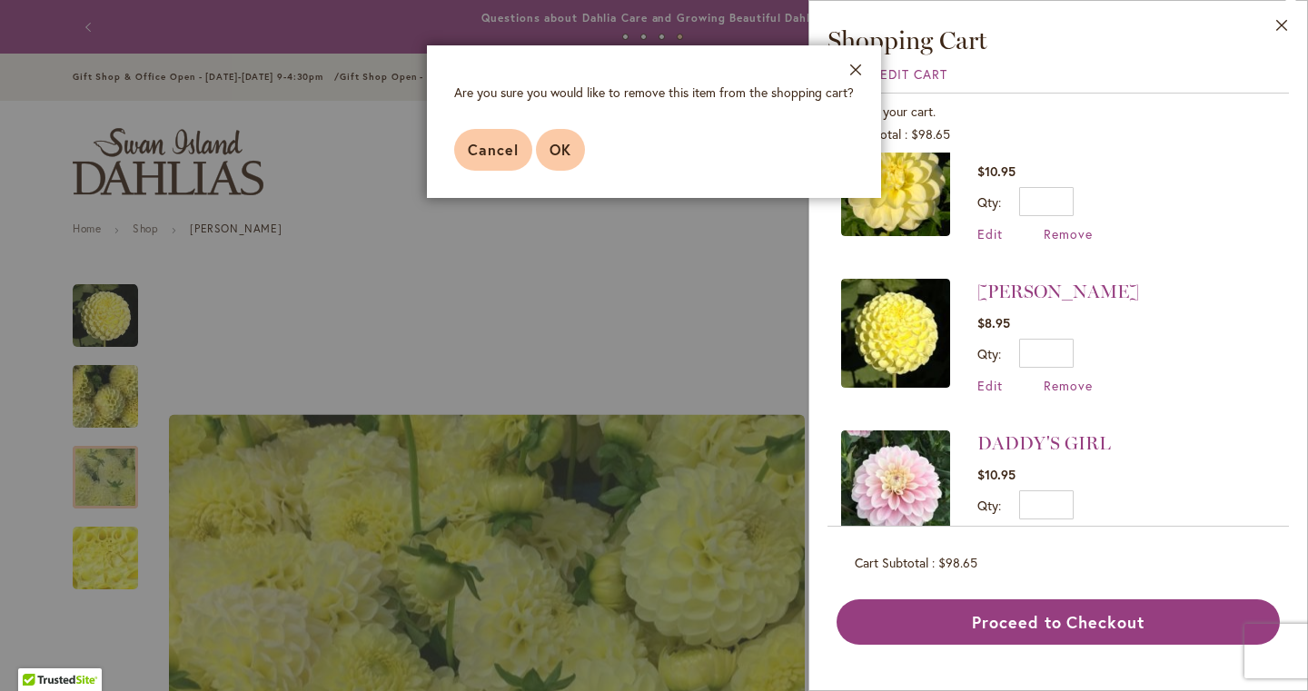
click at [570, 148] on span "OK" at bounding box center [561, 149] width 22 height 19
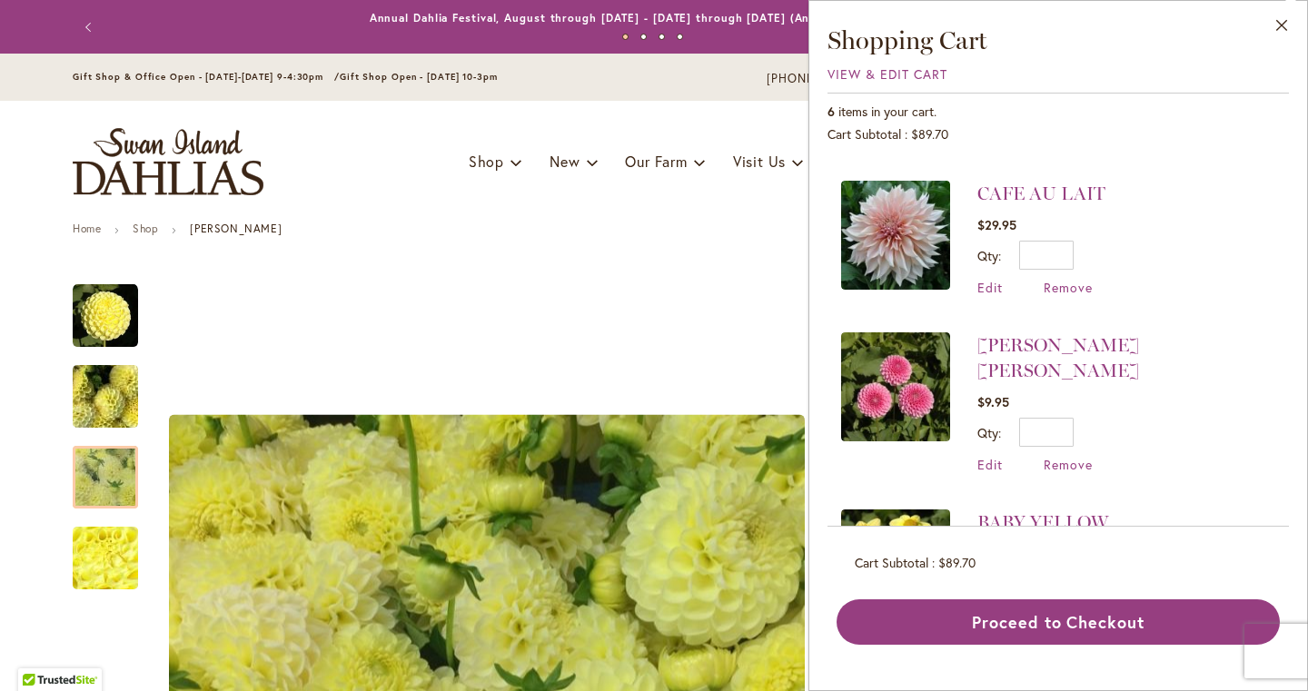
scroll to position [351, 0]
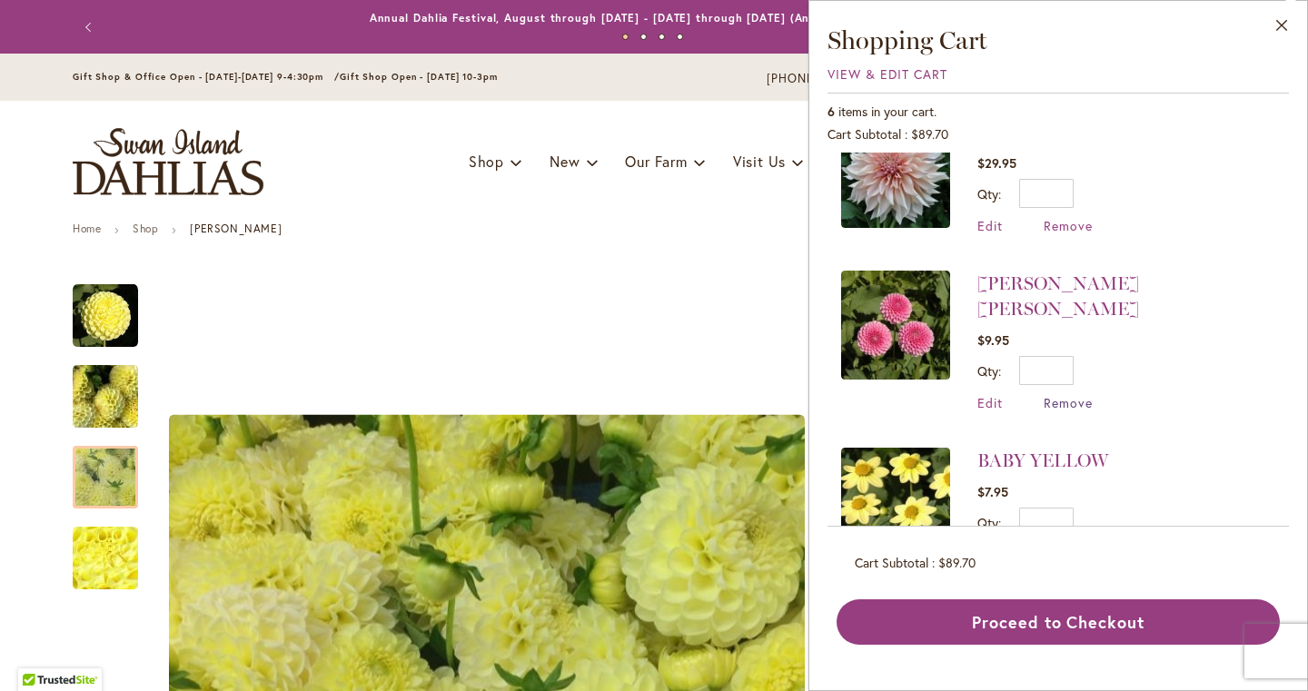
click at [1072, 394] on span "Remove" at bounding box center [1068, 402] width 49 height 17
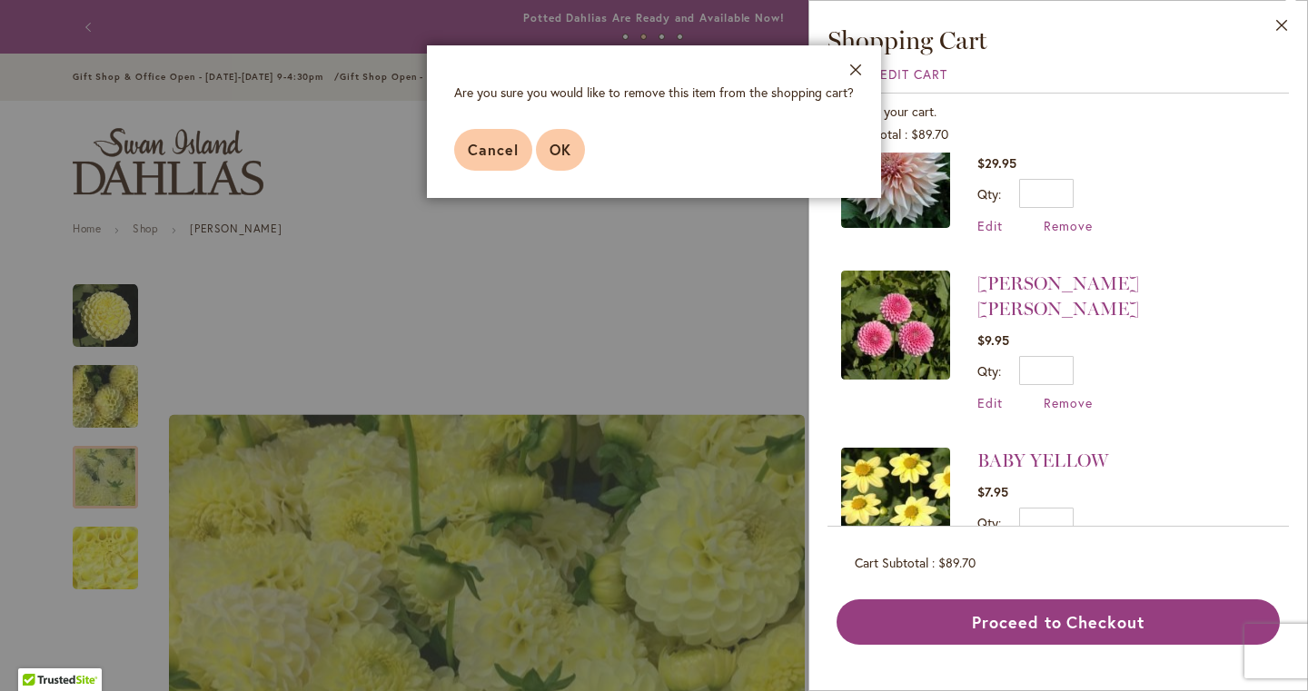
click at [564, 154] on span "OK" at bounding box center [561, 149] width 22 height 19
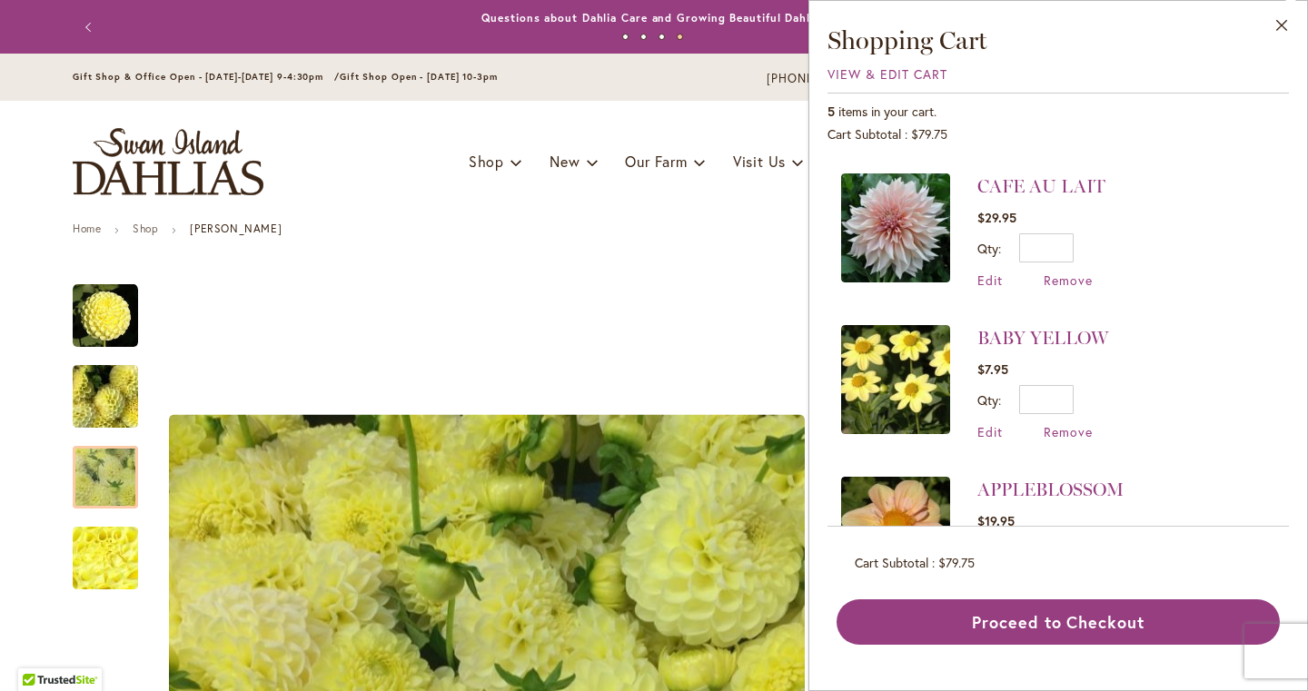
scroll to position [322, 0]
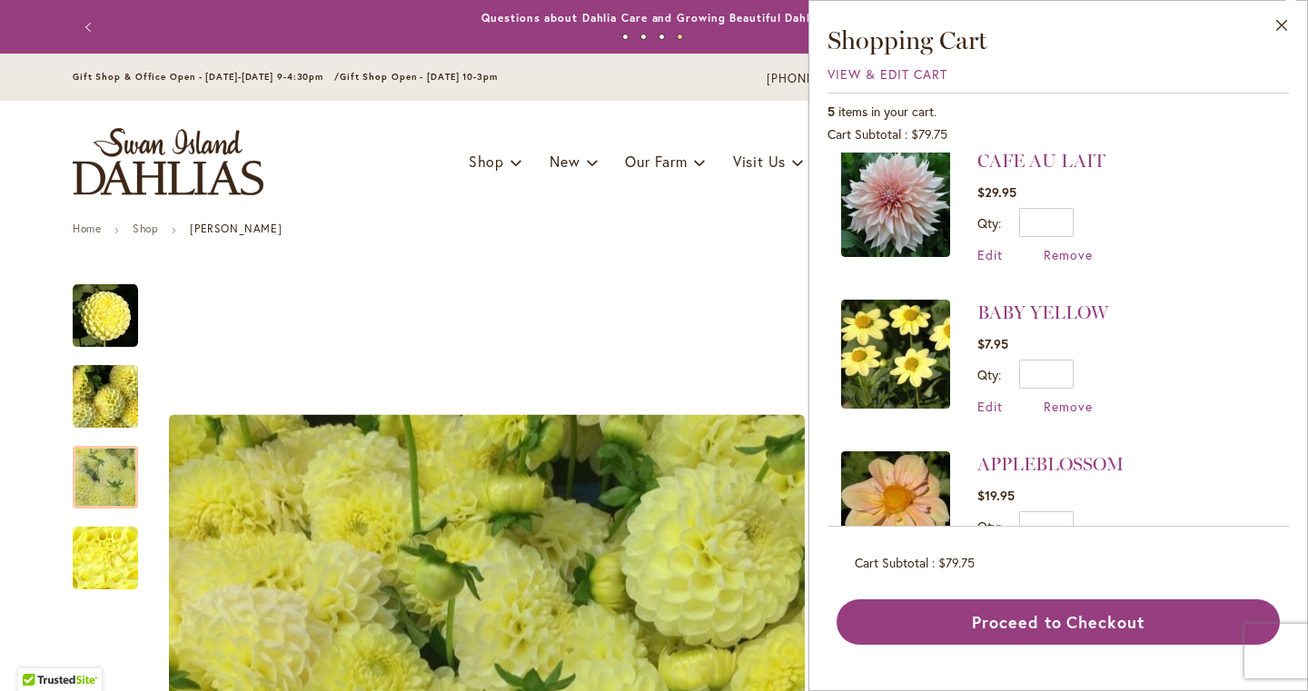
click at [1028, 293] on li "BABY YELLOW $7.95 Qty * Update Edit Remove" at bounding box center [1058, 358] width 434 height 152
click at [1028, 311] on link "BABY YELLOW" at bounding box center [1042, 313] width 131 height 22
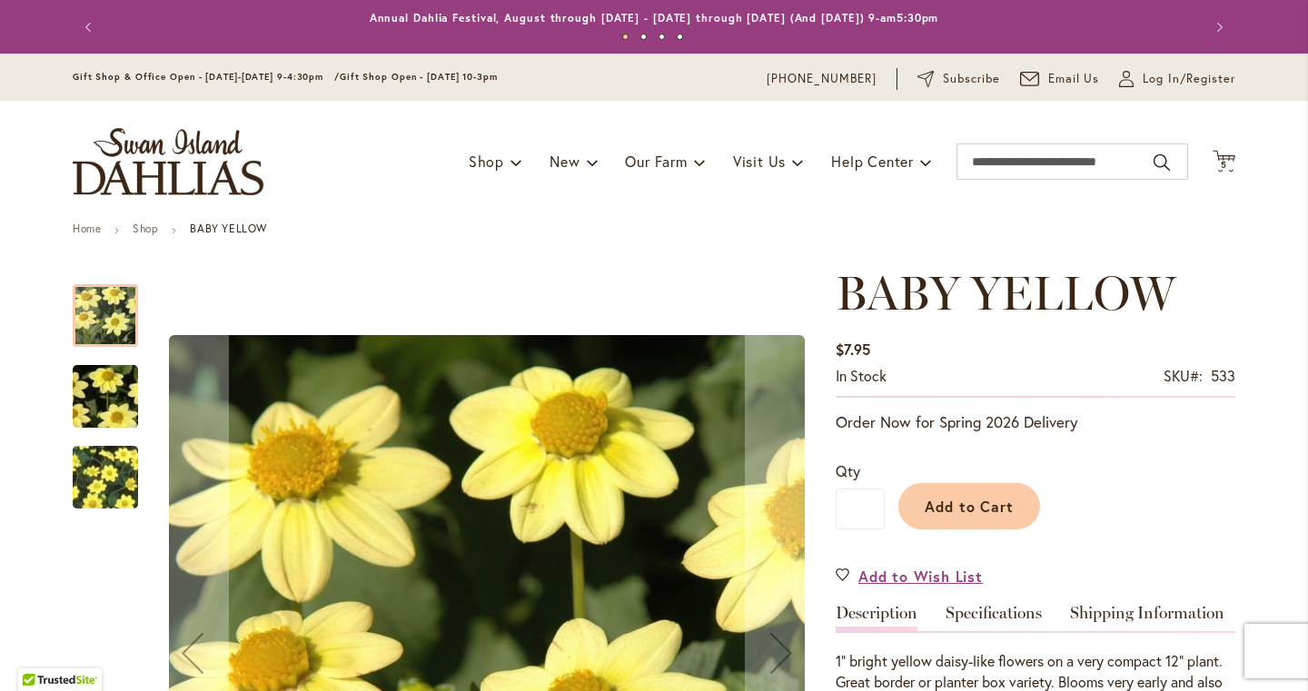
click at [120, 400] on img "BABY YELLOW" at bounding box center [105, 396] width 131 height 87
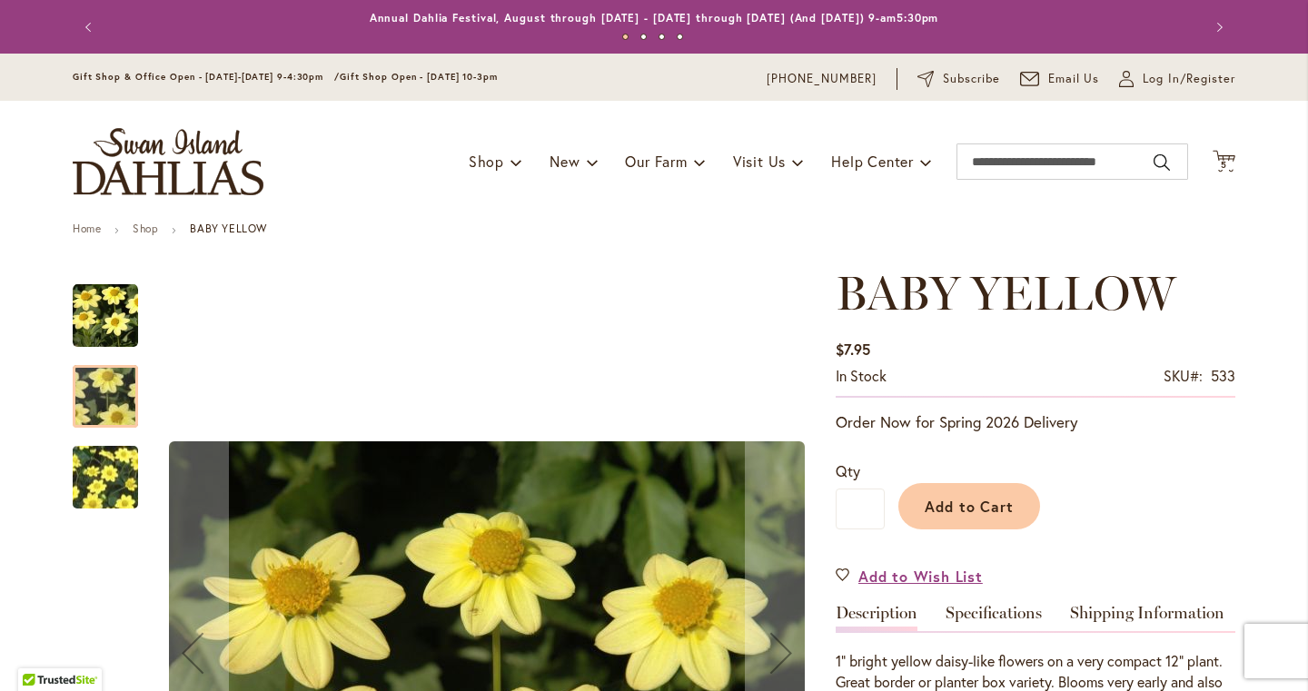
click at [99, 463] on img "BABY YELLOW" at bounding box center [105, 477] width 131 height 108
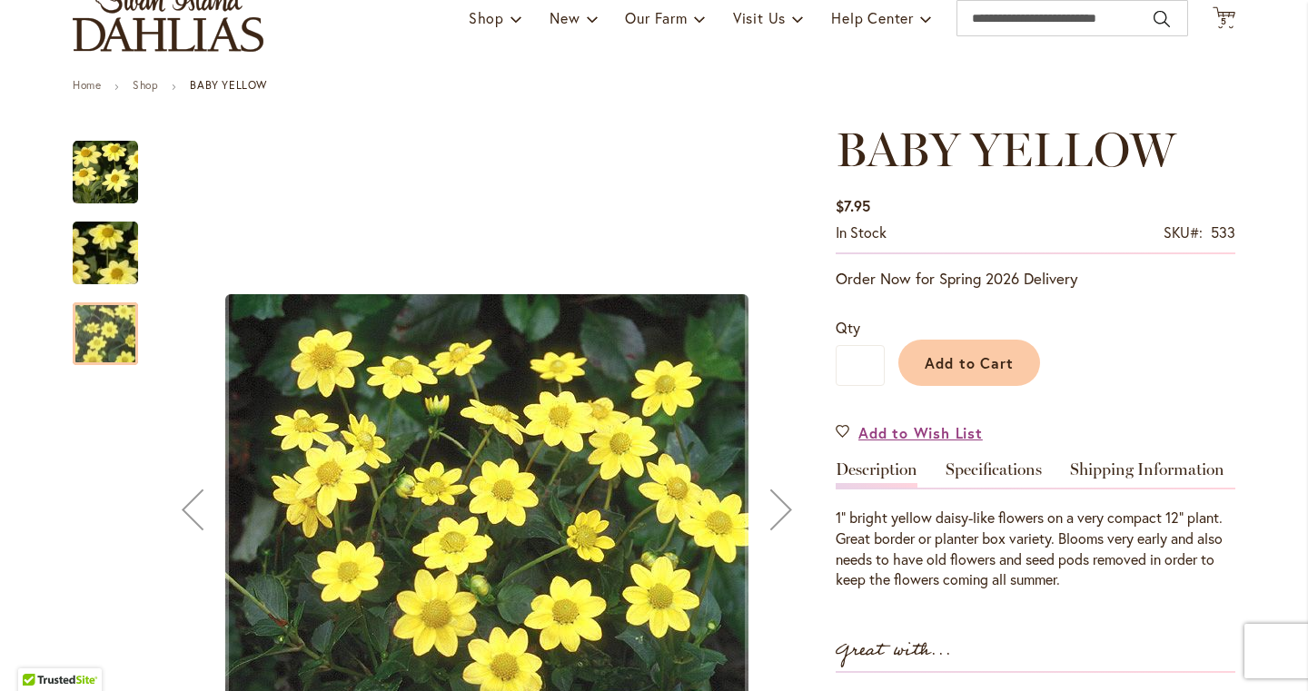
scroll to position [142, 0]
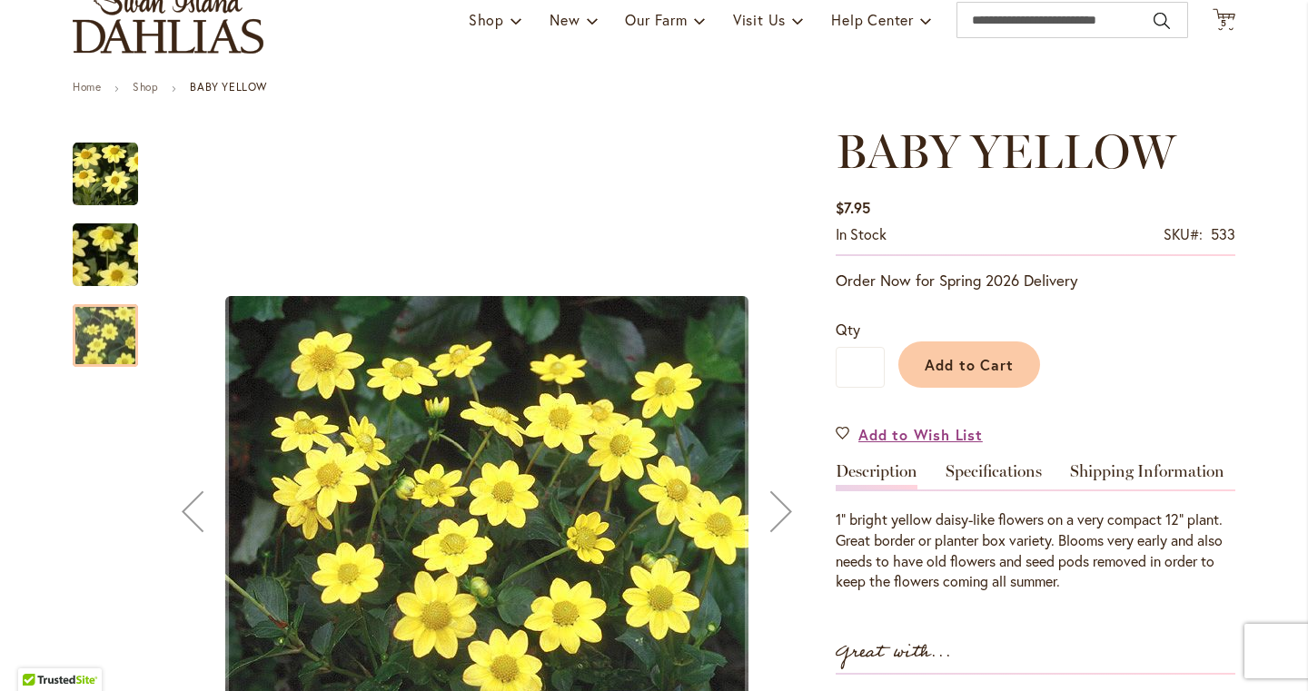
click at [127, 213] on div "BABY YELLOW" at bounding box center [115, 245] width 84 height 81
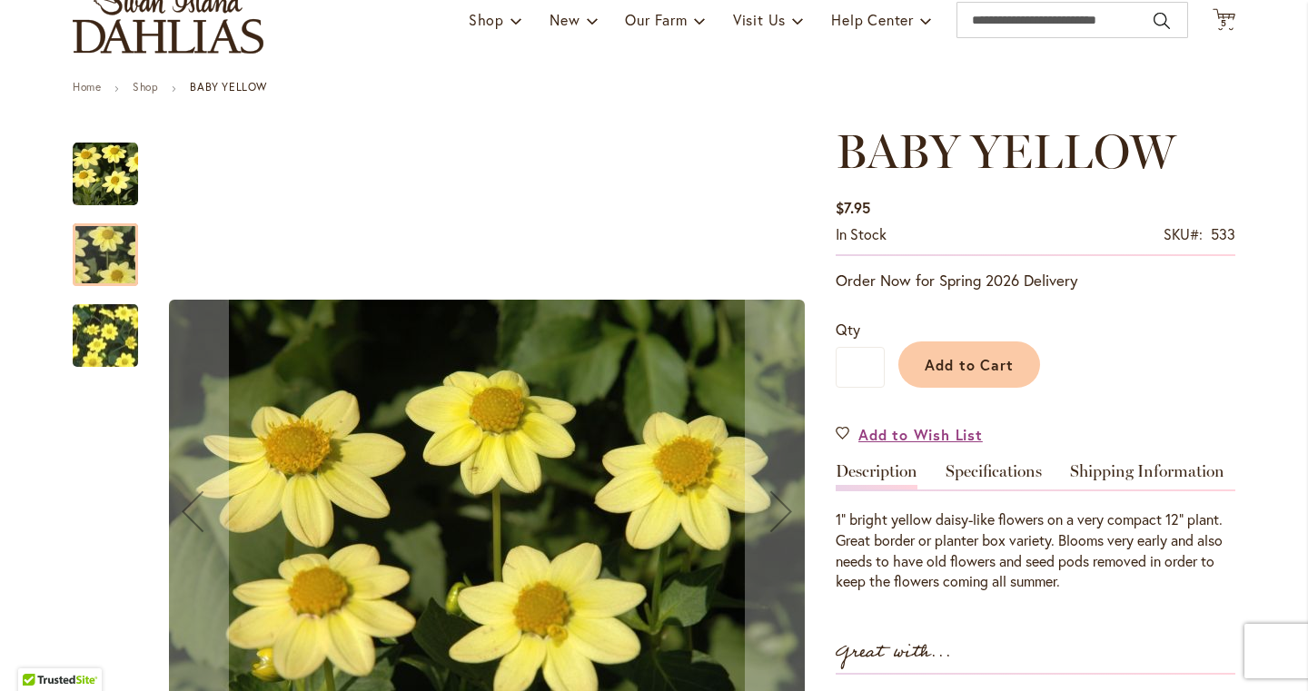
click at [120, 173] on img "BABY YELLOW" at bounding box center [105, 174] width 65 height 65
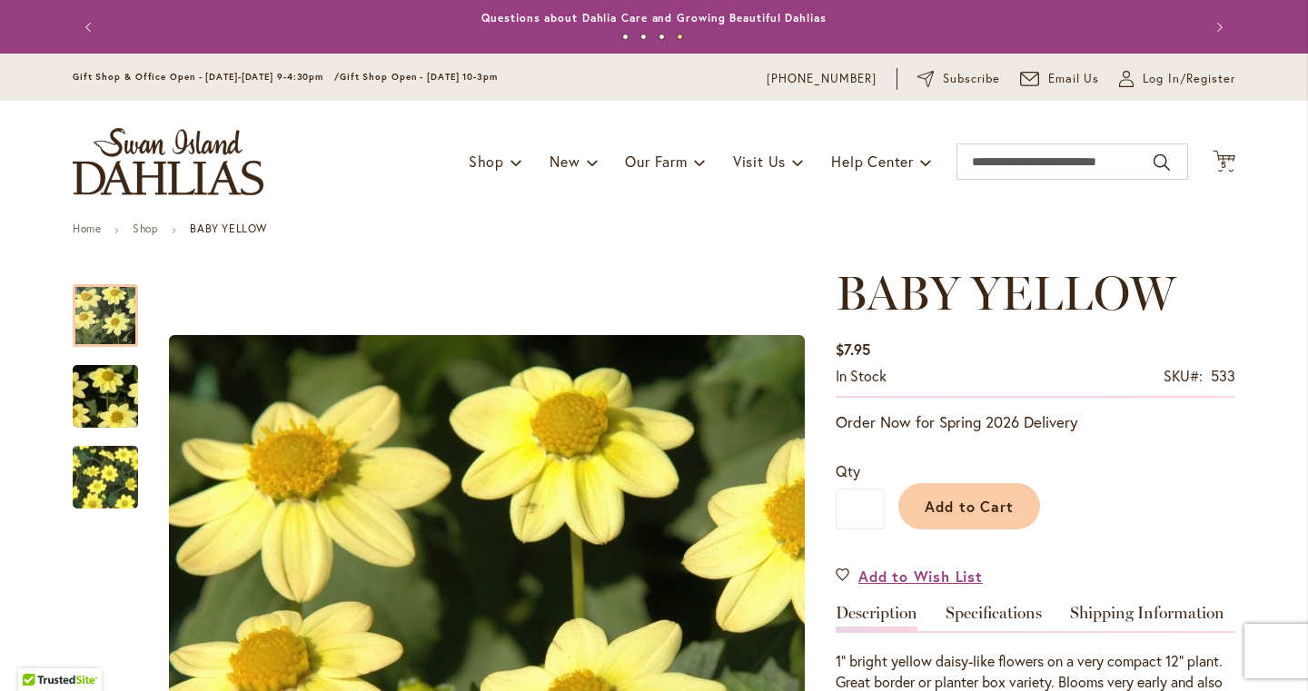
scroll to position [0, 0]
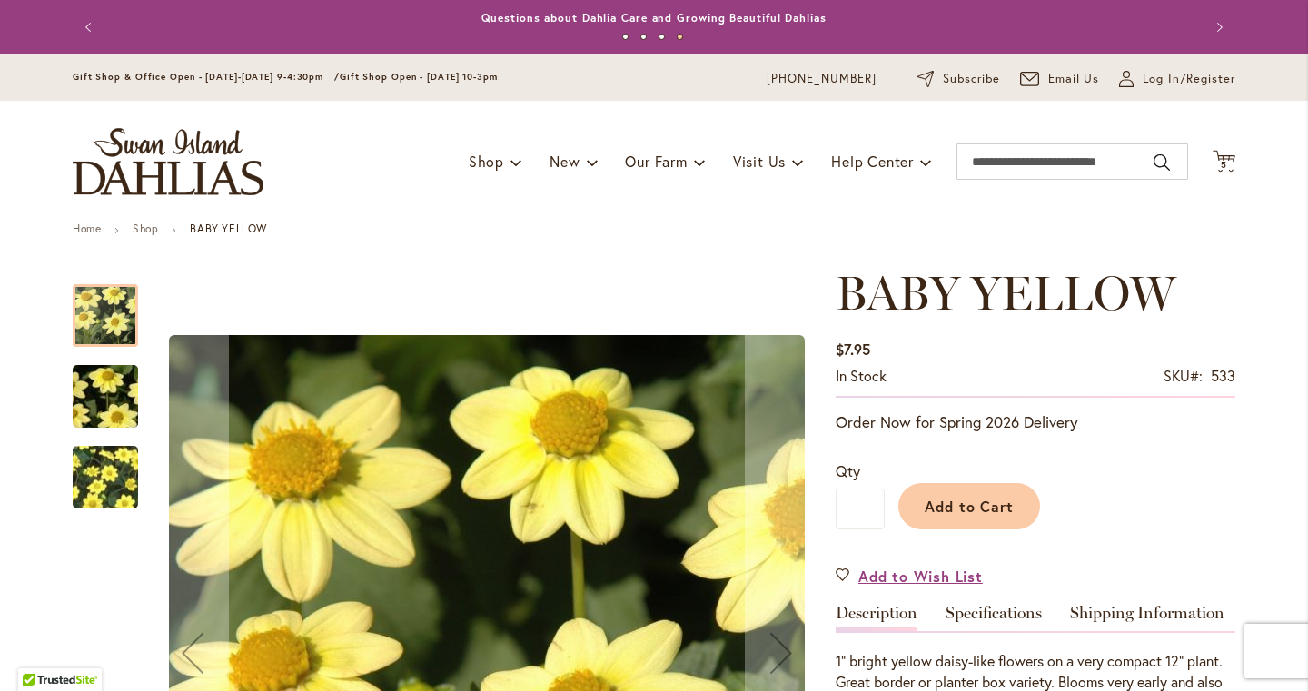
click at [113, 384] on img "BABY YELLOW" at bounding box center [105, 396] width 131 height 87
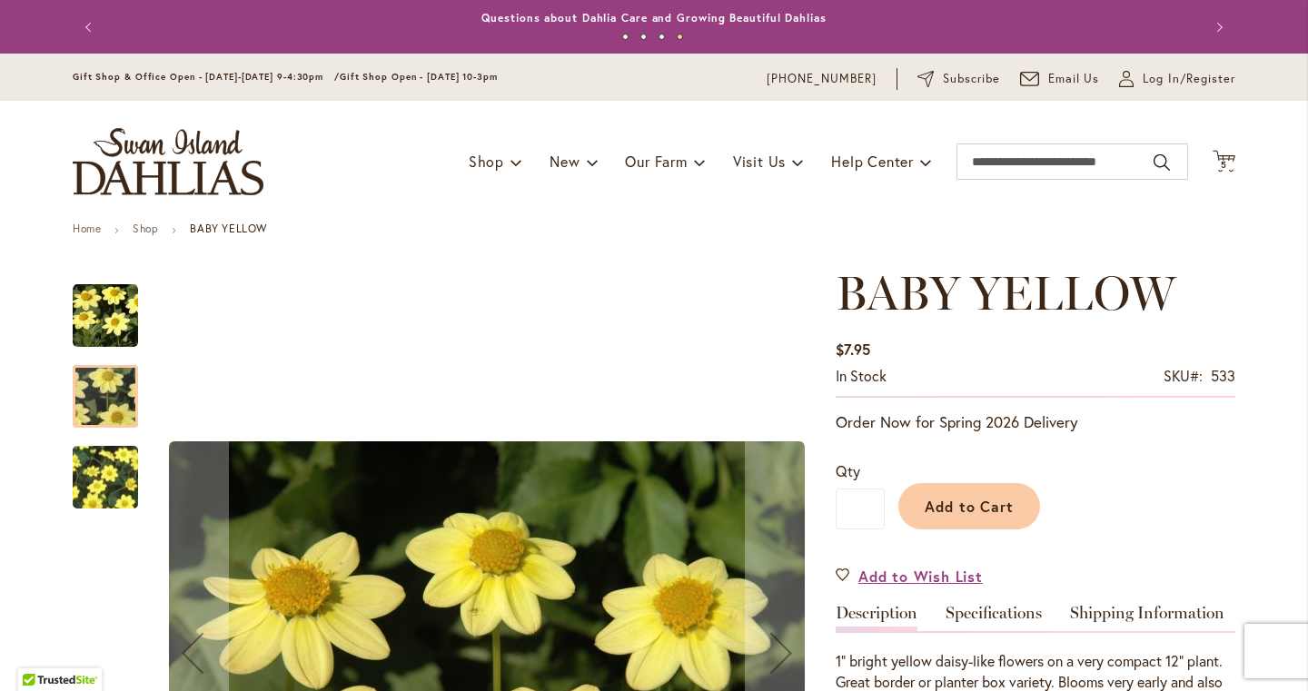
click at [87, 482] on img "BABY YELLOW" at bounding box center [105, 477] width 131 height 108
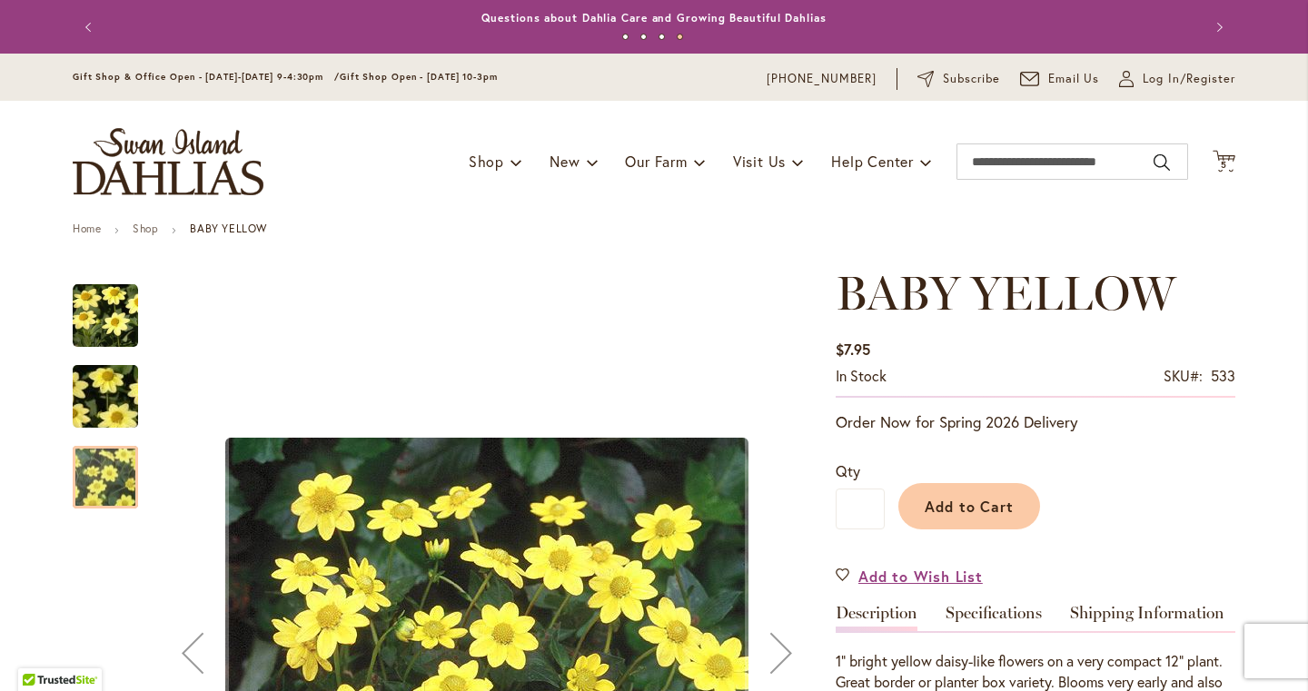
click at [85, 369] on img "BABY YELLOW" at bounding box center [105, 396] width 131 height 87
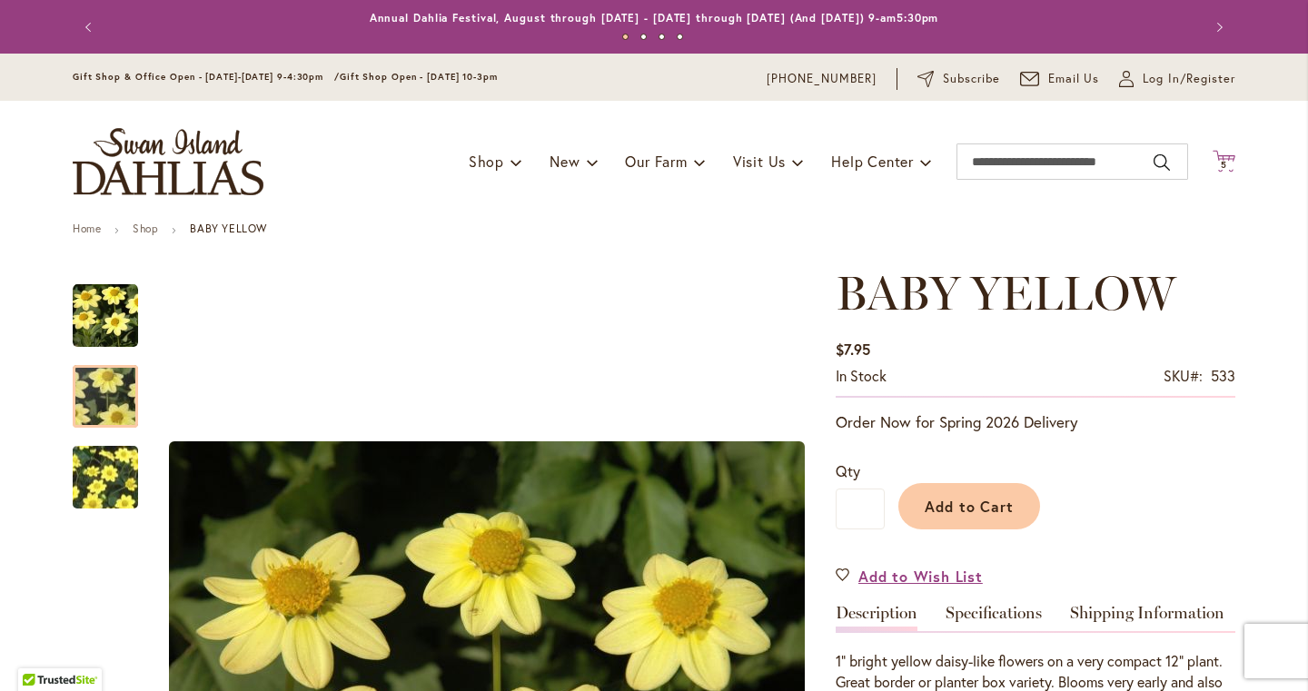
click at [1226, 160] on span "5" at bounding box center [1224, 165] width 6 height 12
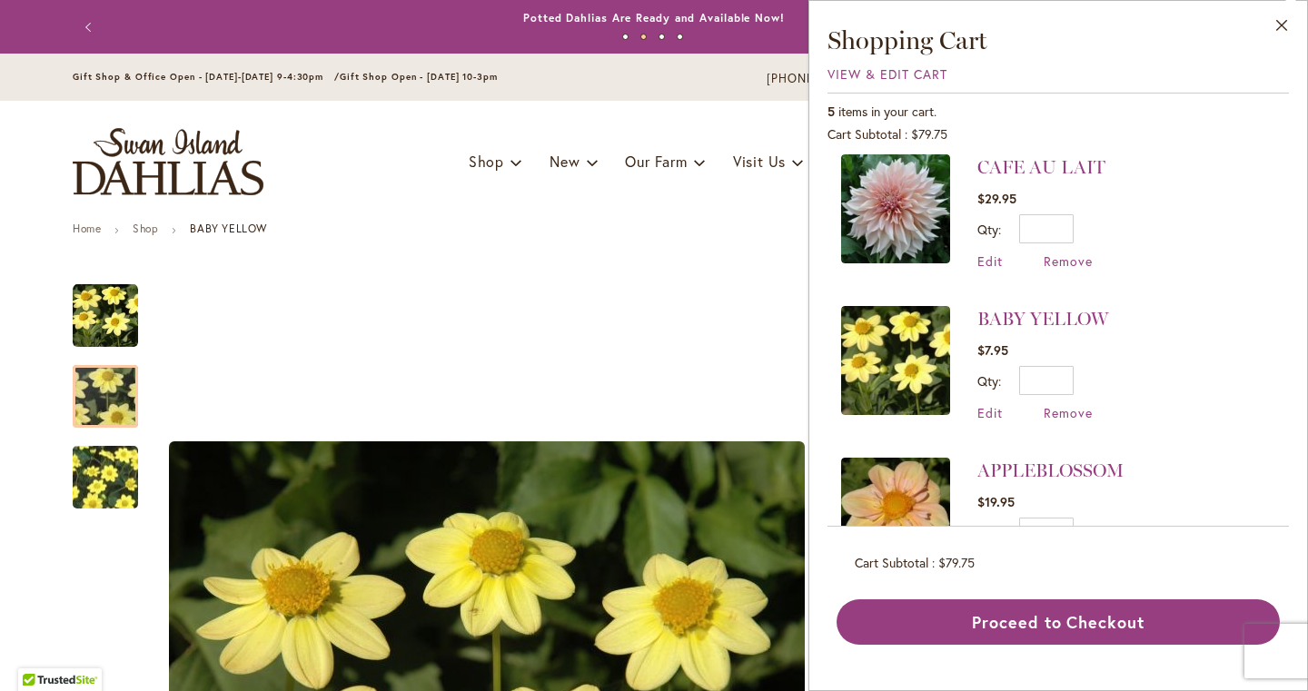
scroll to position [316, 0]
click at [1068, 407] on span "Remove" at bounding box center [1068, 411] width 49 height 17
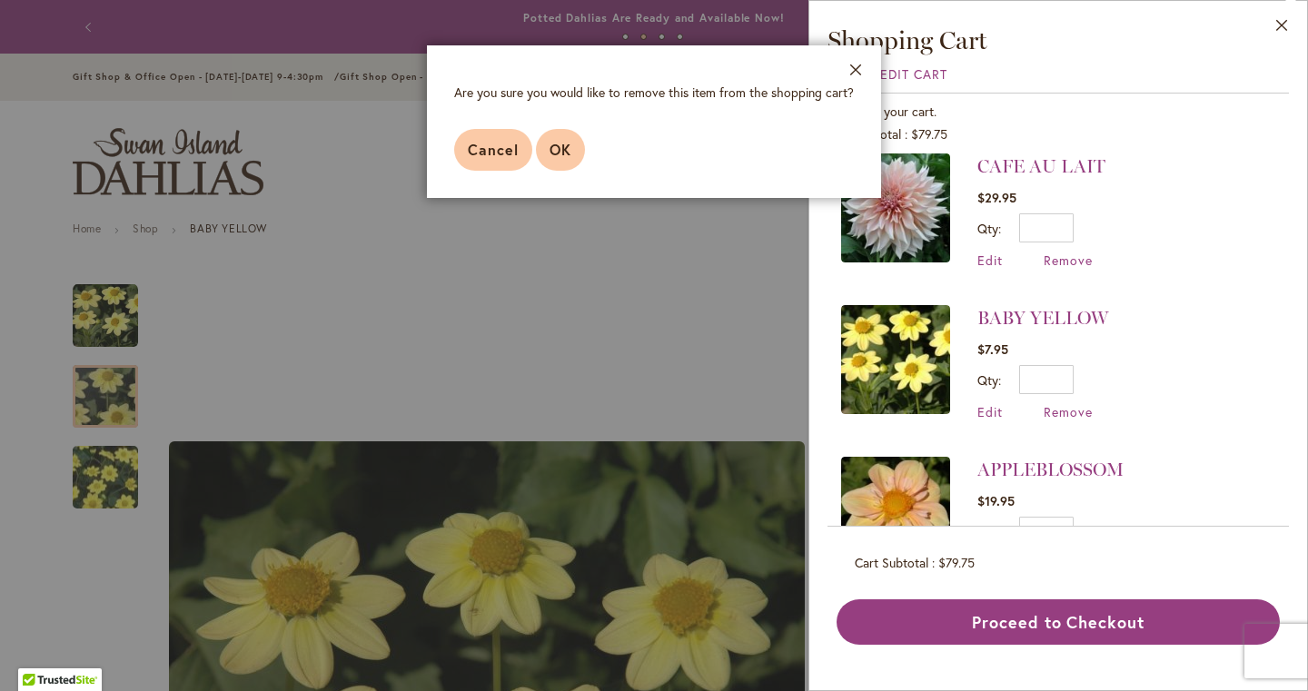
click at [561, 140] on span "OK" at bounding box center [561, 149] width 22 height 19
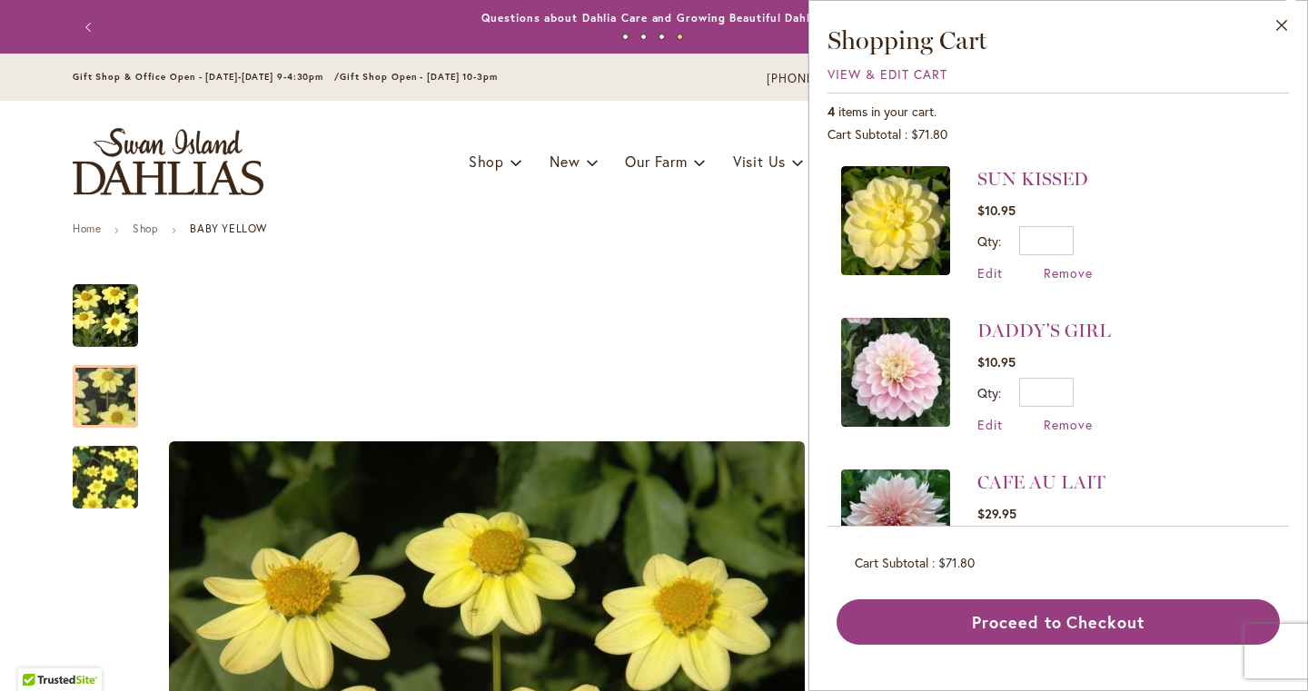
click at [914, 375] on img at bounding box center [895, 372] width 109 height 109
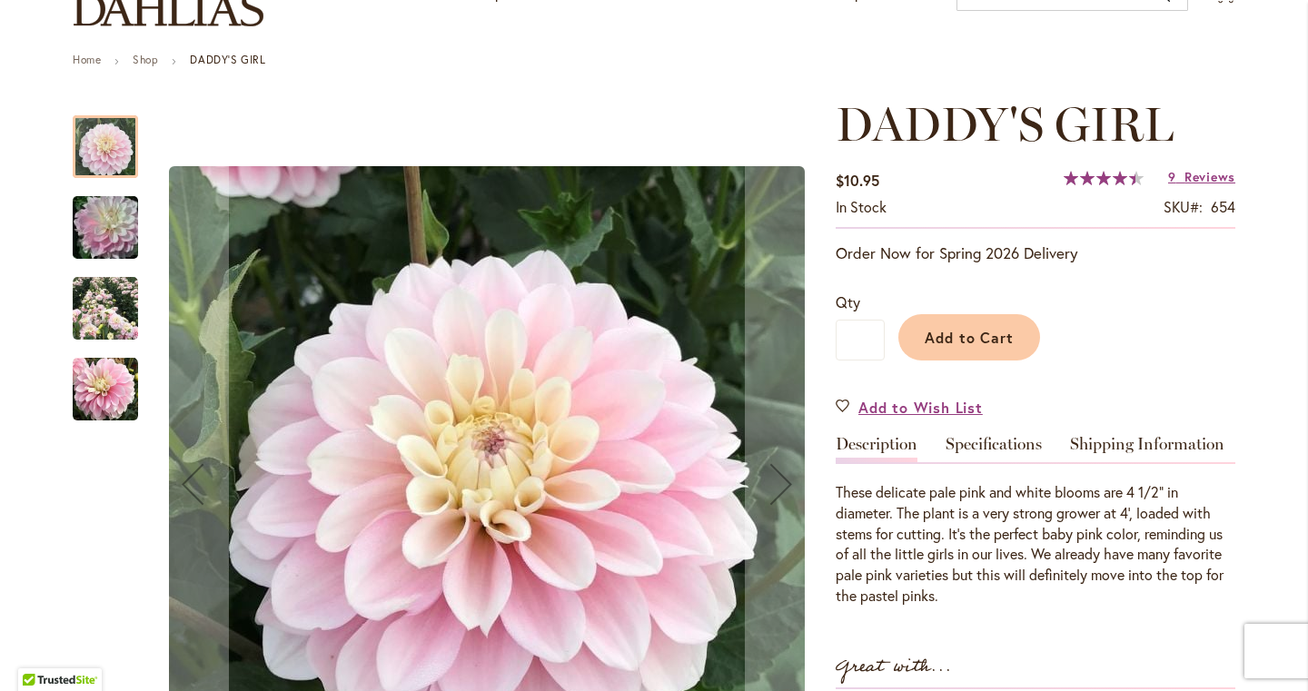
scroll to position [176, 0]
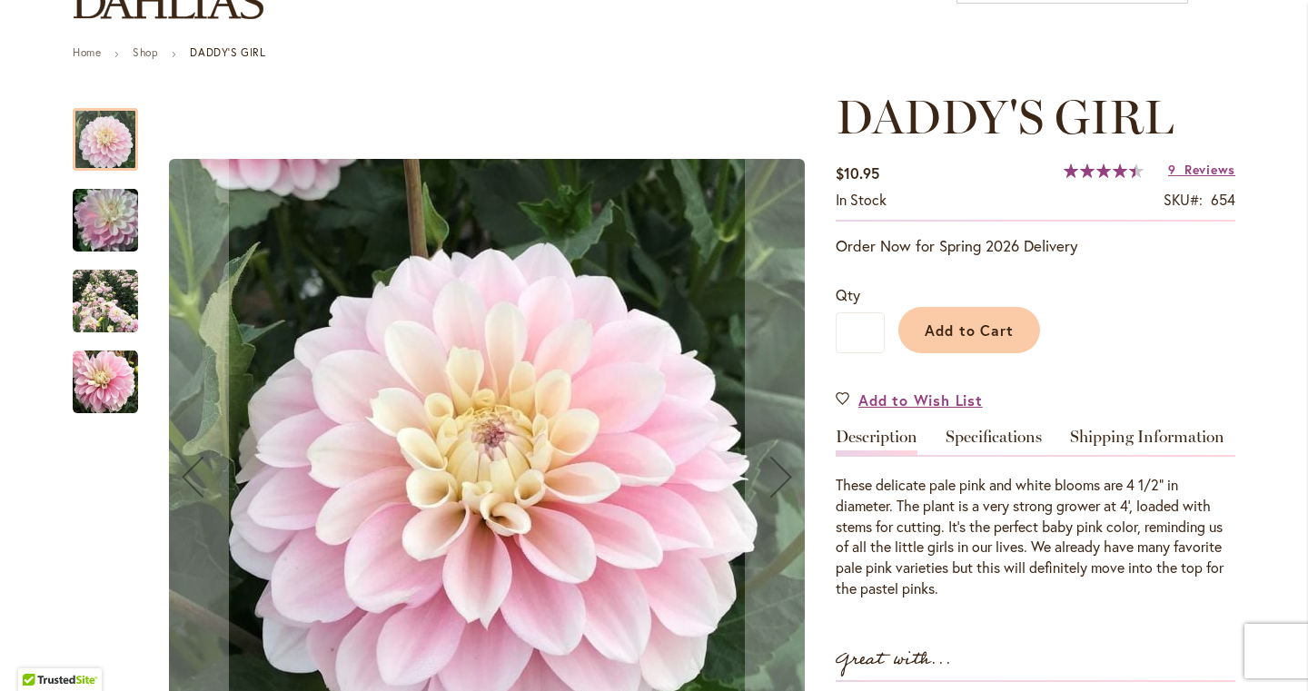
click at [95, 283] on img "DADDY'S GIRL" at bounding box center [105, 301] width 65 height 65
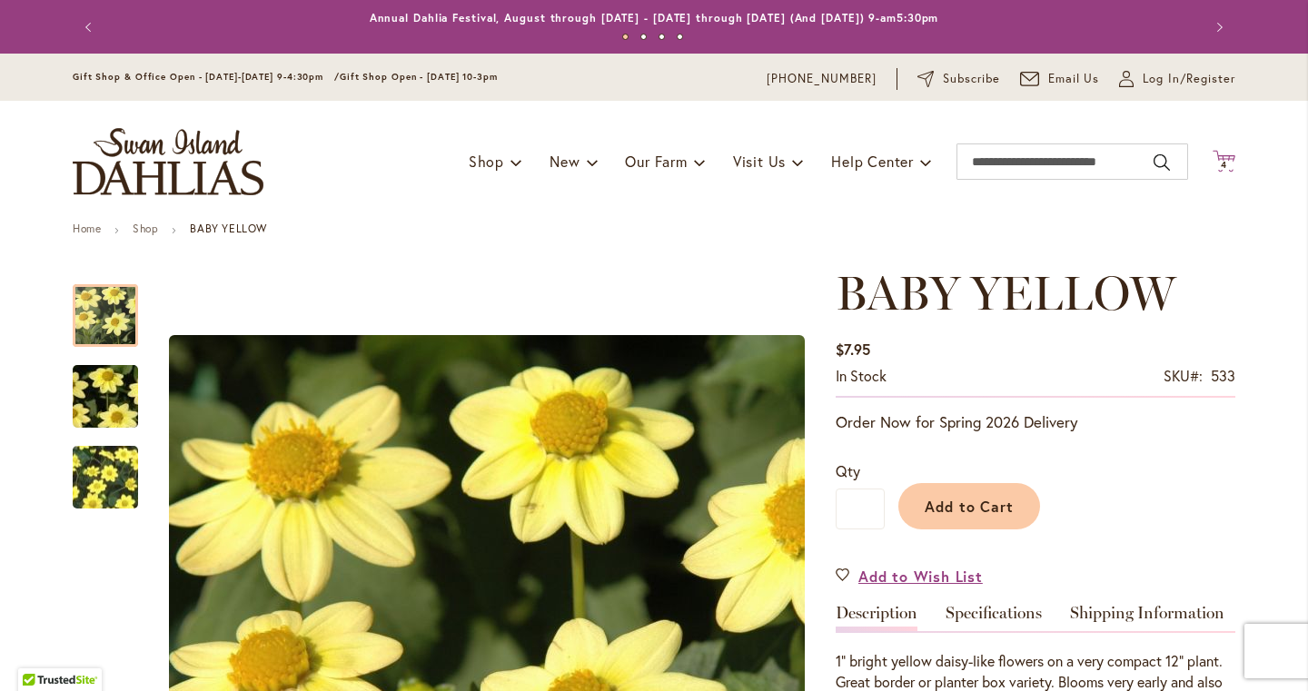
click at [1223, 151] on icon "Cart .cls-1 { fill: #231f20; }" at bounding box center [1224, 161] width 23 height 23
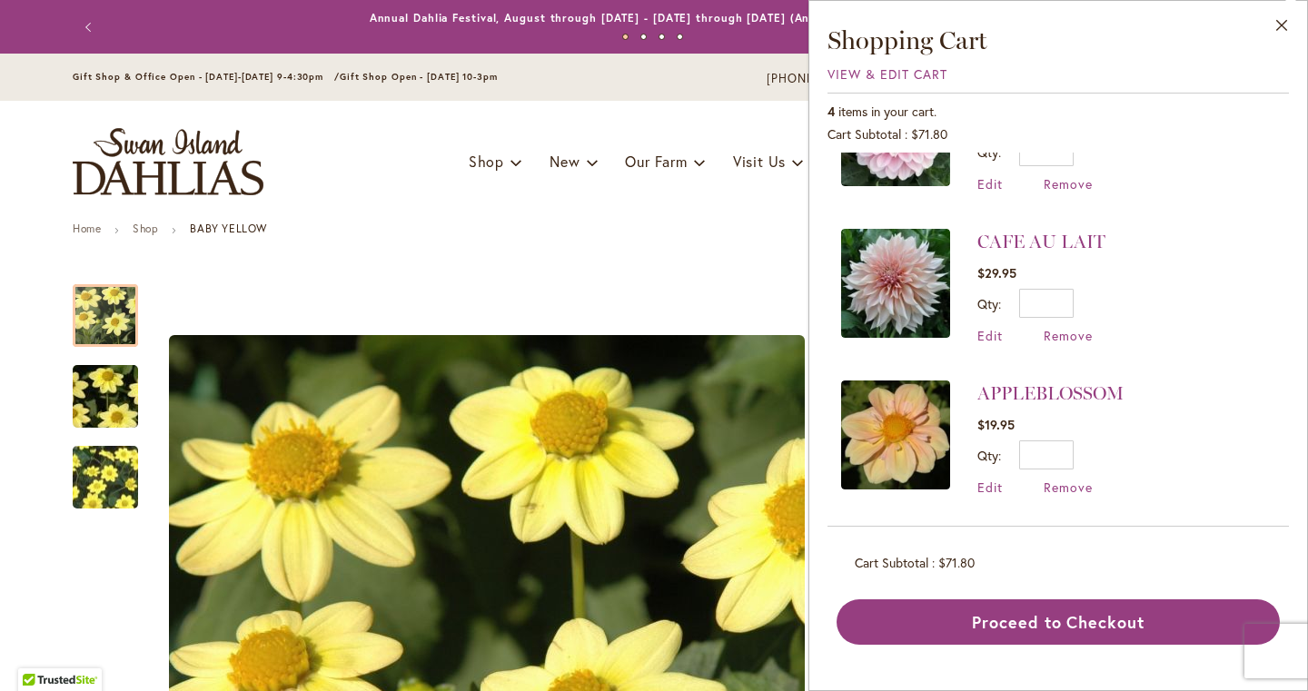
scroll to position [239, 0]
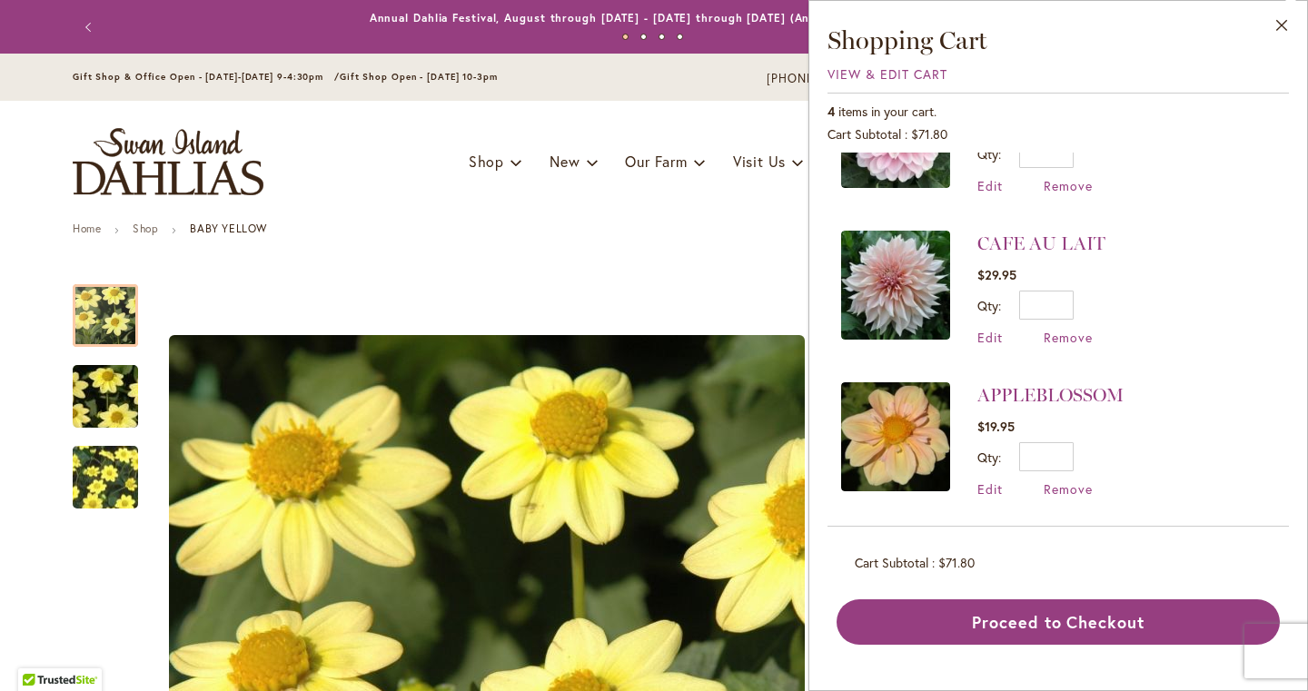
click at [906, 312] on img at bounding box center [895, 285] width 109 height 109
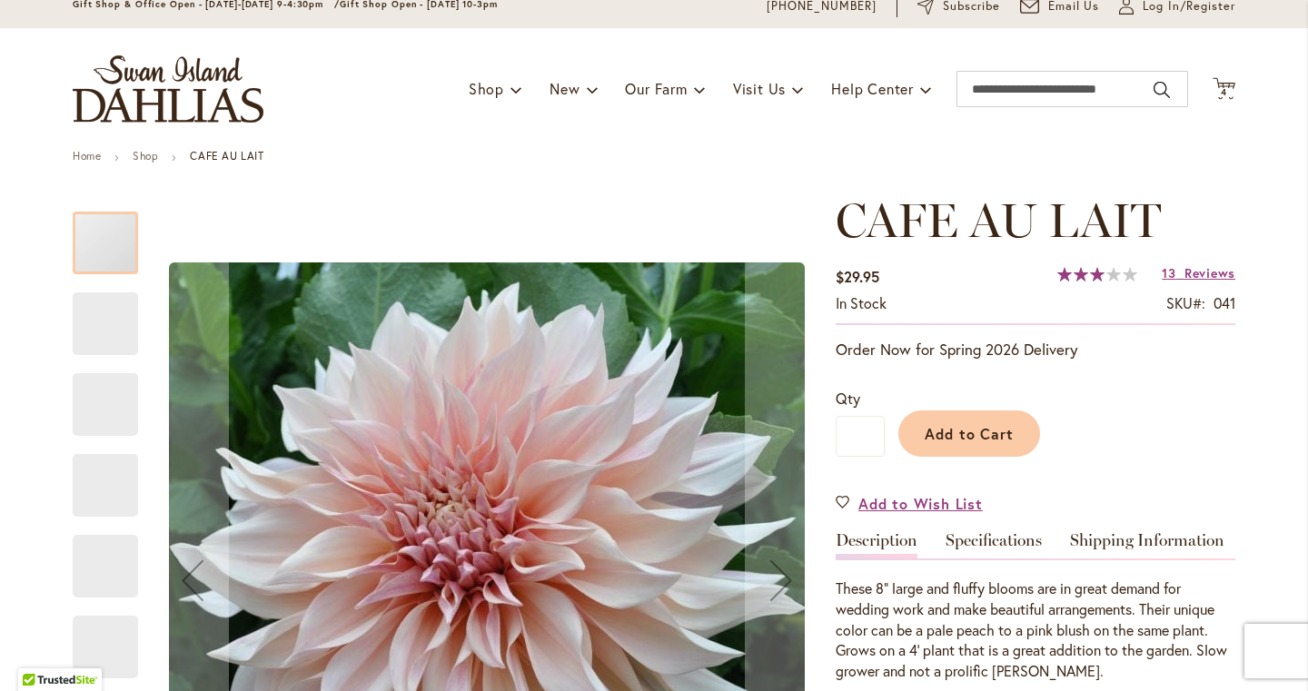
scroll to position [90, 0]
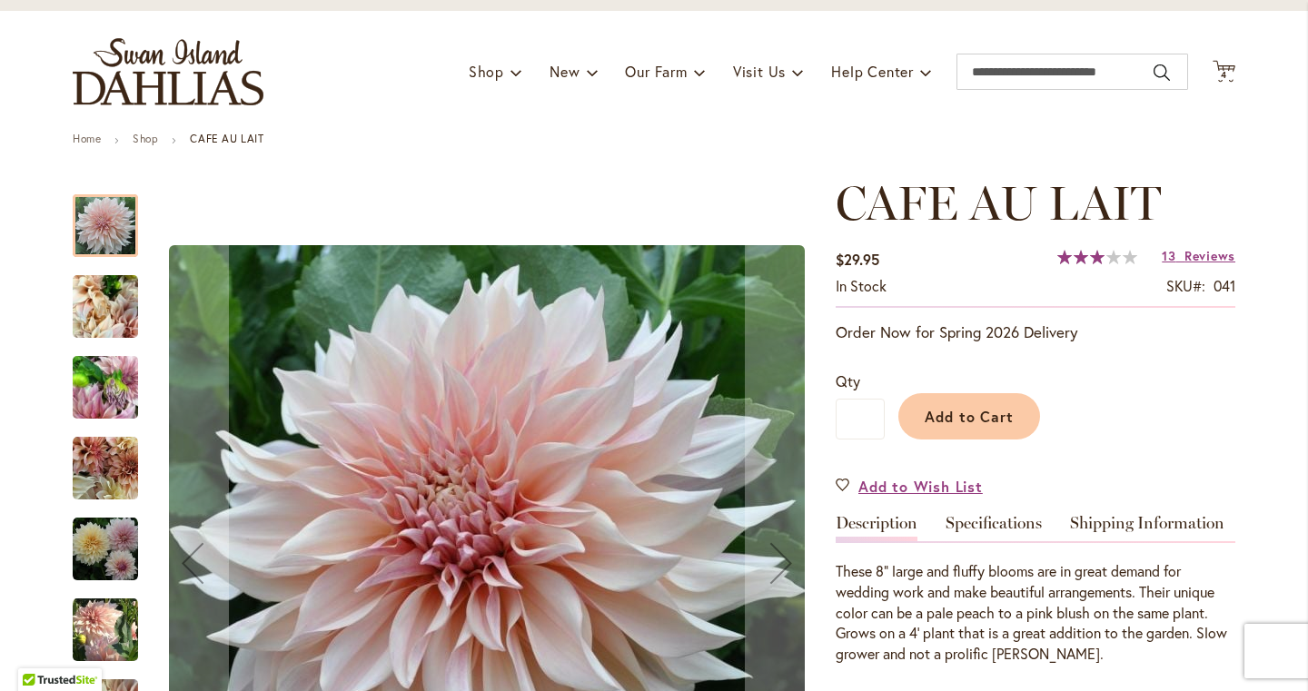
click at [124, 317] on img "Café Au Lait" at bounding box center [105, 306] width 65 height 87
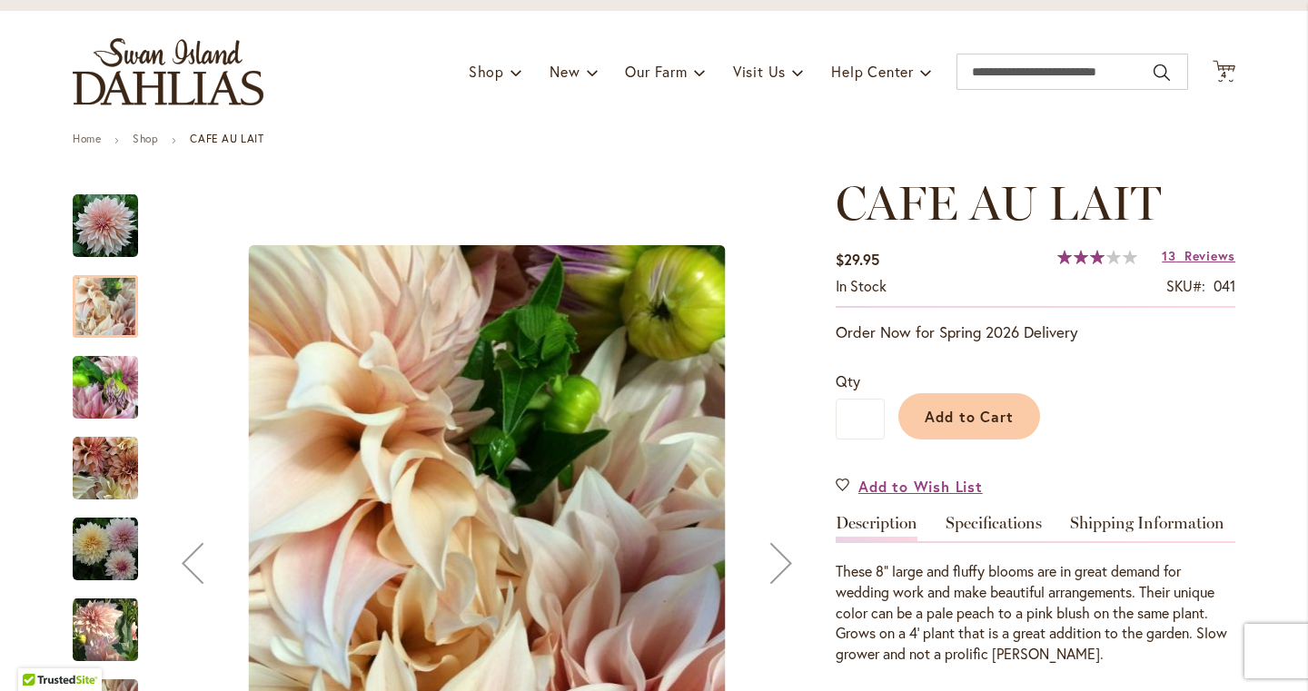
click at [111, 408] on img "Café Au Lait" at bounding box center [105, 387] width 65 height 87
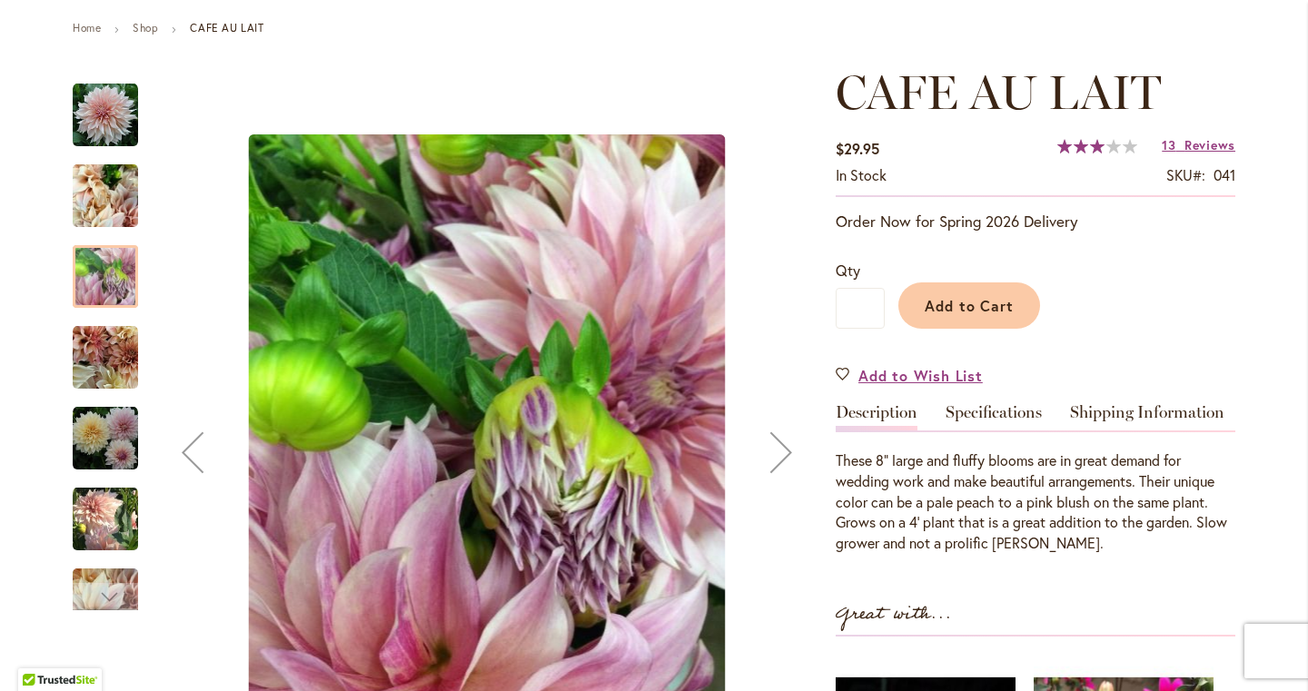
scroll to position [223, 0]
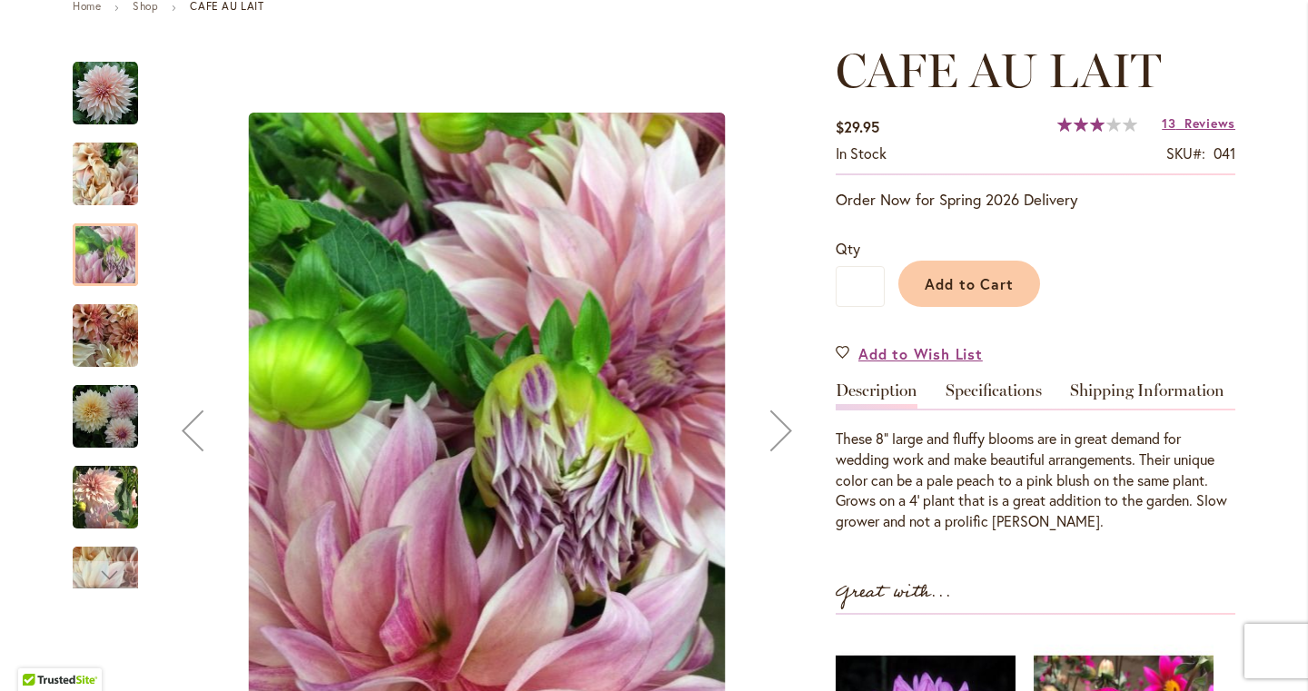
click at [108, 352] on img "Café Au Lait" at bounding box center [105, 335] width 65 height 65
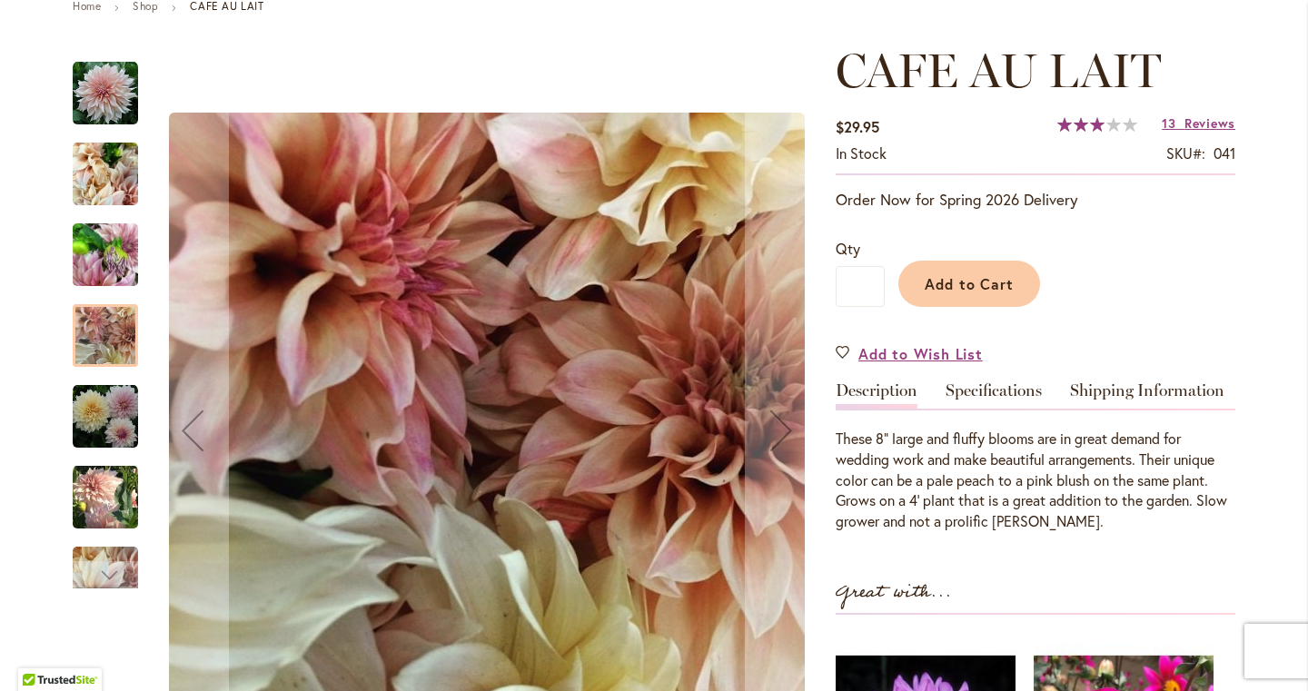
click at [114, 414] on img "Café Au Lait" at bounding box center [105, 416] width 65 height 65
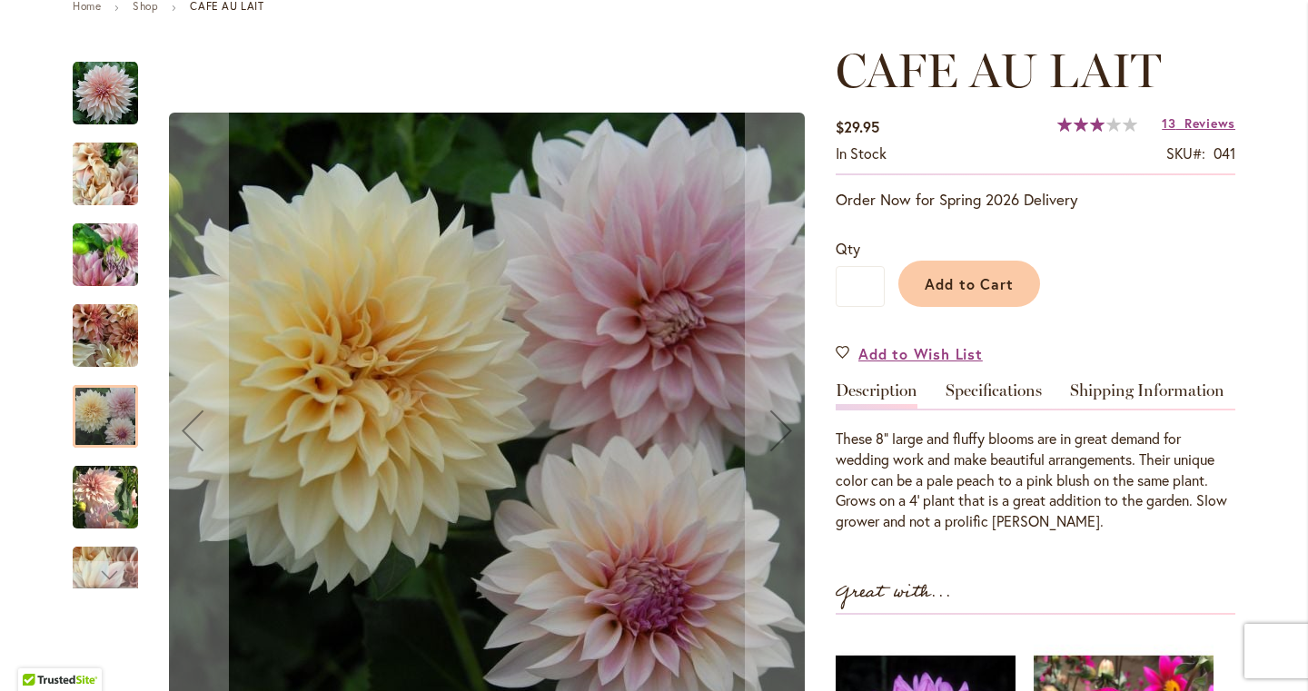
click at [117, 465] on img "Café Au Lait" at bounding box center [105, 496] width 65 height 67
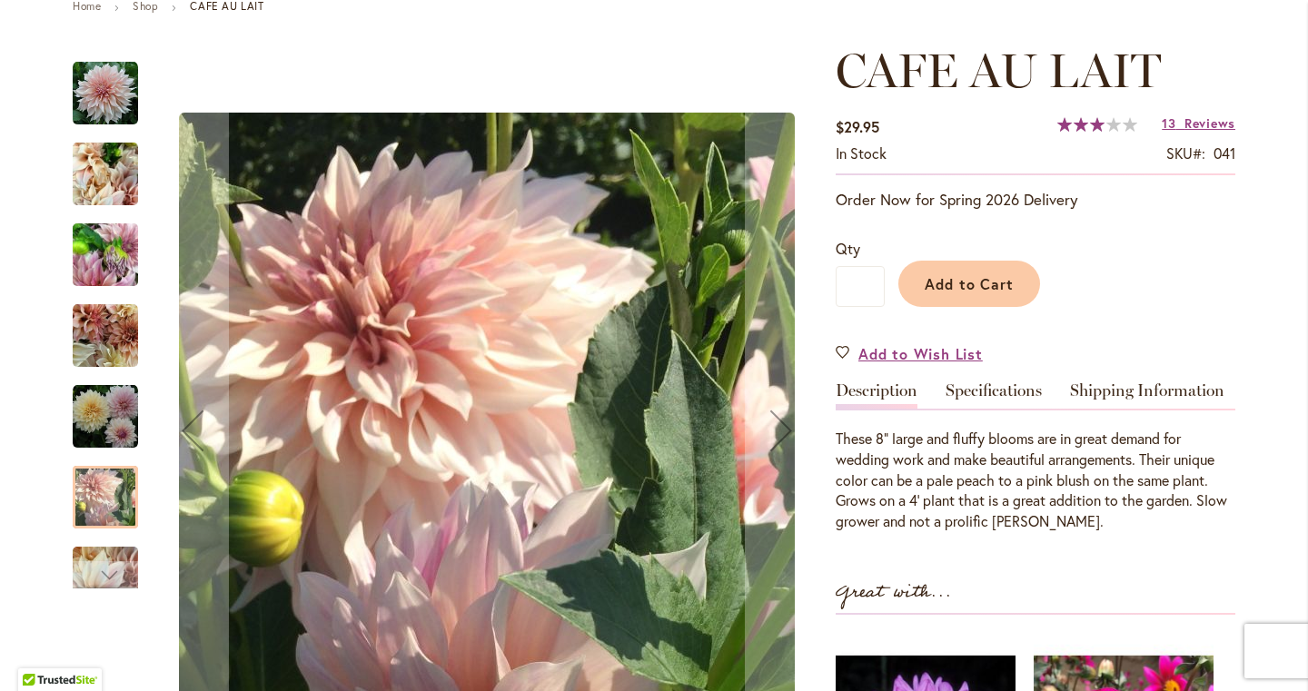
click at [113, 123] on img "Café Au Lait" at bounding box center [105, 93] width 65 height 65
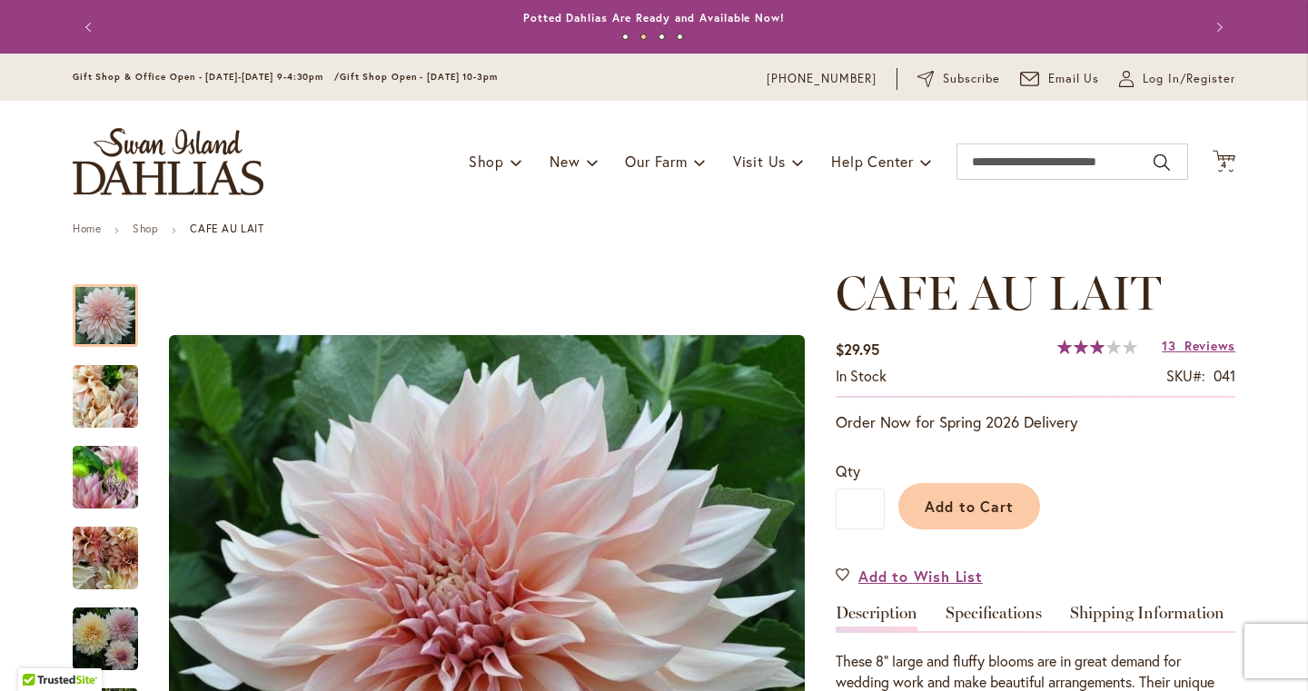
scroll to position [0, 0]
click at [1225, 166] on span "4" at bounding box center [1224, 165] width 6 height 12
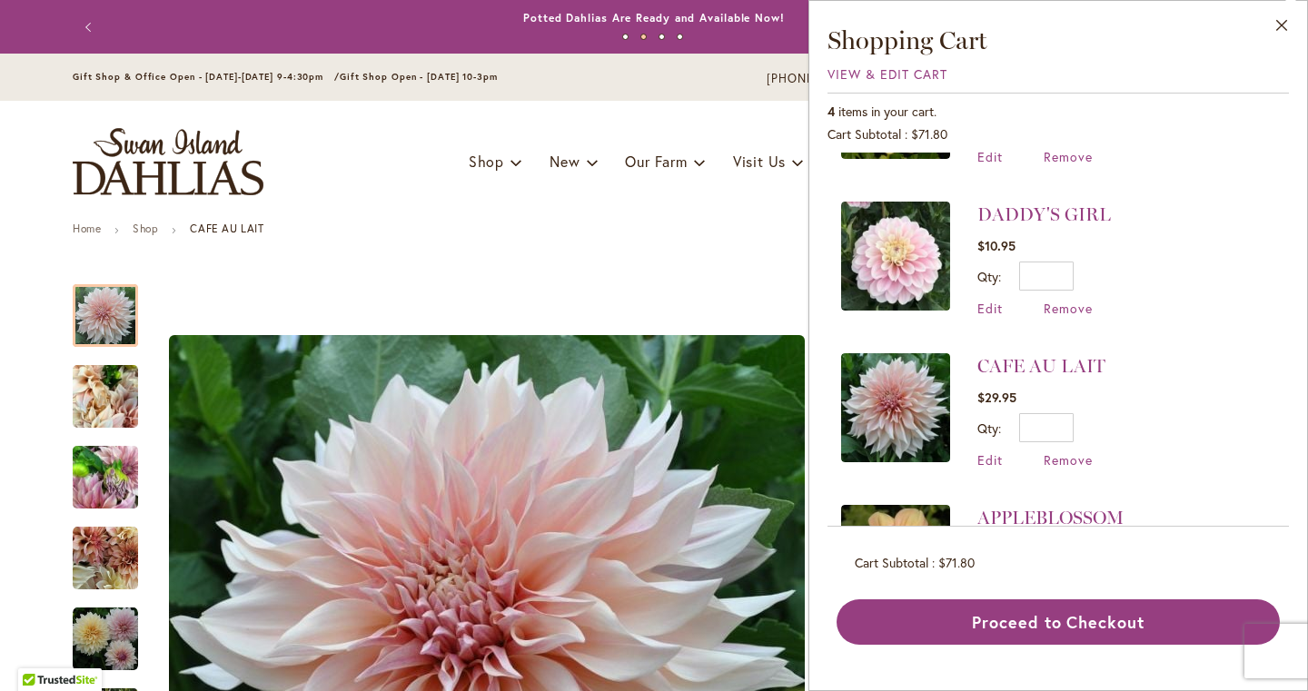
scroll to position [162, 0]
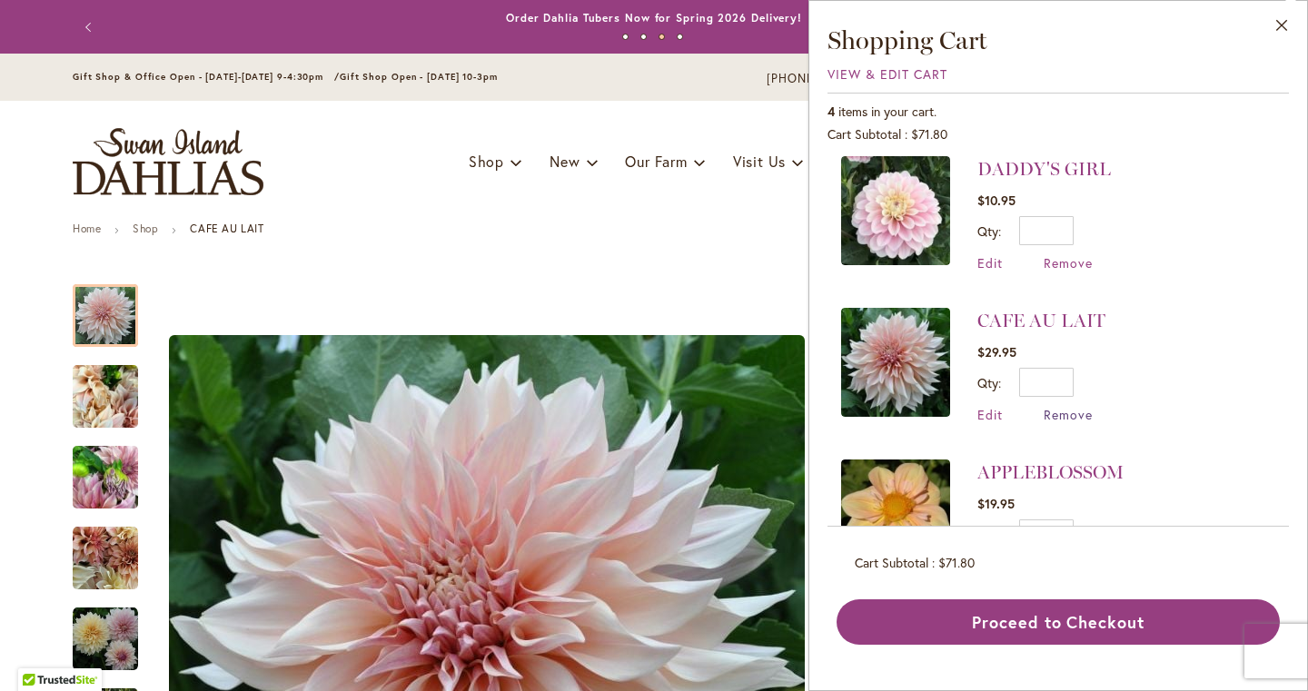
click at [1077, 411] on span "Remove" at bounding box center [1068, 414] width 49 height 17
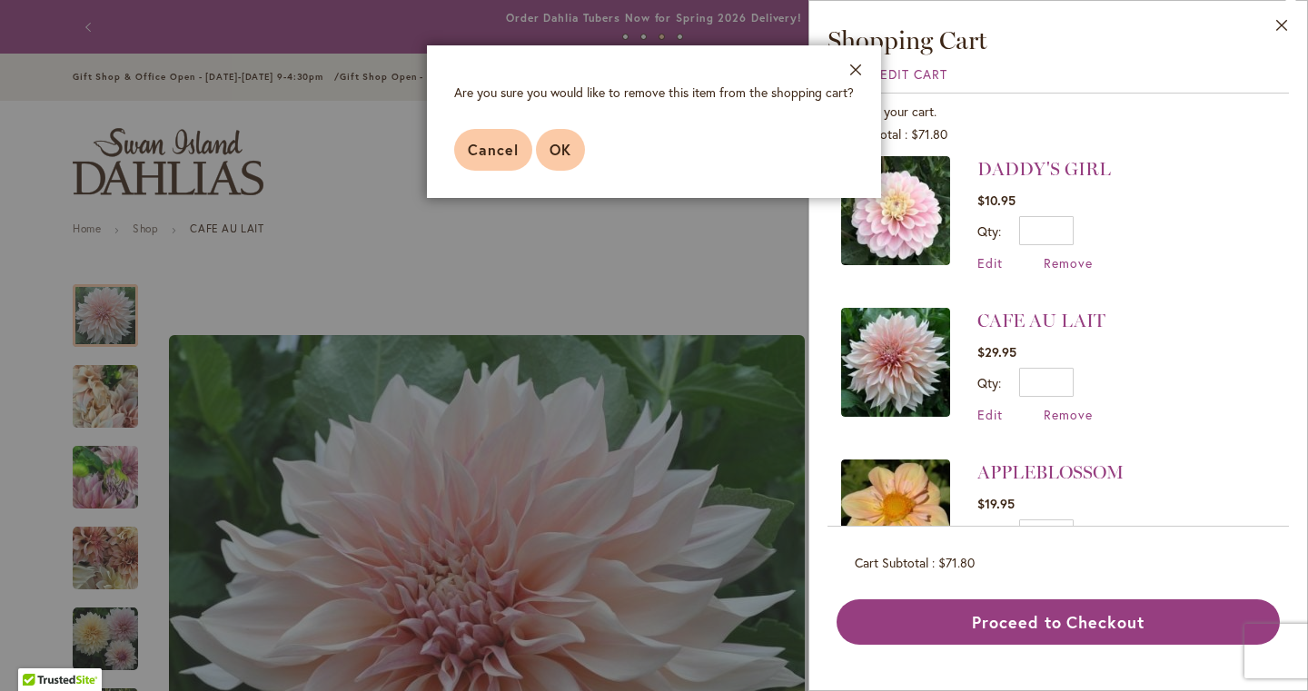
click at [560, 148] on span "OK" at bounding box center [561, 149] width 22 height 19
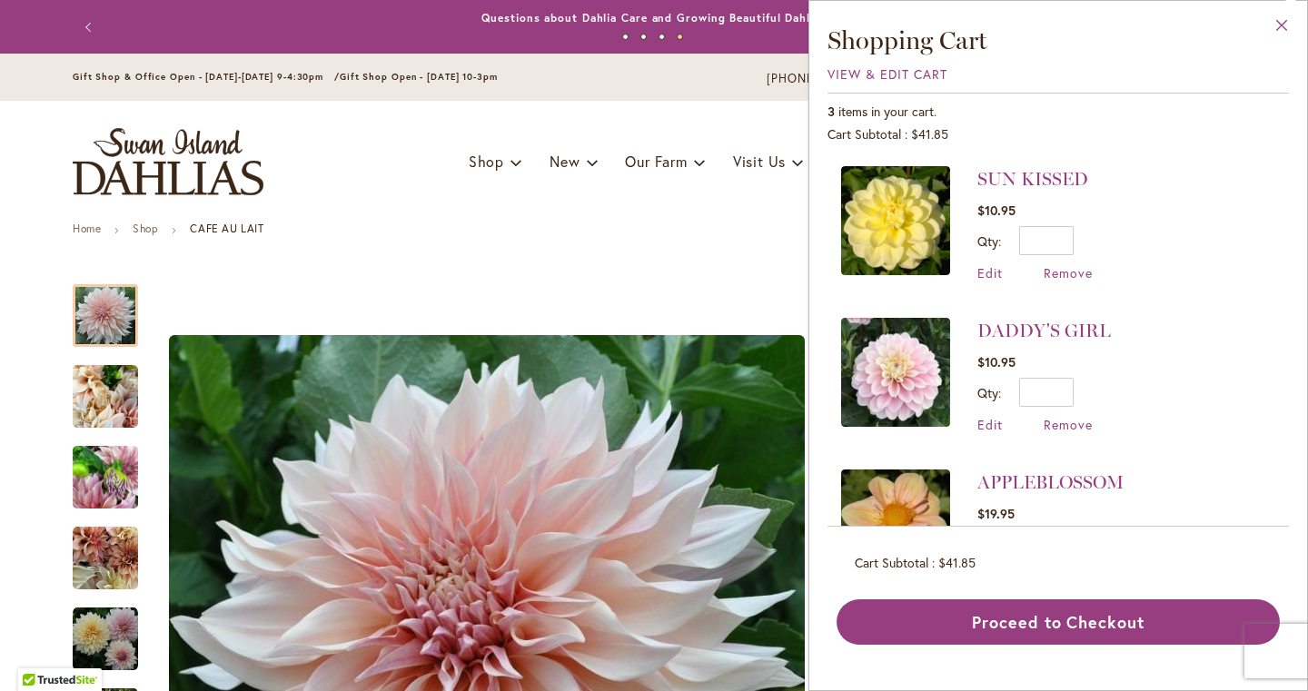
click at [1278, 33] on button "Close" at bounding box center [1282, 29] width 50 height 57
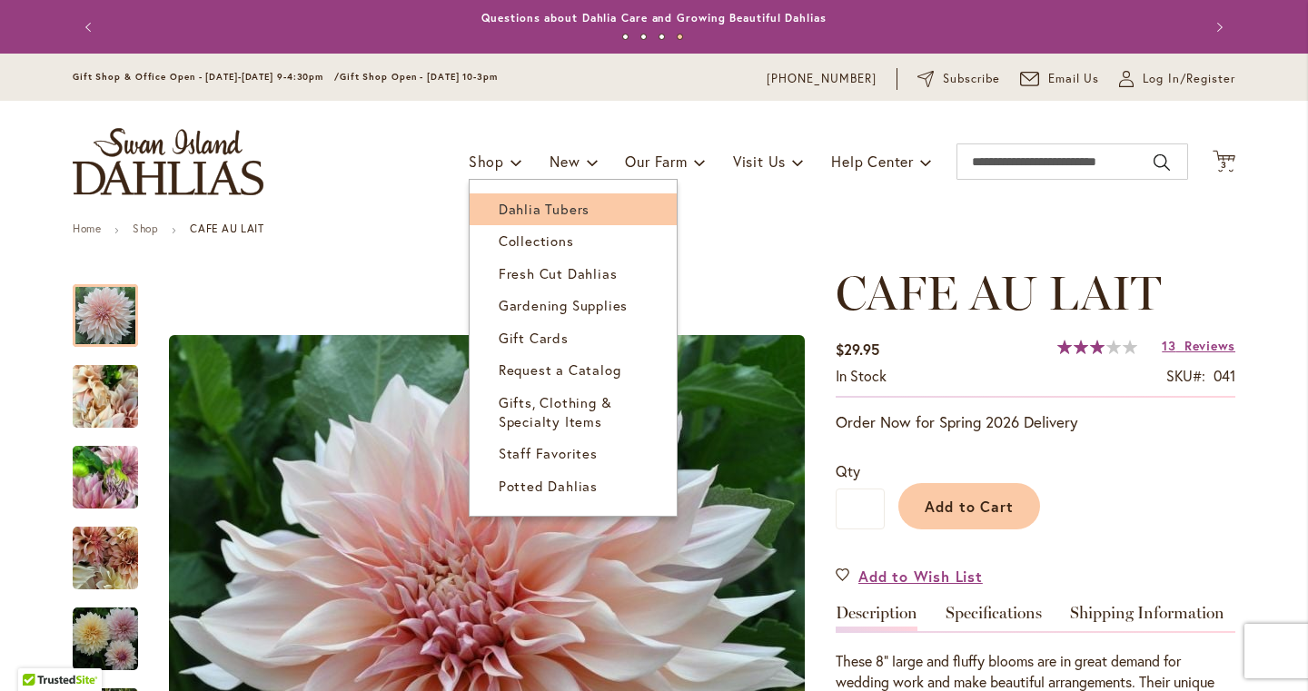
click at [516, 211] on span "Dahlia Tubers" at bounding box center [544, 209] width 91 height 18
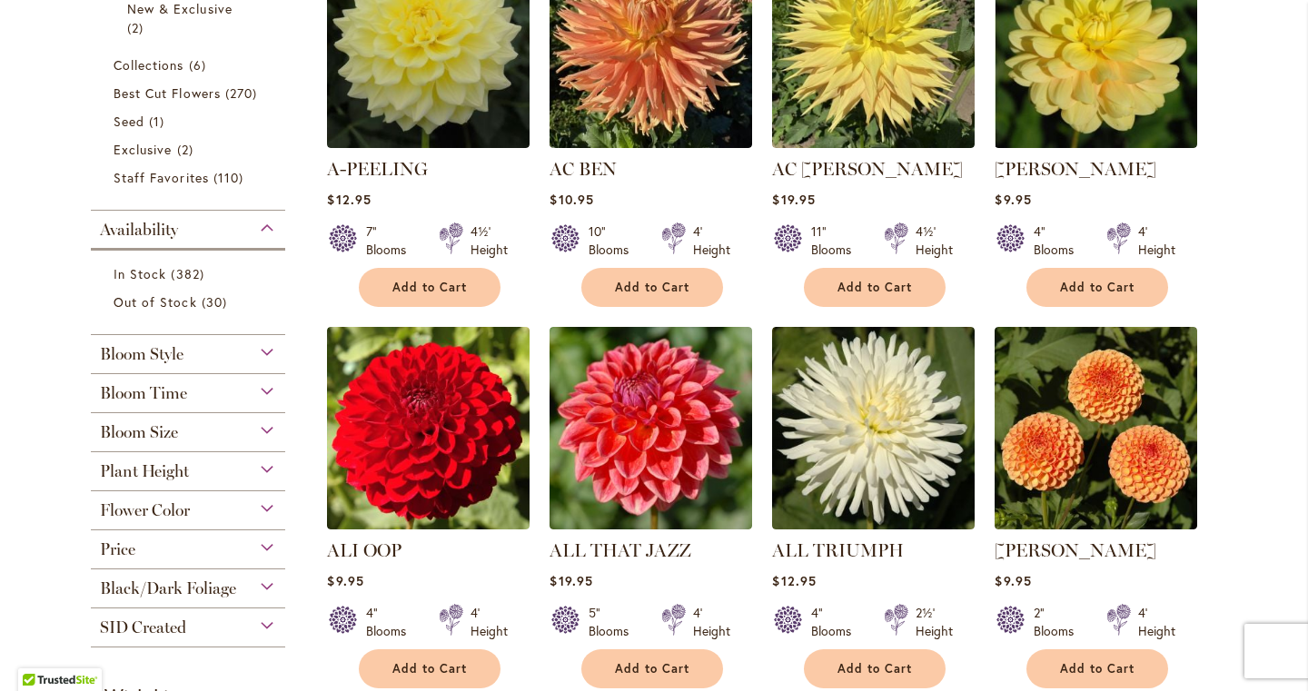
click at [262, 350] on div "Bloom Style" at bounding box center [188, 349] width 194 height 29
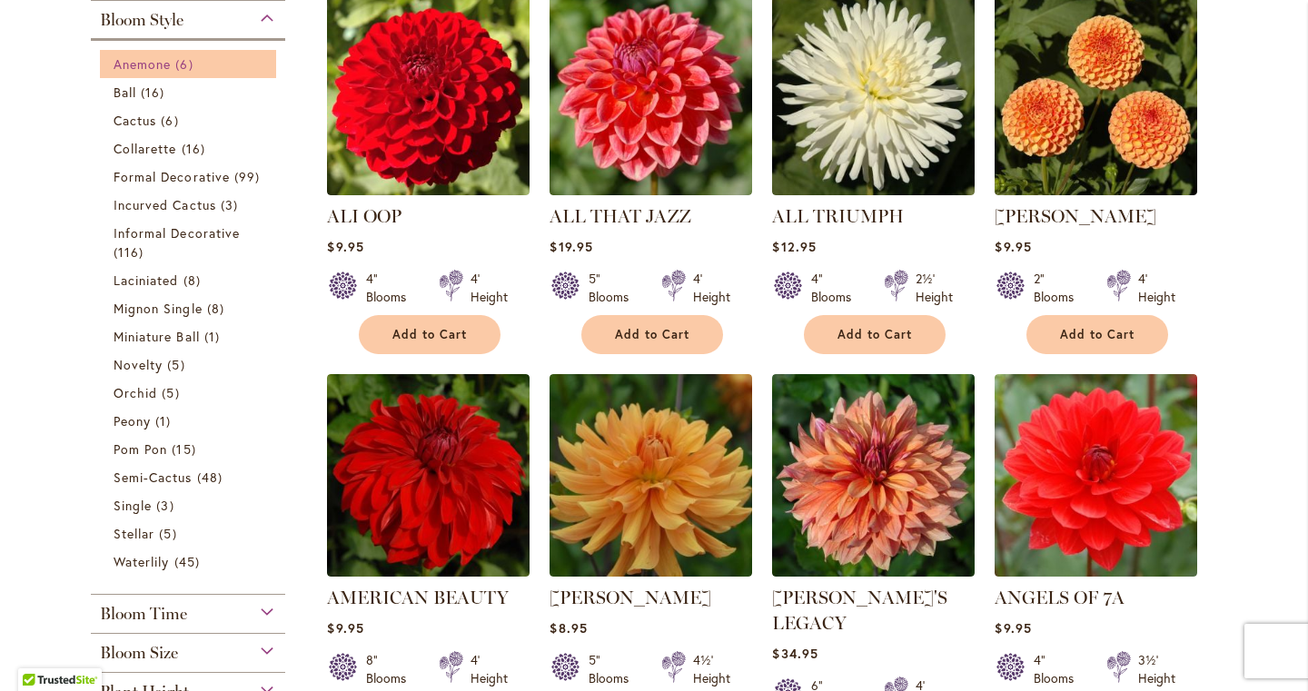
click at [155, 54] on link "Anemone 6 items" at bounding box center [191, 63] width 154 height 19
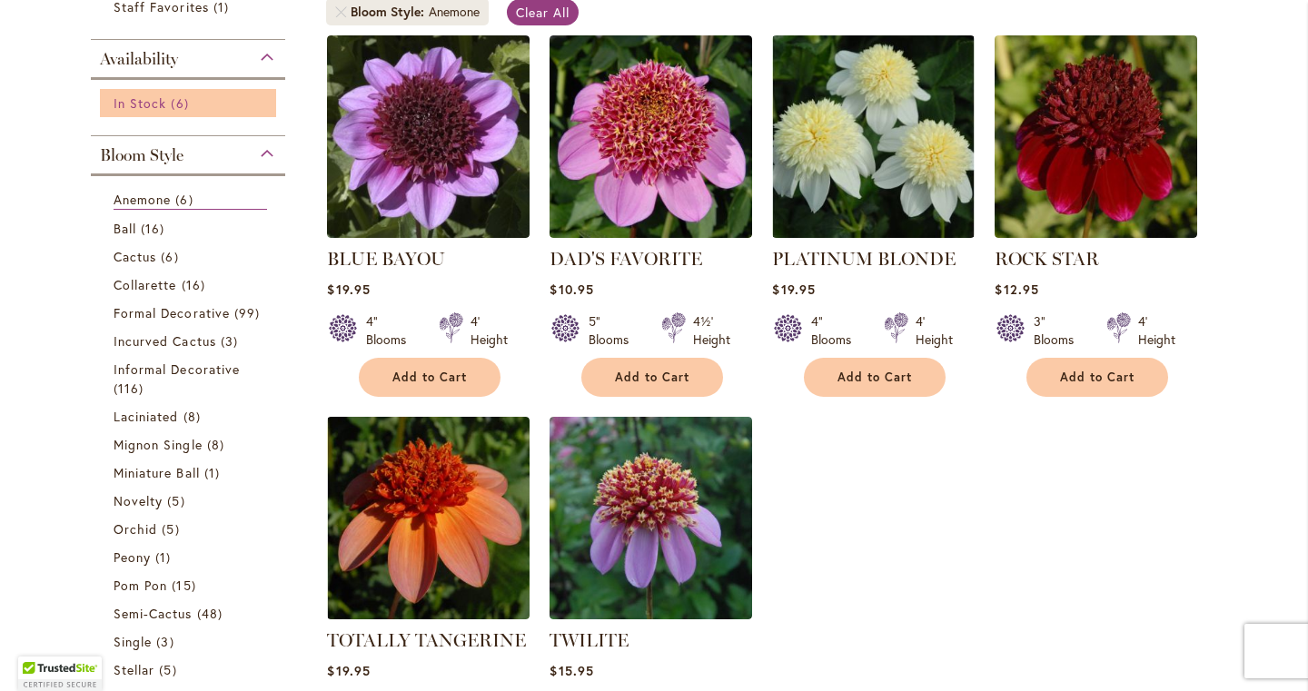
scroll to position [409, 0]
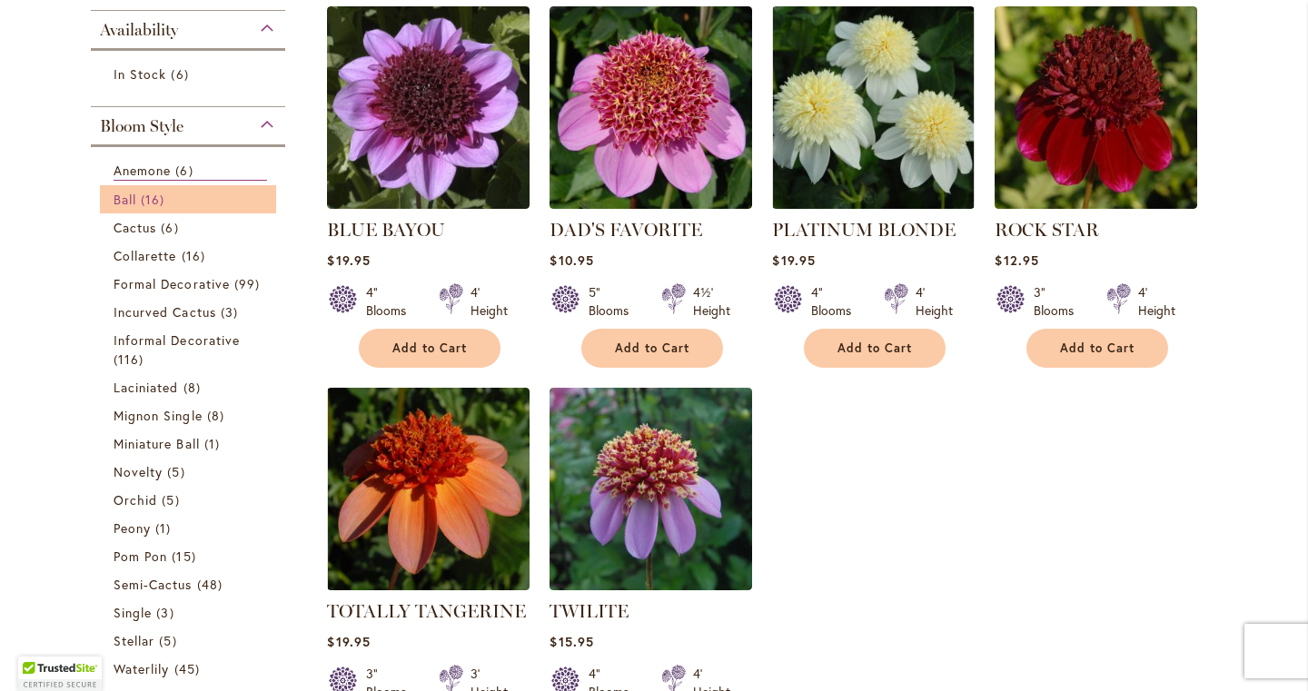
click at [141, 201] on link "Ball 16 items" at bounding box center [191, 199] width 154 height 19
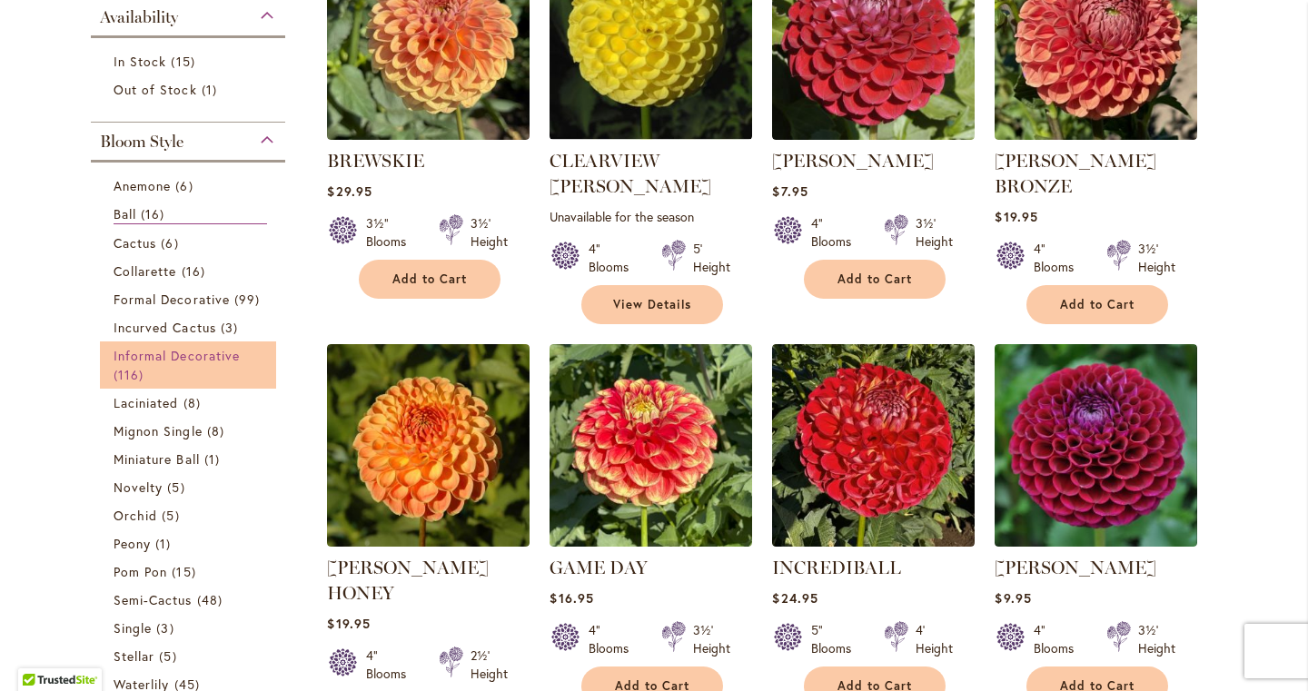
scroll to position [484, 0]
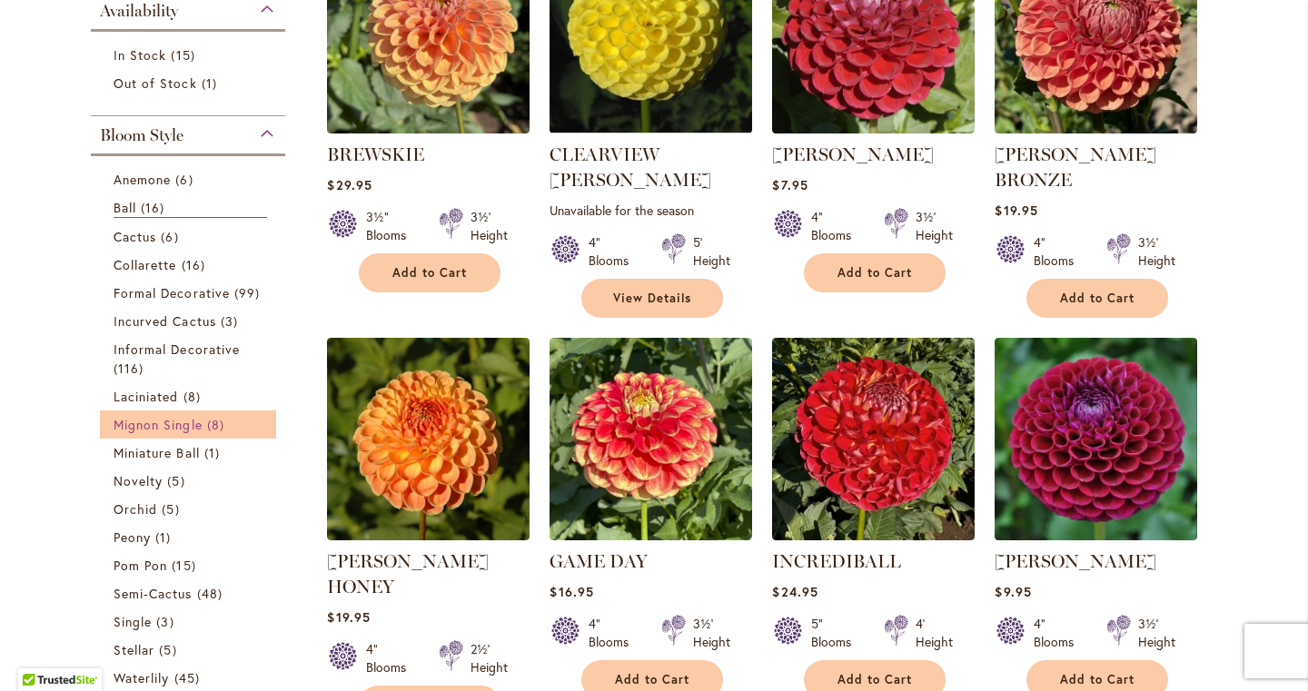
click at [167, 422] on span "Mignon Single" at bounding box center [158, 424] width 89 height 17
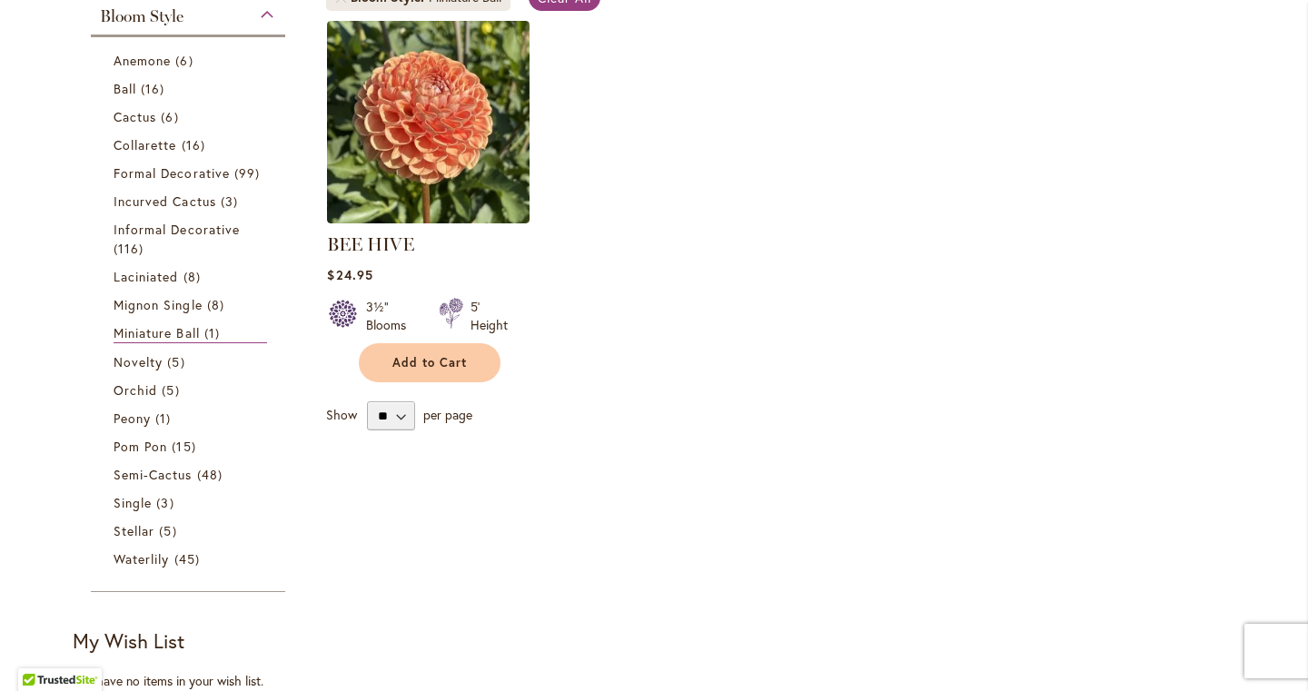
scroll to position [401, 0]
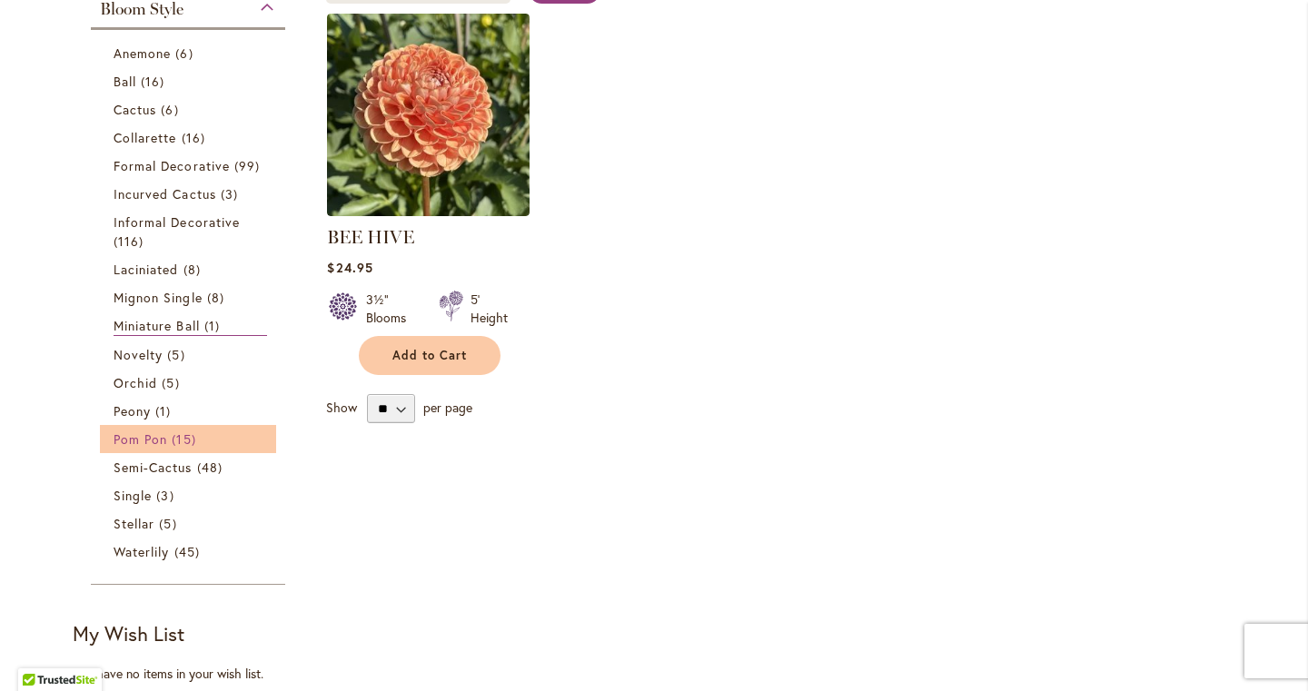
click at [151, 438] on span "Pom Pon" at bounding box center [141, 439] width 54 height 17
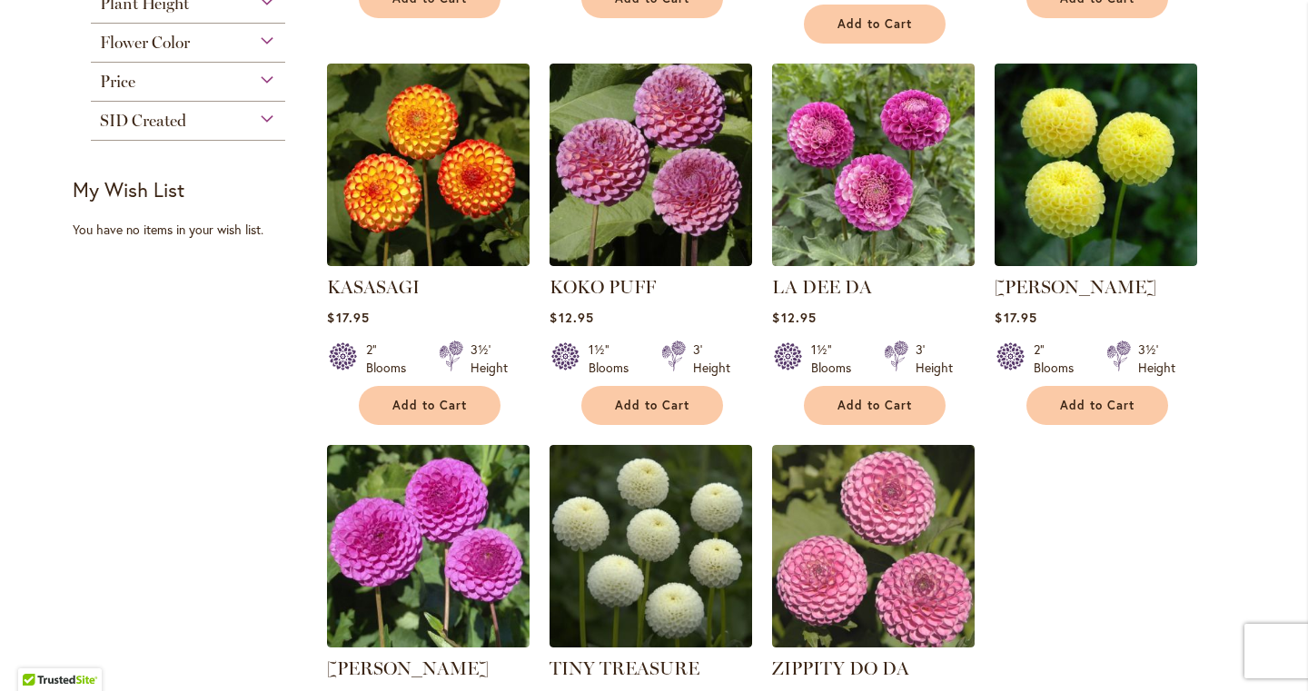
scroll to position [1177, 0]
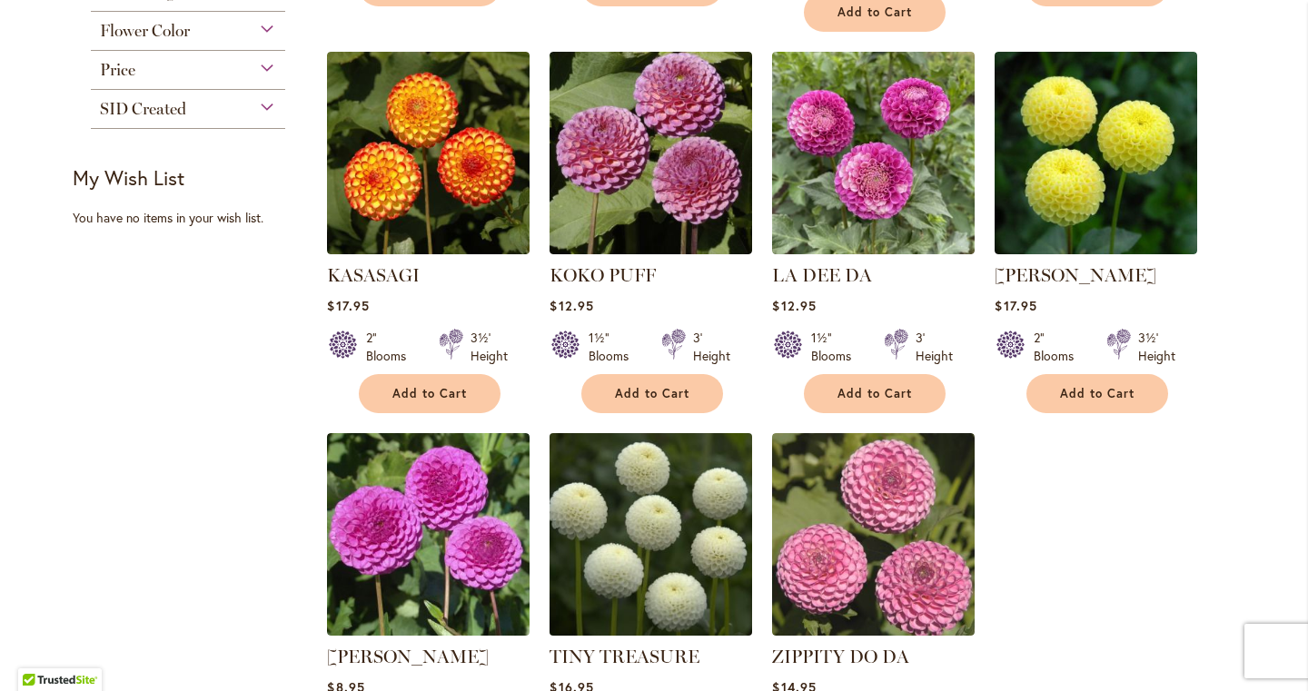
click at [690, 493] on img at bounding box center [651, 534] width 213 height 213
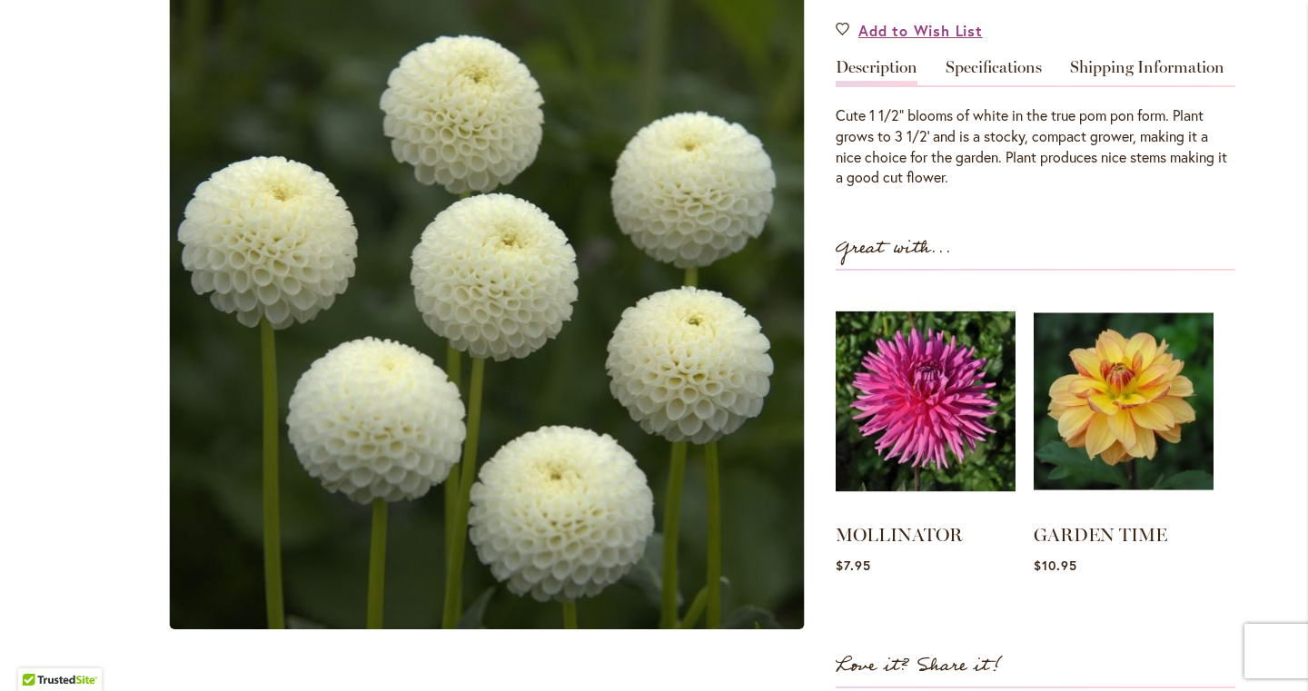
scroll to position [382, 0]
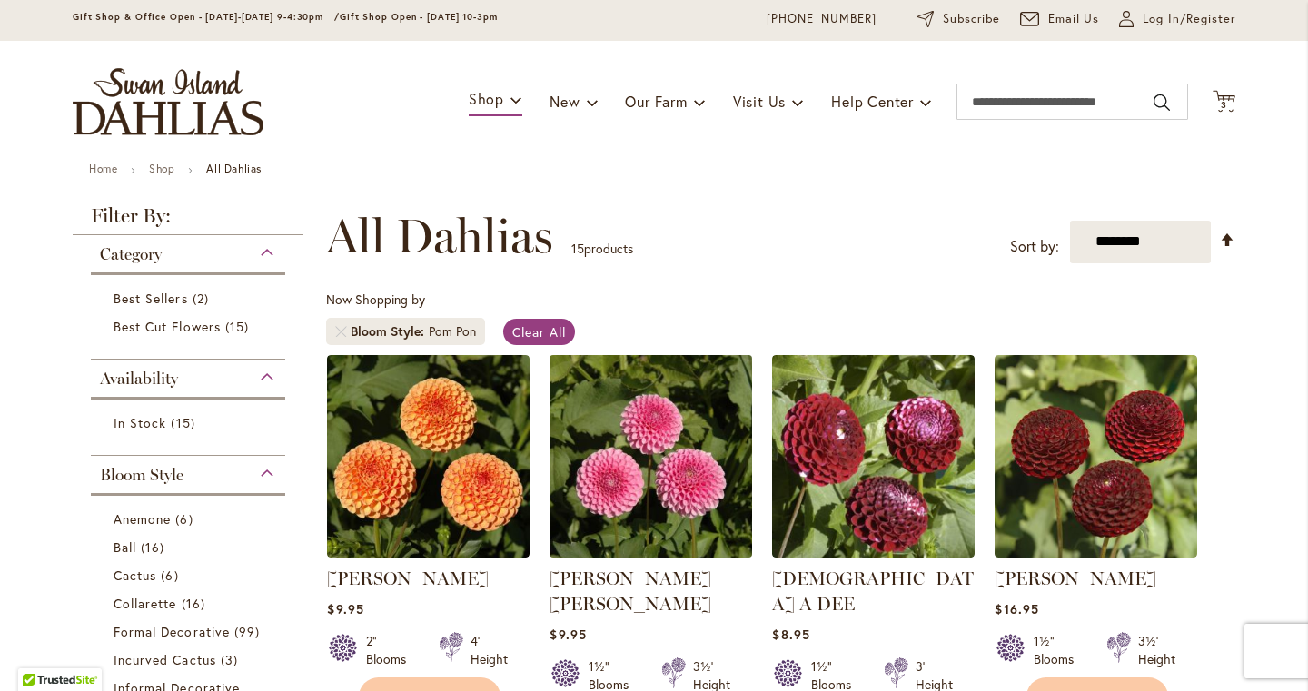
scroll to position [50, 0]
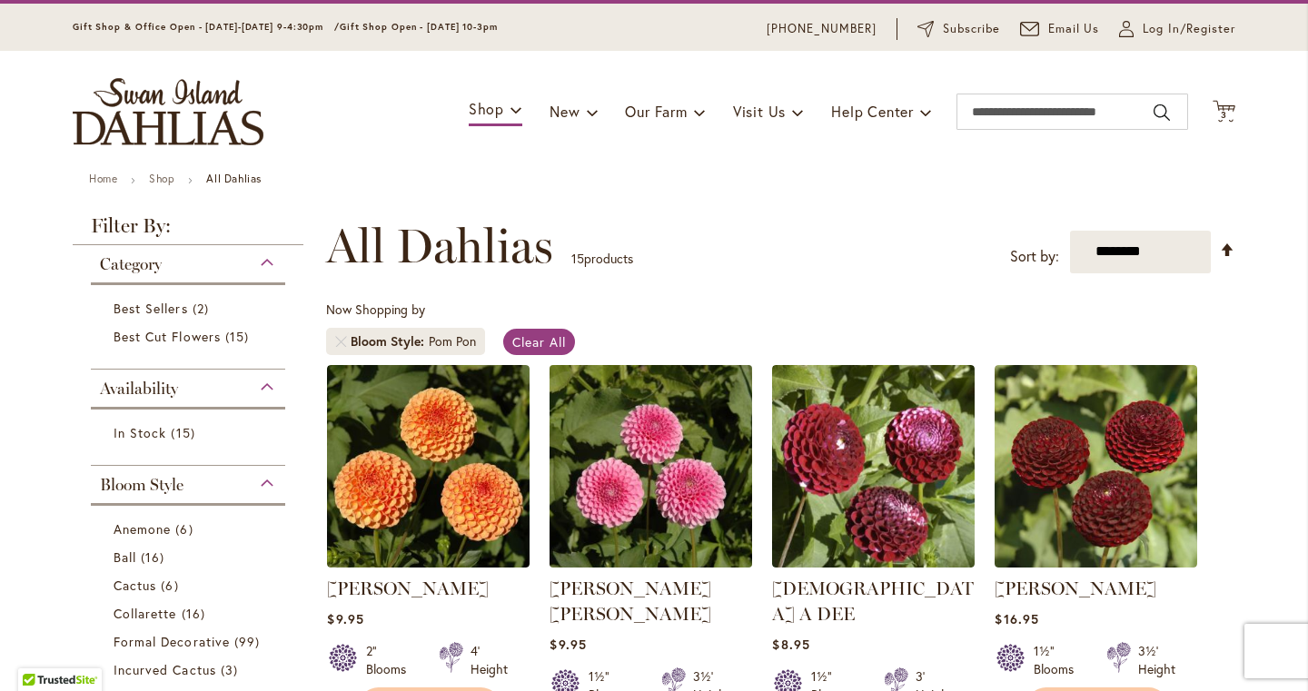
click at [644, 422] on img at bounding box center [651, 466] width 213 height 213
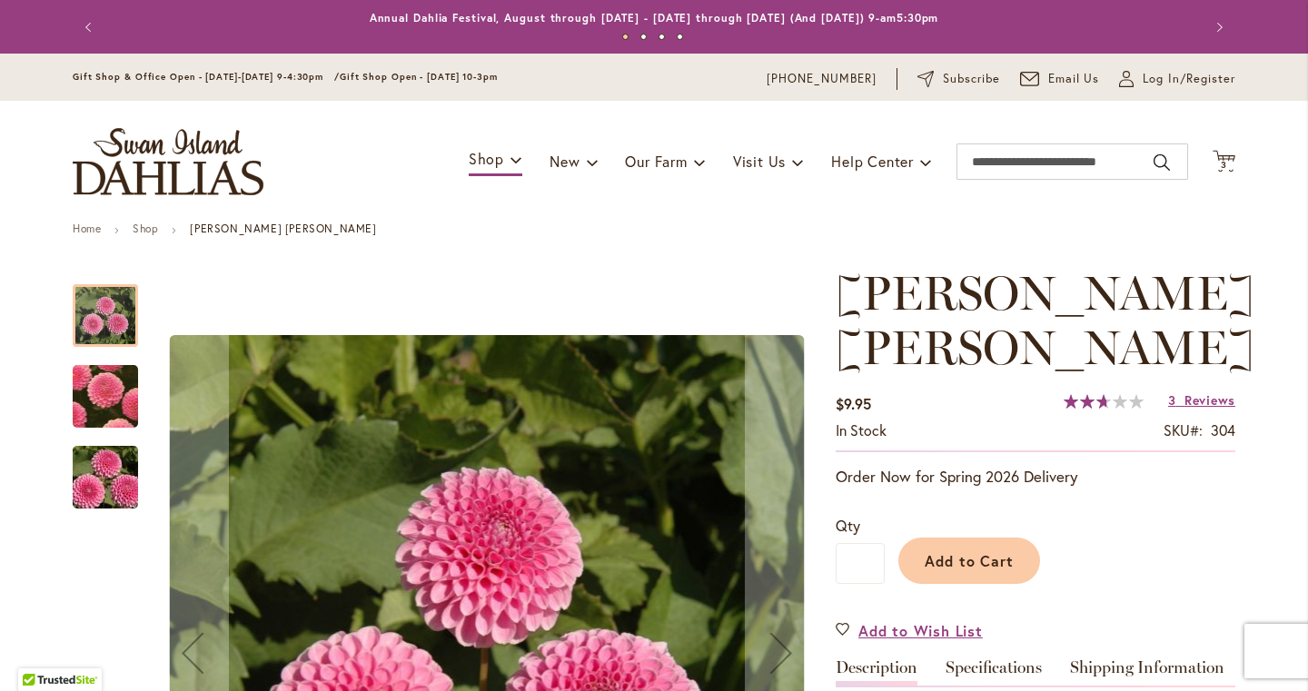
click at [109, 396] on img "BETTY ANNE" at bounding box center [106, 396] width 126 height 125
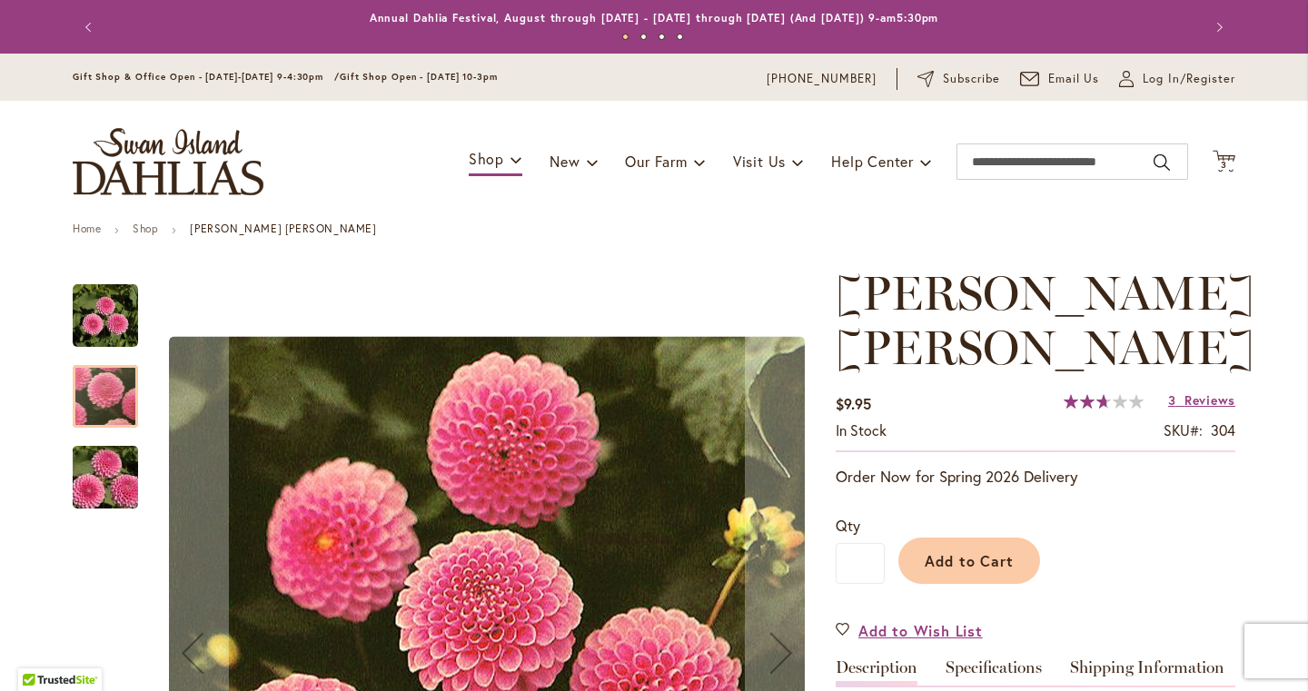
click at [109, 497] on img "BETTY ANNE" at bounding box center [105, 477] width 131 height 87
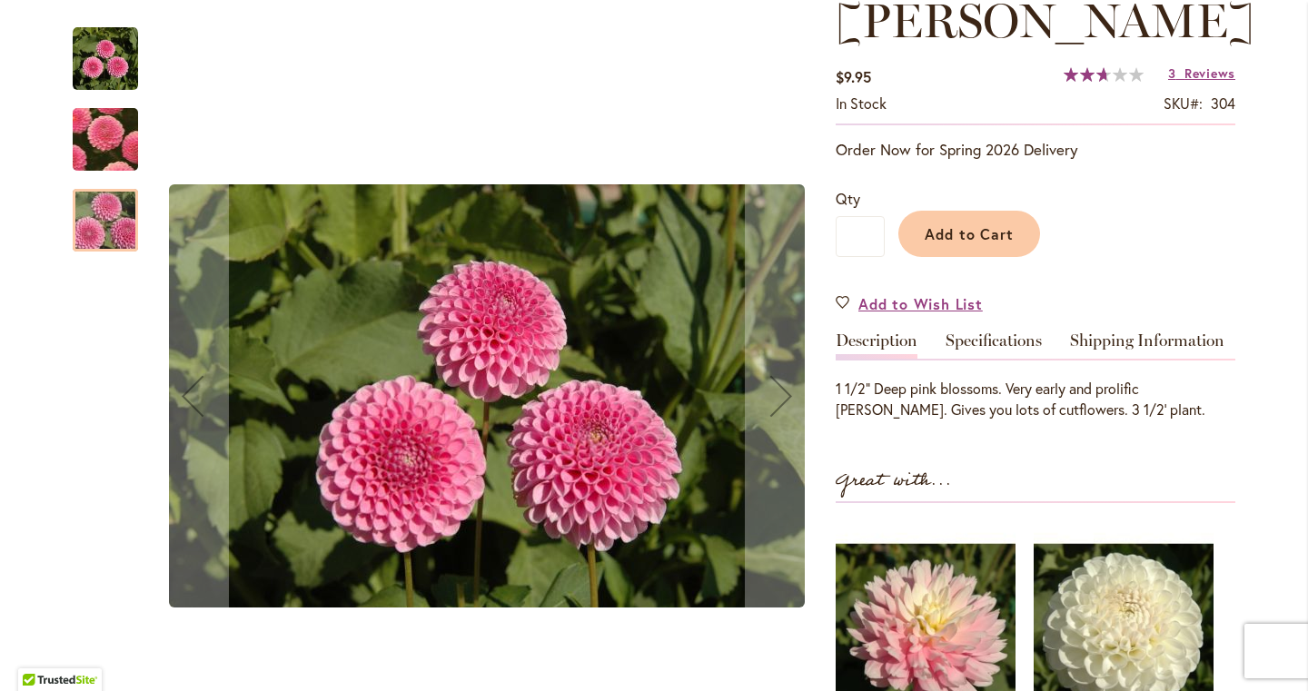
scroll to position [354, 0]
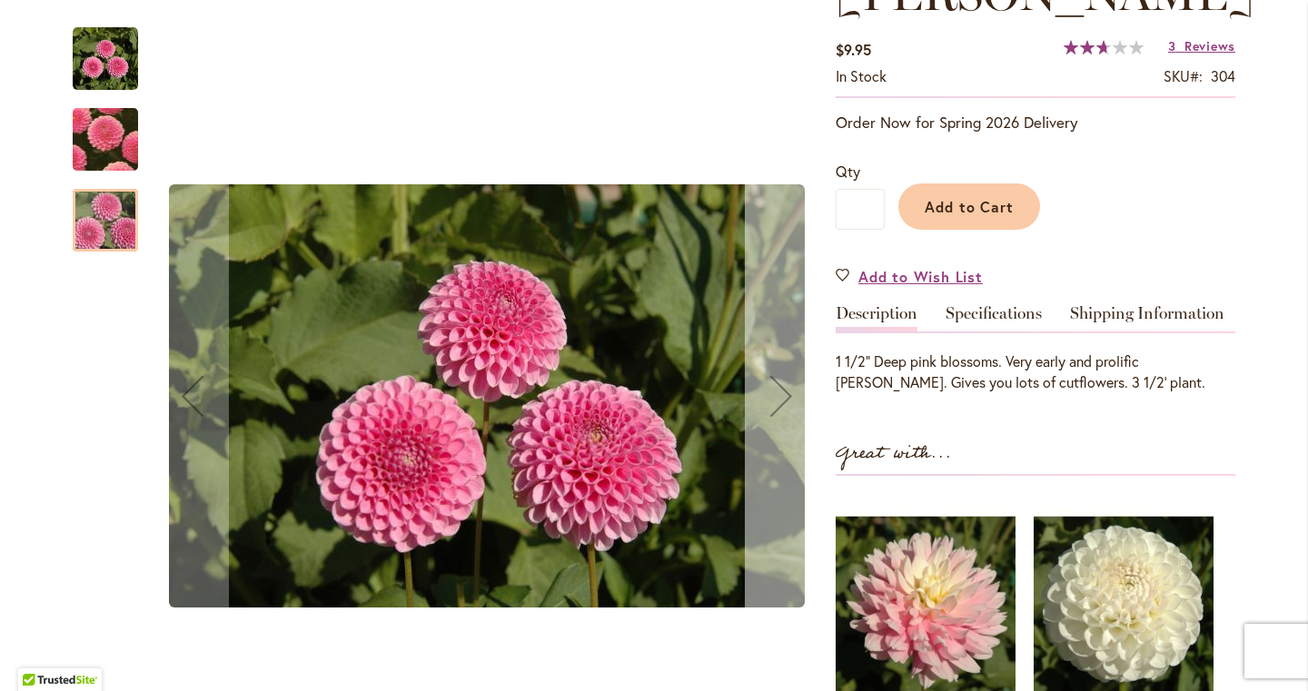
click at [781, 411] on div "Next" at bounding box center [781, 396] width 73 height 73
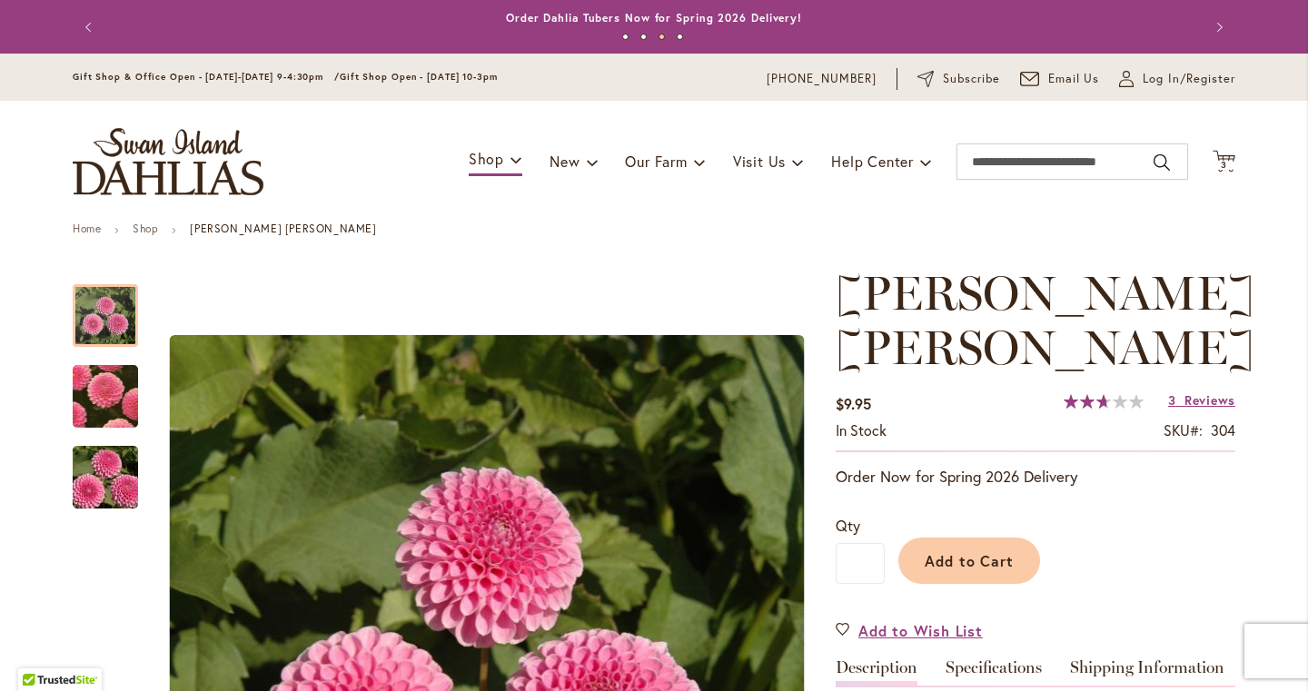
scroll to position [0, 0]
click at [1218, 161] on span "3 3 items" at bounding box center [1224, 165] width 18 height 9
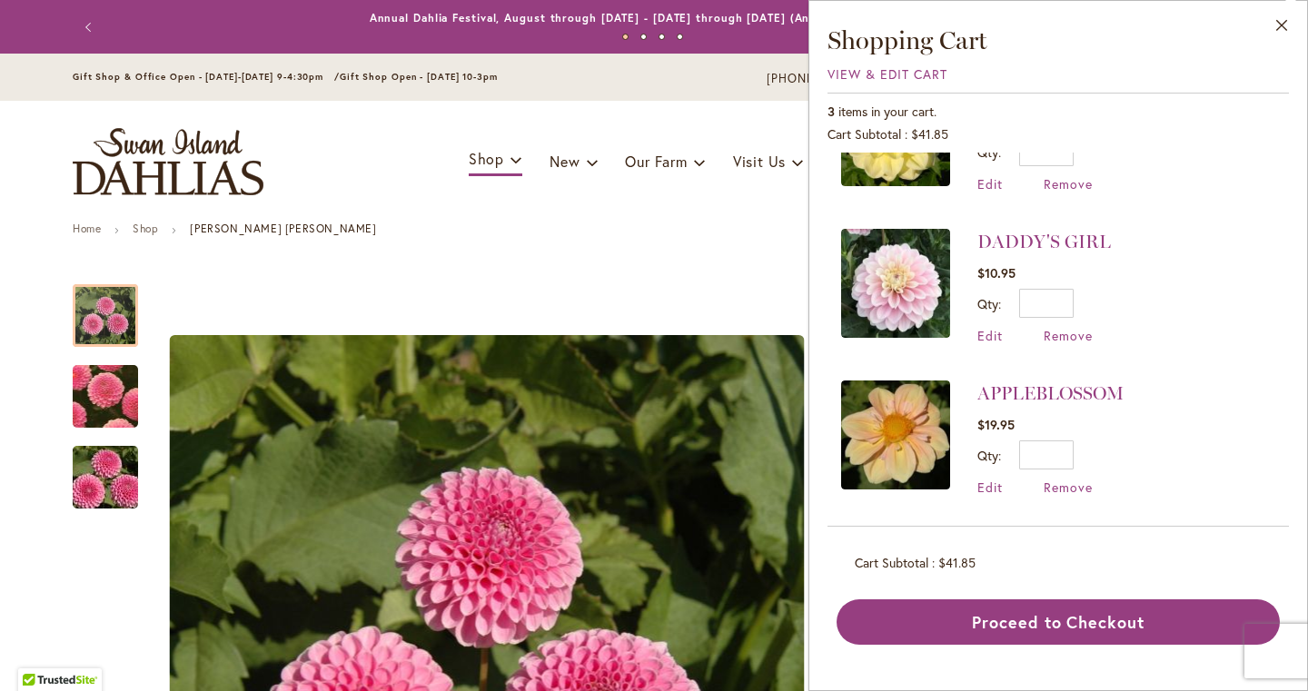
scroll to position [88, 0]
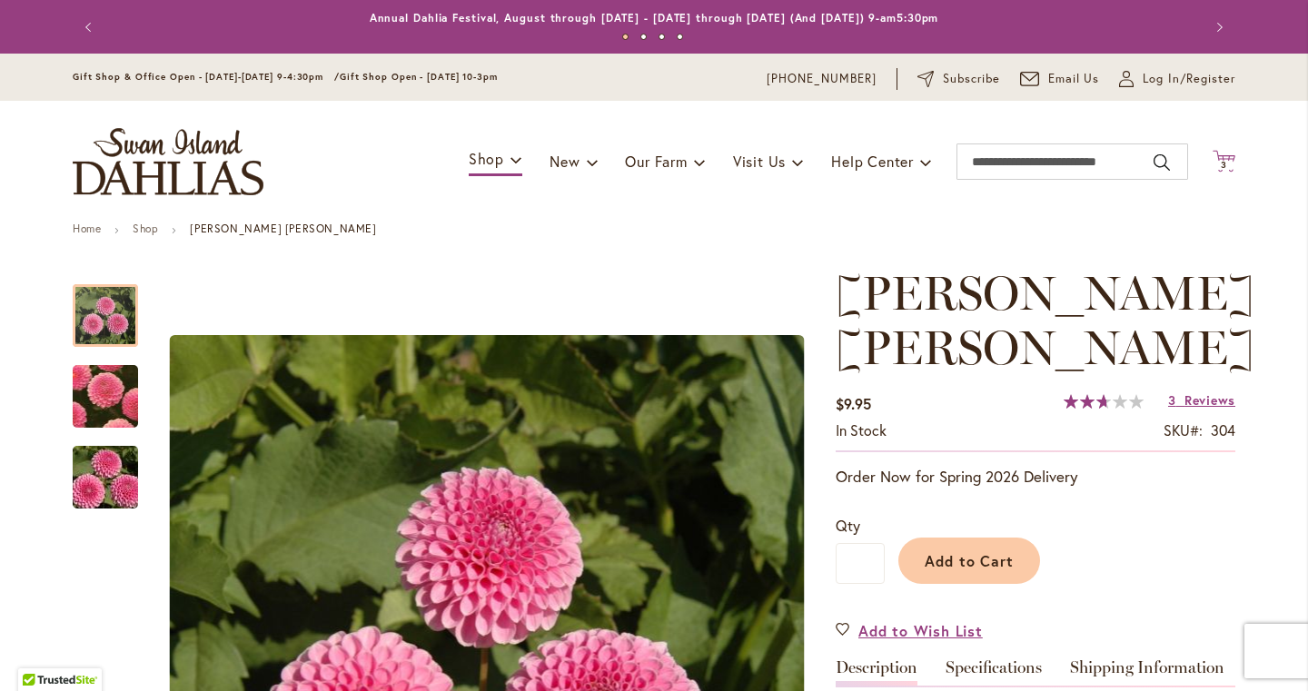
click at [1223, 162] on span "3" at bounding box center [1224, 165] width 6 height 12
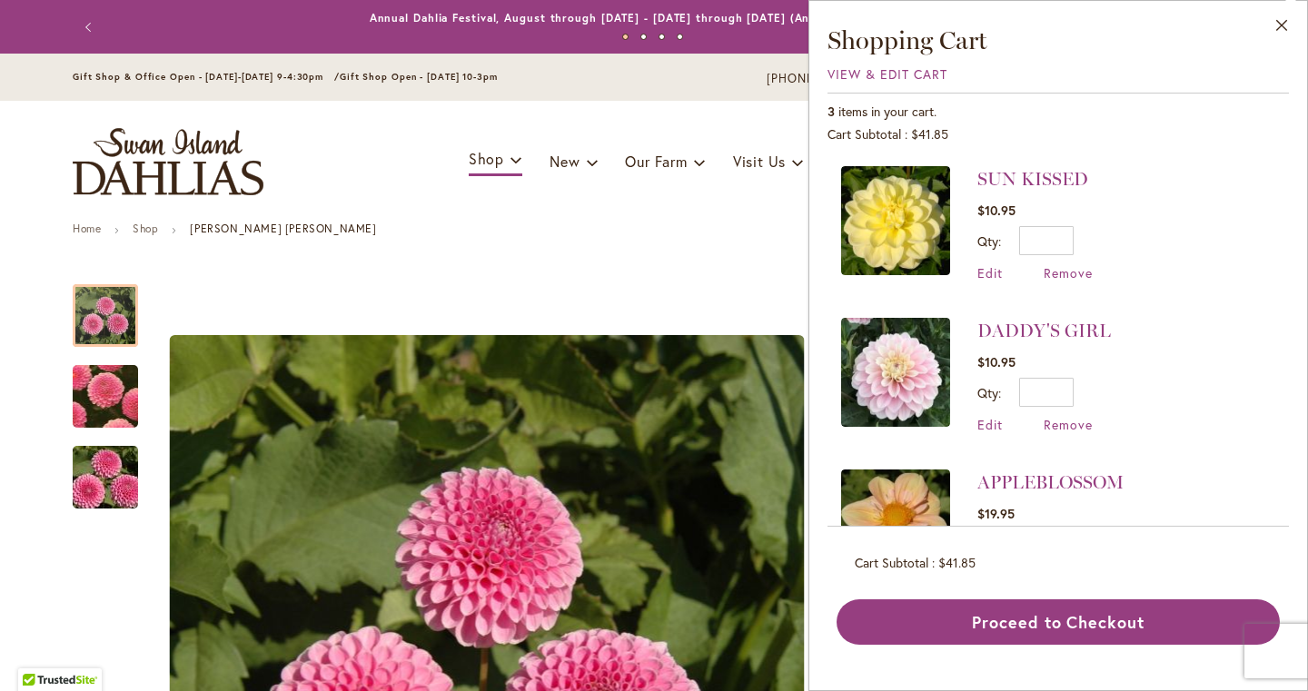
scroll to position [0, 0]
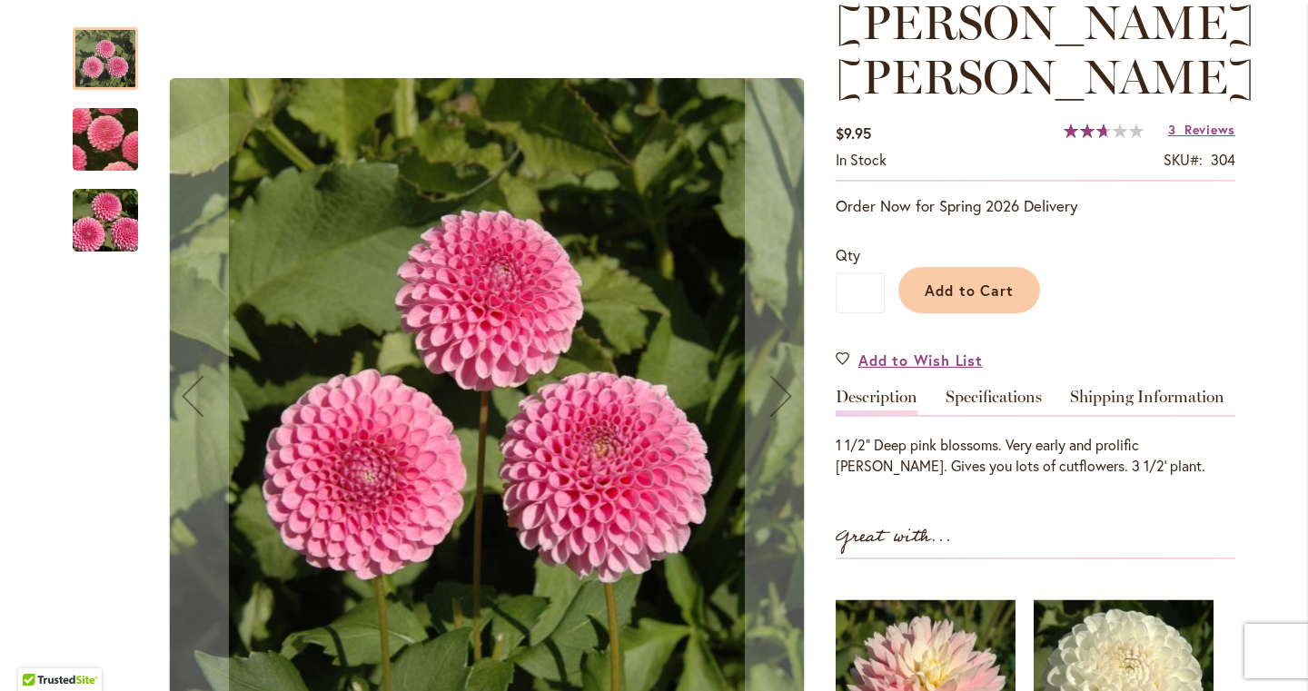
scroll to position [285, 0]
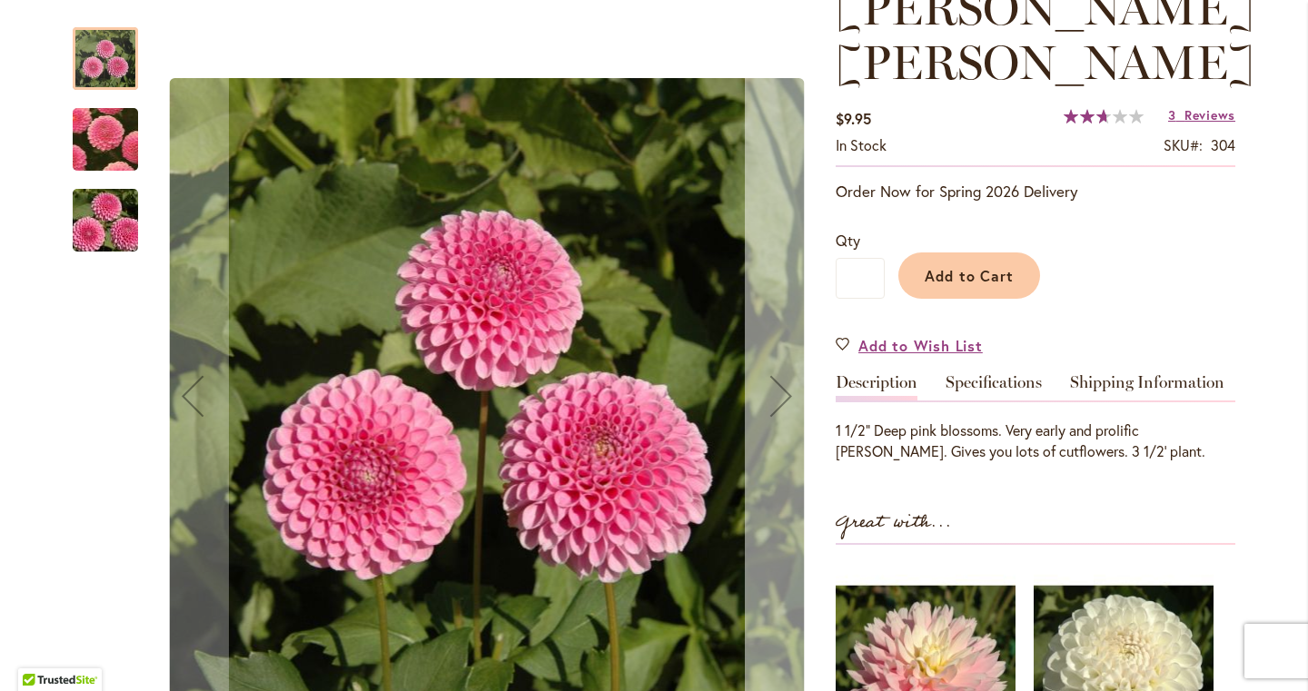
click at [784, 389] on div "Next" at bounding box center [781, 396] width 73 height 73
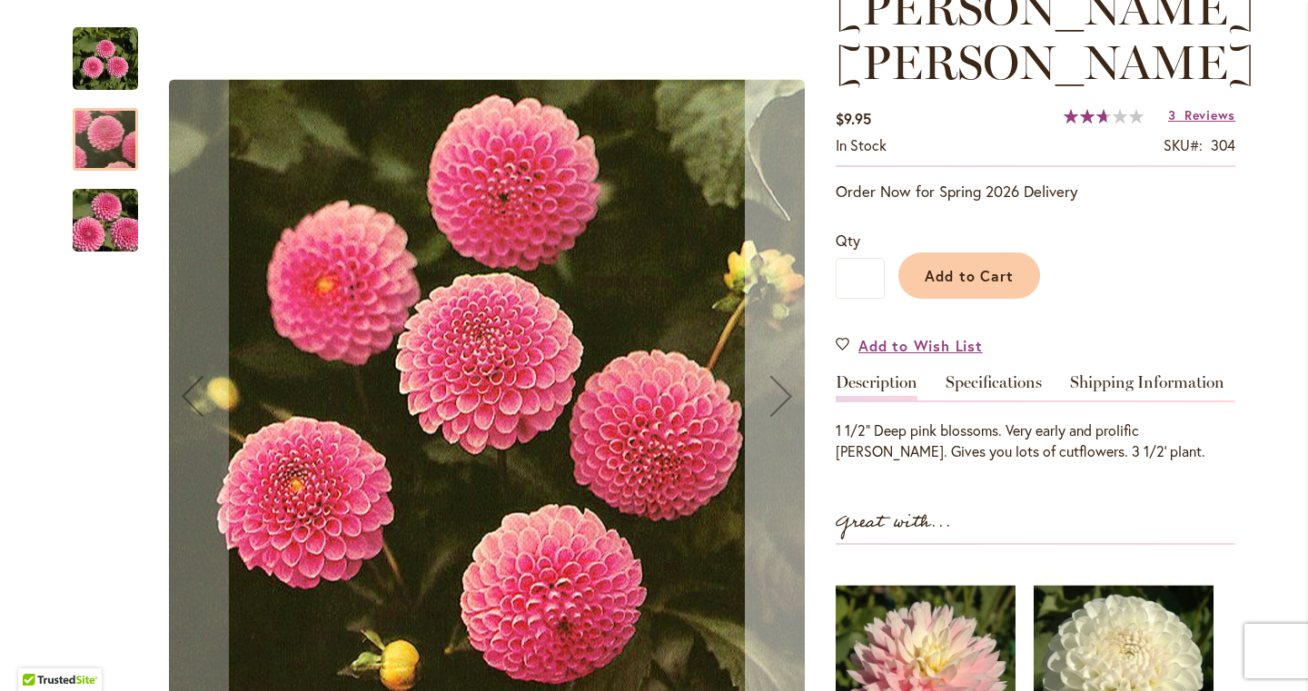
click at [784, 389] on div "Next" at bounding box center [781, 396] width 73 height 73
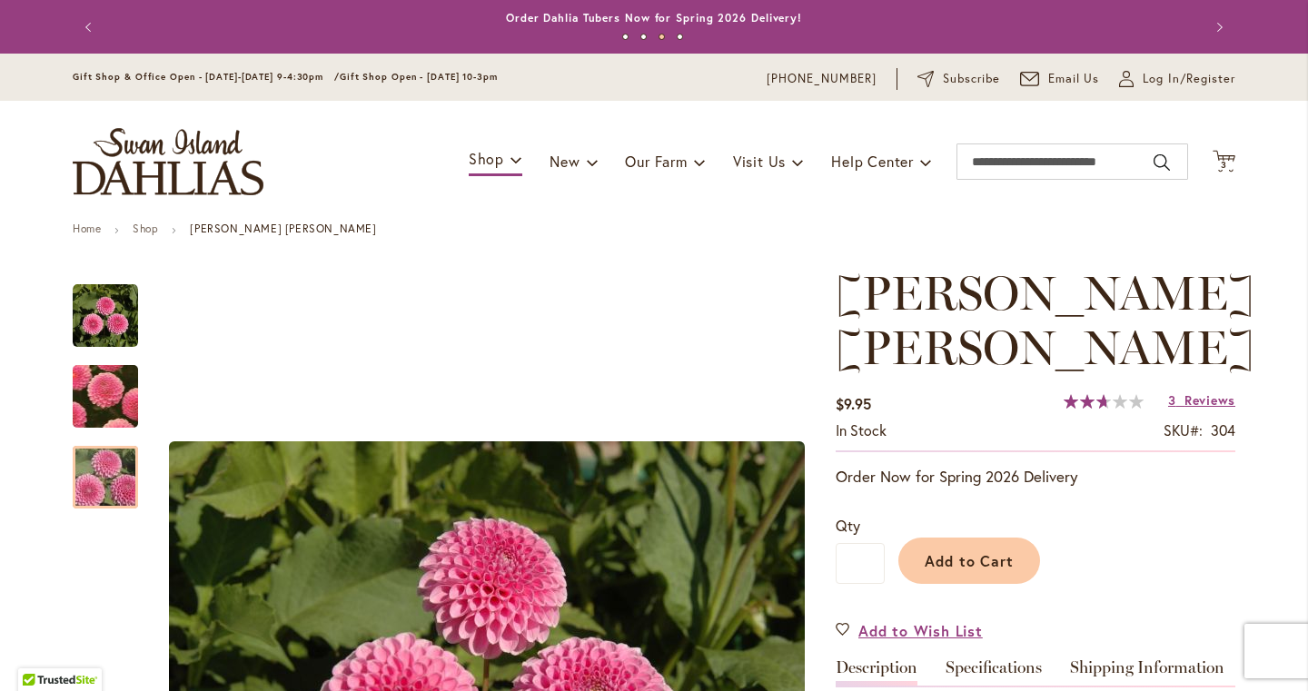
scroll to position [0, 0]
click at [1218, 144] on div "Toggle Nav Shop Dahlia Tubers Collections Fresh Cut Dahlias Gardening Supplies …" at bounding box center [653, 162] width 1199 height 122
click at [1221, 161] on span "3" at bounding box center [1224, 165] width 6 height 12
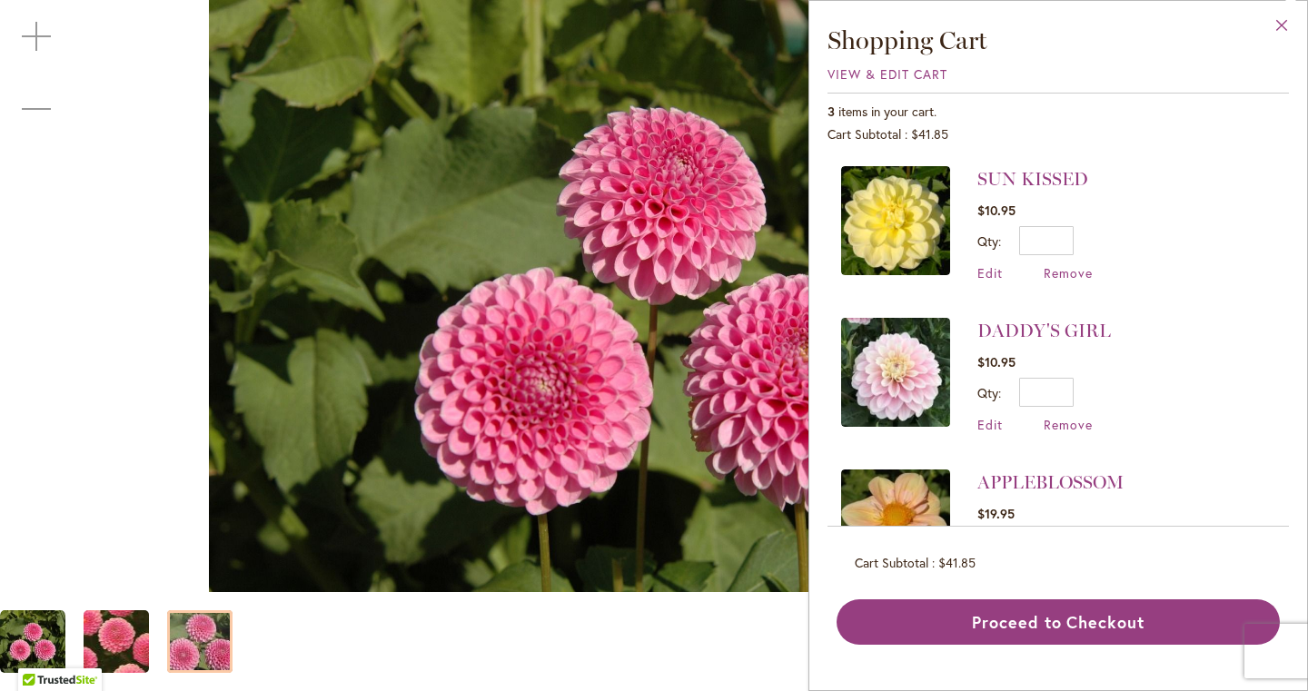
click at [1278, 23] on button "Close" at bounding box center [1282, 29] width 50 height 57
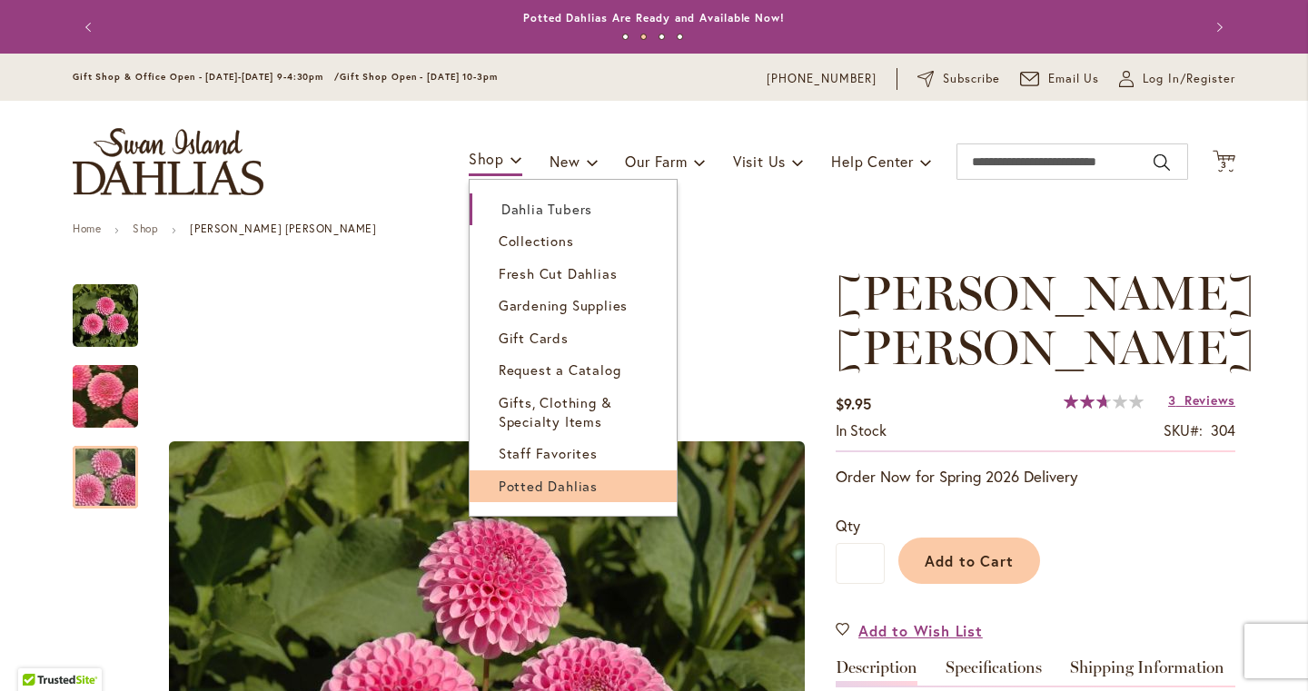
click at [552, 477] on span "Potted Dahlias" at bounding box center [548, 486] width 99 height 18
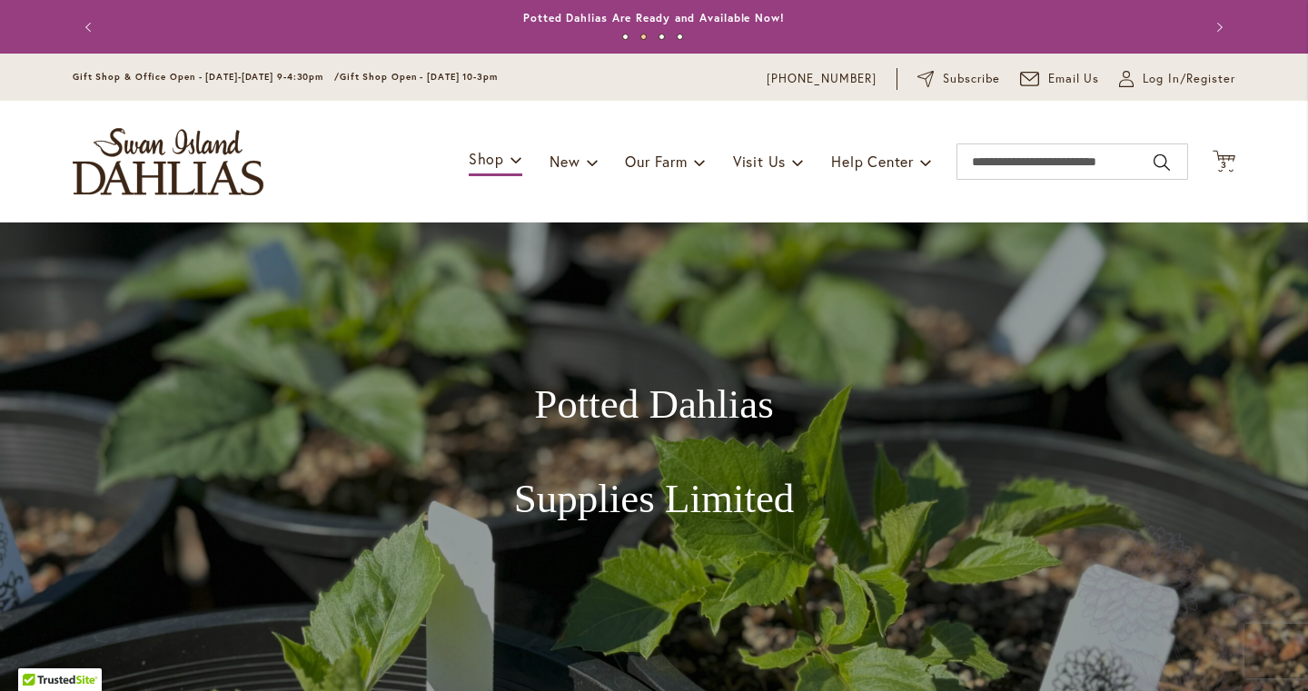
click at [1212, 155] on div "Toggle Nav Shop Dahlia Tubers Collections Fresh Cut Dahlias Gardening Supplies …" at bounding box center [653, 162] width 1199 height 122
click at [1223, 160] on span "3" at bounding box center [1224, 165] width 6 height 12
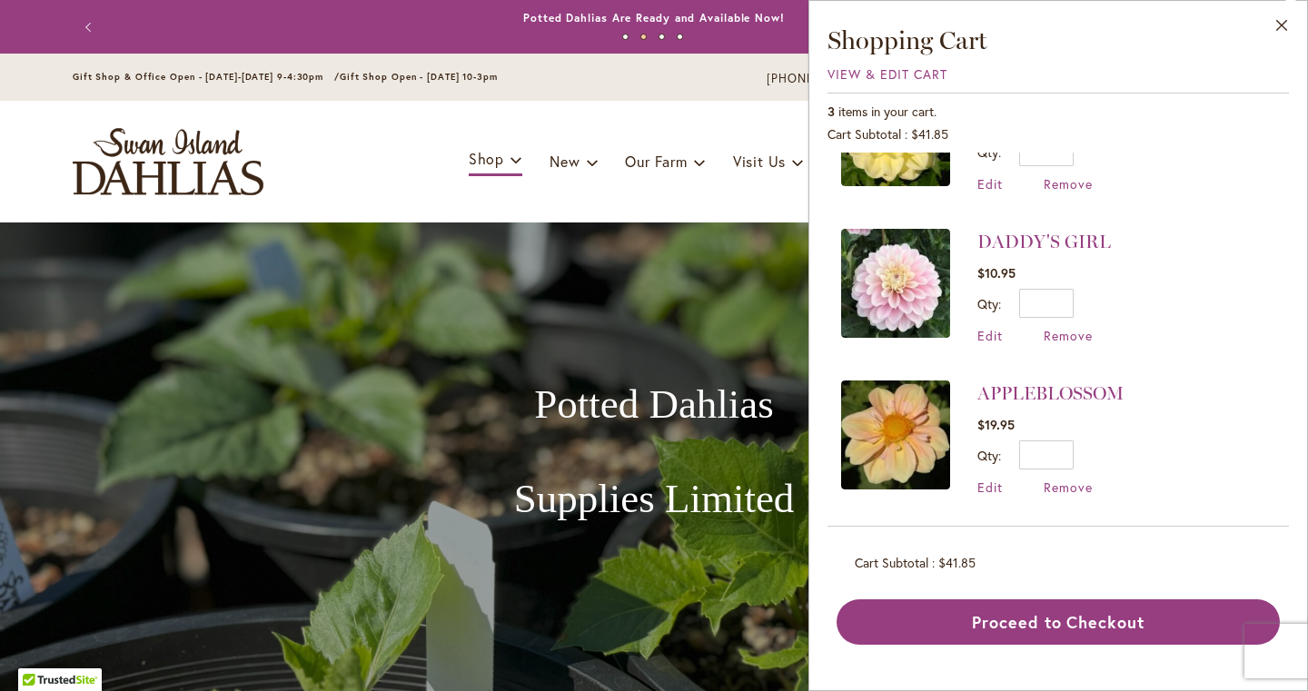
scroll to position [88, 0]
click at [911, 274] on img at bounding box center [895, 284] width 109 height 109
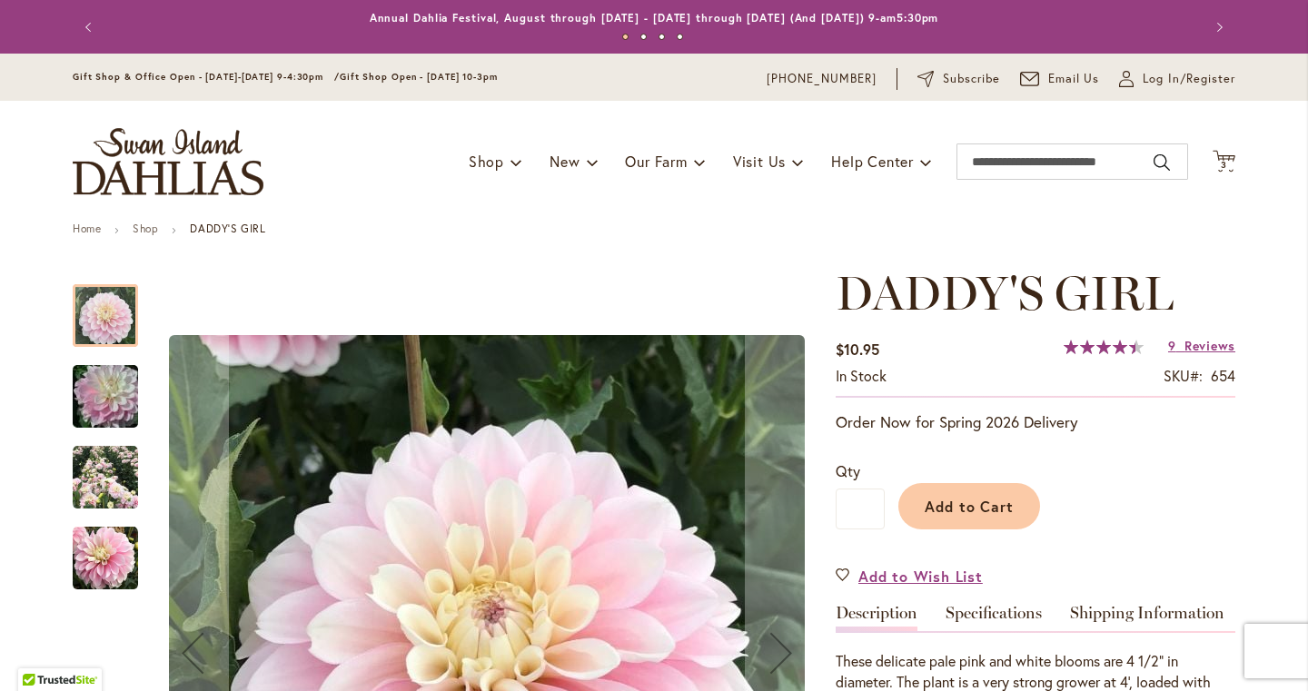
click at [117, 395] on img "DADDY'S GIRL" at bounding box center [105, 396] width 131 height 87
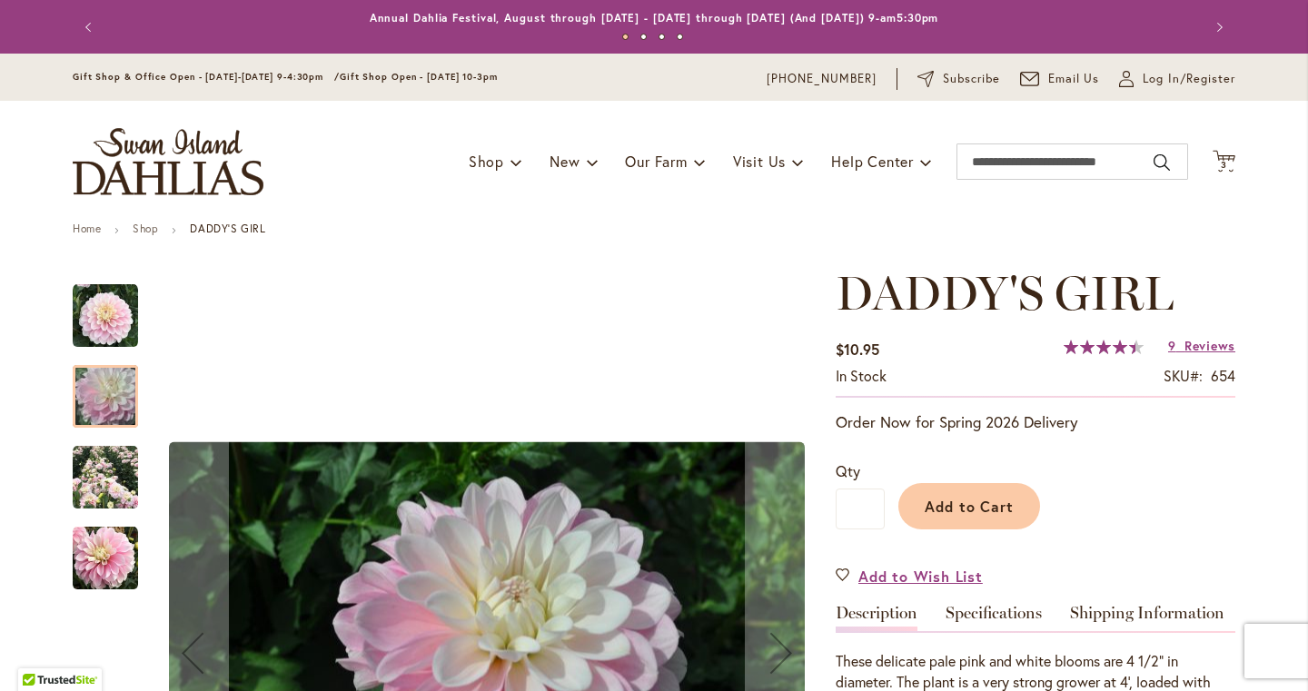
click at [104, 483] on img "DADDY'S GIRL" at bounding box center [105, 477] width 65 height 65
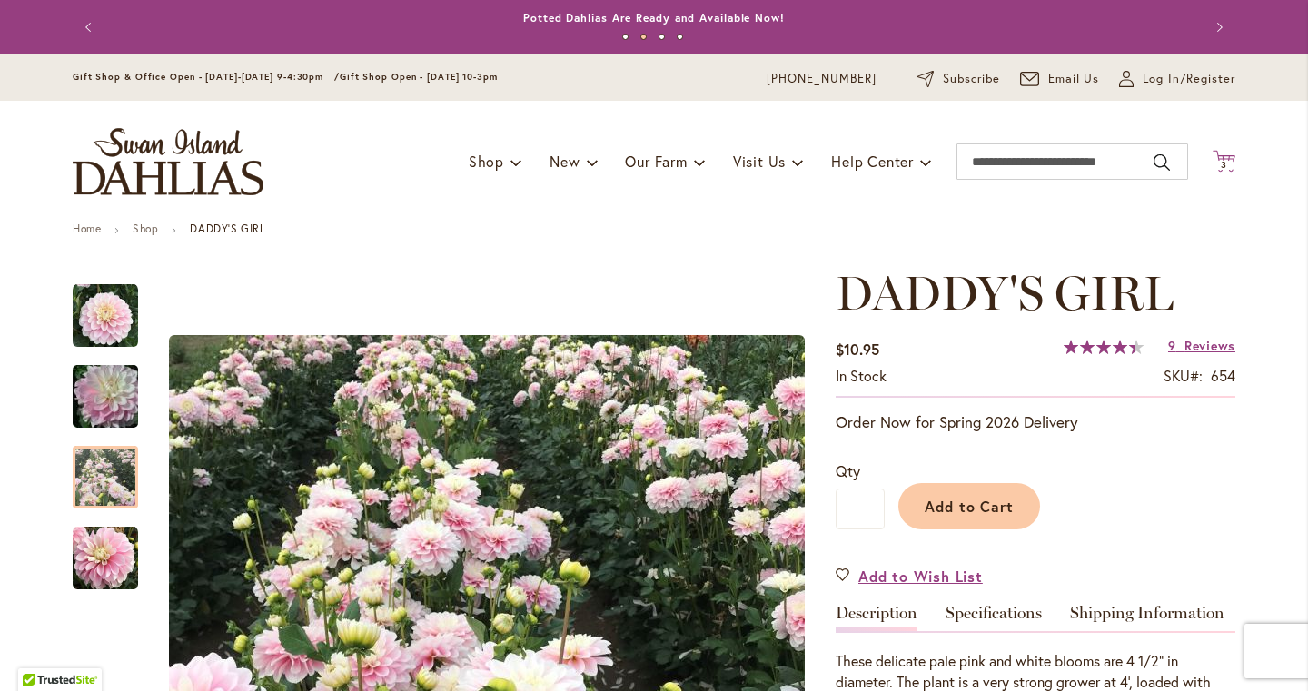
click at [1232, 161] on span "3 3 items" at bounding box center [1224, 165] width 18 height 9
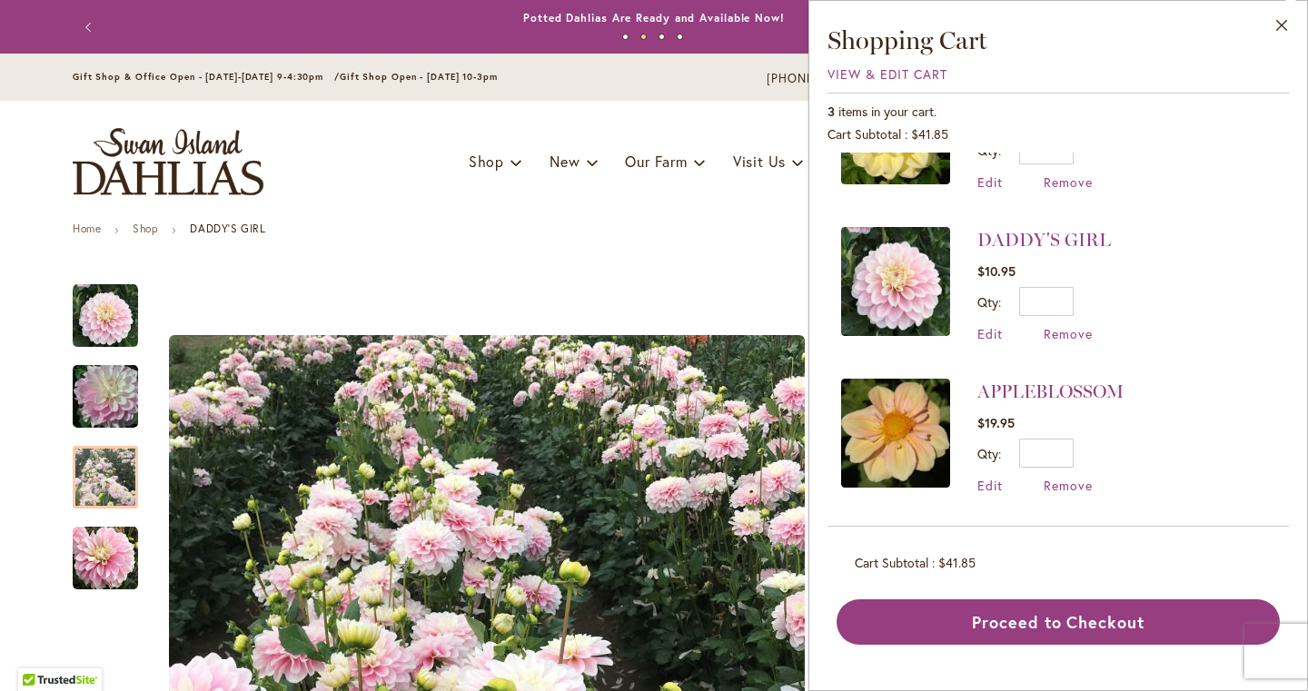
scroll to position [88, 0]
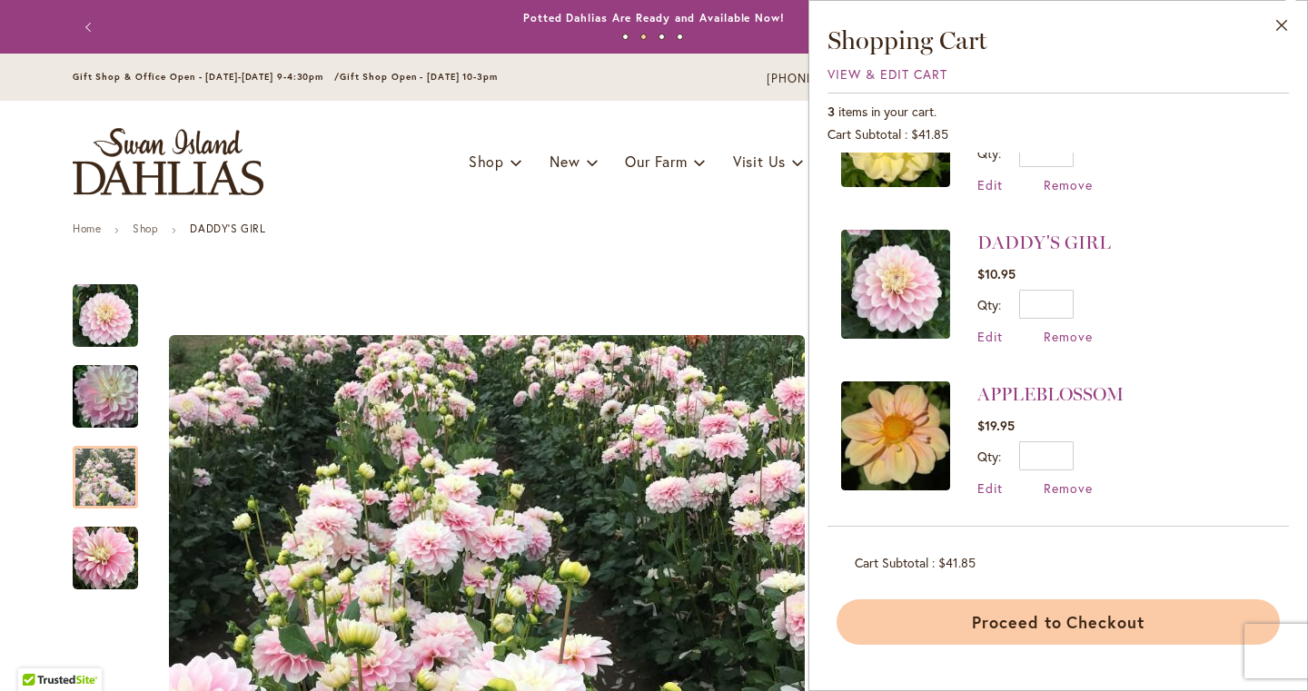
click at [1130, 620] on button "Proceed to Checkout" at bounding box center [1058, 621] width 443 height 45
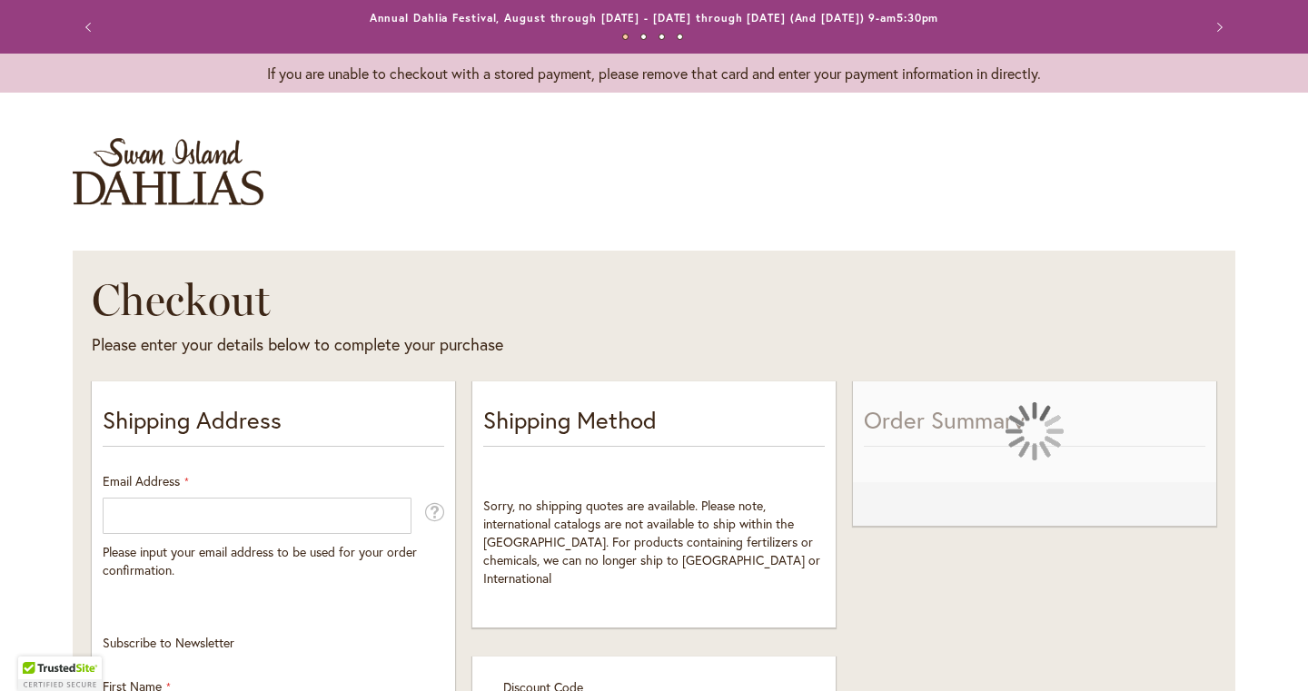
select select "**"
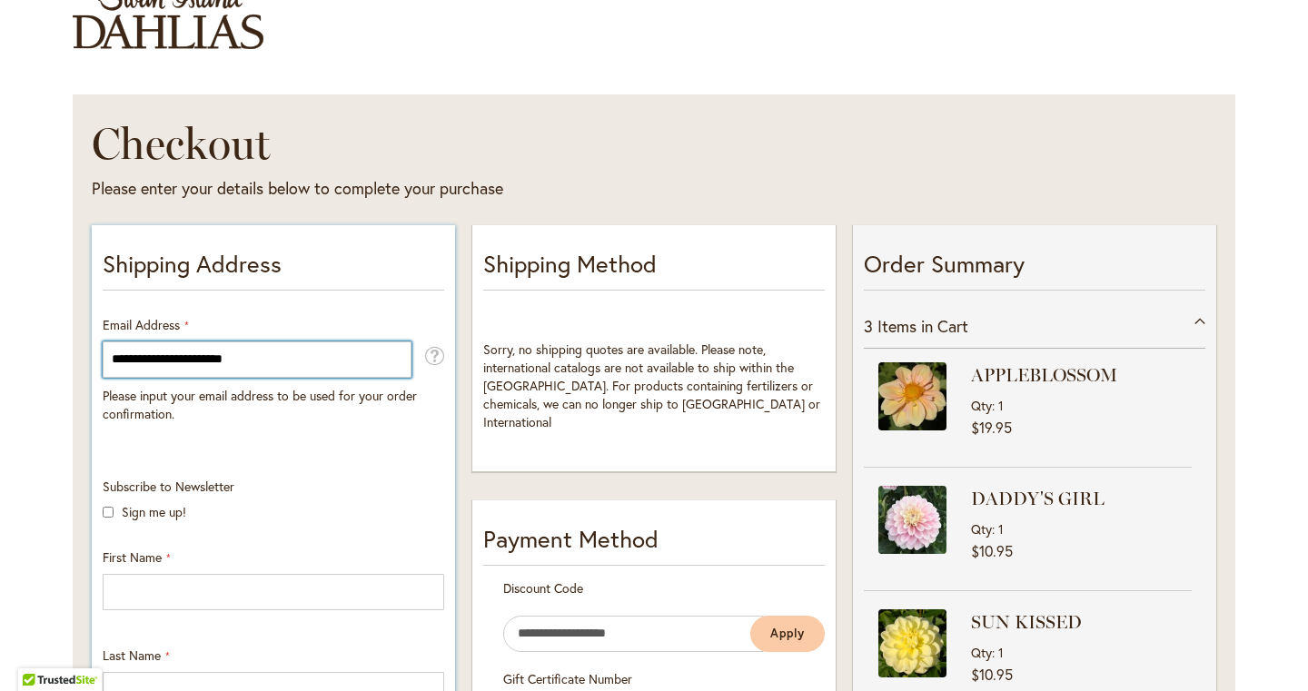
scroll to position [218, 0]
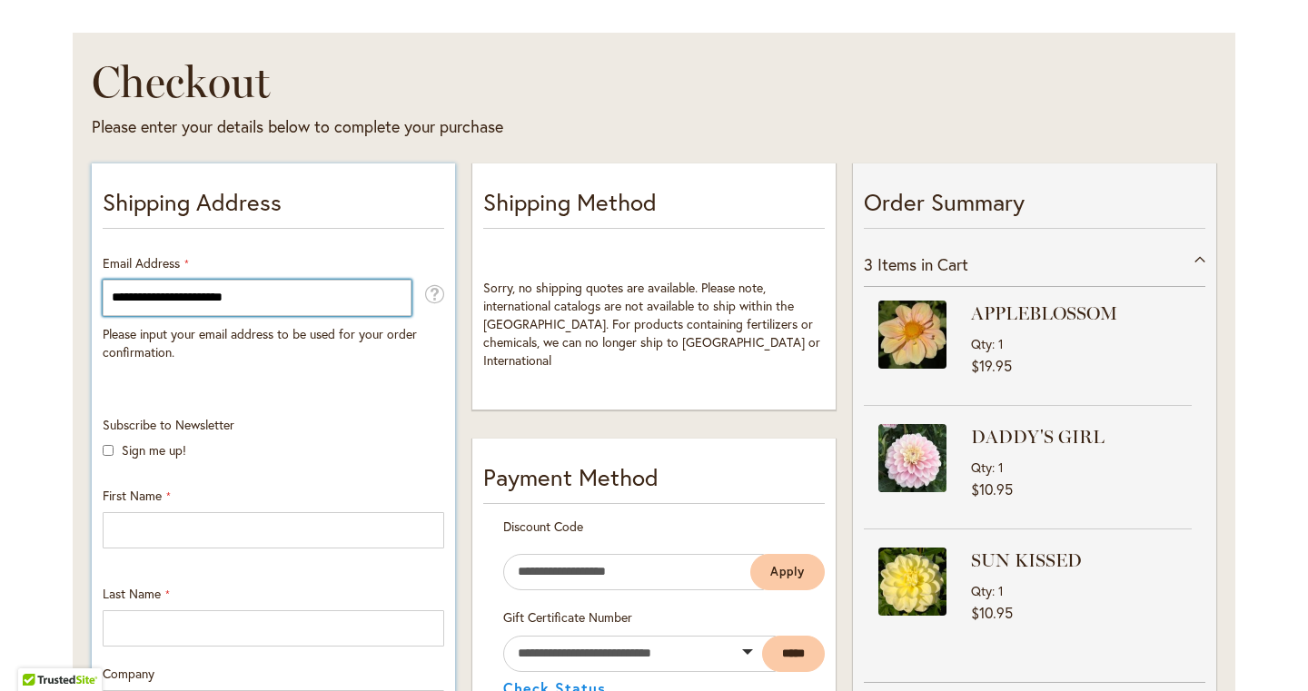
type input "**********"
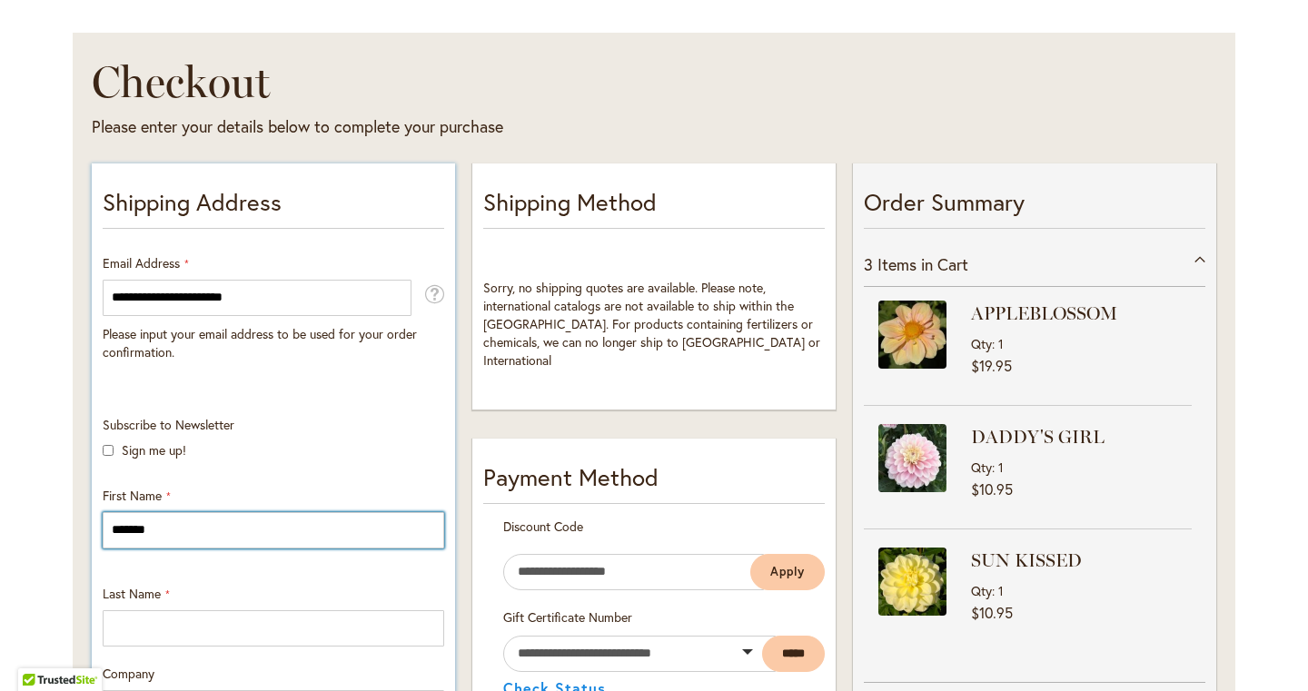
type input "*******"
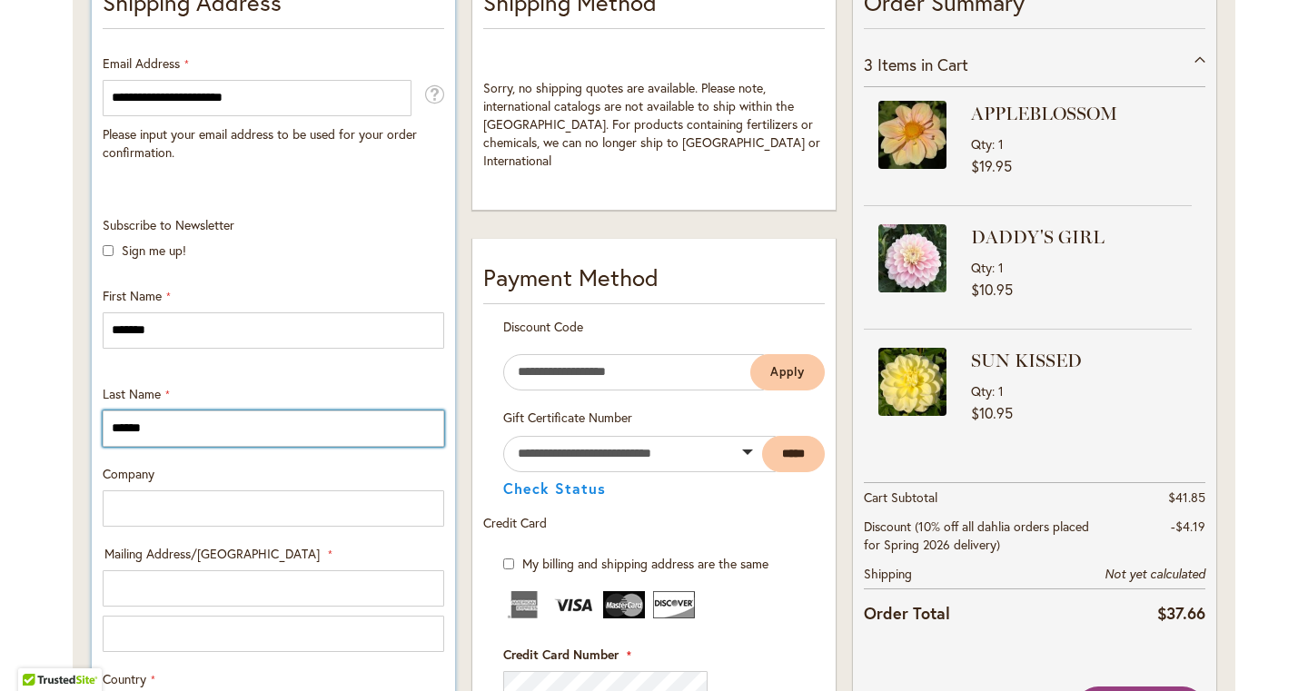
scroll to position [489, 0]
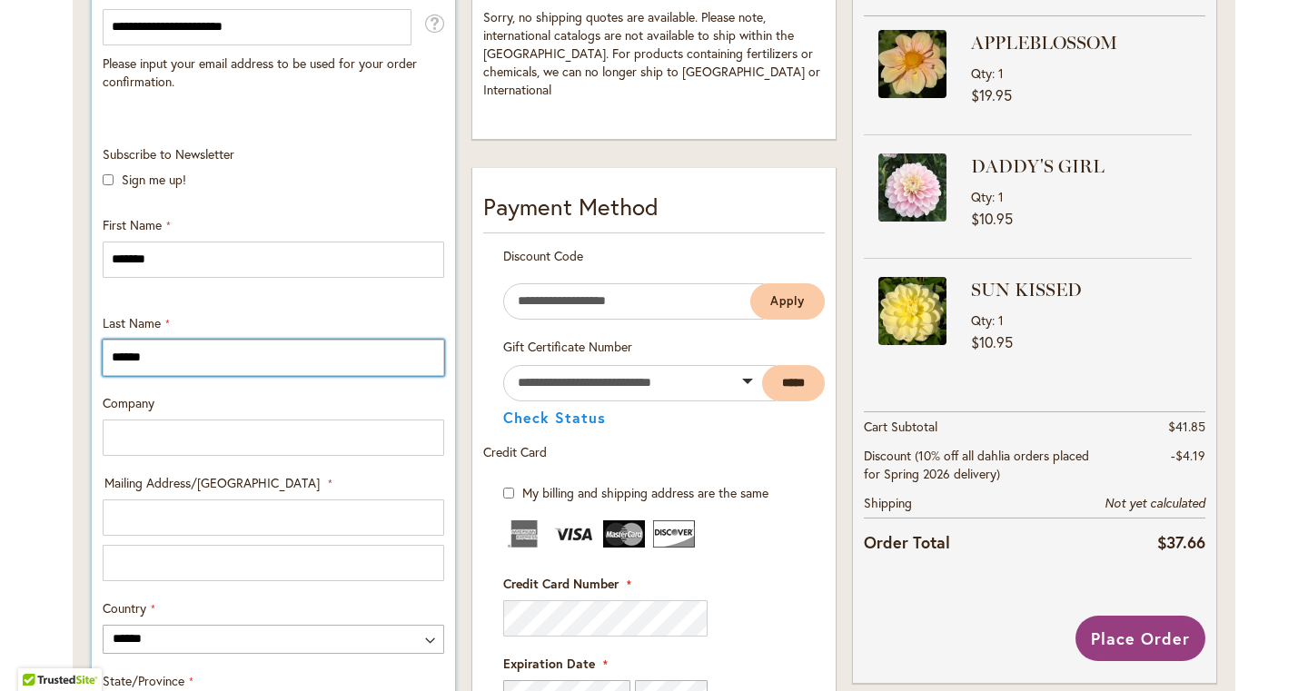
type input "******"
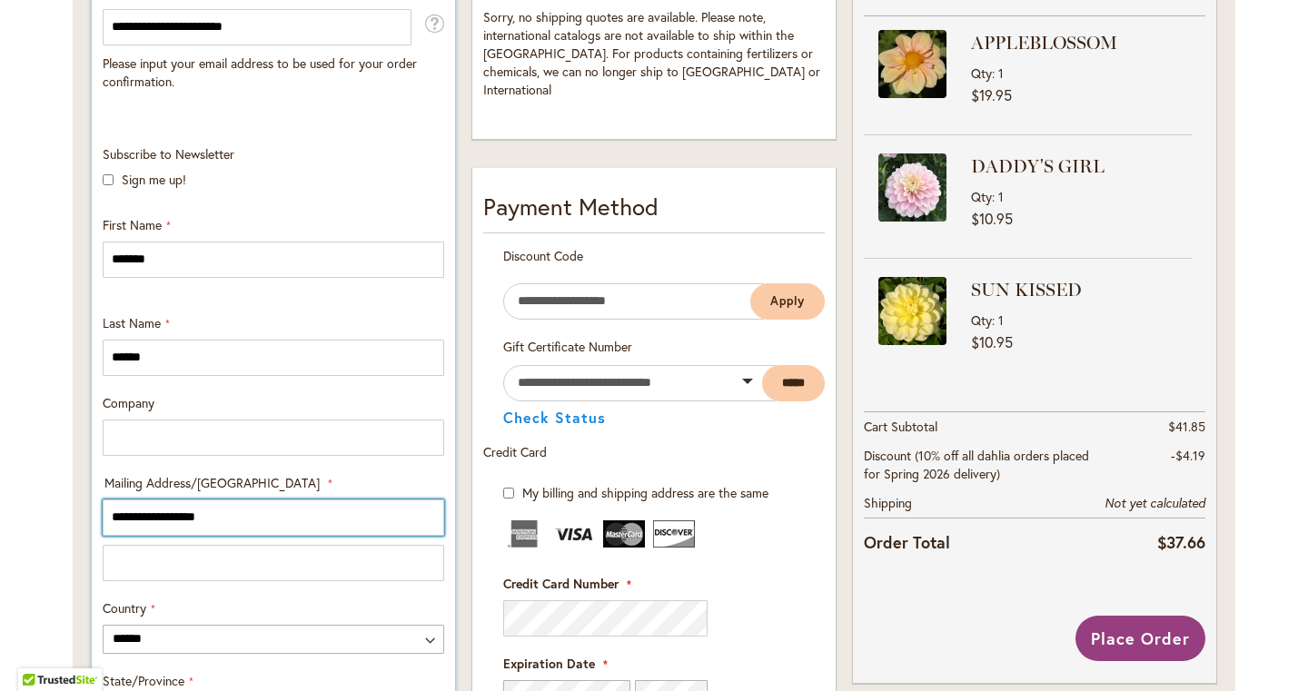
type input "**********"
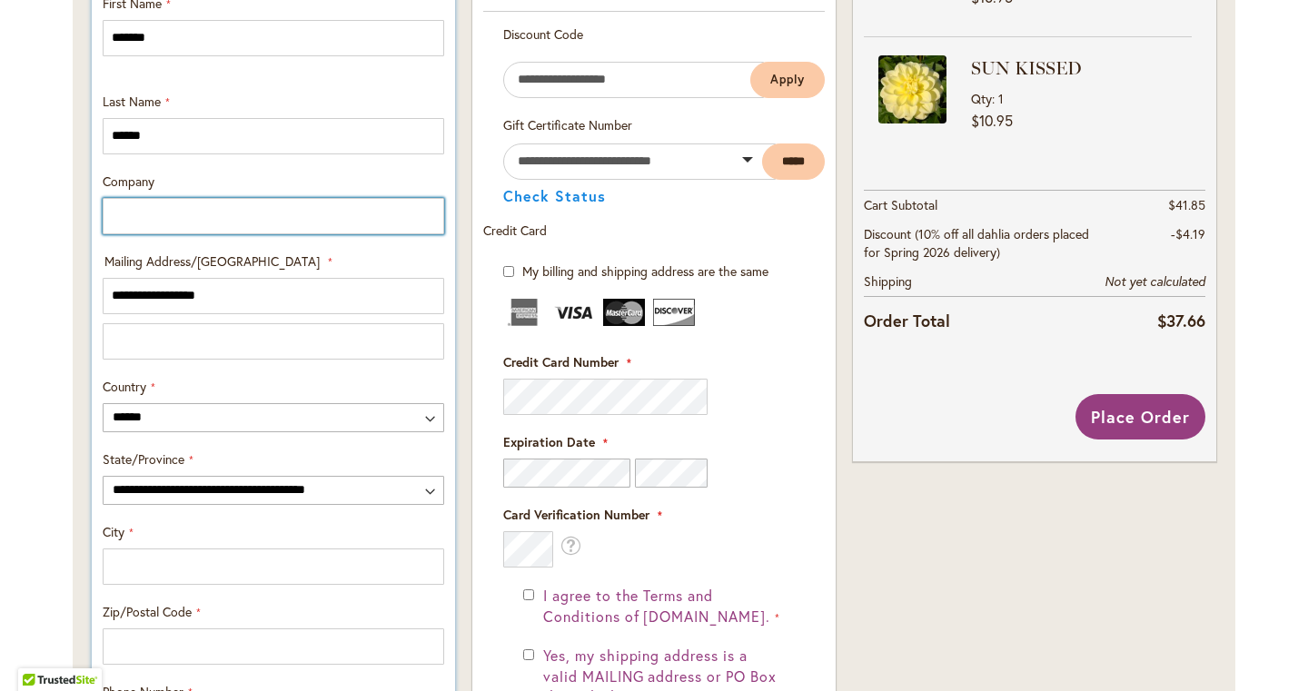
scroll to position [712, 0]
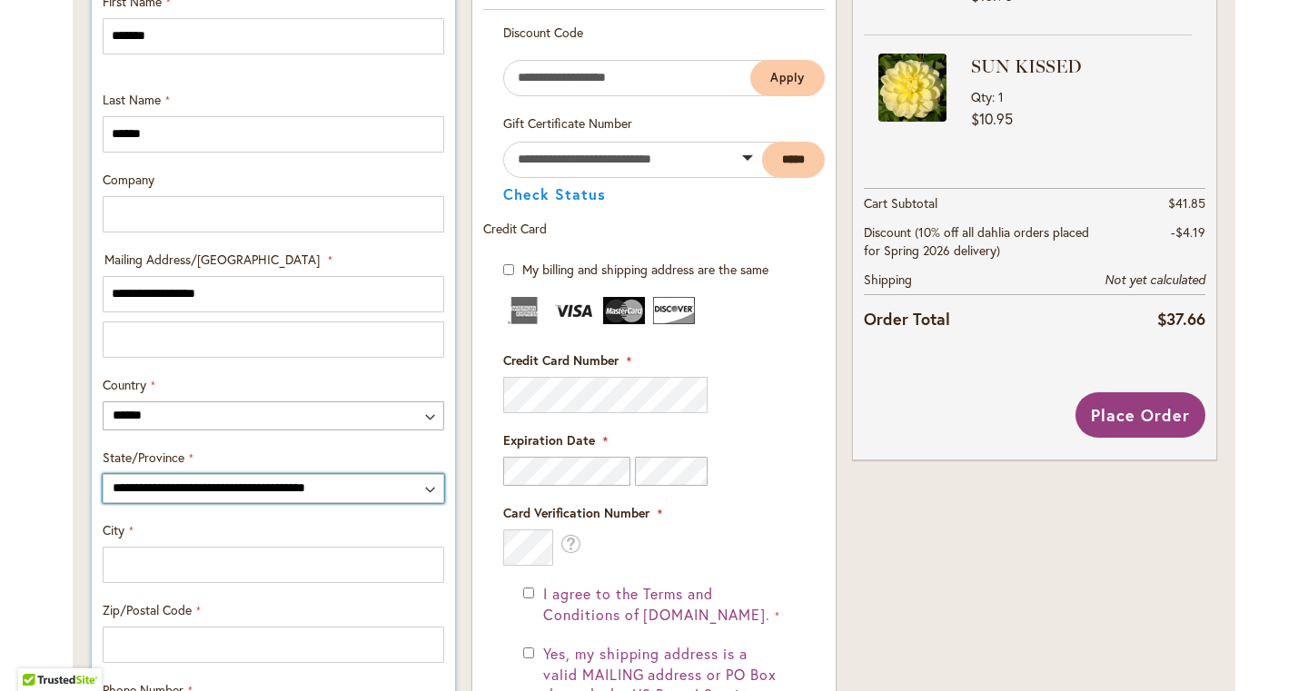
select select "**"
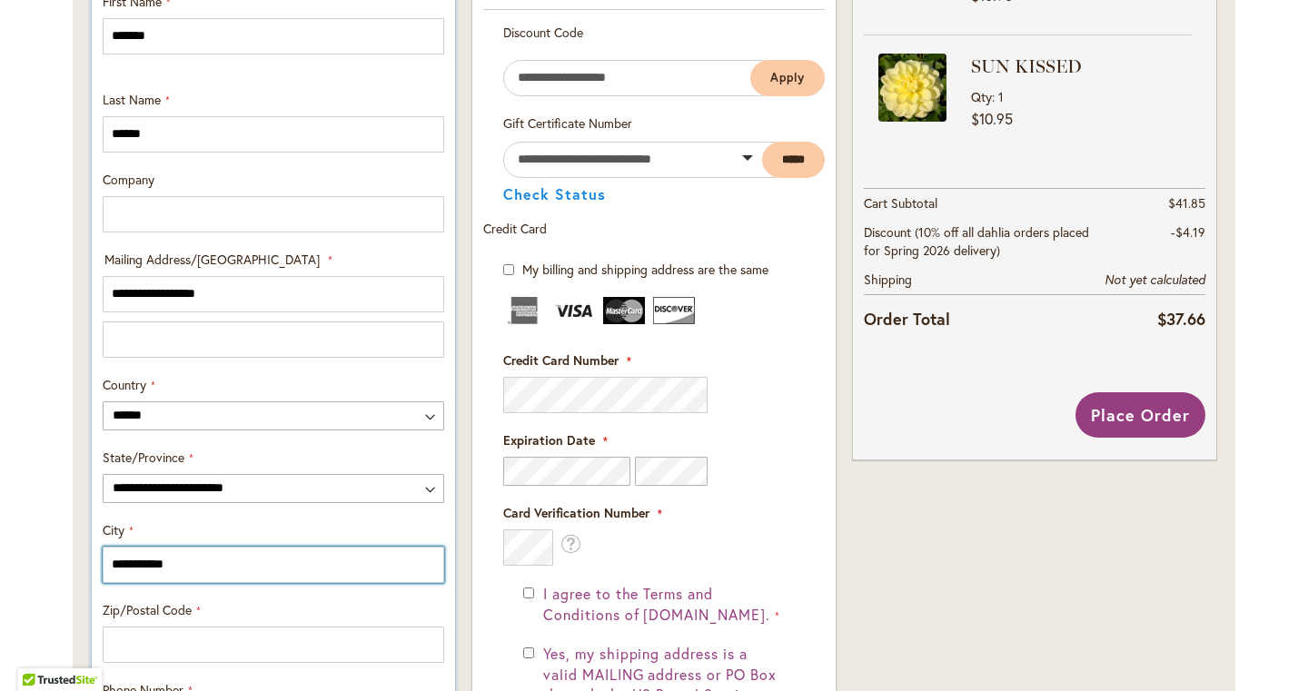
type input "**********"
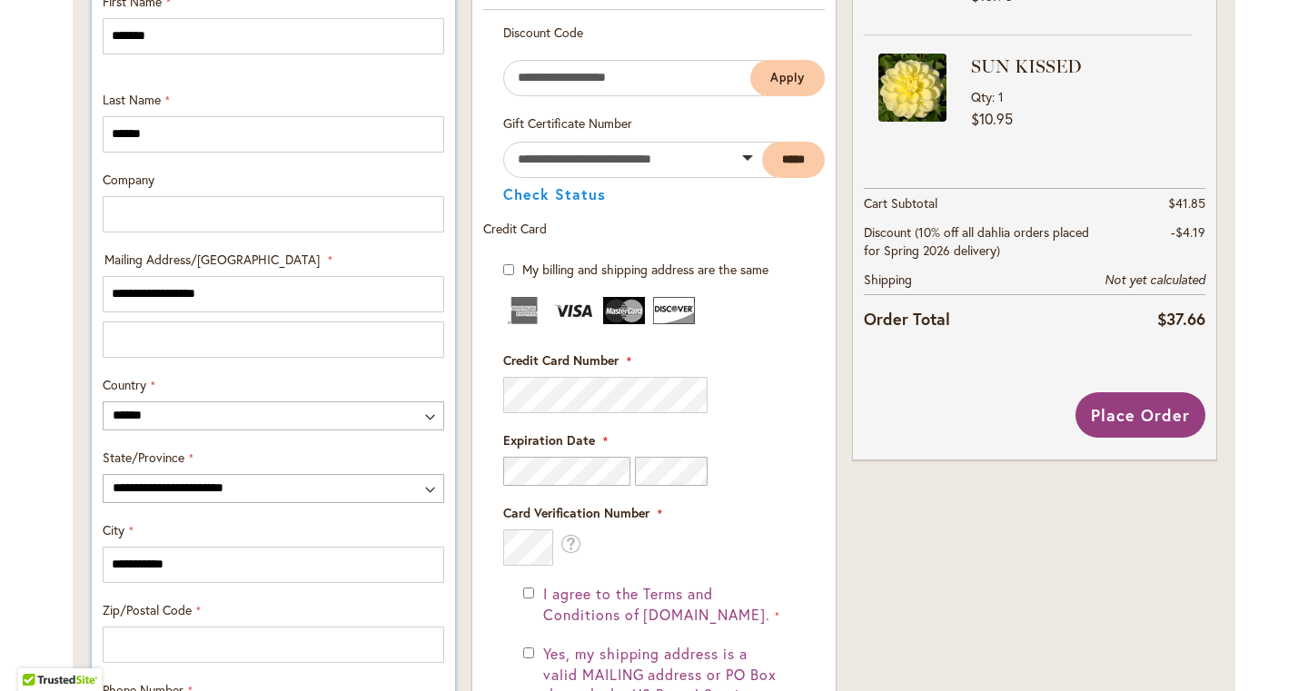
click at [261, 536] on div "**********" at bounding box center [273, 552] width 354 height 62
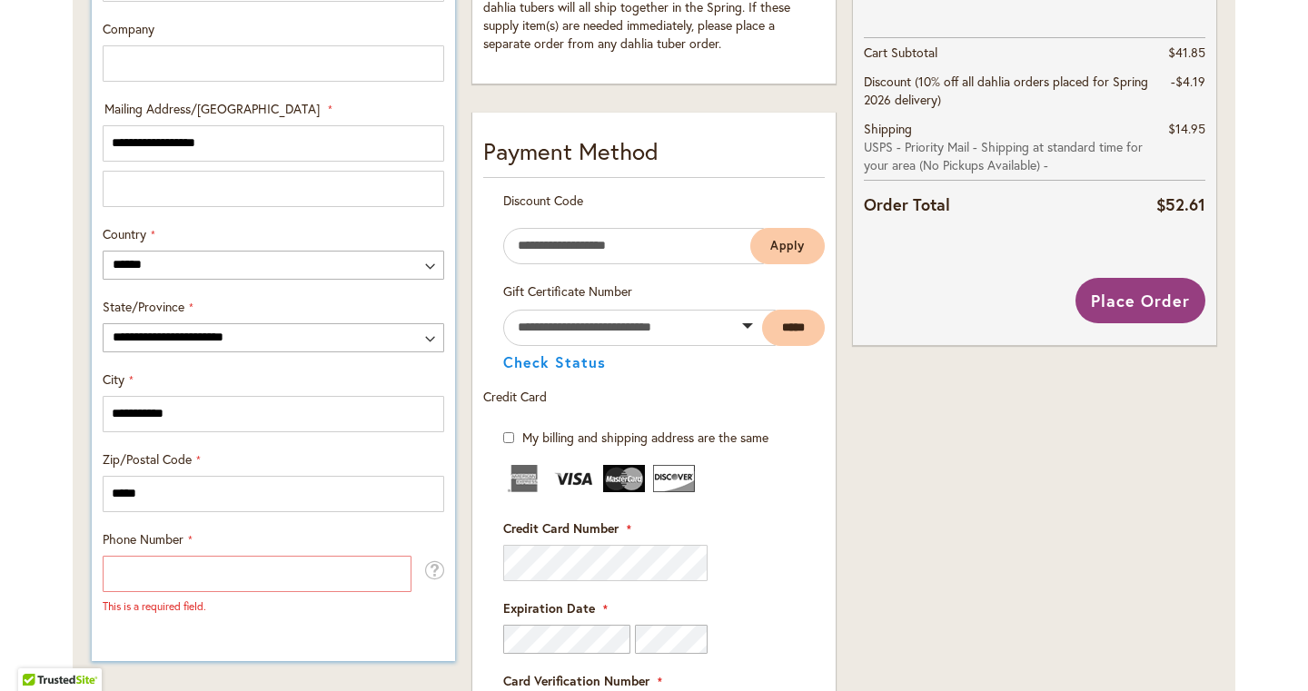
type input "*****"
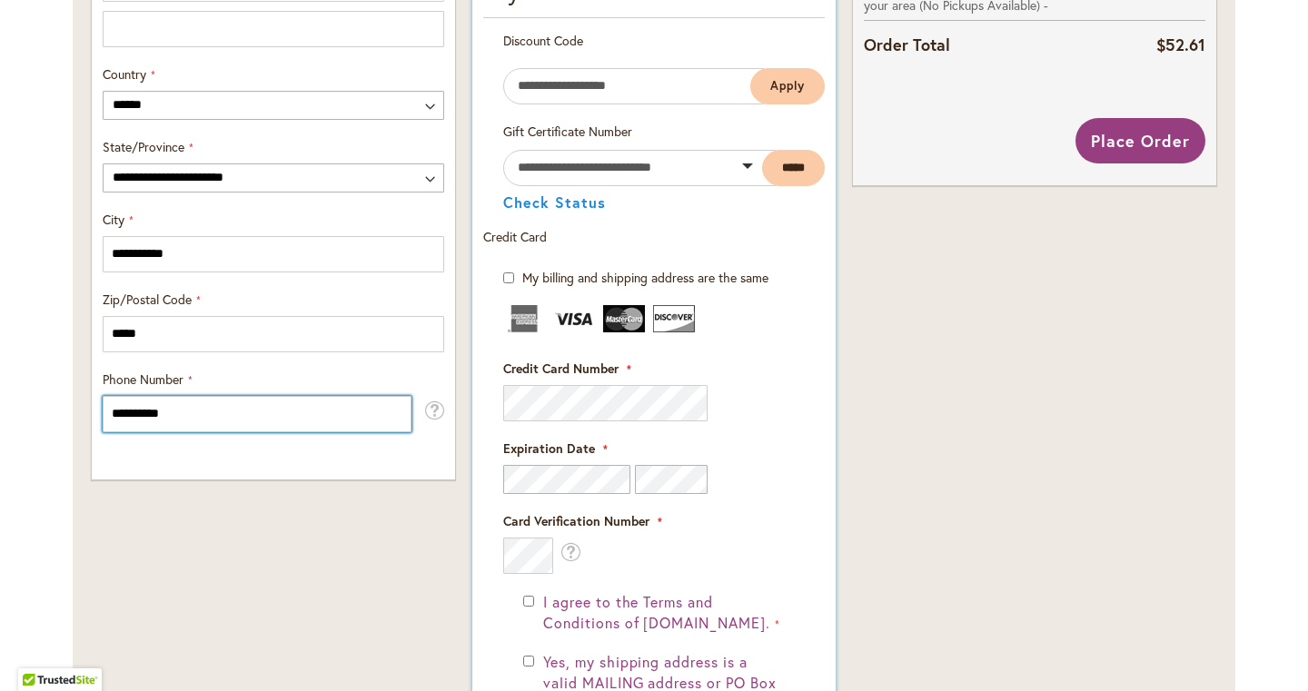
scroll to position [1032, 0]
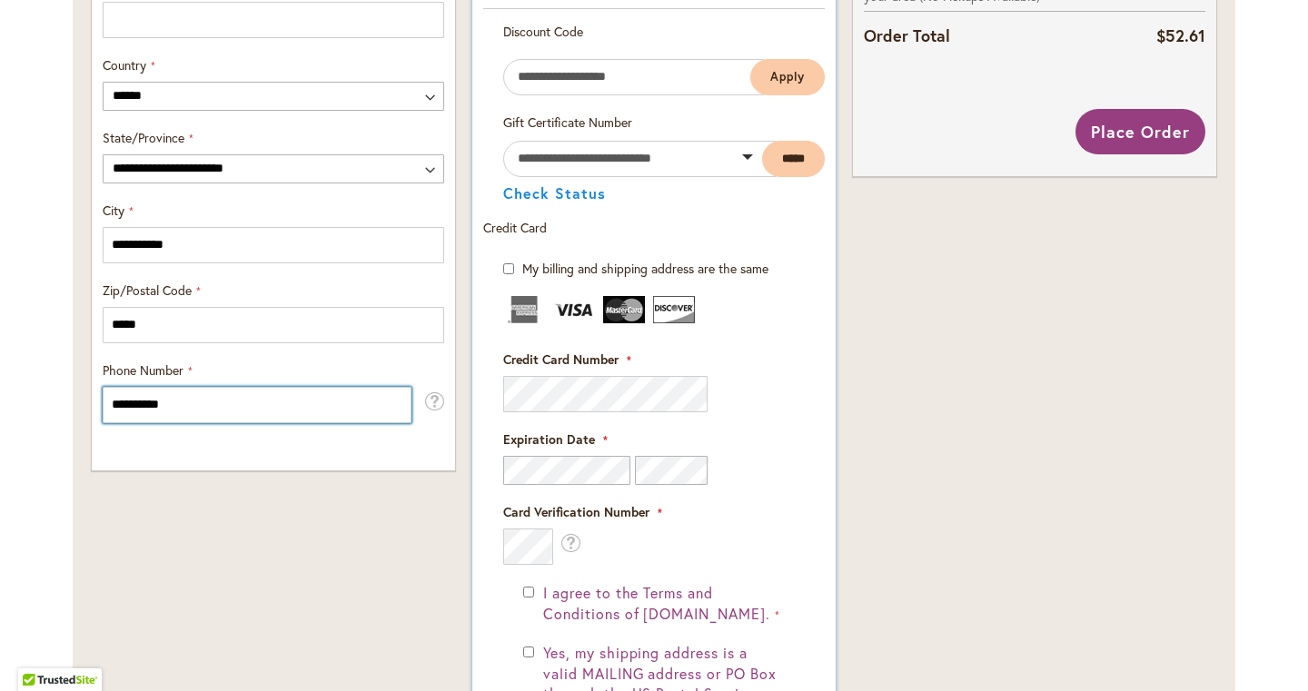
type input "**********"
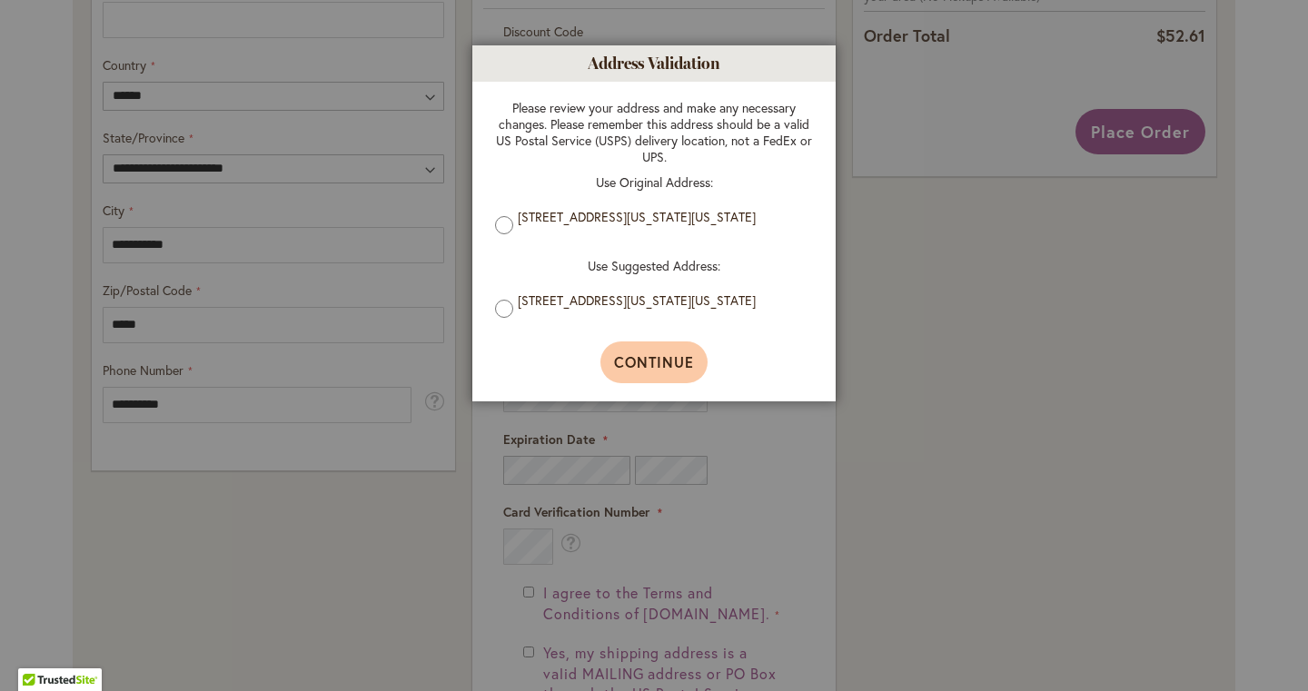
click at [629, 352] on button "Continue" at bounding box center [654, 363] width 108 height 42
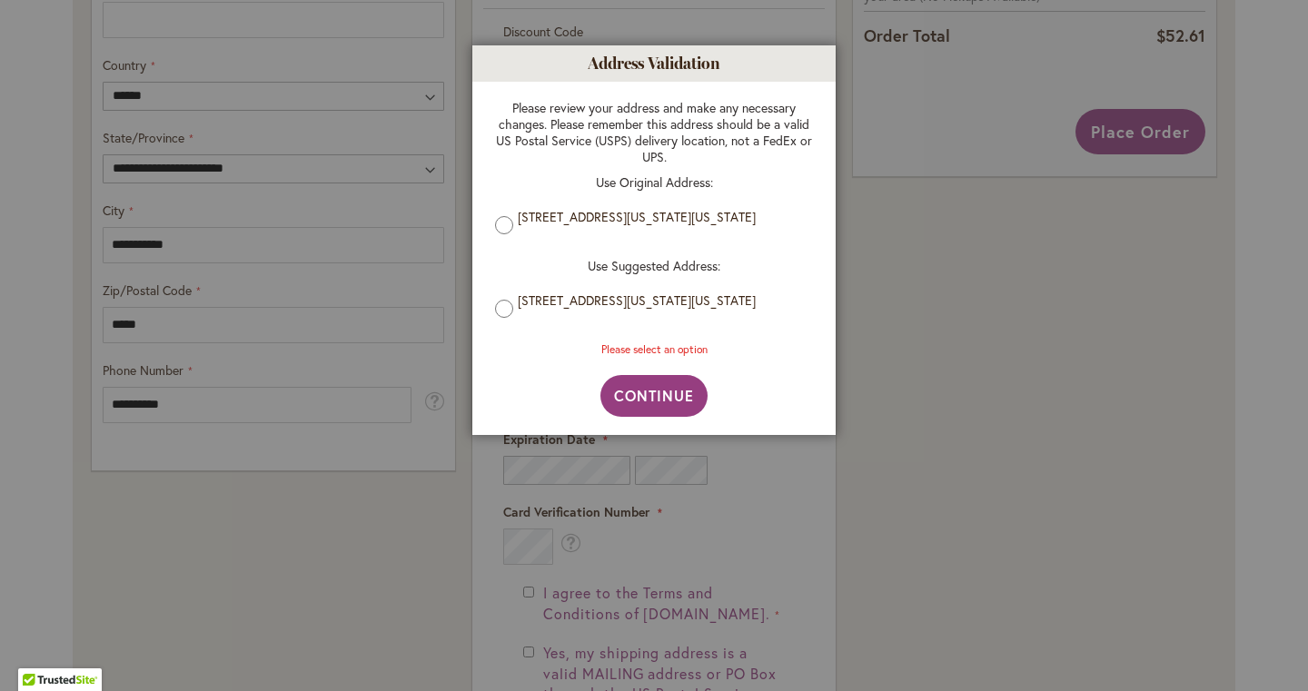
click at [515, 299] on li "[STREET_ADDRESS][US_STATE][US_STATE]" at bounding box center [654, 307] width 318 height 31
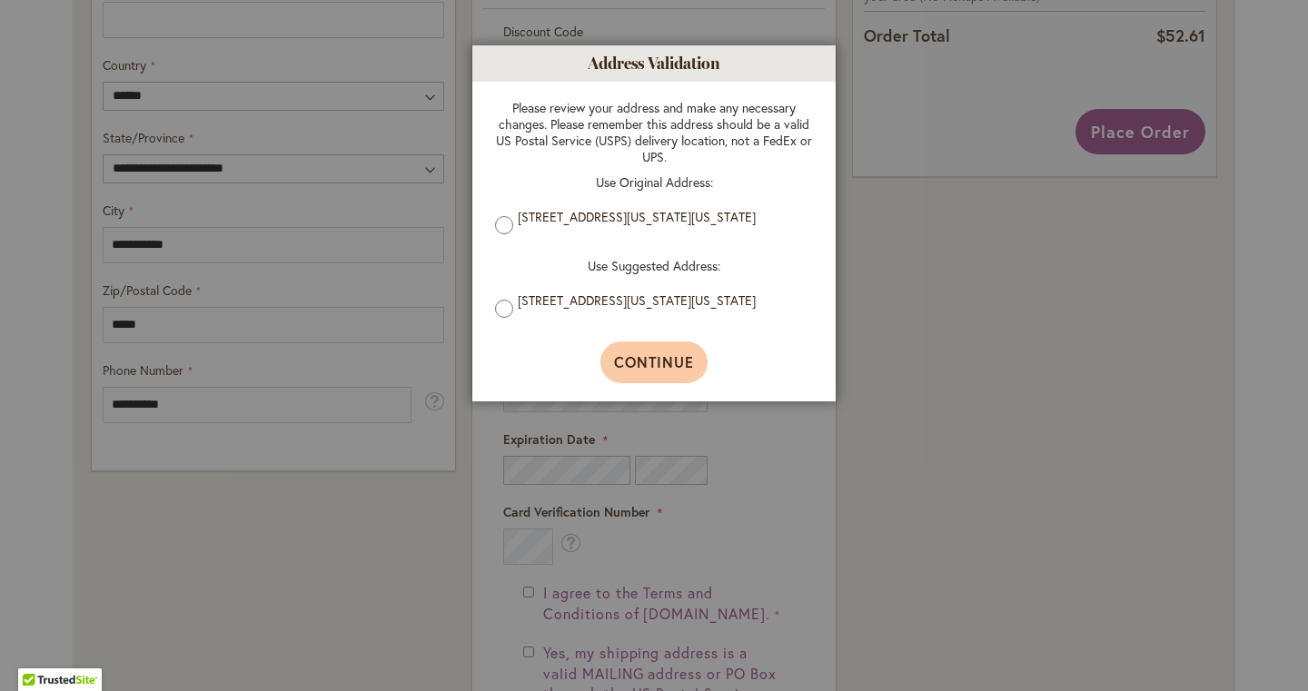
click at [629, 351] on button "Continue" at bounding box center [654, 363] width 108 height 42
type input "**********"
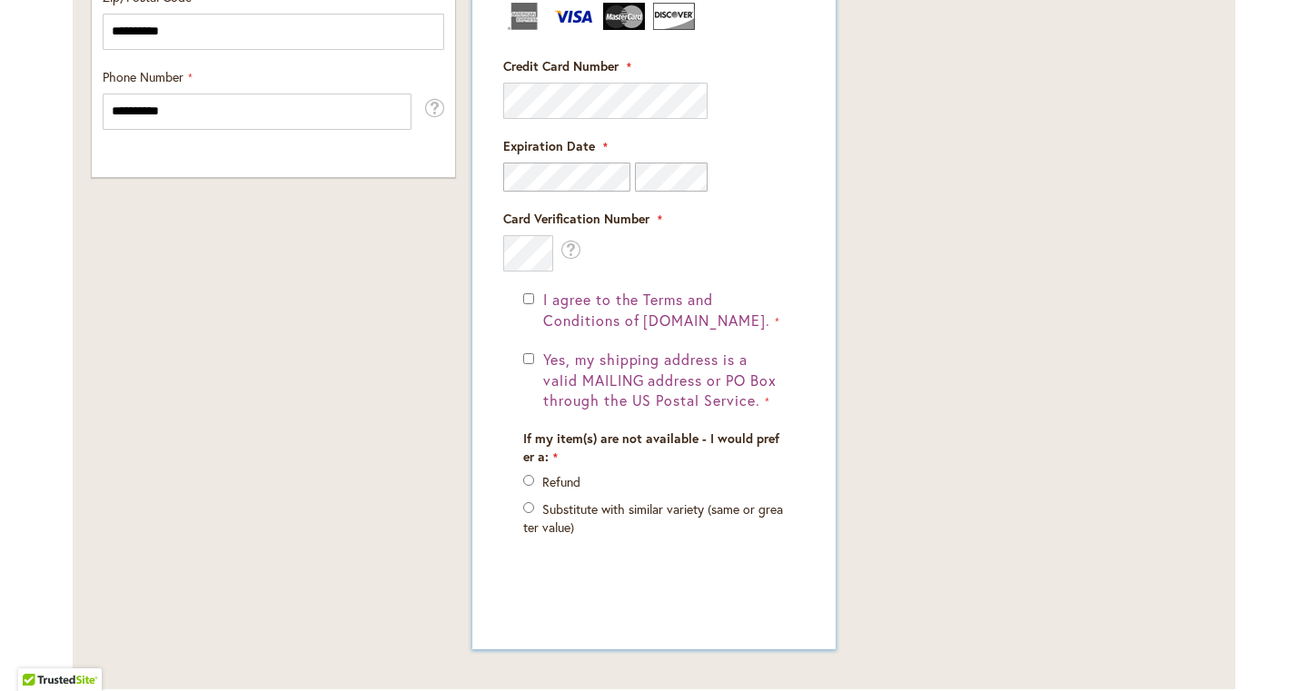
scroll to position [1335, 0]
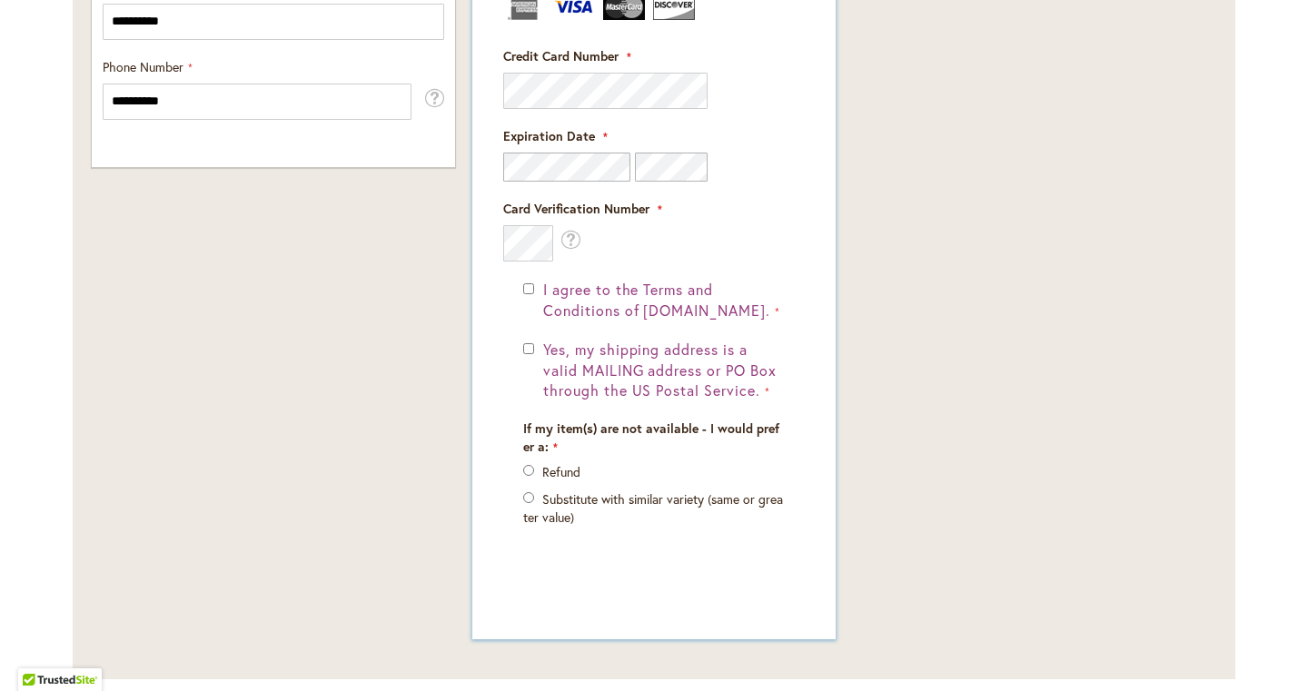
click at [544, 468] on label "Refund" at bounding box center [561, 471] width 38 height 17
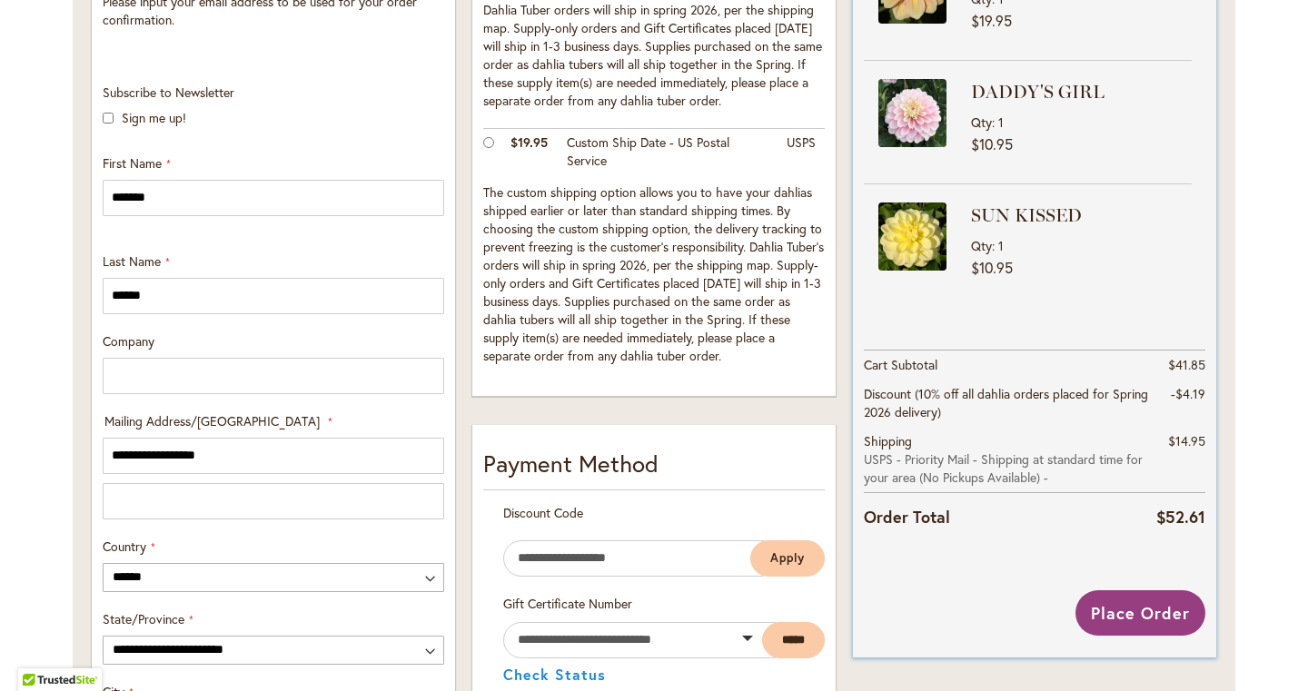
scroll to position [664, 0]
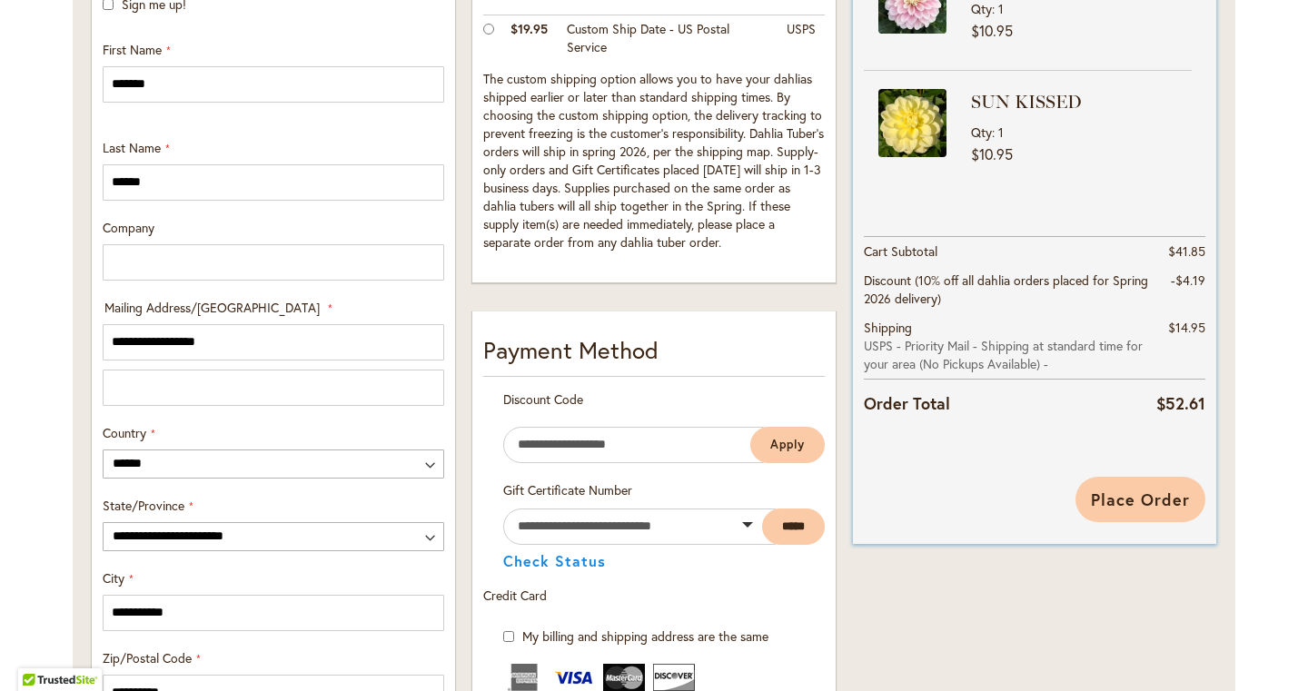
click at [1144, 503] on span "Place Order" at bounding box center [1140, 500] width 99 height 22
